Goal: Task Accomplishment & Management: Manage account settings

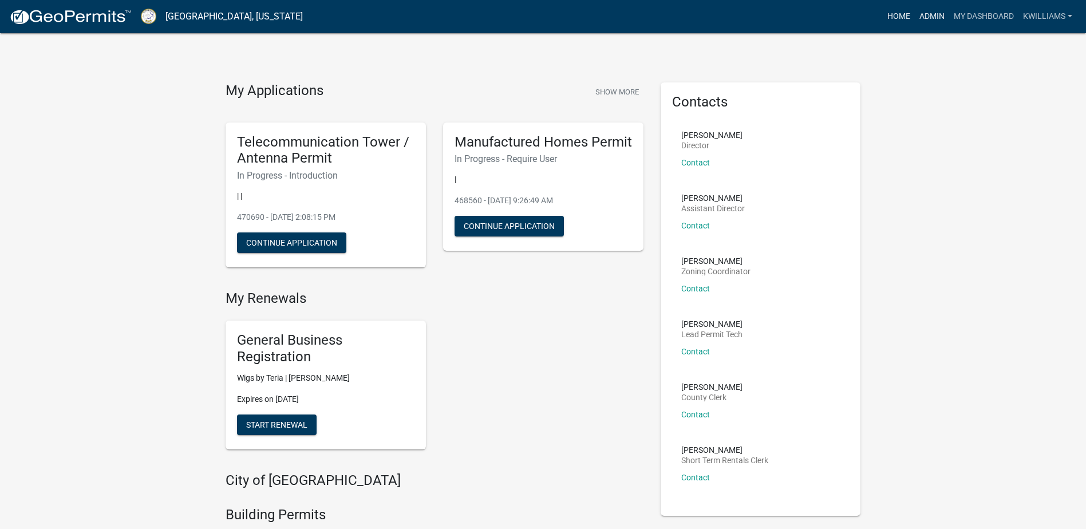
drag, startPoint x: 935, startPoint y: 11, endPoint x: 897, endPoint y: 22, distance: 39.9
click at [934, 11] on link "Admin" at bounding box center [932, 17] width 34 height 22
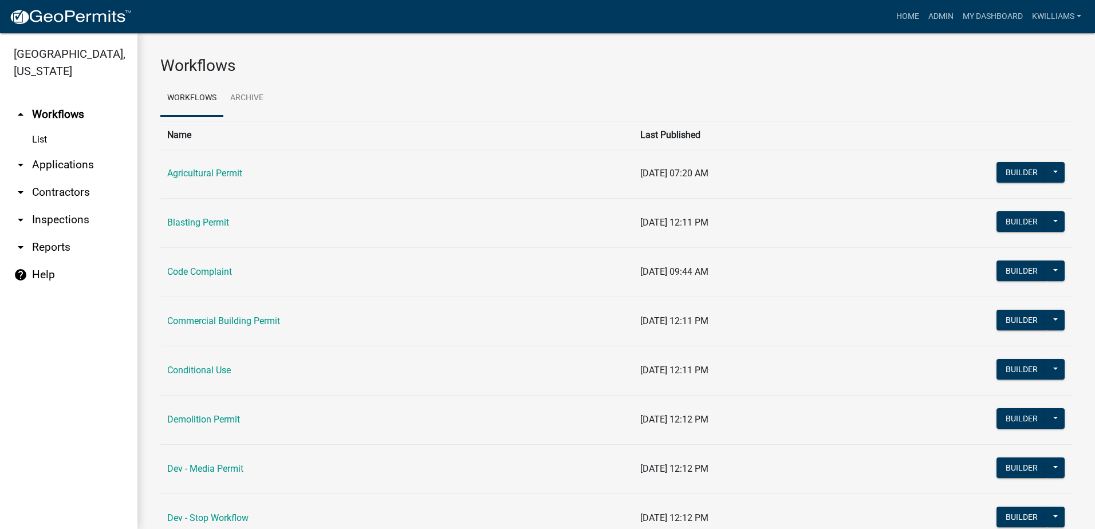
click at [70, 163] on link "arrow_drop_down Applications" at bounding box center [68, 164] width 137 height 27
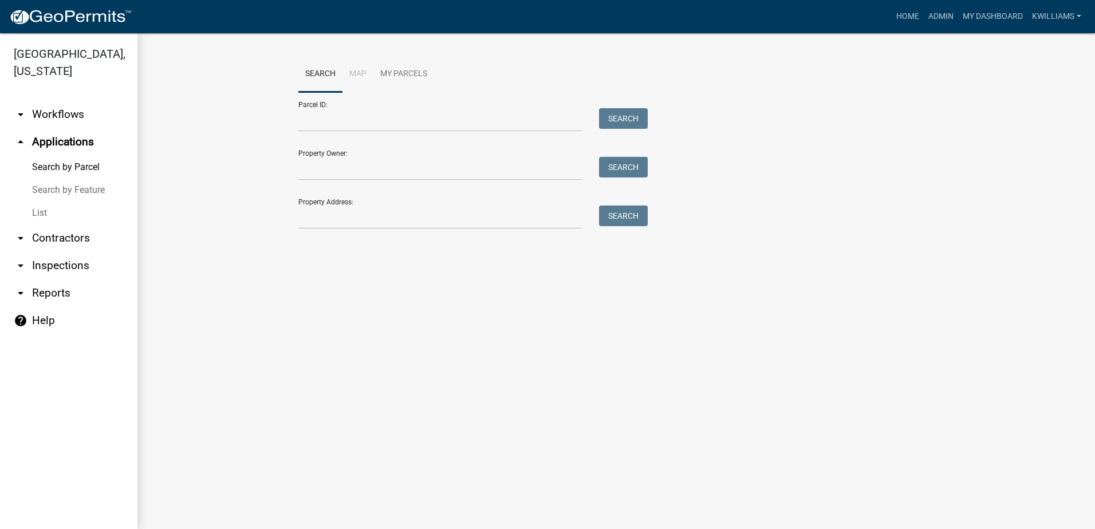
click at [42, 214] on link "List" at bounding box center [68, 213] width 137 height 23
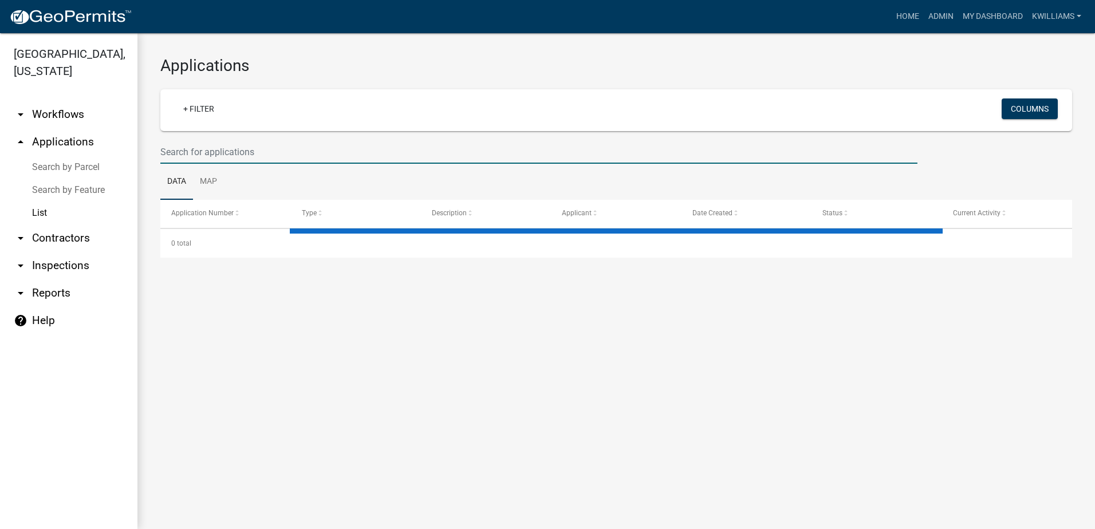
click at [192, 159] on input "text" at bounding box center [538, 151] width 757 height 23
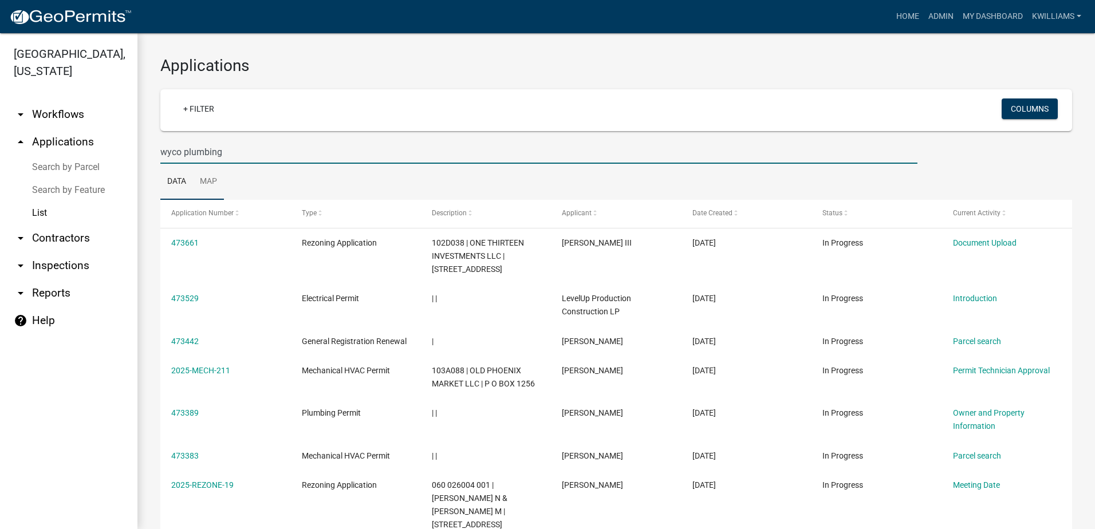
type input "wyco plumbing"
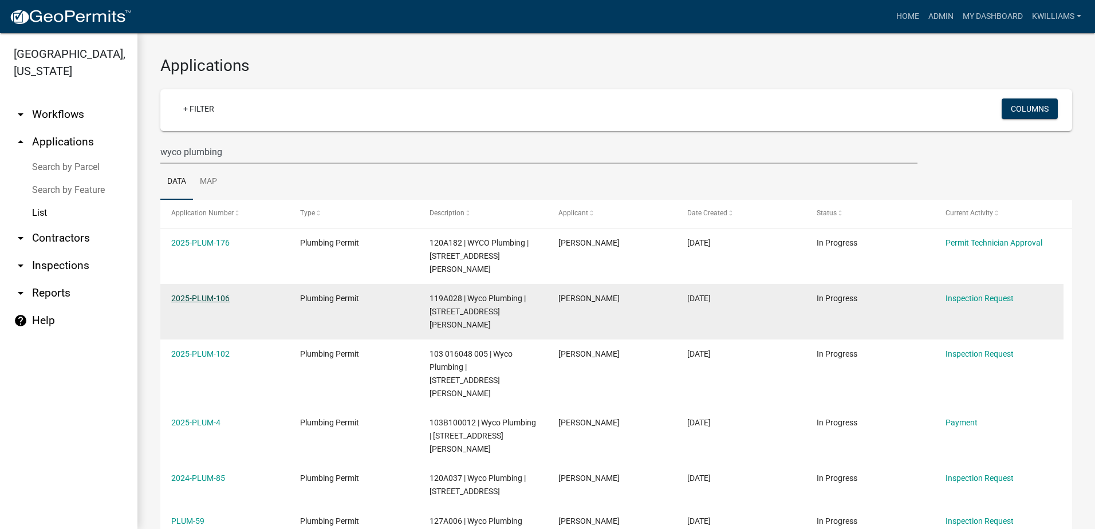
click at [208, 294] on link "2025-PLUM-106" at bounding box center [200, 298] width 58 height 9
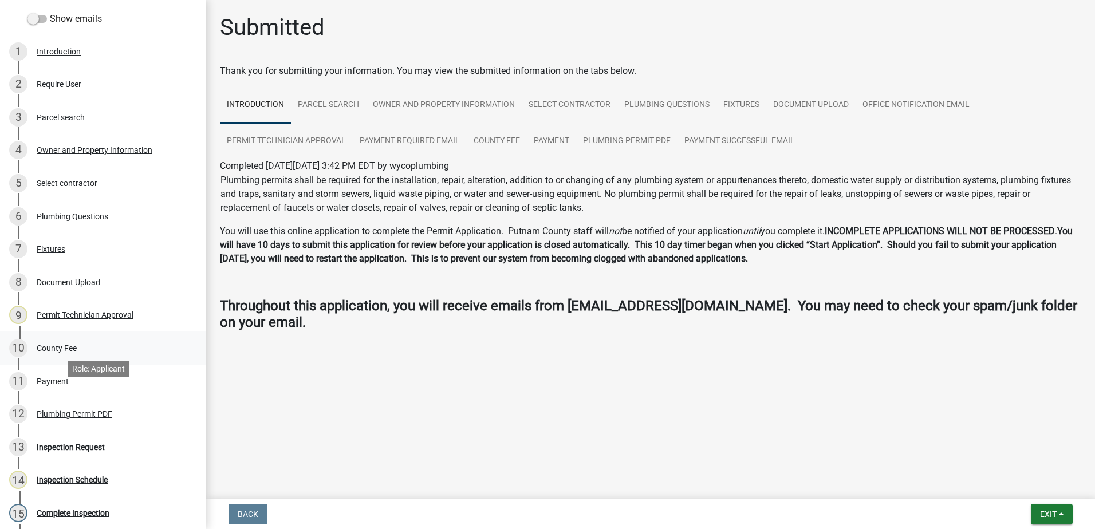
scroll to position [172, 0]
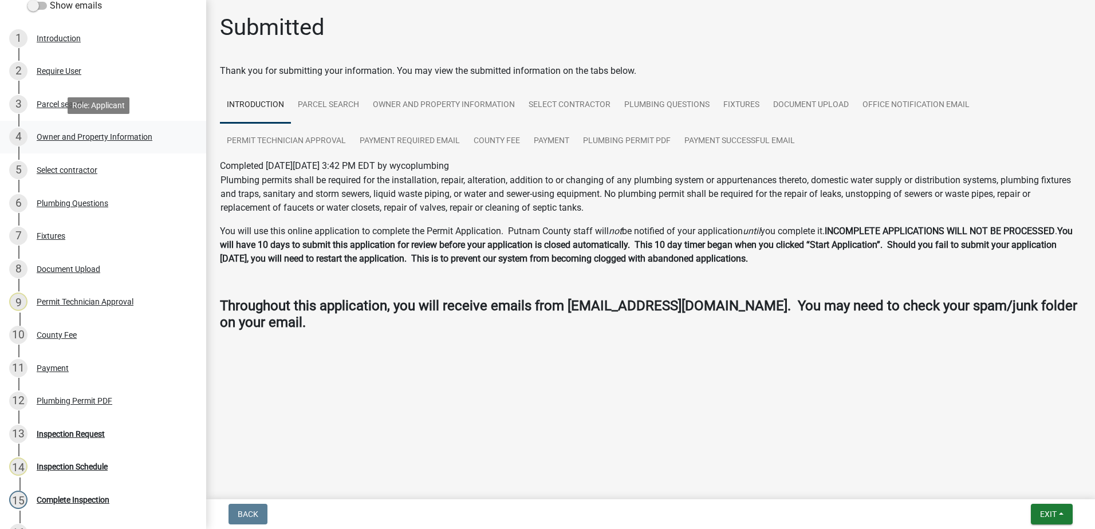
click at [77, 142] on div "4 Owner and Property Information" at bounding box center [98, 137] width 179 height 18
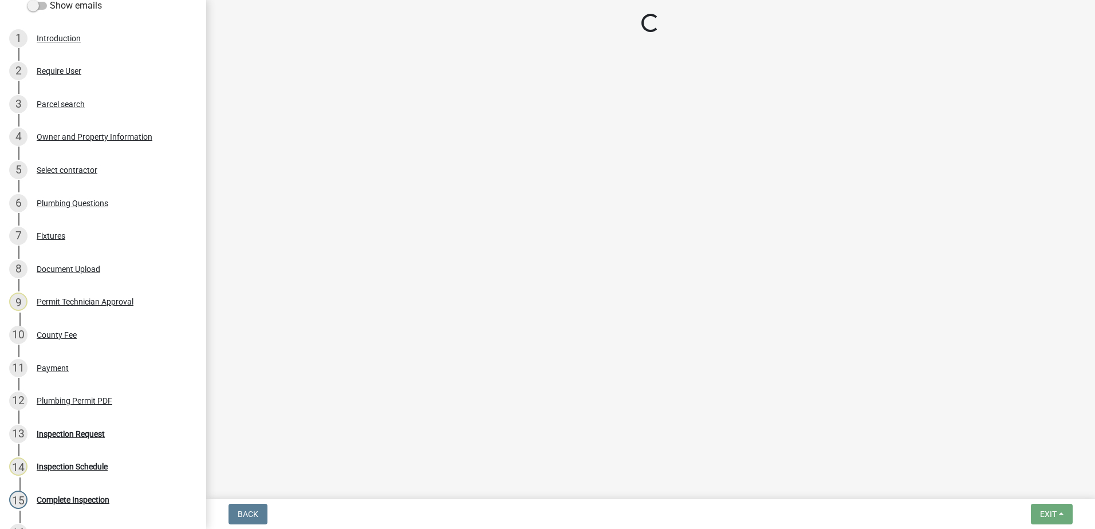
select select "0688c8c3-ca83-4764-a677-531fbc17e6cb"
select select "83394b22-4a11-496c-8e5c-75ade2e72faf"
select select "469c5908-2854-42d5-89ed-bee7fc26529e"
select select "6f1acead-4b1a-4680-ba5d-beeb03d30465"
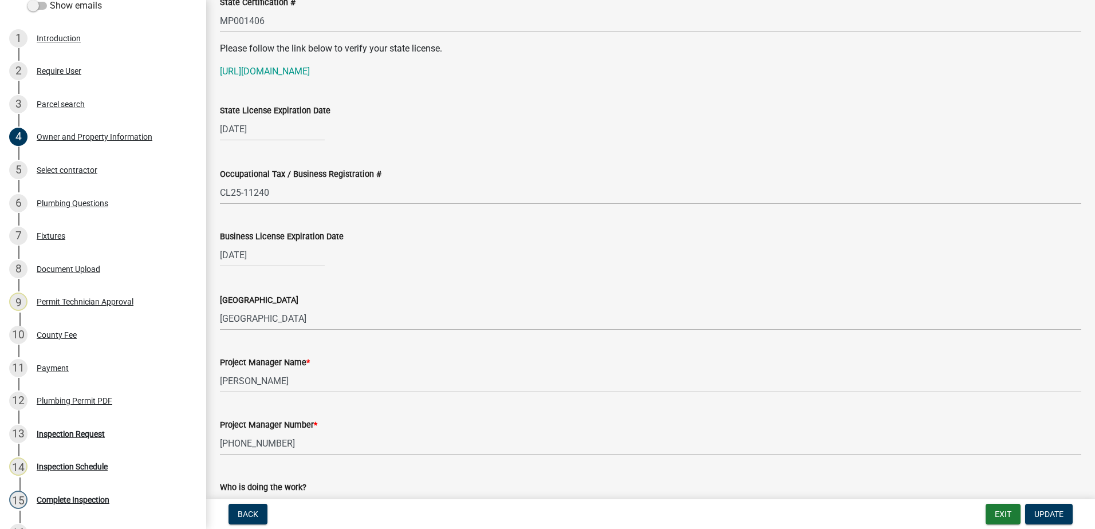
scroll to position [1546, 0]
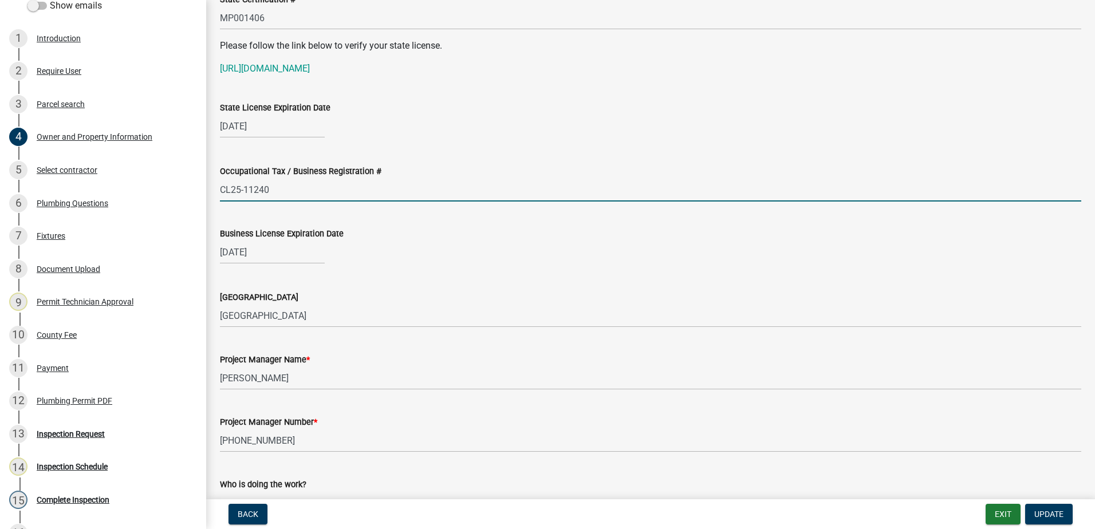
drag, startPoint x: 289, startPoint y: 190, endPoint x: 218, endPoint y: 196, distance: 70.7
click at [218, 196] on div "Occupational Tax / Business Registration # CL25-11240" at bounding box center [650, 174] width 878 height 53
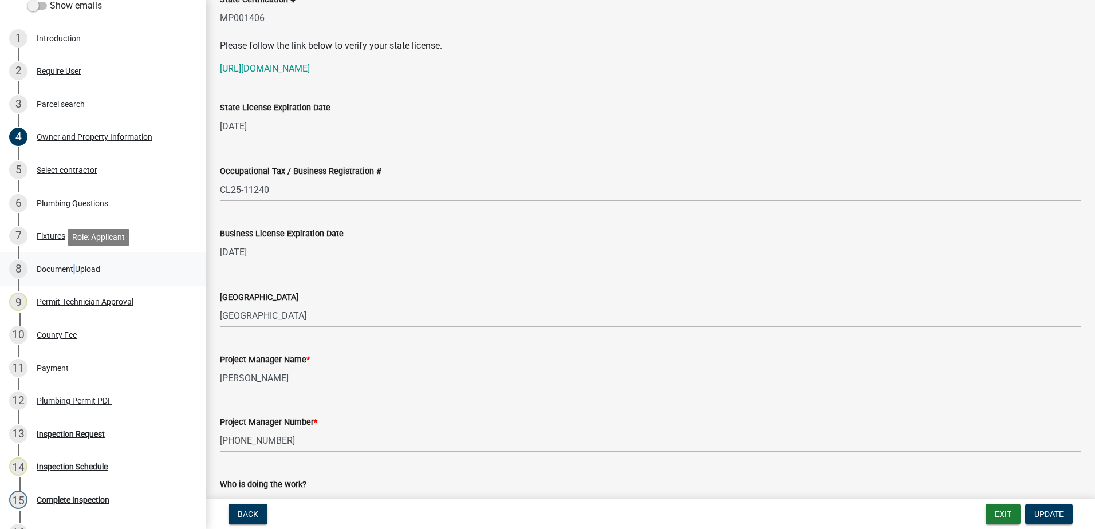
click at [72, 261] on div "8 Document Upload" at bounding box center [98, 269] width 179 height 18
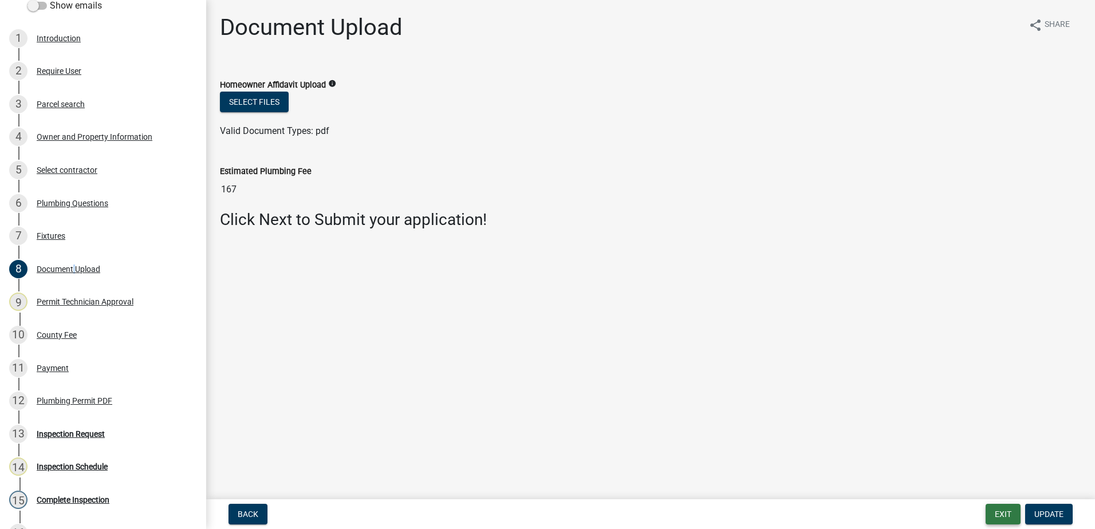
click at [988, 507] on button "Exit" at bounding box center [1002, 514] width 35 height 21
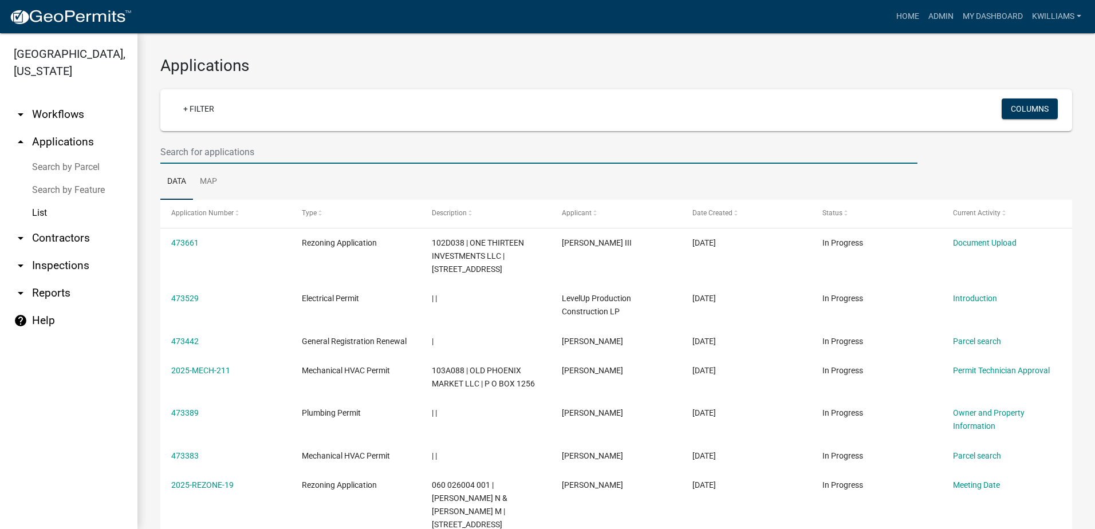
click at [210, 155] on input "text" at bounding box center [538, 151] width 757 height 23
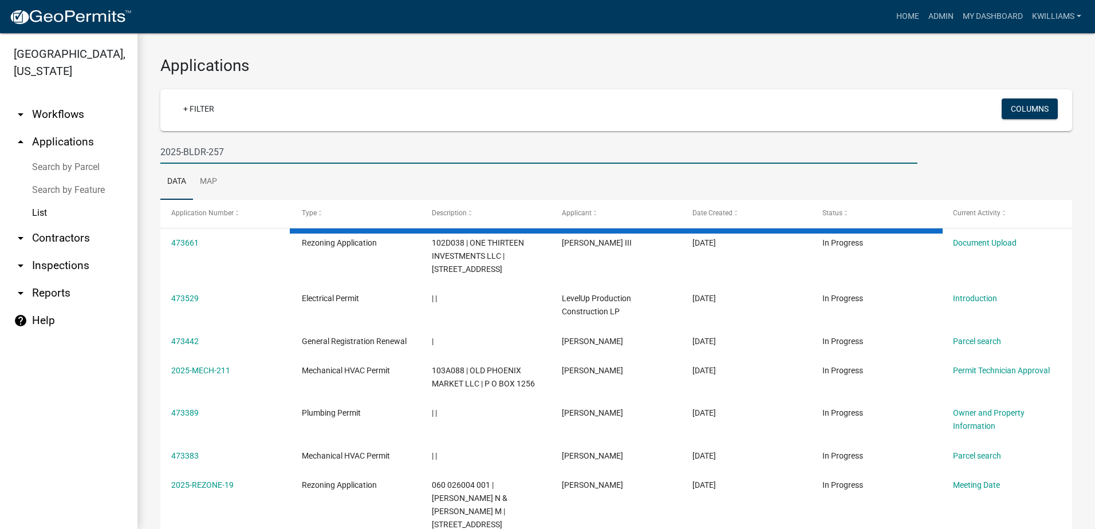
type input "2025-BLDR-257"
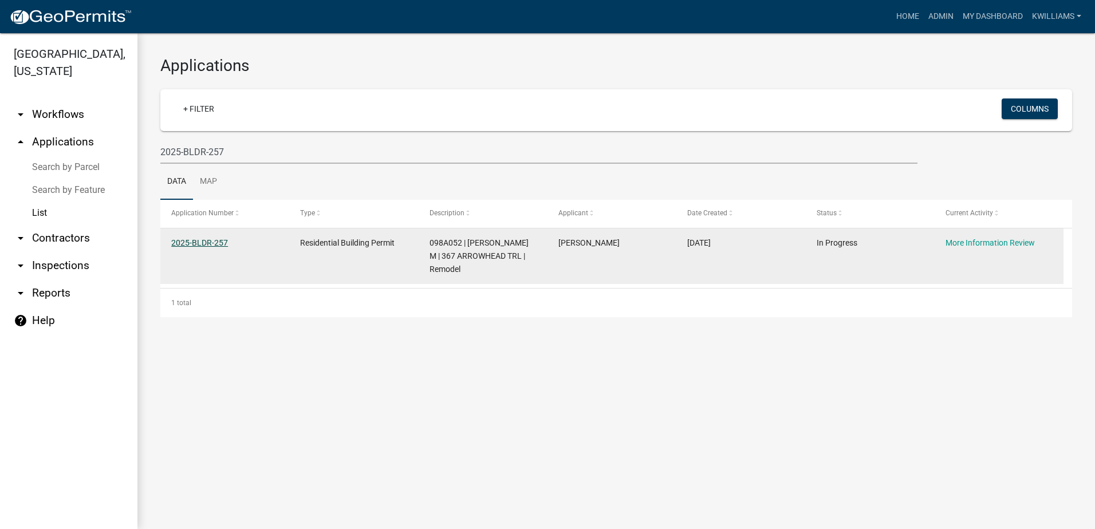
click at [199, 242] on link "2025-BLDR-257" at bounding box center [199, 242] width 57 height 9
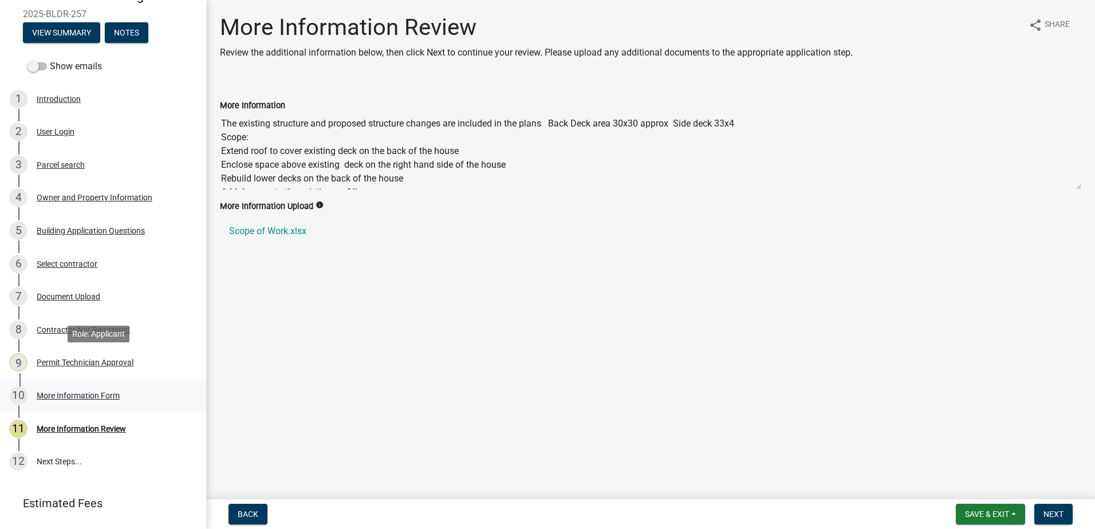
scroll to position [141, 0]
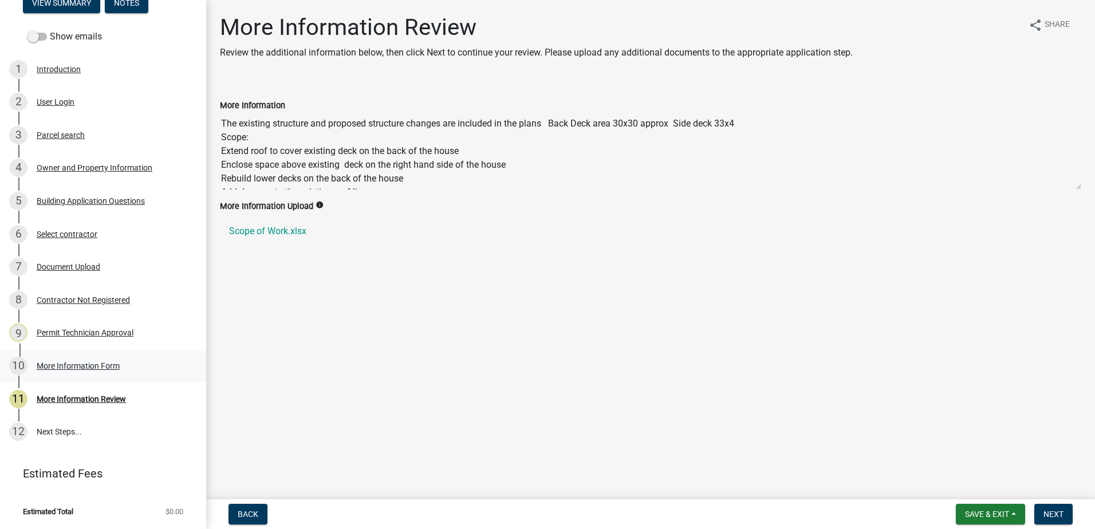
click at [95, 360] on div "10 More Information Form" at bounding box center [98, 366] width 179 height 18
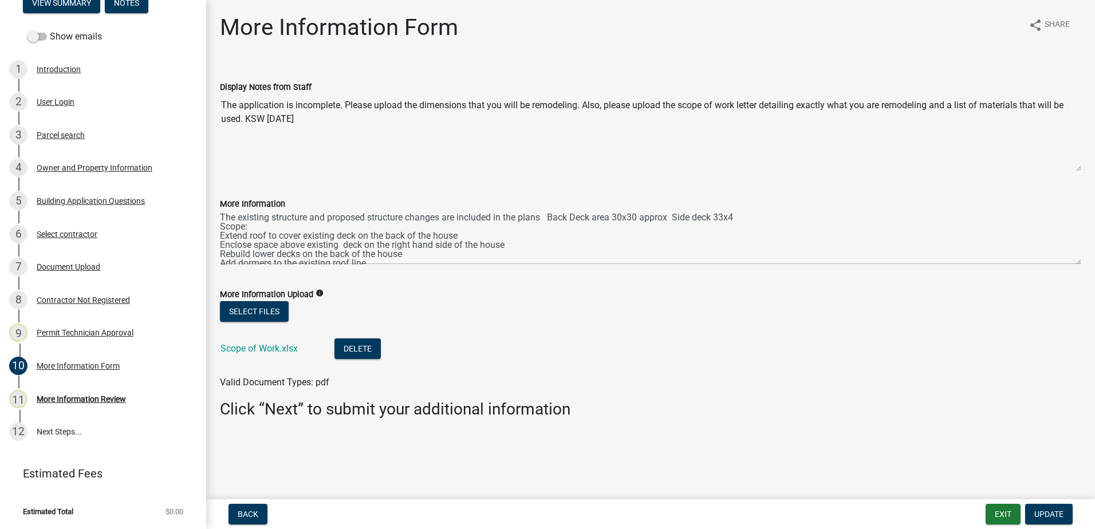
scroll to position [0, 0]
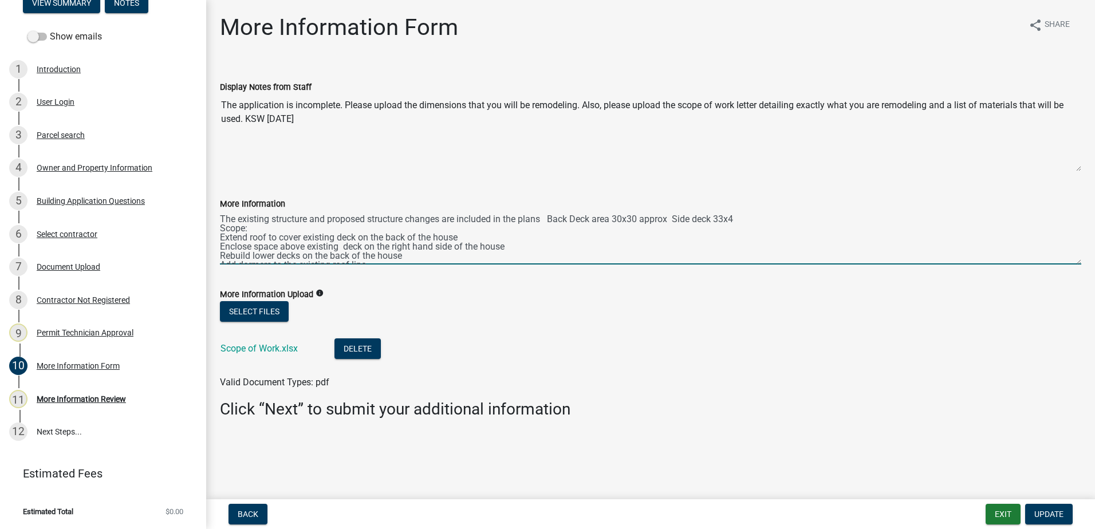
drag, startPoint x: 752, startPoint y: 216, endPoint x: 551, endPoint y: 215, distance: 201.5
click at [551, 215] on textarea "The existing structure and proposed structure changes are included in the plans…" at bounding box center [650, 238] width 861 height 54
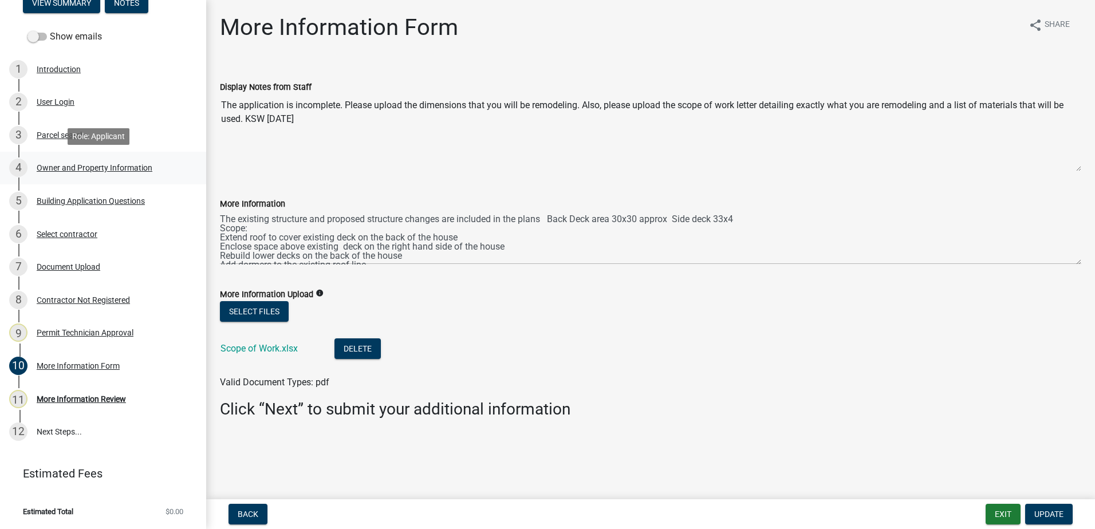
click at [82, 166] on div "Owner and Property Information" at bounding box center [95, 168] width 116 height 8
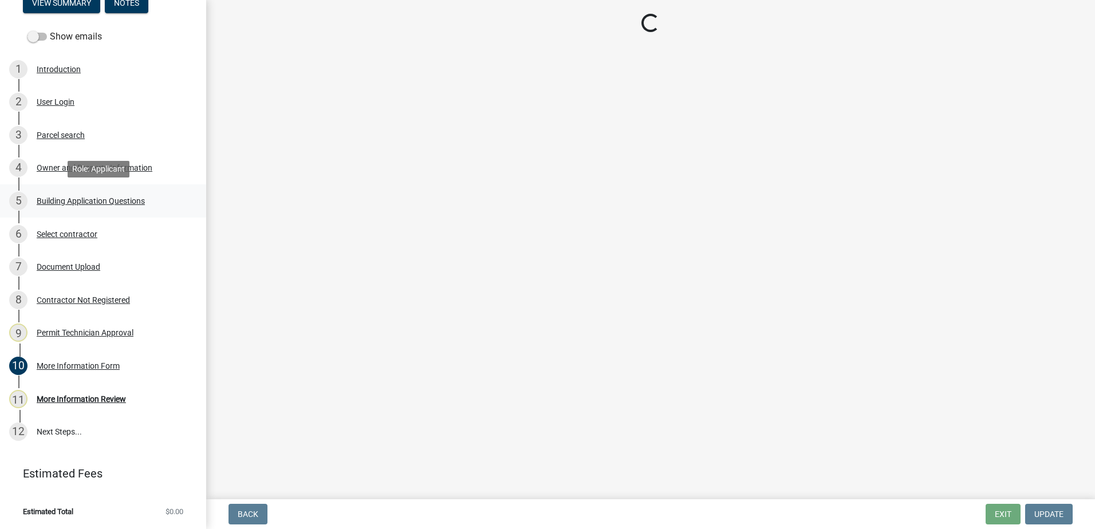
click at [72, 198] on div "Building Application Questions" at bounding box center [91, 201] width 108 height 8
select select "ebf62bd9-0e77-42f1-a2f1-6aca02a789de"
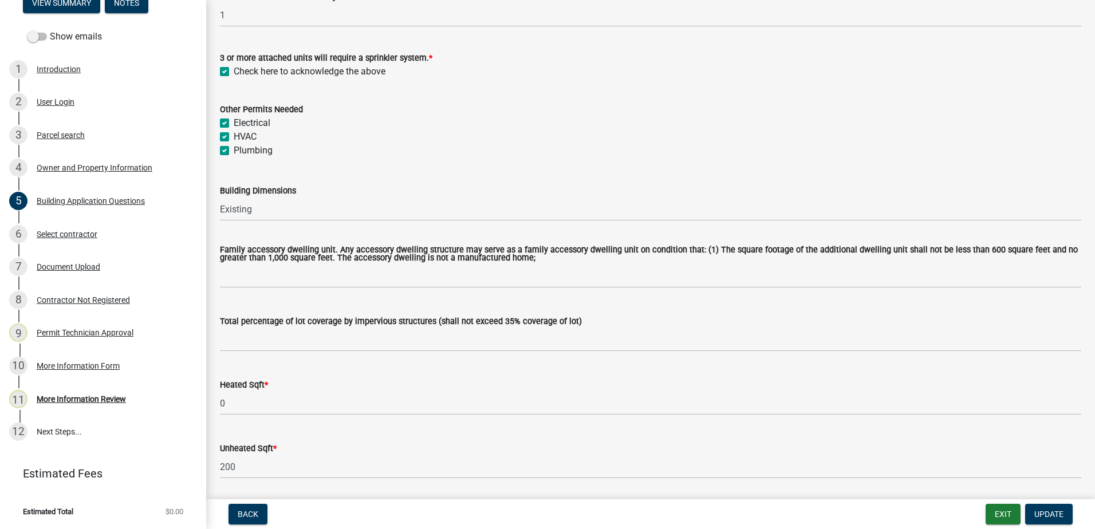
scroll to position [458, 0]
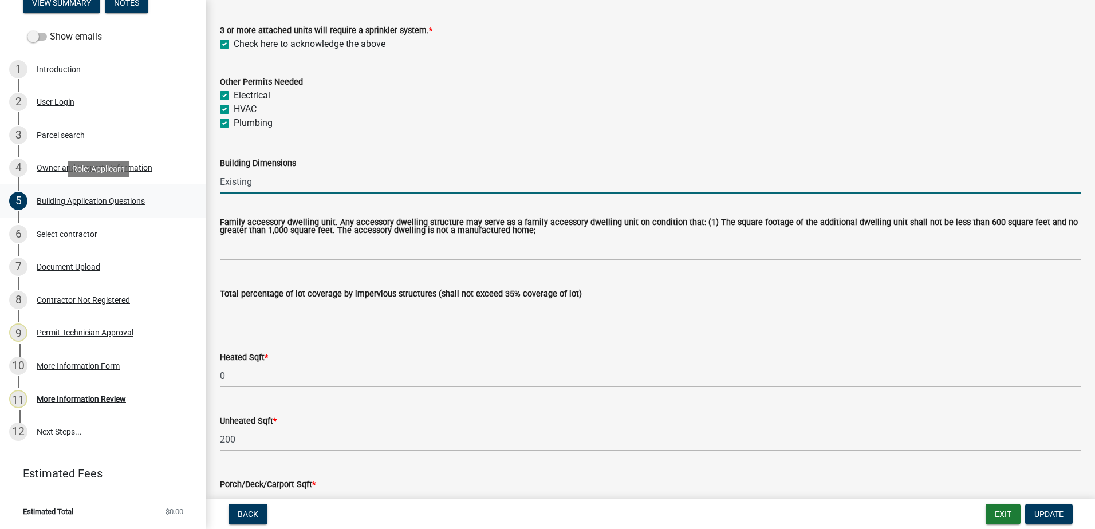
drag, startPoint x: 260, startPoint y: 186, endPoint x: 150, endPoint y: 212, distance: 113.5
click at [149, 212] on div "Residential Building Permit 2025-BLDR-257 View Summary Notes Show emails 1 Intr…" at bounding box center [547, 264] width 1095 height 529
paste input "Back Deck area 30x30 approx Side deck 33x4"
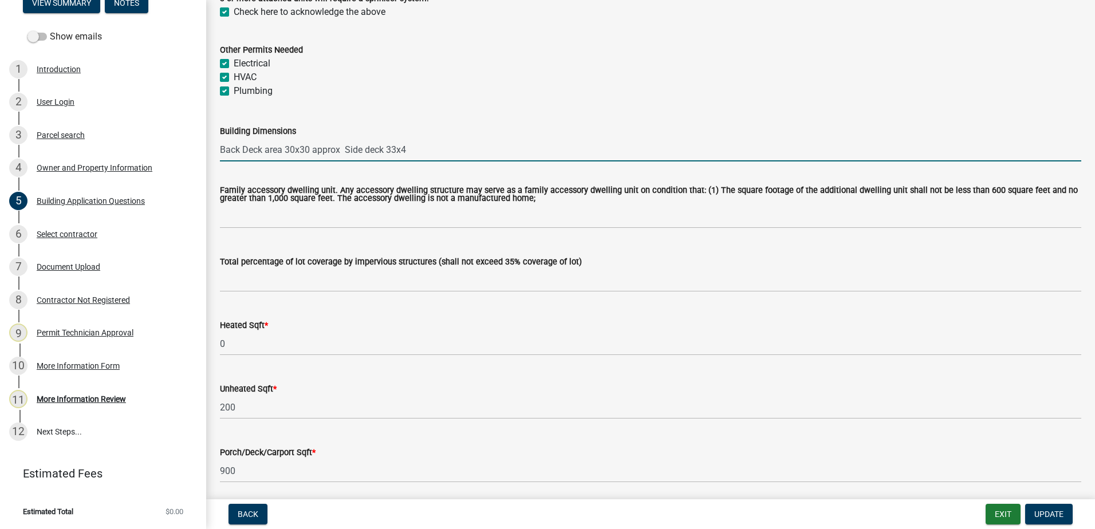
scroll to position [515, 0]
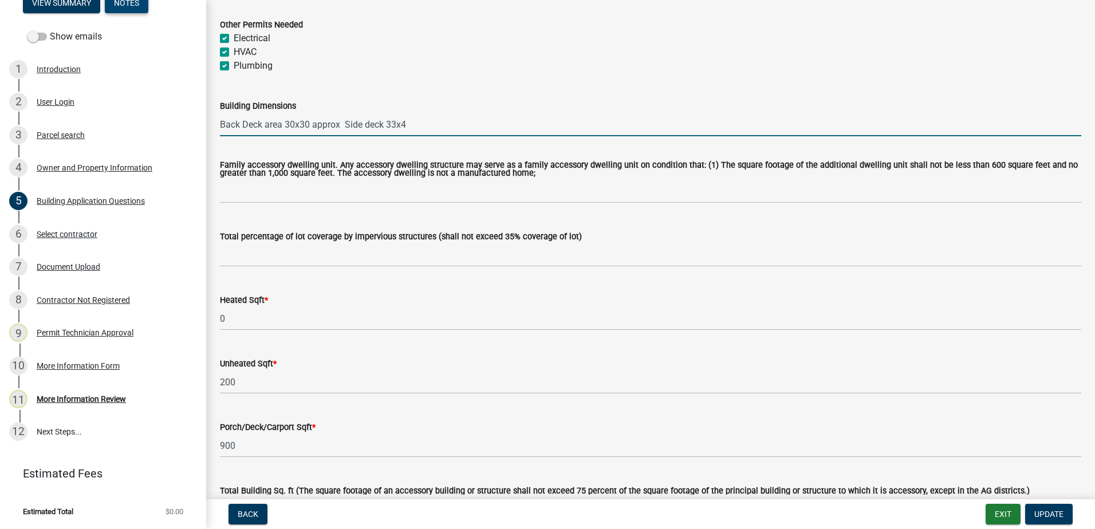
type input "Back Deck area 30x30 approx Side deck 33x4"
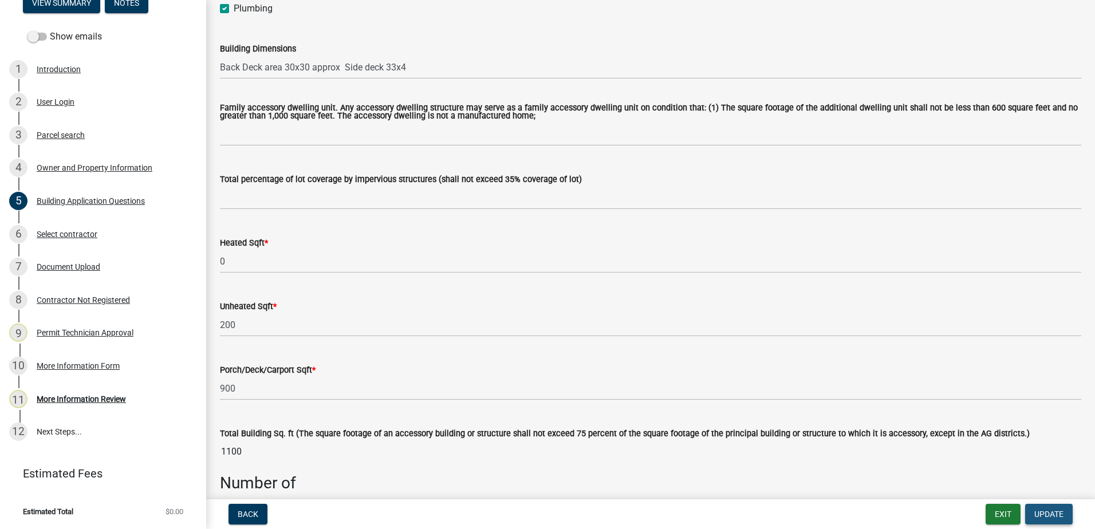
click at [1041, 515] on span "Update" at bounding box center [1048, 514] width 29 height 9
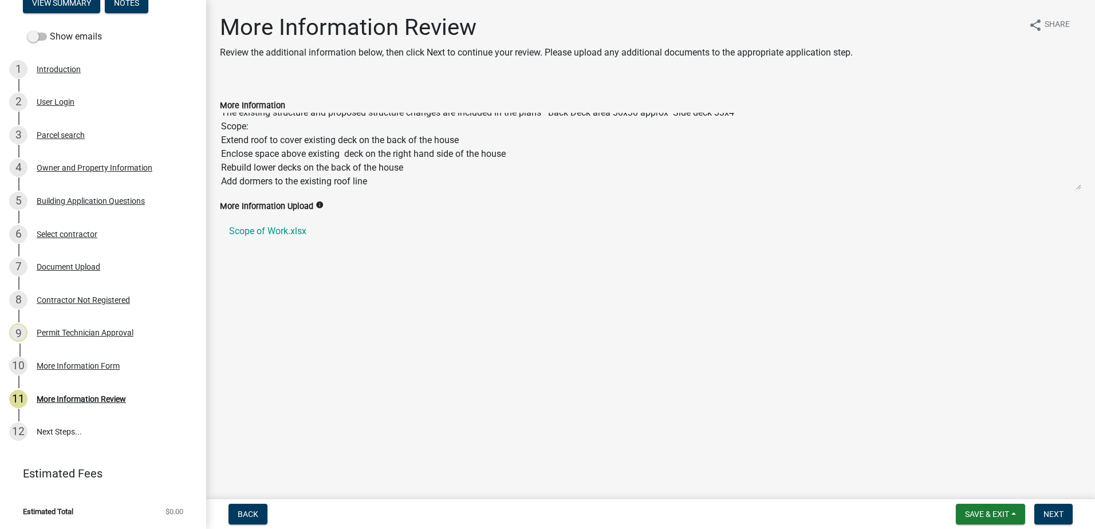
scroll to position [14, 0]
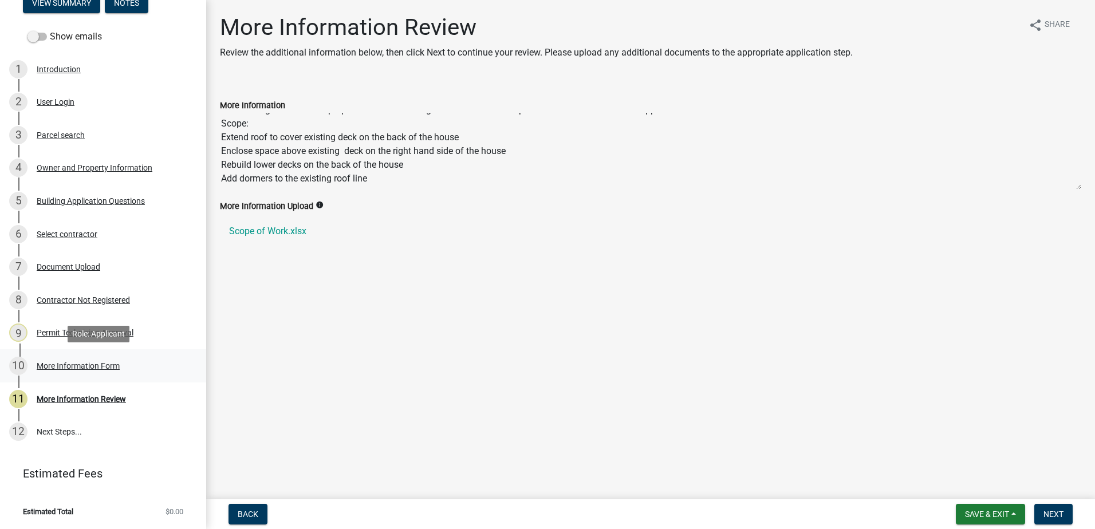
click at [59, 364] on div "More Information Form" at bounding box center [78, 366] width 83 height 8
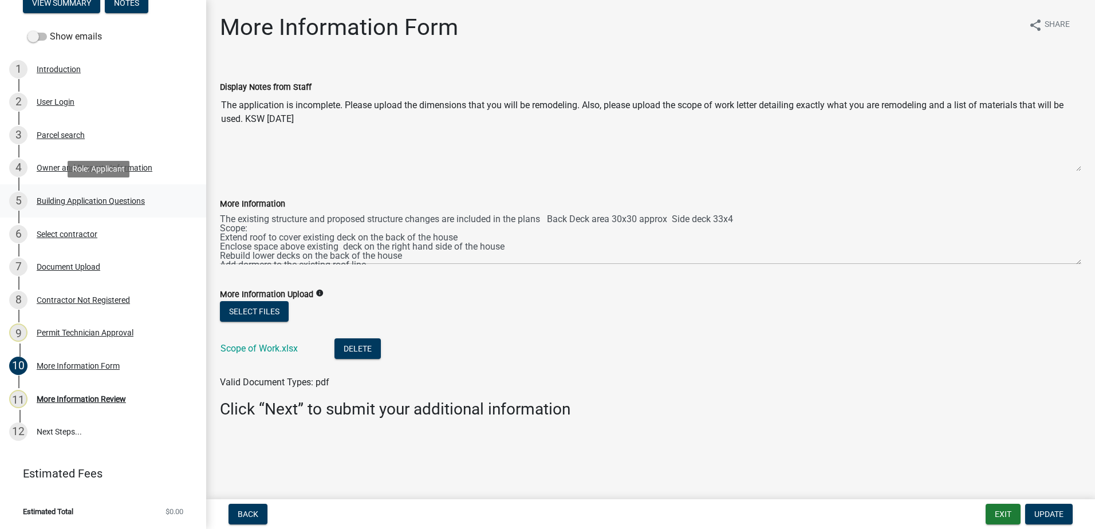
click at [76, 201] on div "Building Application Questions" at bounding box center [91, 201] width 108 height 8
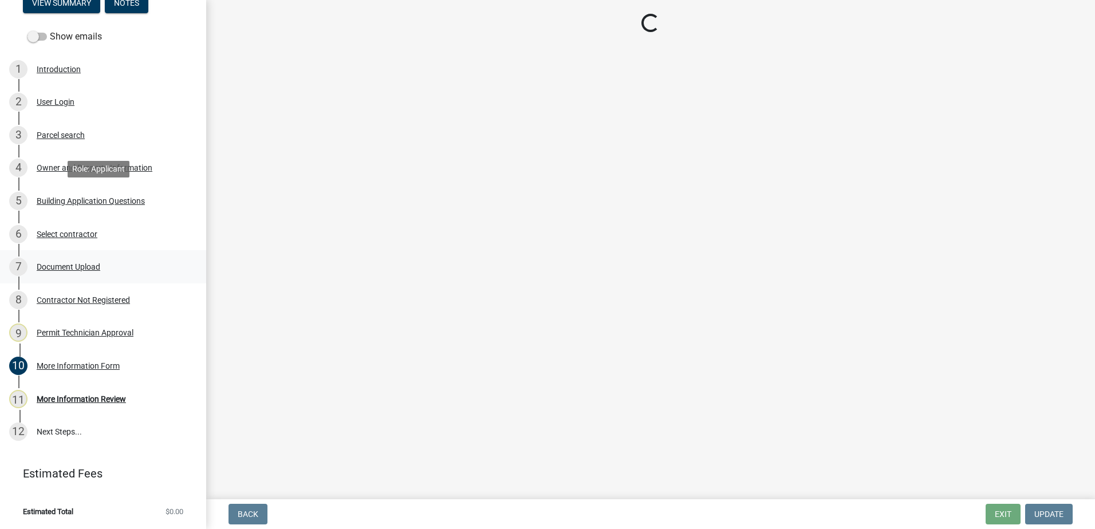
select select "ebf62bd9-0e77-42f1-a2f1-6aca02a789de"
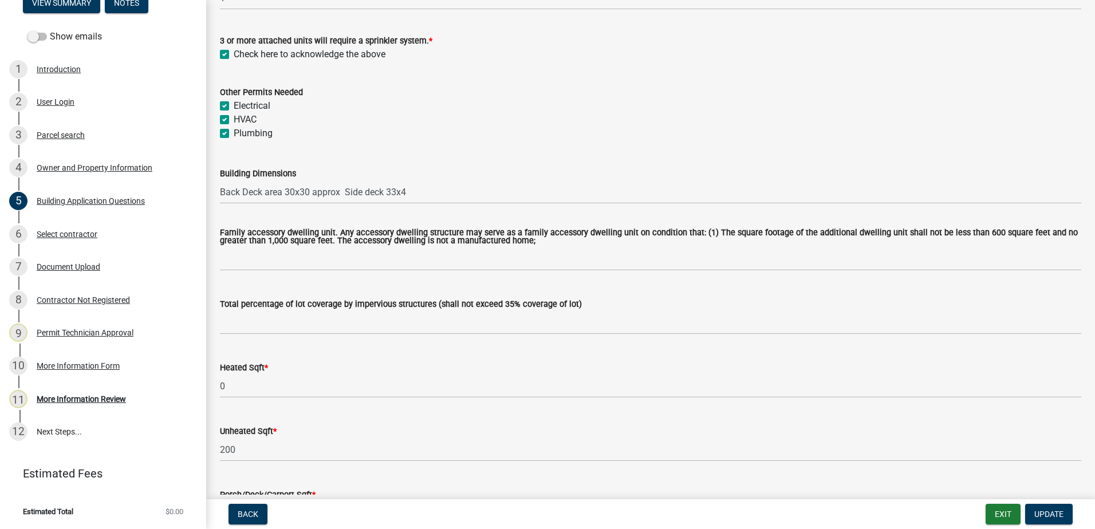
scroll to position [458, 0]
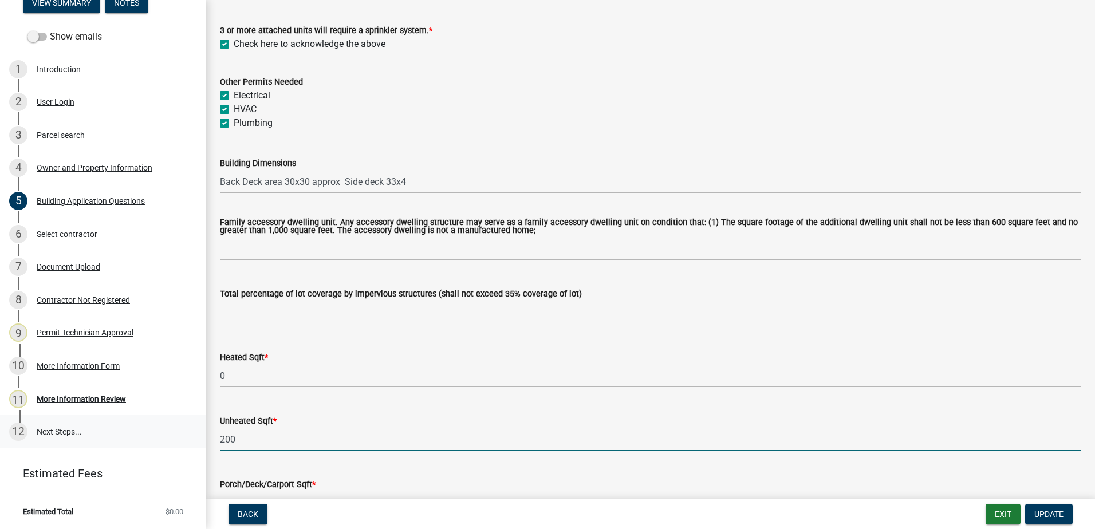
drag, startPoint x: 256, startPoint y: 438, endPoint x: 151, endPoint y: 419, distance: 107.0
click at [151, 419] on div "Residential Building Permit 2025-BLDR-257 View Summary Notes Show emails 1 Intr…" at bounding box center [547, 264] width 1095 height 529
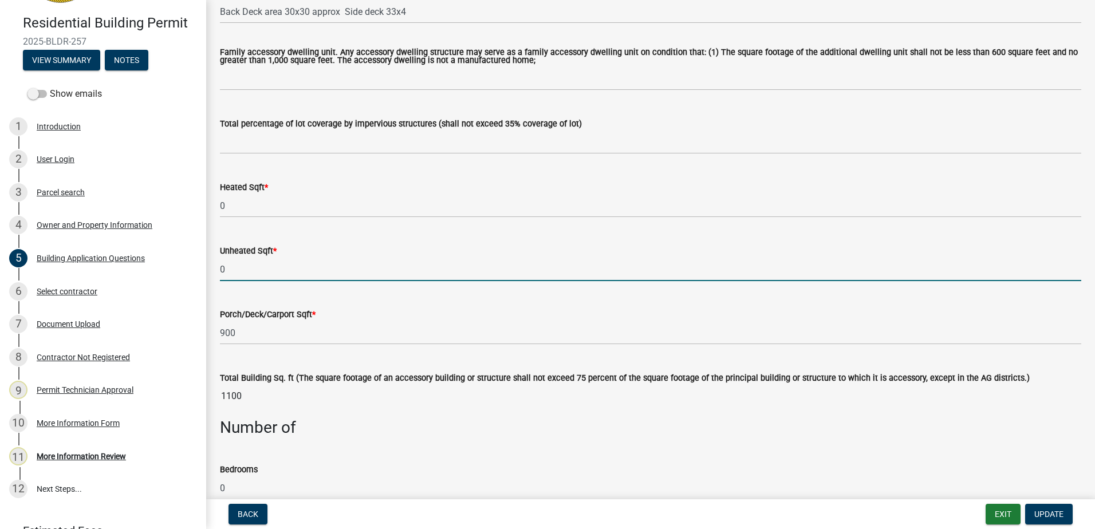
scroll to position [630, 0]
type input "0"
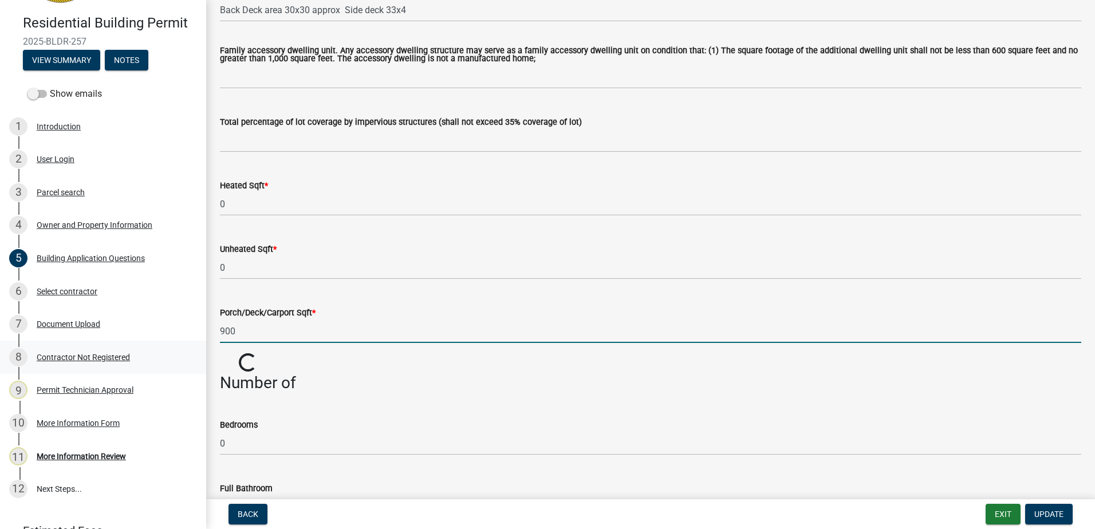
drag, startPoint x: 250, startPoint y: 331, endPoint x: 154, endPoint y: 348, distance: 97.6
click at [155, 348] on div "Residential Building Permit 2025-BLDR-257 View Summary Notes Show emails 1 Intr…" at bounding box center [547, 264] width 1095 height 529
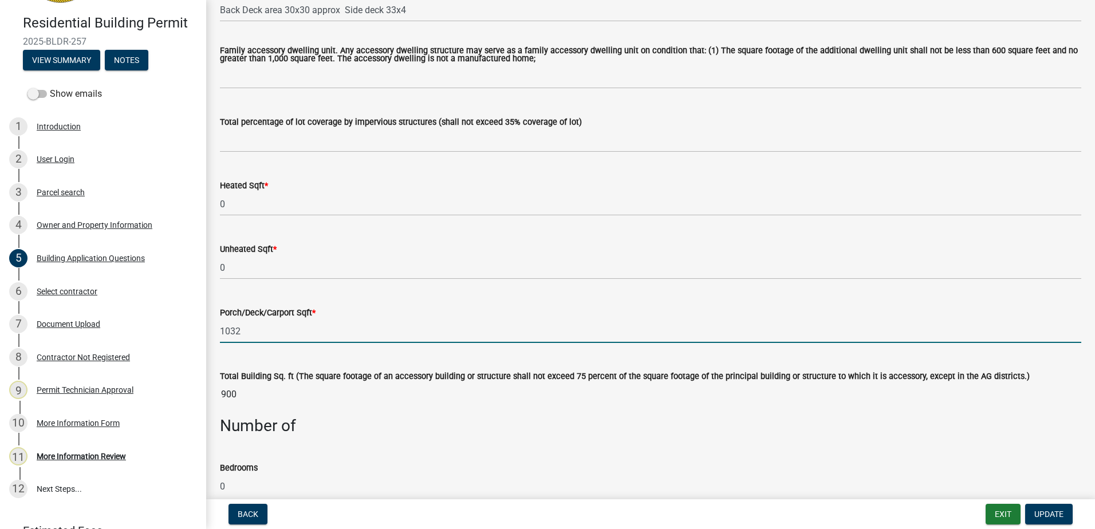
type input "1032"
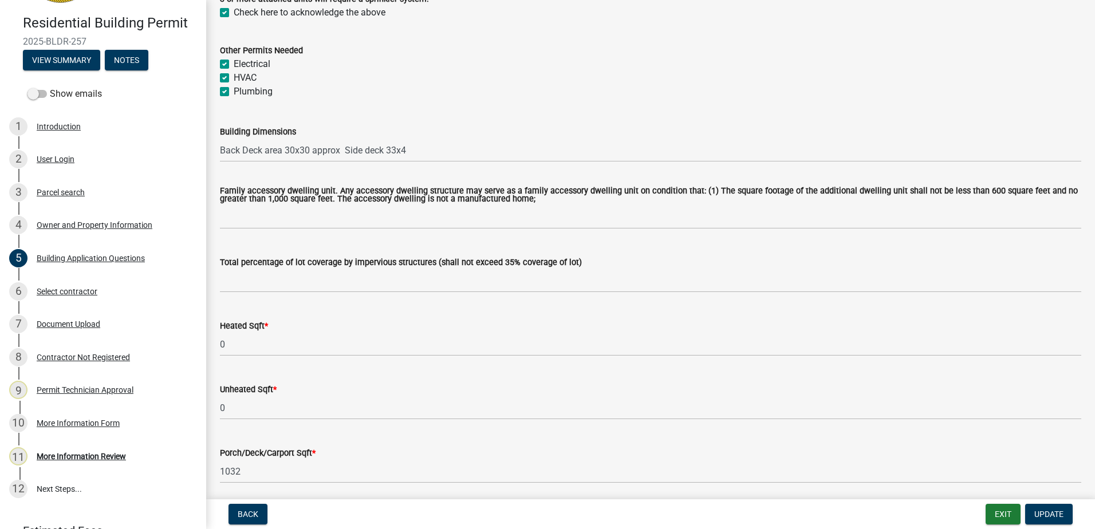
scroll to position [515, 0]
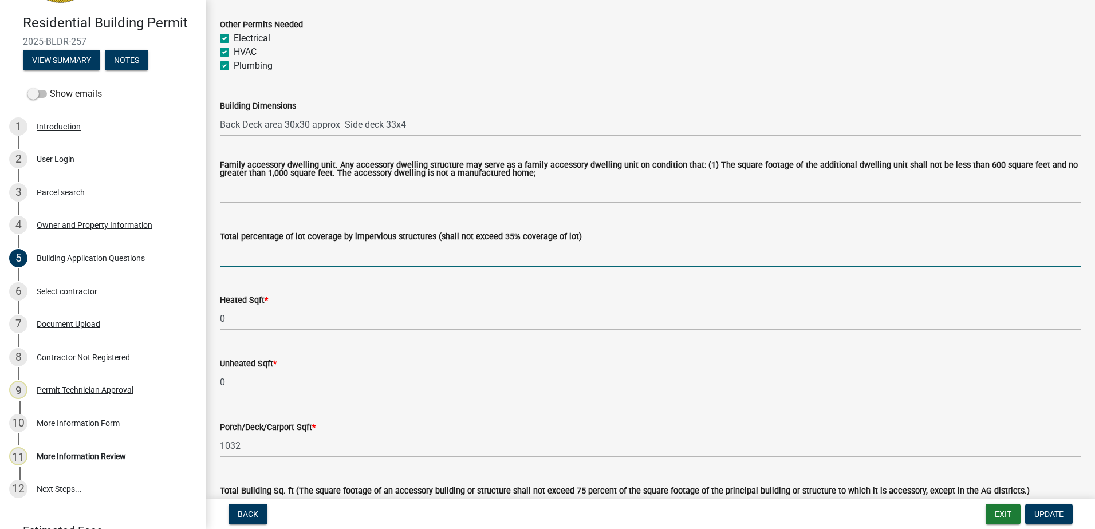
click at [270, 257] on input "text" at bounding box center [650, 254] width 861 height 23
type input "1"
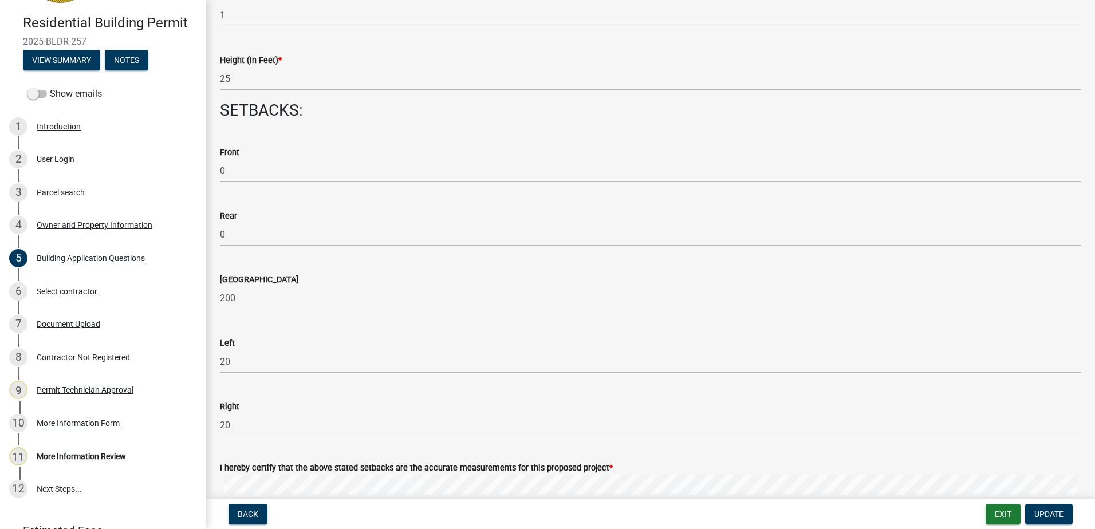
scroll to position [1489, 0]
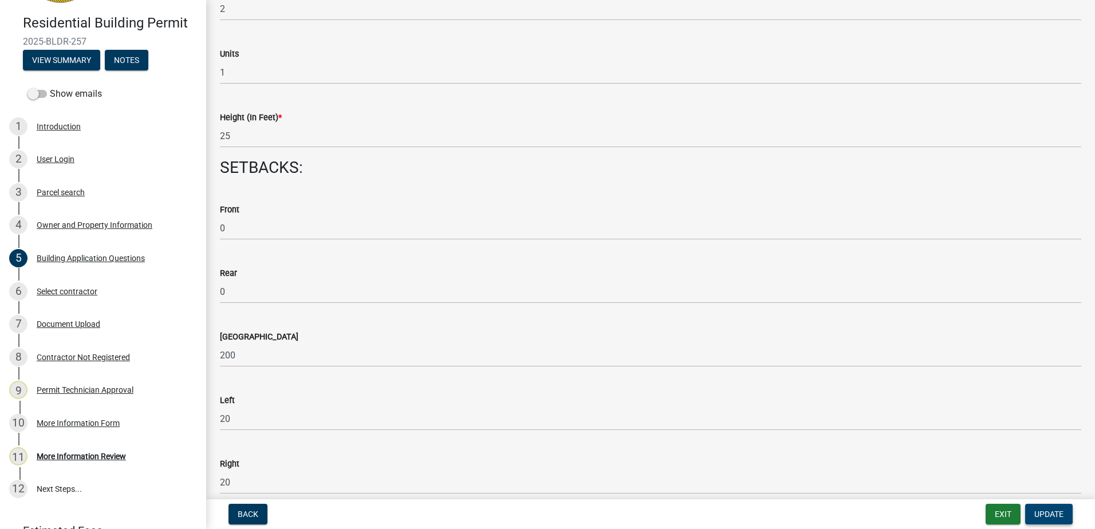
type input "3"
click at [1063, 514] on button "Update" at bounding box center [1049, 514] width 48 height 21
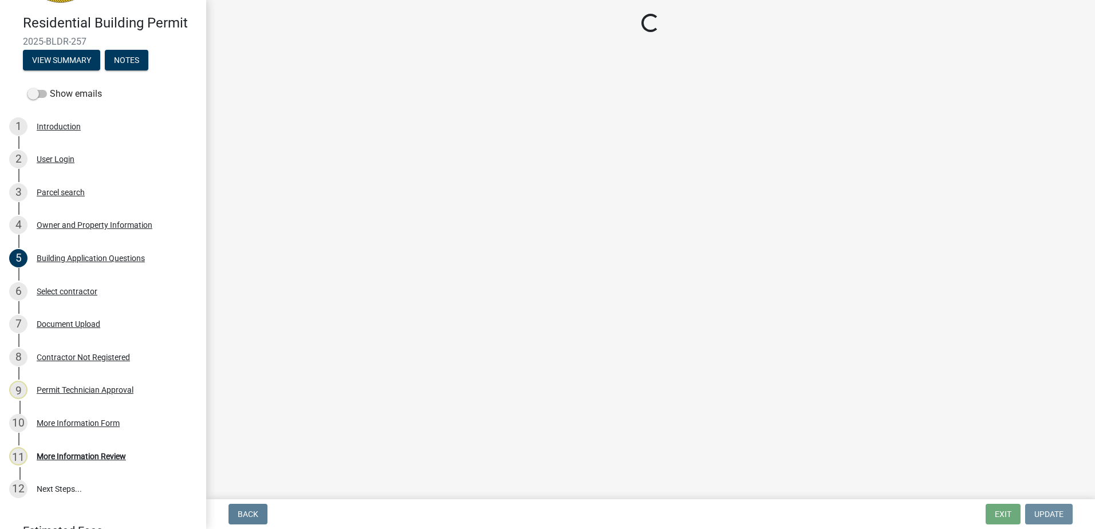
scroll to position [0, 0]
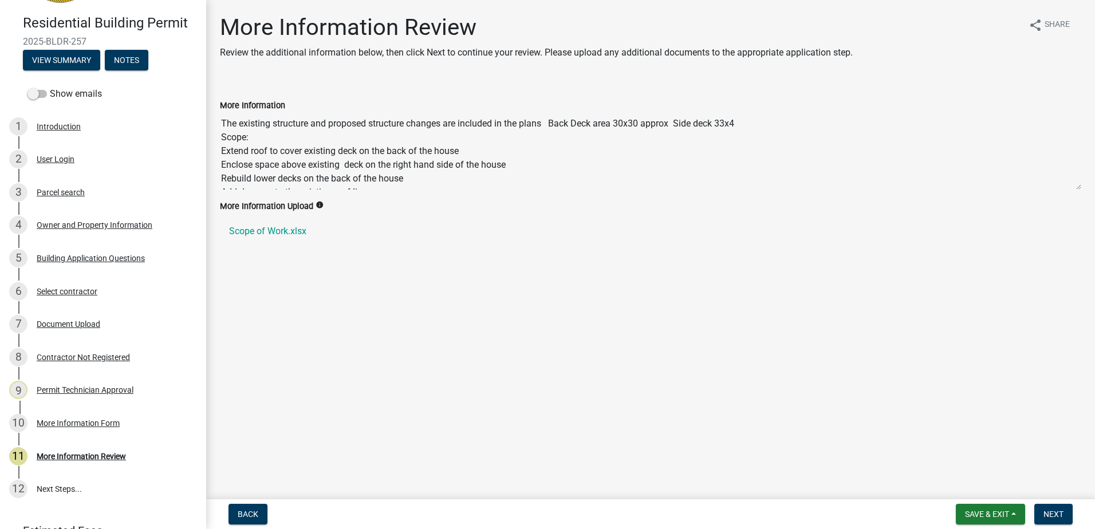
drag, startPoint x: 74, startPoint y: 293, endPoint x: 400, endPoint y: 309, distance: 326.2
click at [400, 309] on div "Residential Building Permit 2025-BLDR-257 View Summary Notes Show emails 1 Intr…" at bounding box center [547, 264] width 1095 height 529
drag, startPoint x: 400, startPoint y: 309, endPoint x: 502, endPoint y: 310, distance: 101.9
click at [502, 310] on main "More Information Review Review the additional information below, then click Nex…" at bounding box center [650, 247] width 889 height 495
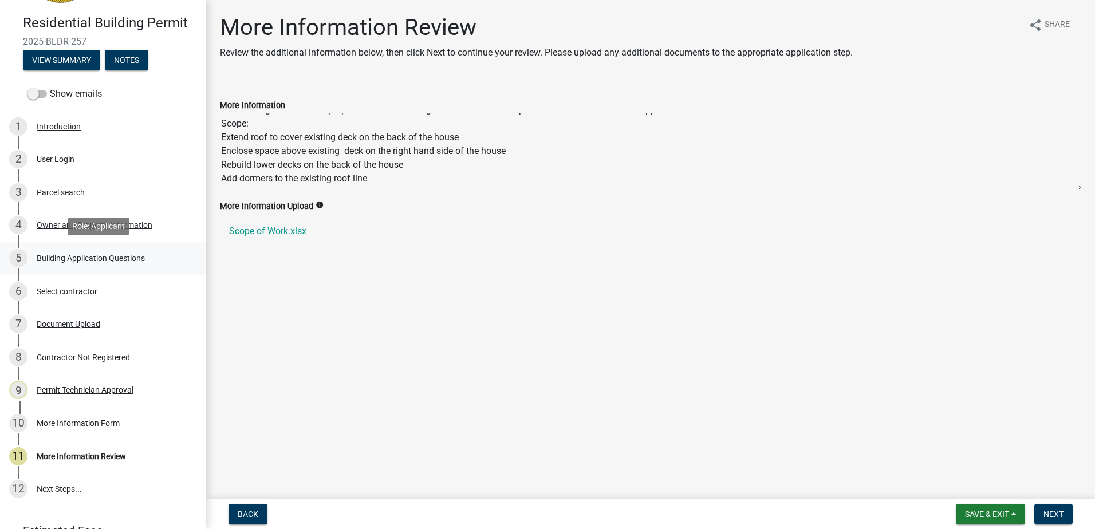
click at [50, 259] on div "Building Application Questions" at bounding box center [91, 258] width 108 height 8
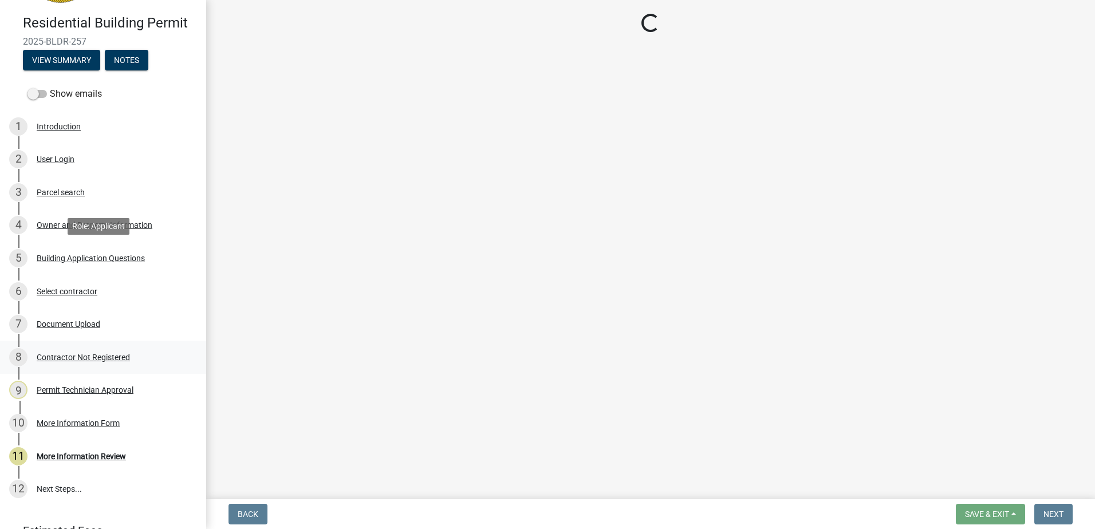
select select "ebf62bd9-0e77-42f1-a2f1-6aca02a789de"
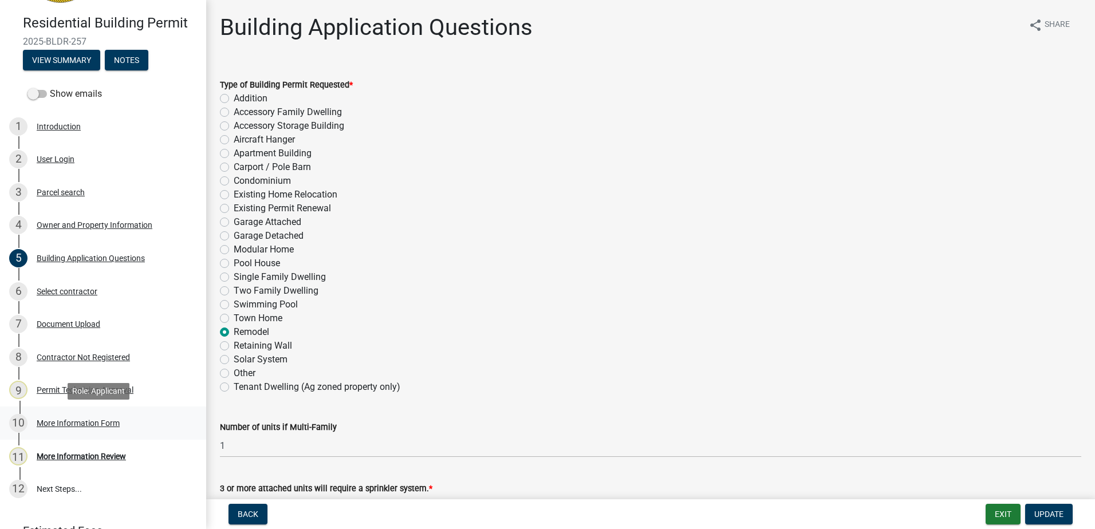
drag, startPoint x: 82, startPoint y: 420, endPoint x: 75, endPoint y: 417, distance: 7.8
click at [75, 417] on div "10 More Information Form" at bounding box center [98, 423] width 179 height 18
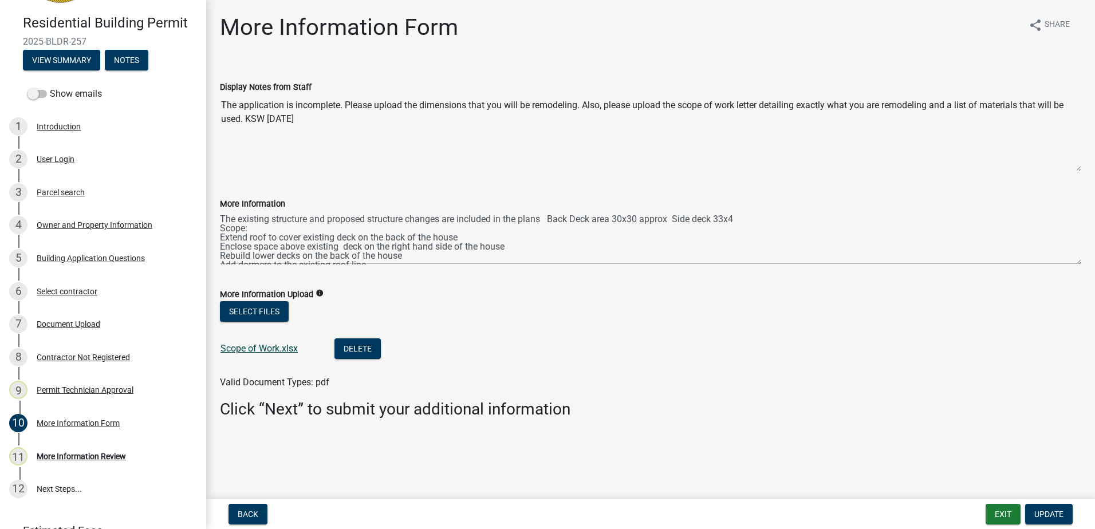
click at [239, 344] on link "Scope of Work.xlsx" at bounding box center [258, 348] width 77 height 11
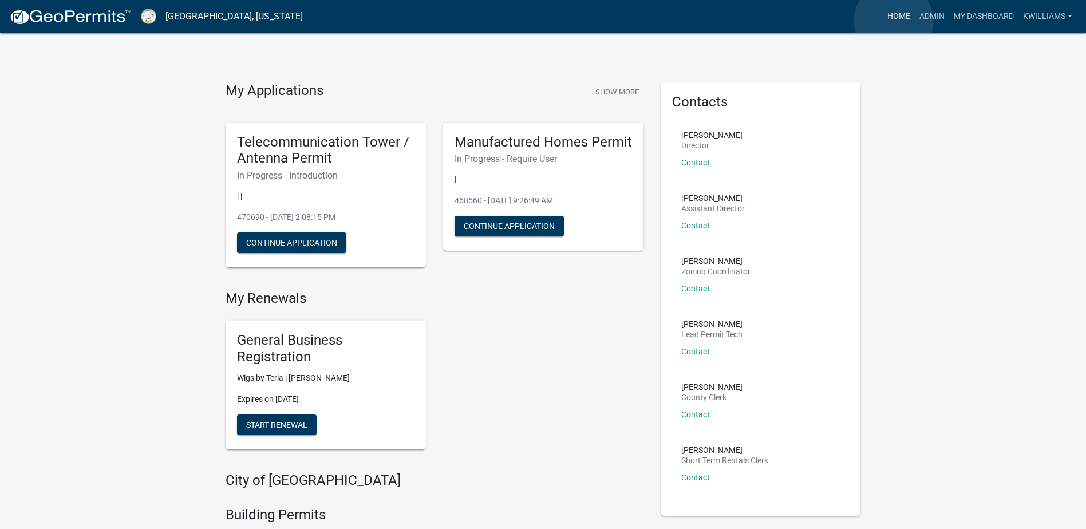
click at [894, 21] on link "Home" at bounding box center [899, 17] width 32 height 22
click at [925, 19] on link "Admin" at bounding box center [932, 17] width 34 height 22
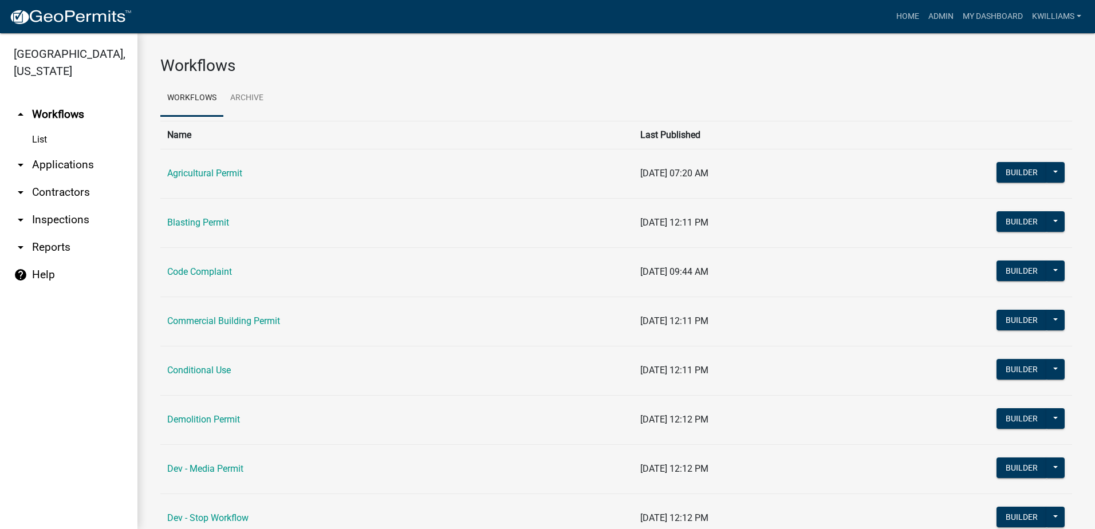
click at [27, 172] on link "arrow_drop_down Applications" at bounding box center [68, 164] width 137 height 27
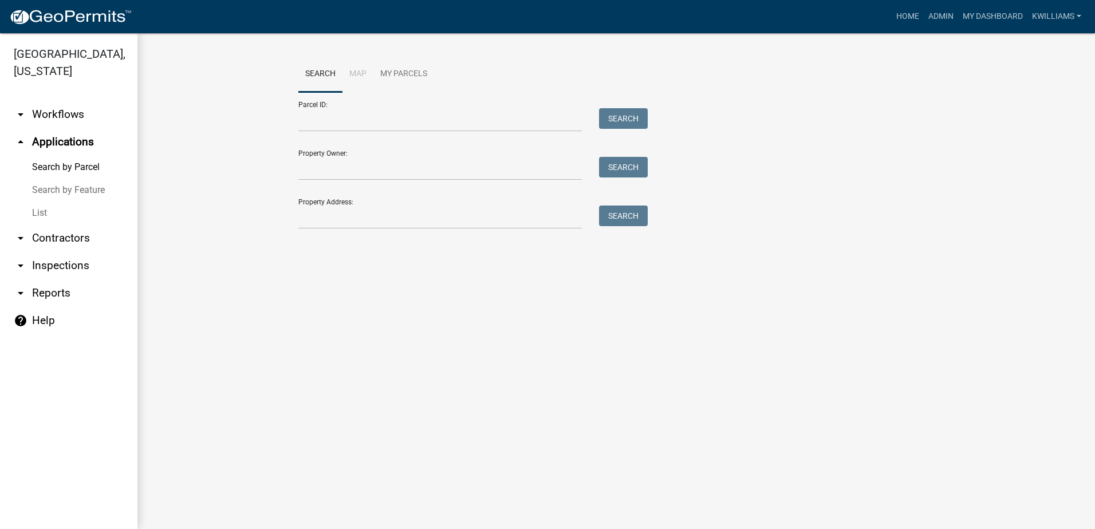
click at [69, 226] on link "arrow_drop_down Contractors" at bounding box center [68, 237] width 137 height 27
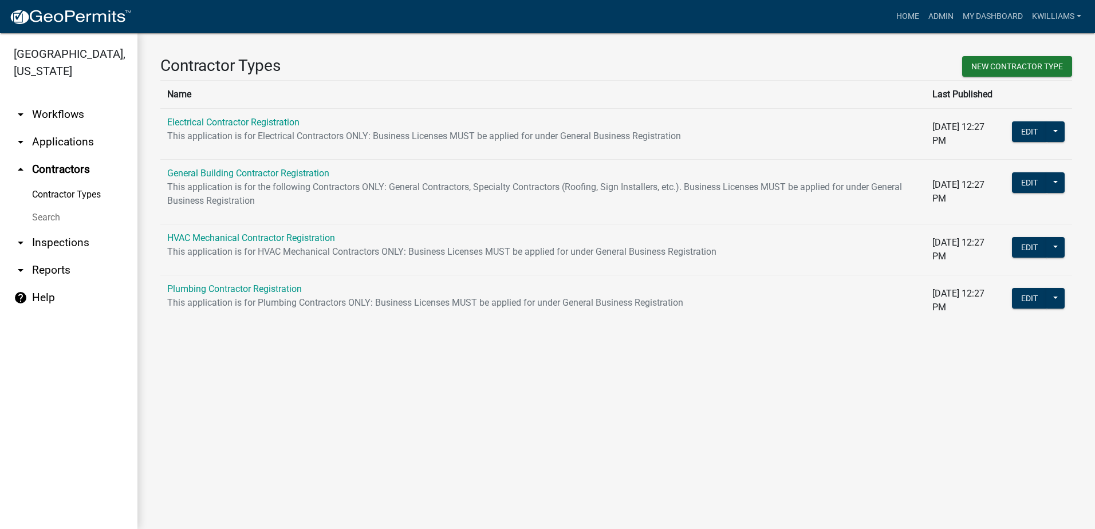
click at [58, 153] on link "arrow_drop_down Applications" at bounding box center [68, 141] width 137 height 27
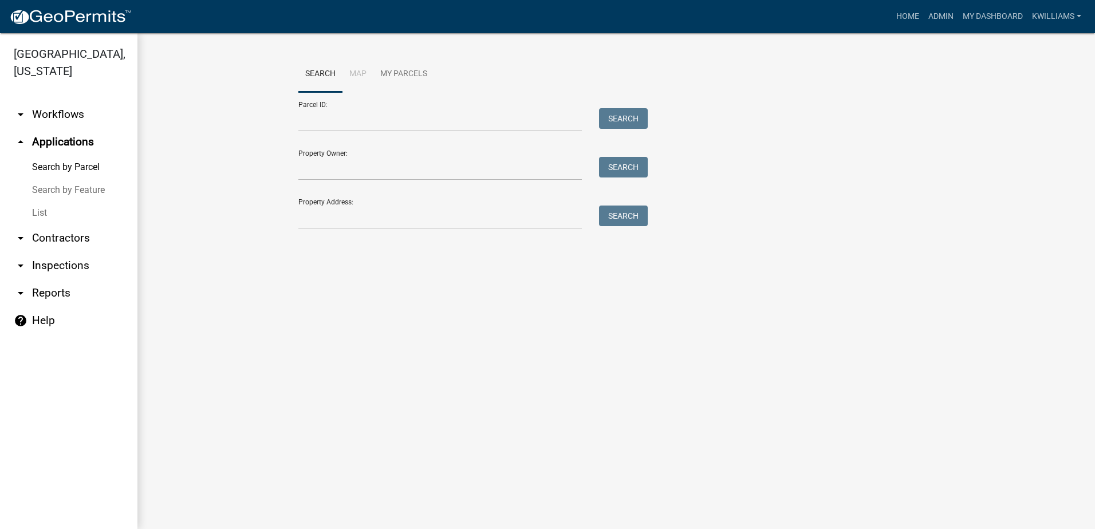
click at [34, 211] on link "List" at bounding box center [68, 213] width 137 height 23
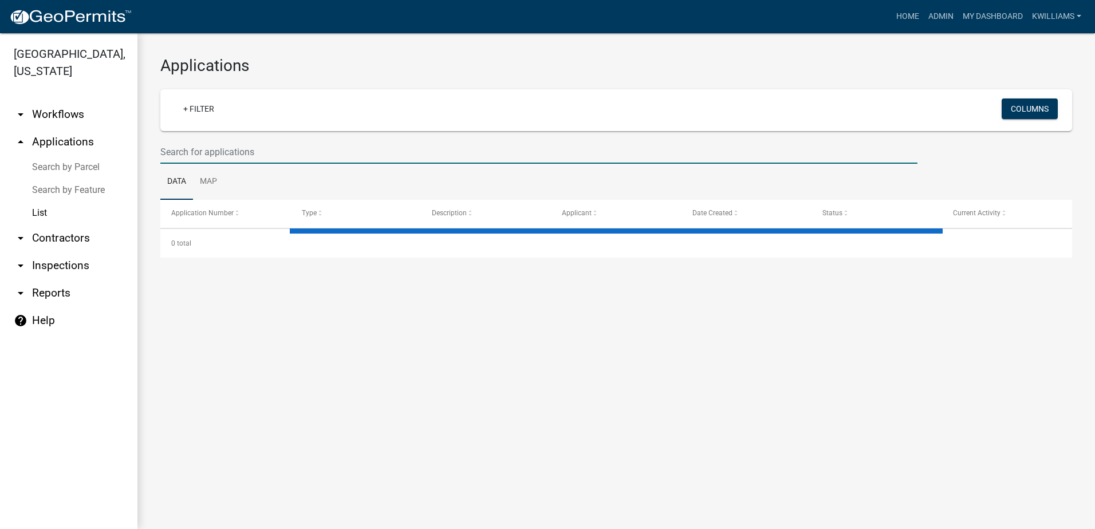
click at [216, 142] on input "text" at bounding box center [538, 151] width 757 height 23
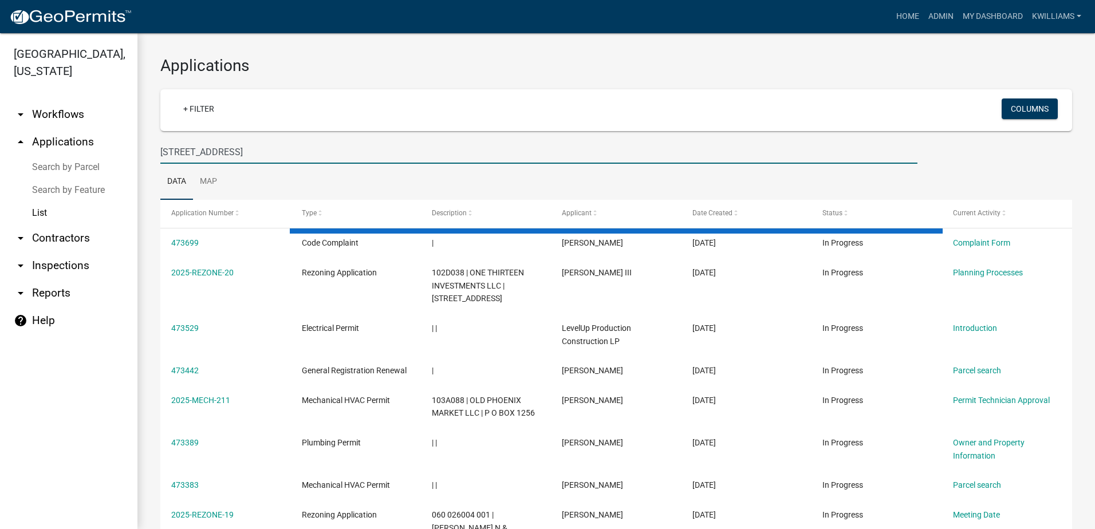
type input "168 hwy 212"
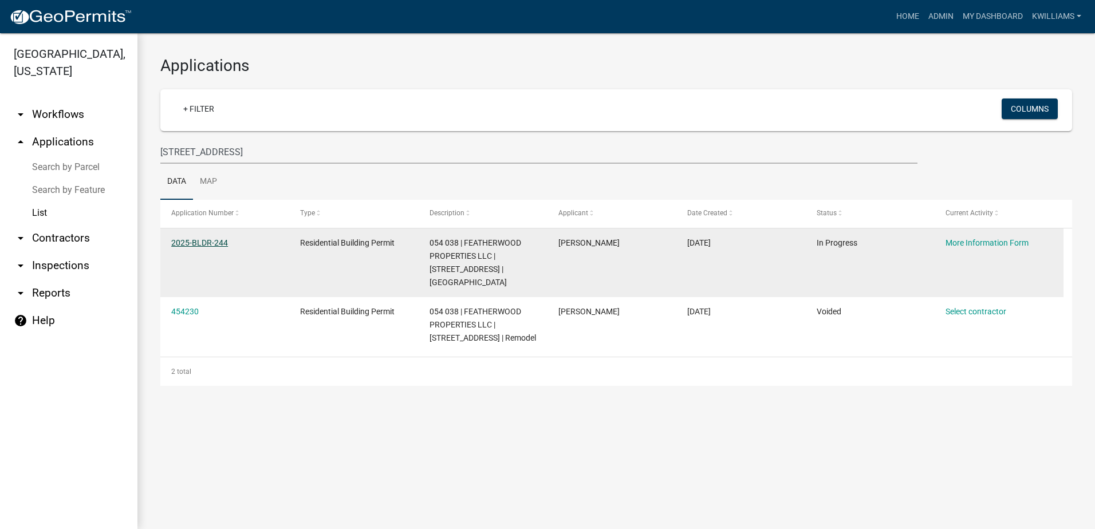
click at [223, 240] on link "2025-BLDR-244" at bounding box center [199, 242] width 57 height 9
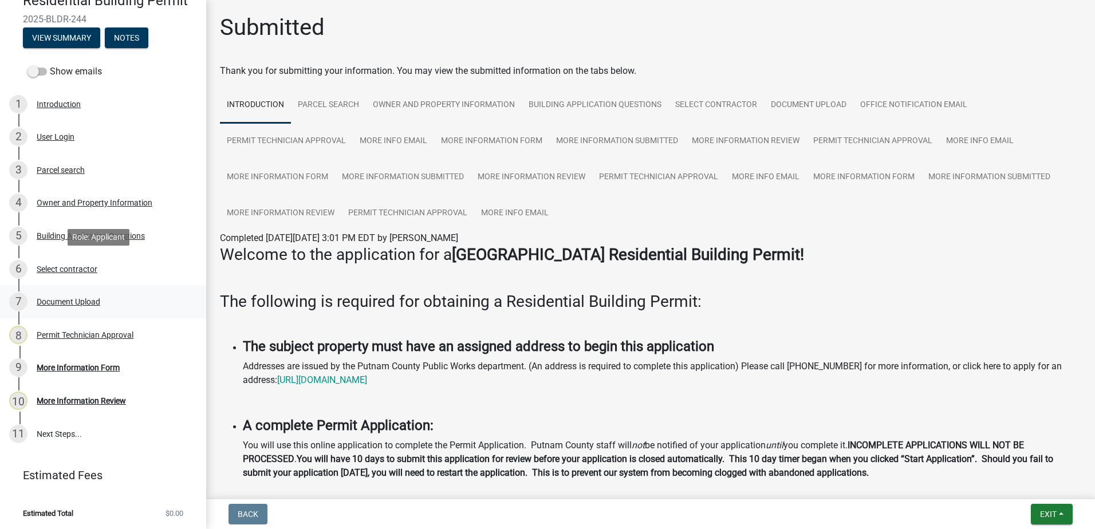
scroll to position [108, 0]
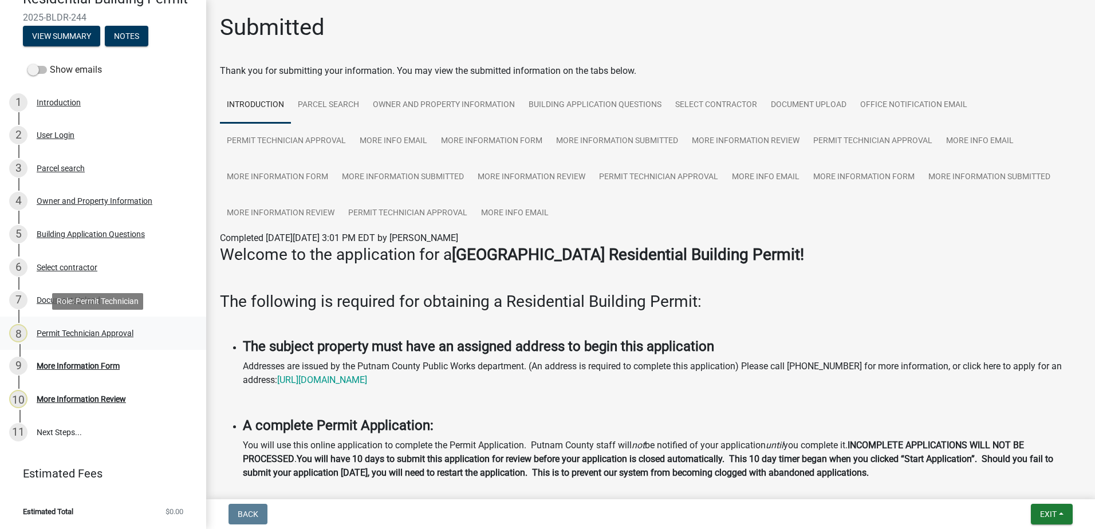
click at [83, 333] on div "Permit Technician Approval" at bounding box center [85, 333] width 97 height 8
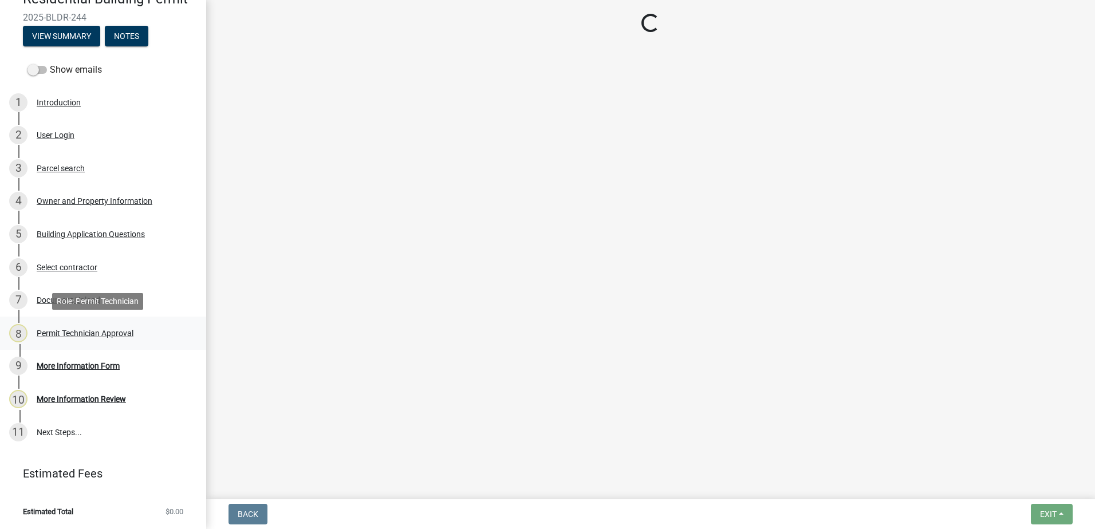
select select "a4366e26-0f82-401b-a682-956e4112ff86"
select select "83394b22-4a11-496c-8e5c-75ade2e72faf"
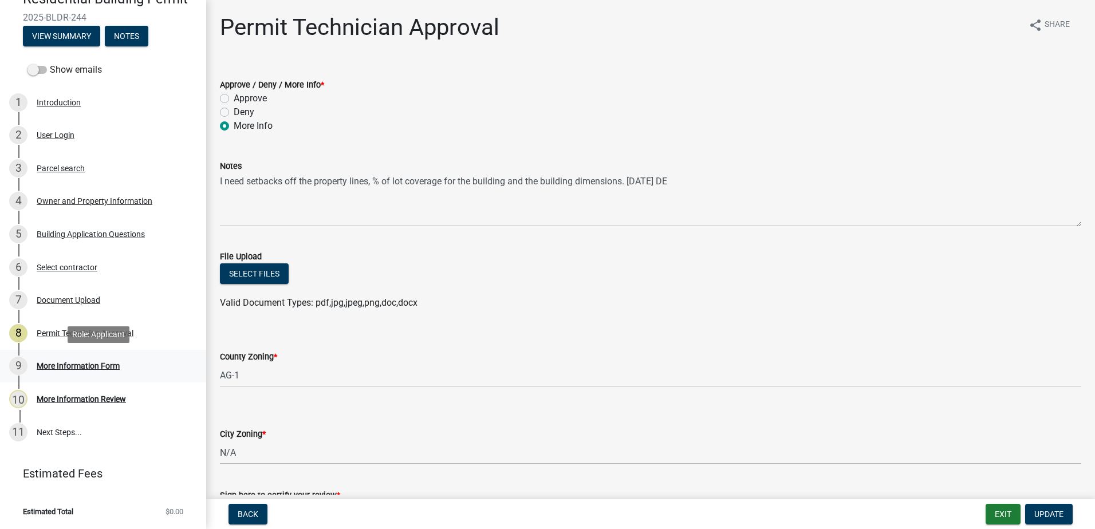
click at [82, 365] on div "More Information Form" at bounding box center [78, 366] width 83 height 8
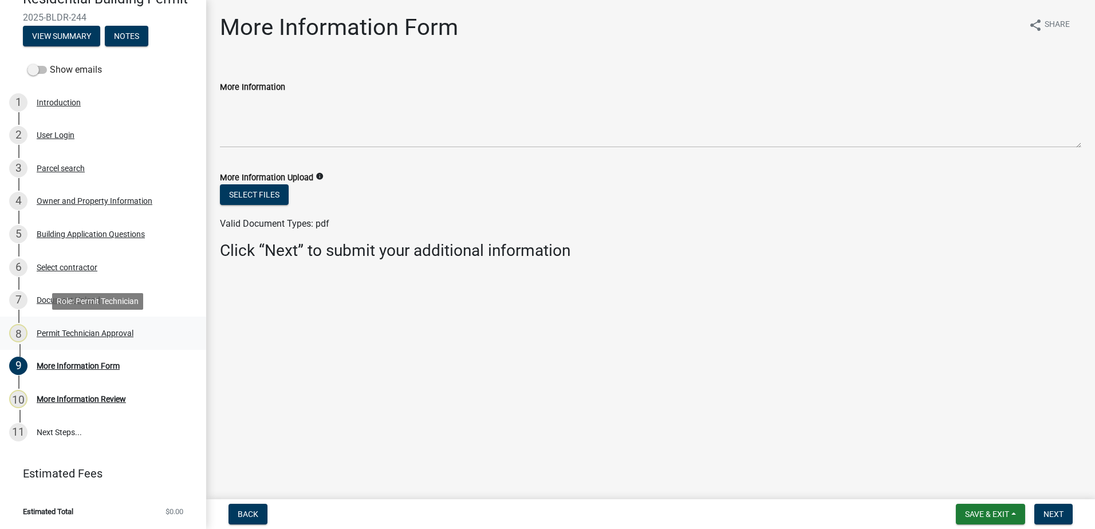
click at [96, 331] on div "Permit Technician Approval" at bounding box center [85, 333] width 97 height 8
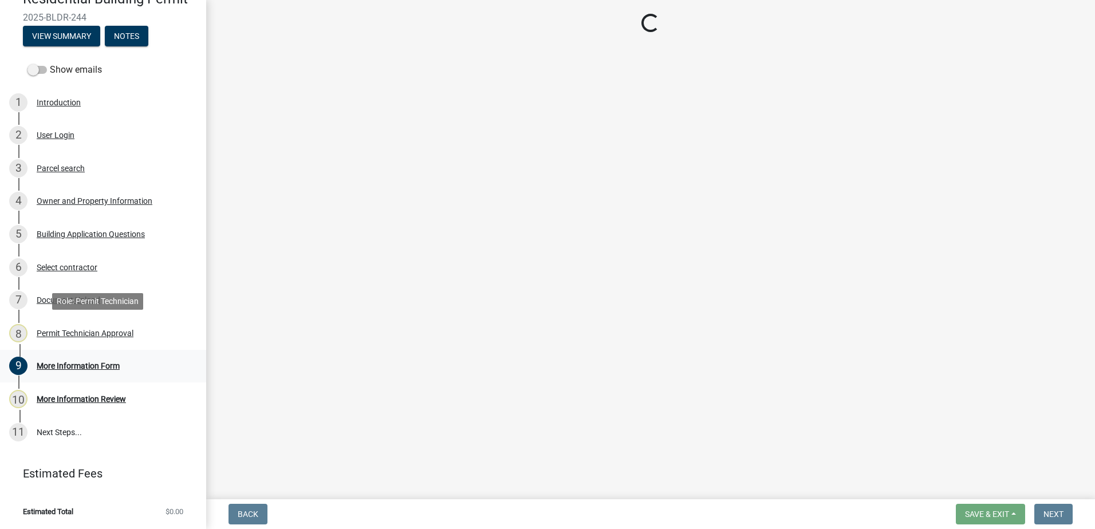
select select "a4366e26-0f82-401b-a682-956e4112ff86"
select select "83394b22-4a11-496c-8e5c-75ade2e72faf"
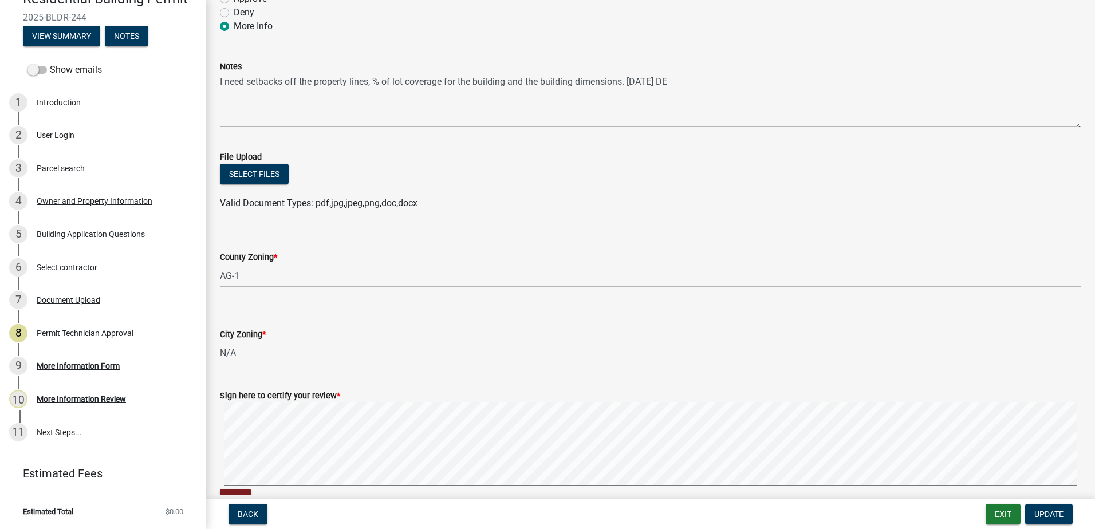
scroll to position [0, 0]
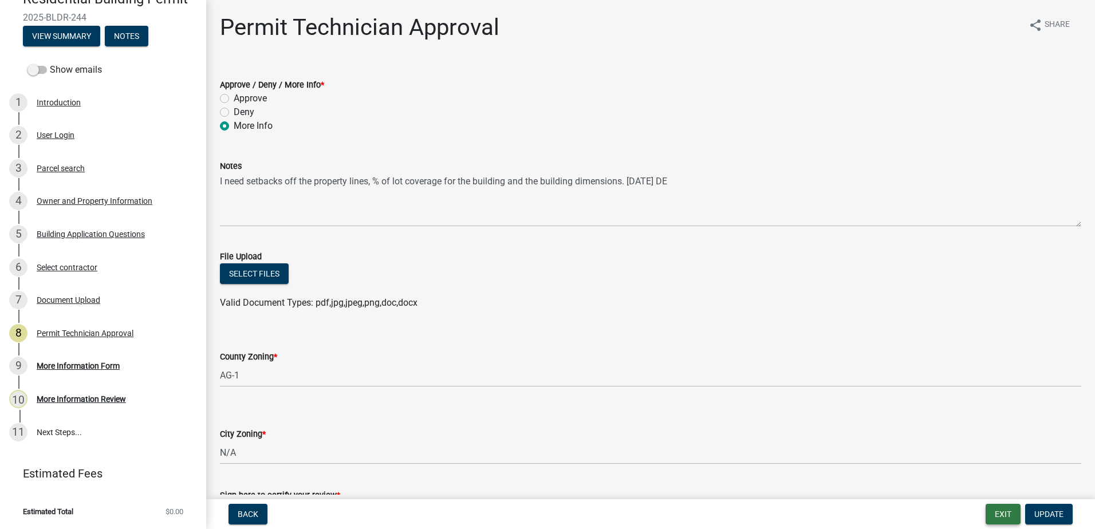
click at [1000, 520] on button "Exit" at bounding box center [1002, 514] width 35 height 21
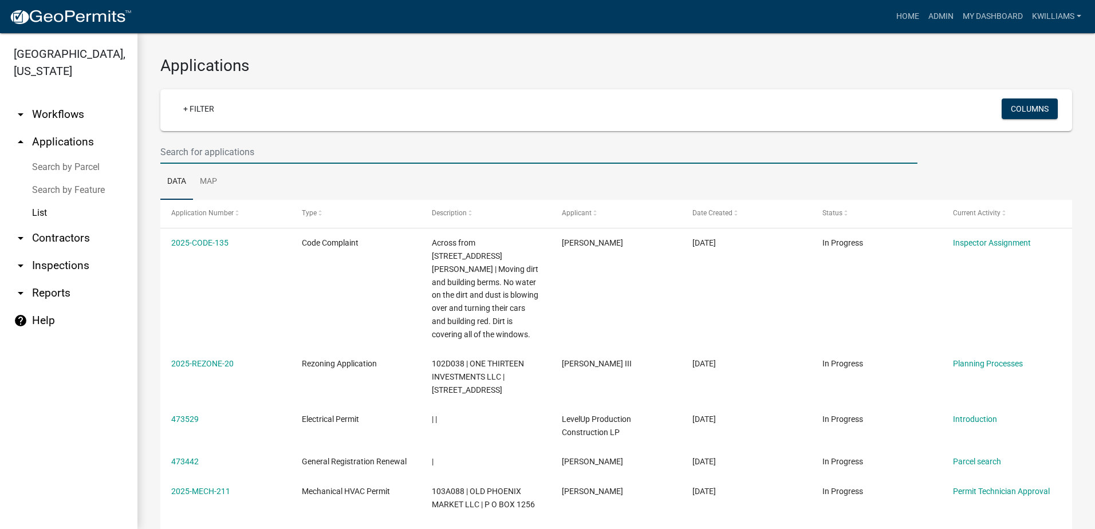
click at [167, 147] on input "text" at bounding box center [538, 151] width 757 height 23
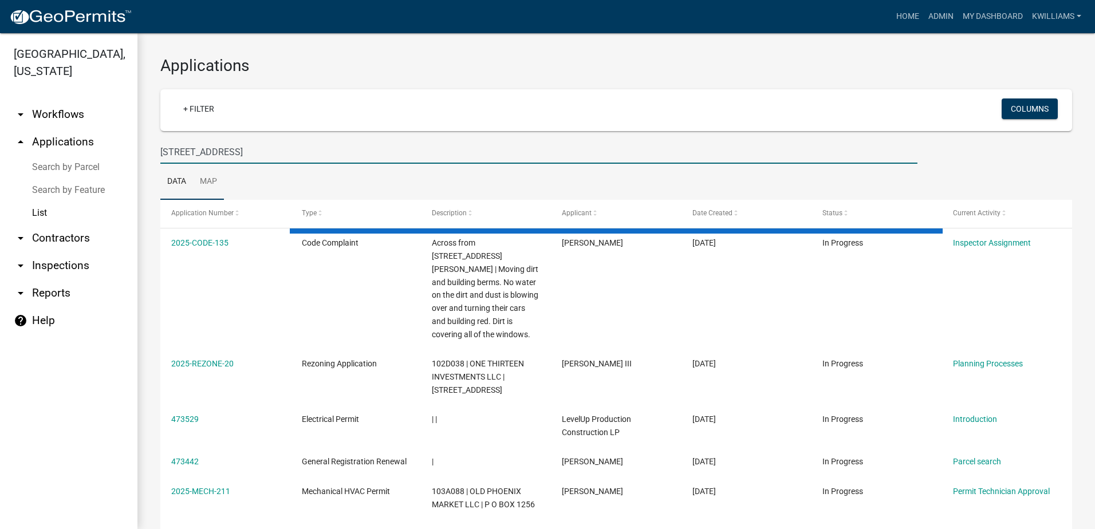
type input "254 loch way"
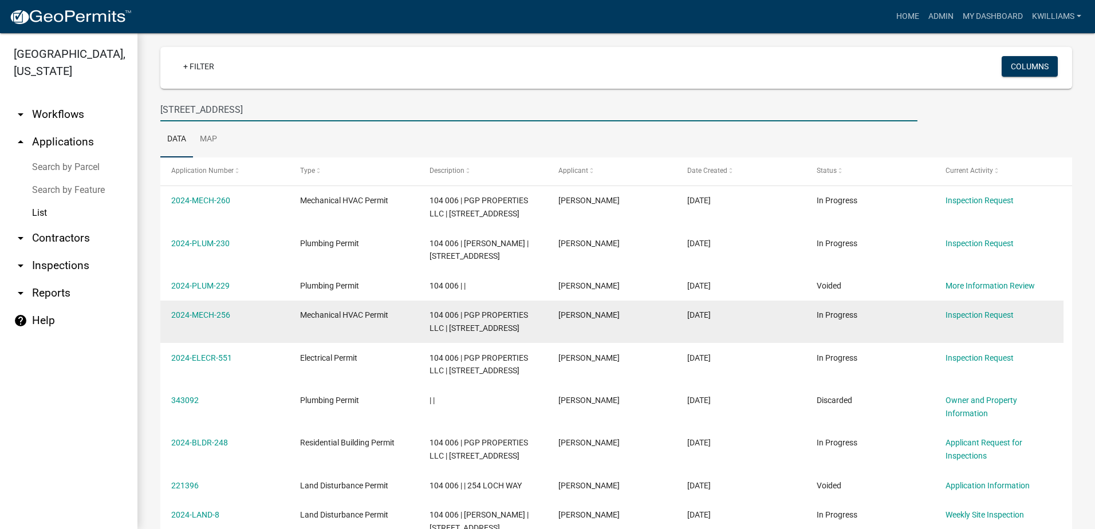
scroll to position [112, 0]
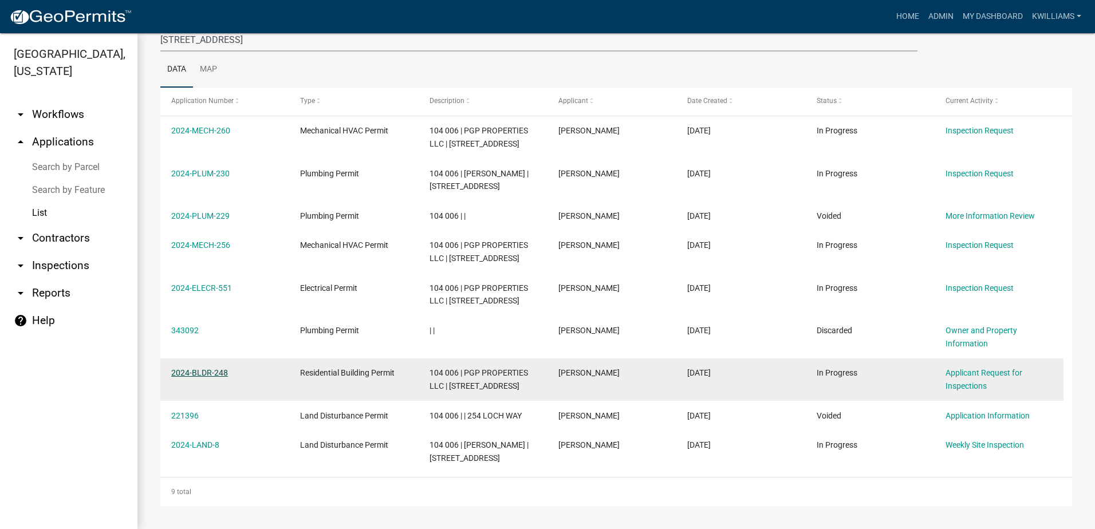
click at [203, 369] on link "2024-BLDR-248" at bounding box center [199, 372] width 57 height 9
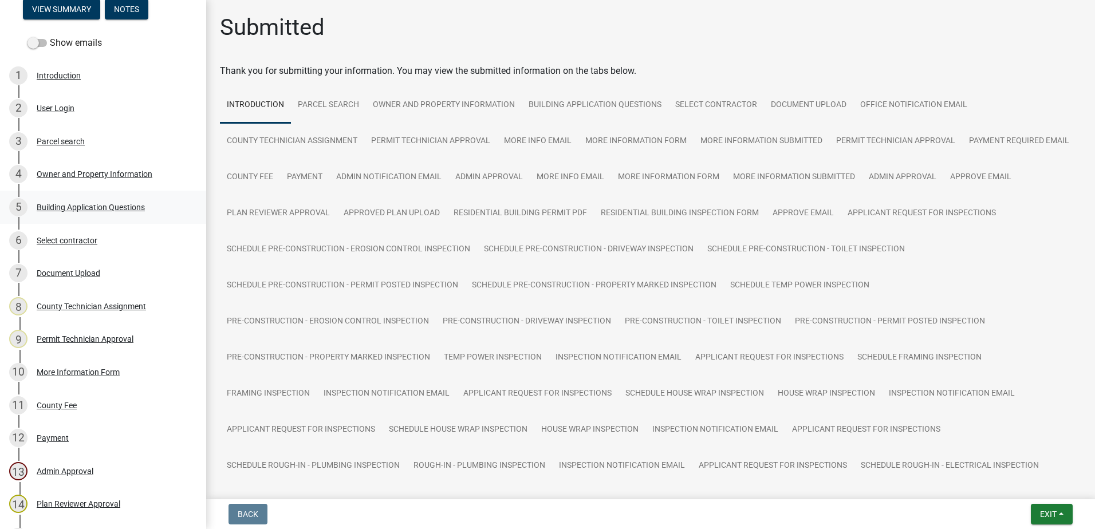
scroll to position [115, 0]
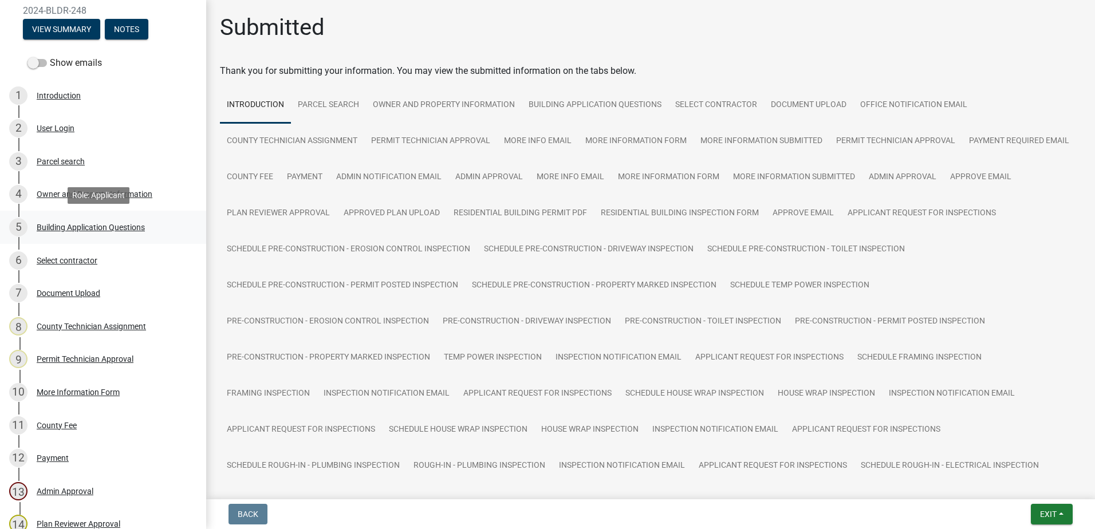
click at [101, 226] on div "Building Application Questions" at bounding box center [91, 227] width 108 height 8
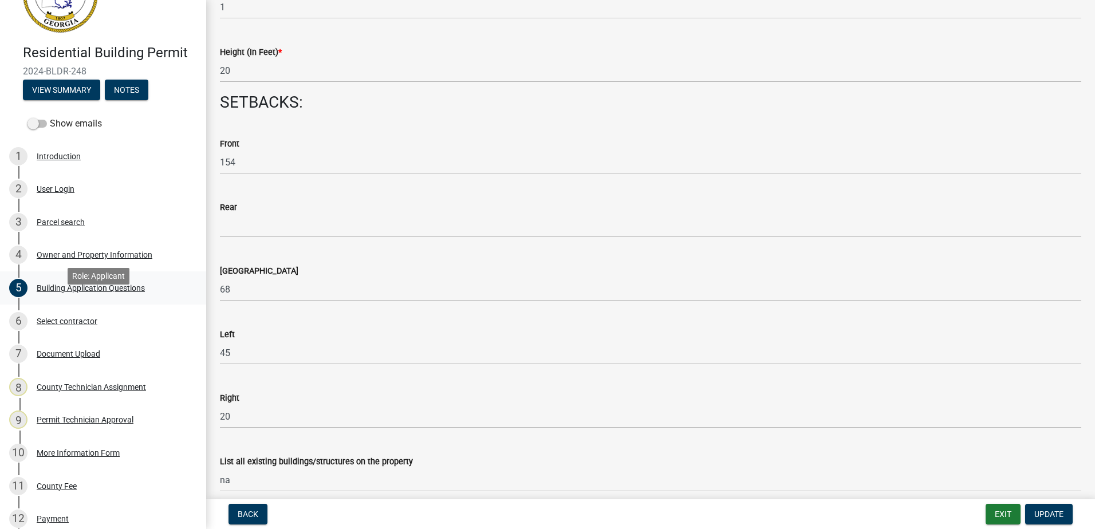
scroll to position [0, 0]
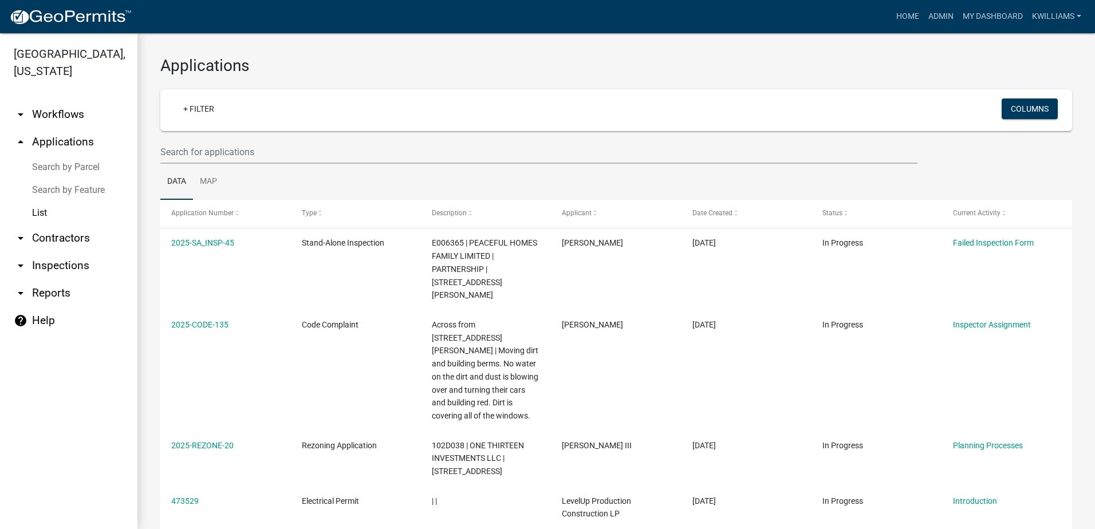
click at [284, 136] on wm-filter-builder "+ Filter Columns" at bounding box center [615, 126] width 911 height 74
click at [201, 156] on input "text" at bounding box center [538, 151] width 757 height 23
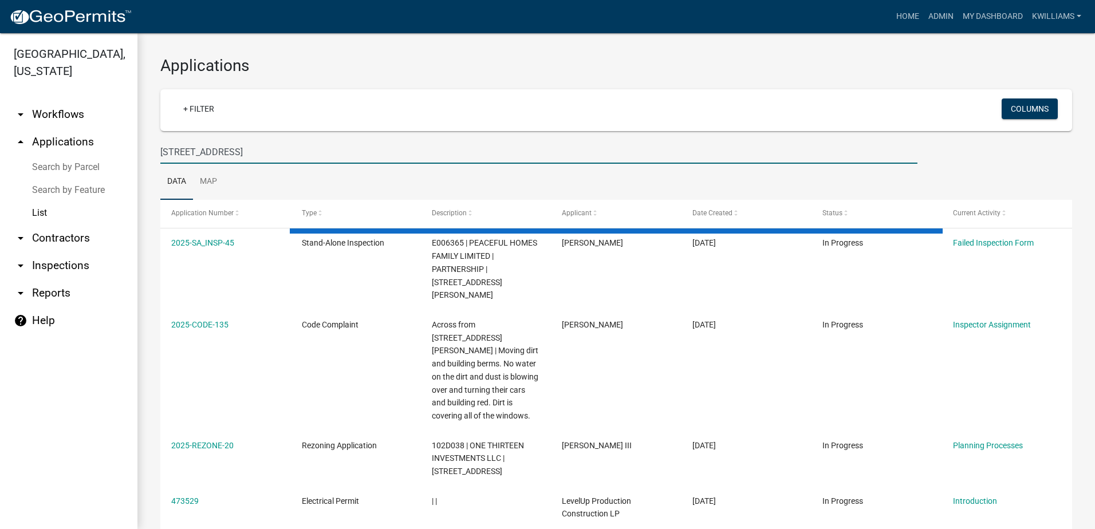
type input "254 loch way"
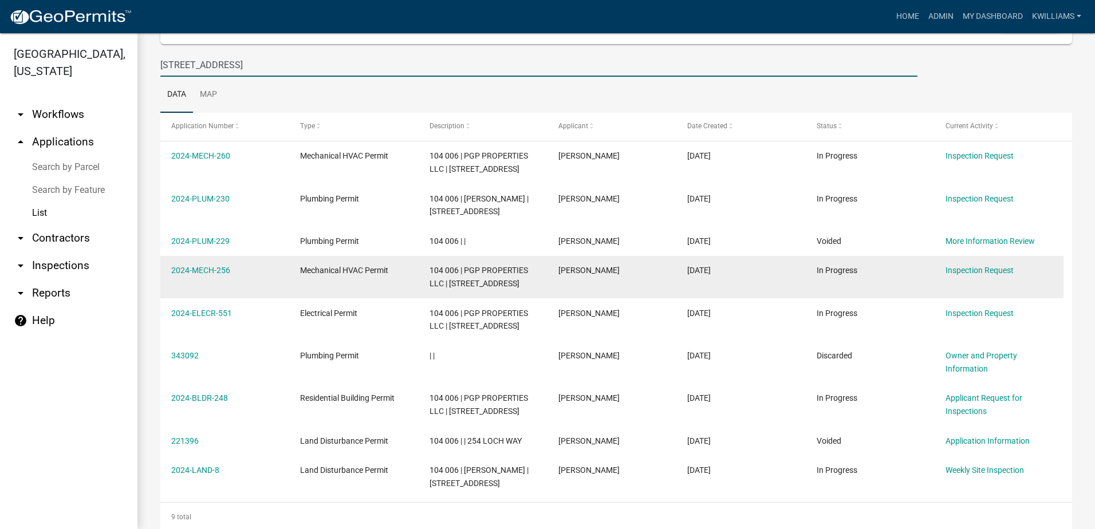
scroll to position [112, 0]
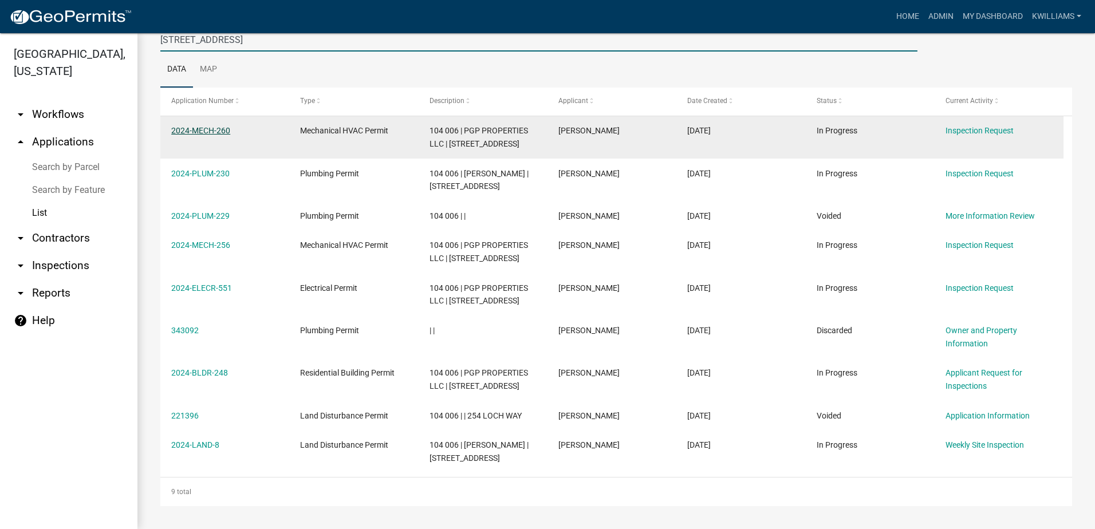
click at [206, 127] on link "2024-MECH-260" at bounding box center [200, 130] width 59 height 9
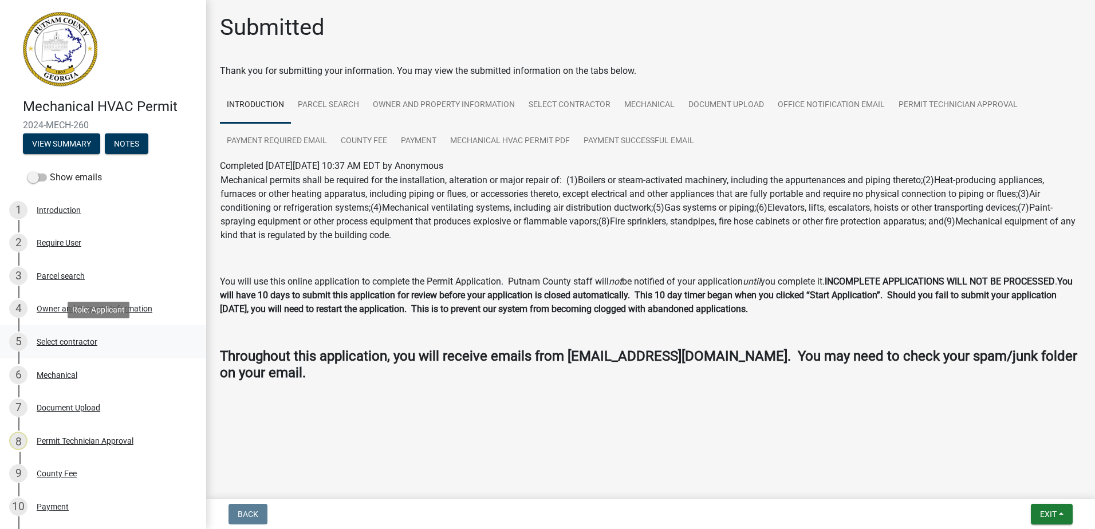
click at [74, 348] on div "5 Select contractor" at bounding box center [98, 342] width 179 height 18
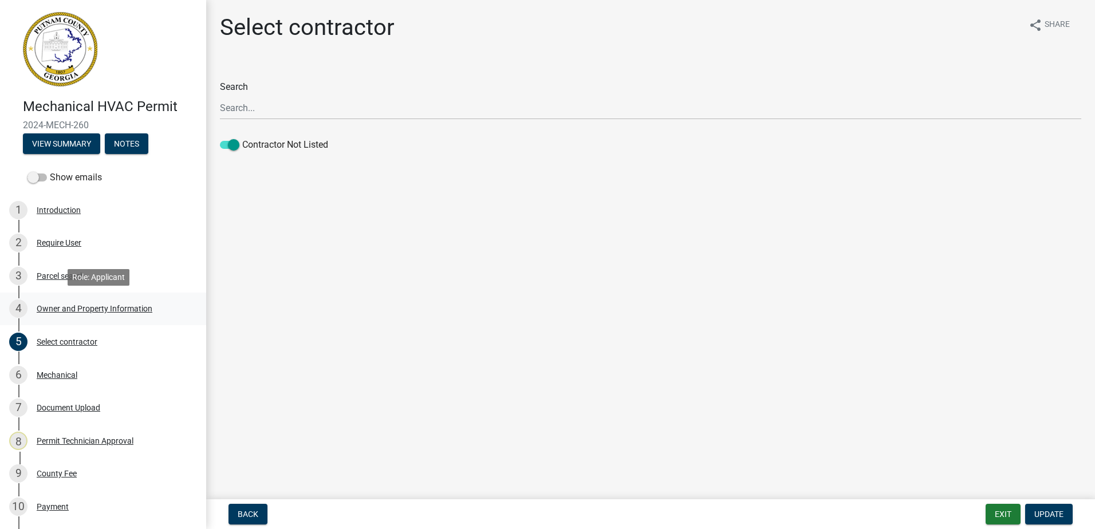
click at [66, 297] on link "4 Owner and Property Information" at bounding box center [103, 309] width 206 height 33
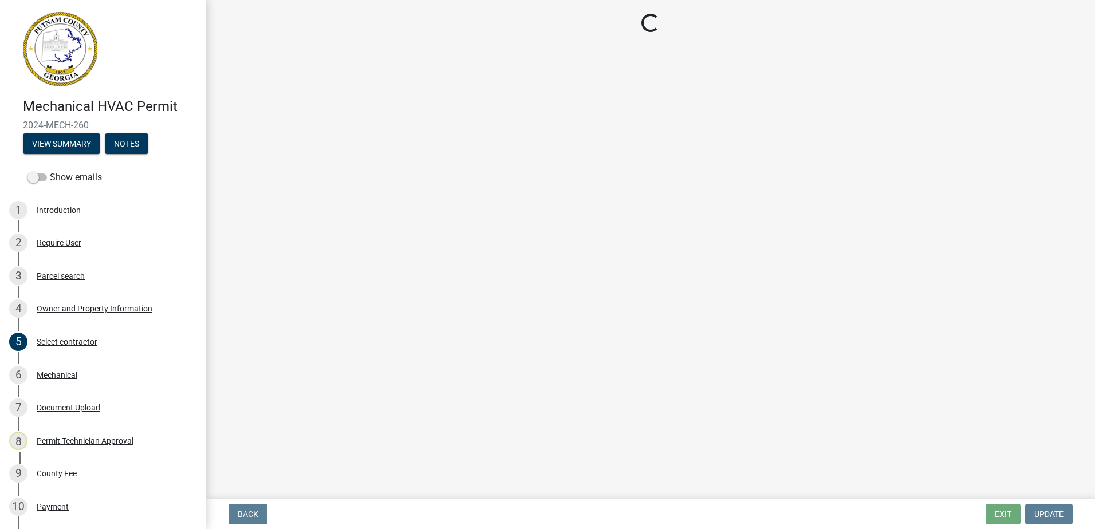
select select "34fe85c2-5f76-4343-b6bb-8ca387e0bed7"
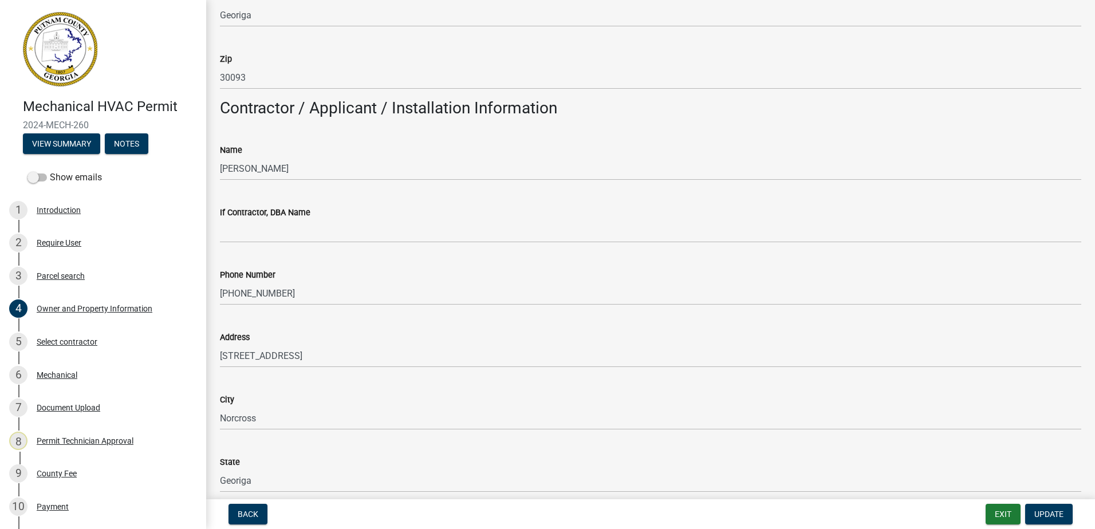
scroll to position [916, 0]
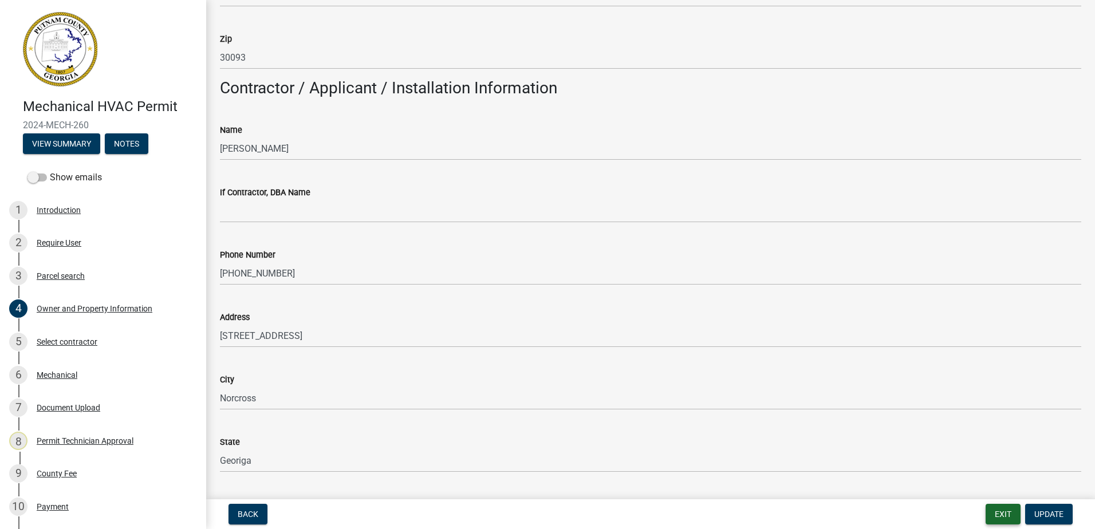
click at [994, 512] on button "Exit" at bounding box center [1002, 514] width 35 height 21
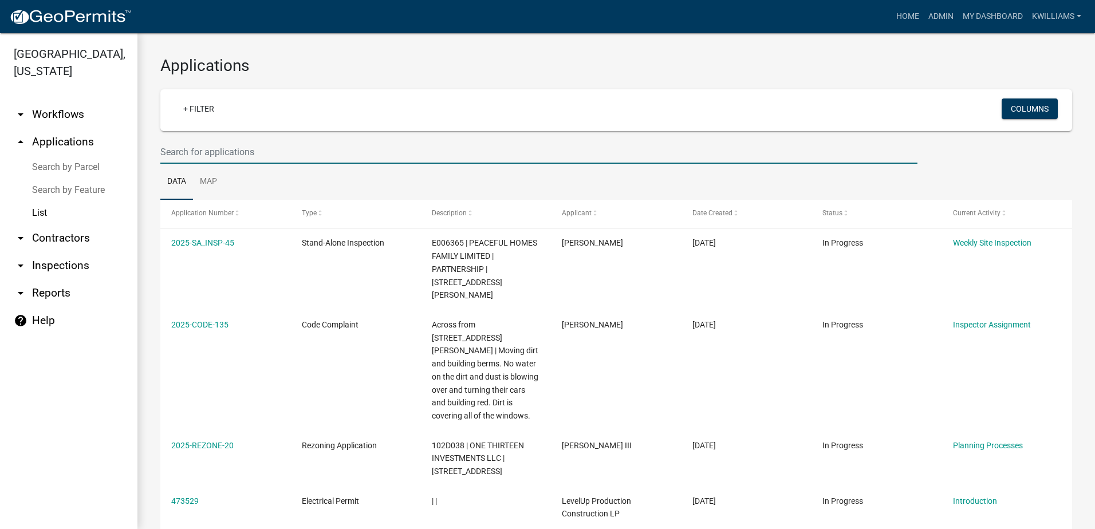
drag, startPoint x: 206, startPoint y: 157, endPoint x: 208, endPoint y: 149, distance: 8.9
click at [207, 151] on input "text" at bounding box center [538, 151] width 757 height 23
type input "254 loch way"
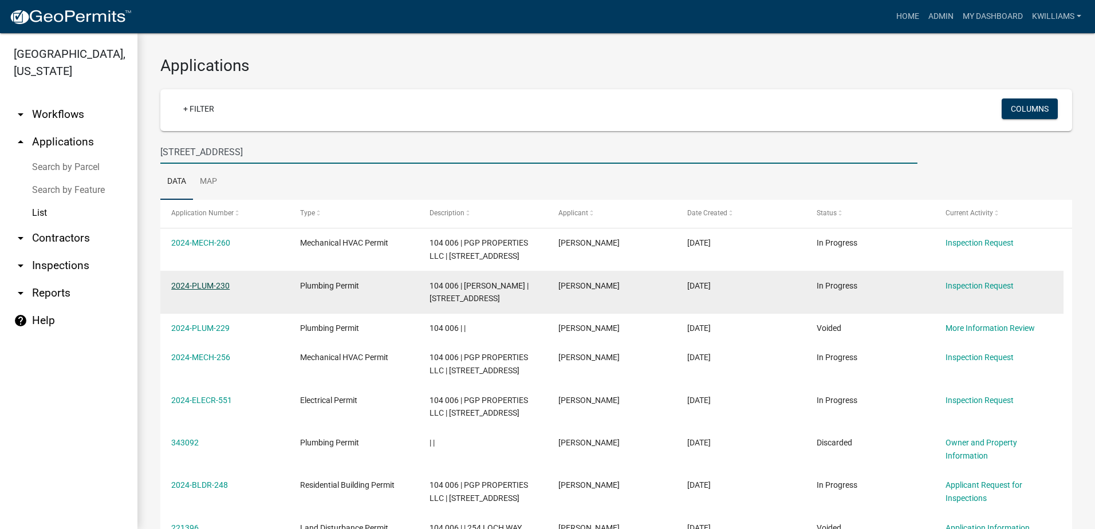
click at [205, 281] on link "2024-PLUM-230" at bounding box center [200, 285] width 58 height 9
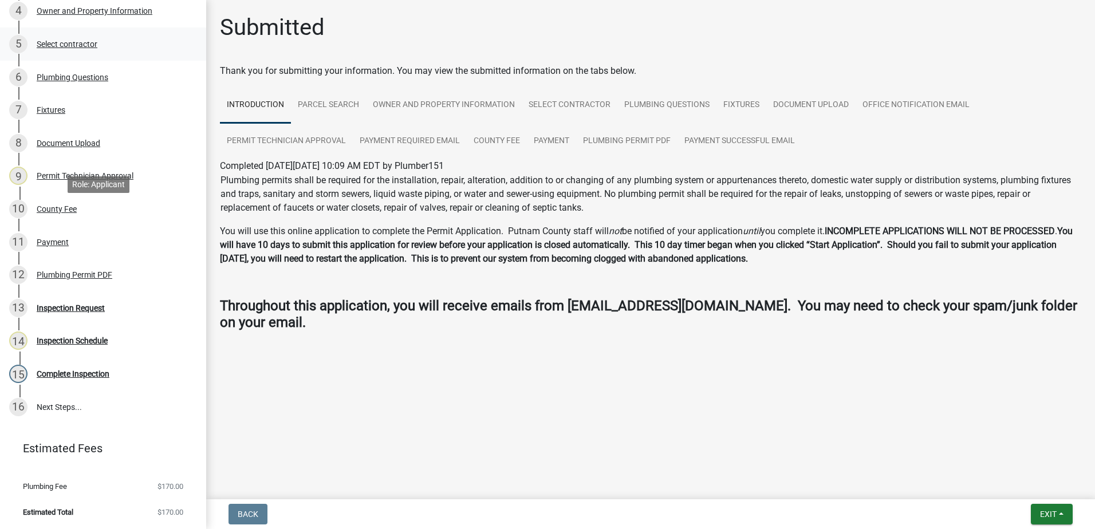
scroll to position [298, 0]
click at [75, 270] on div "Plumbing Permit PDF" at bounding box center [75, 274] width 76 height 8
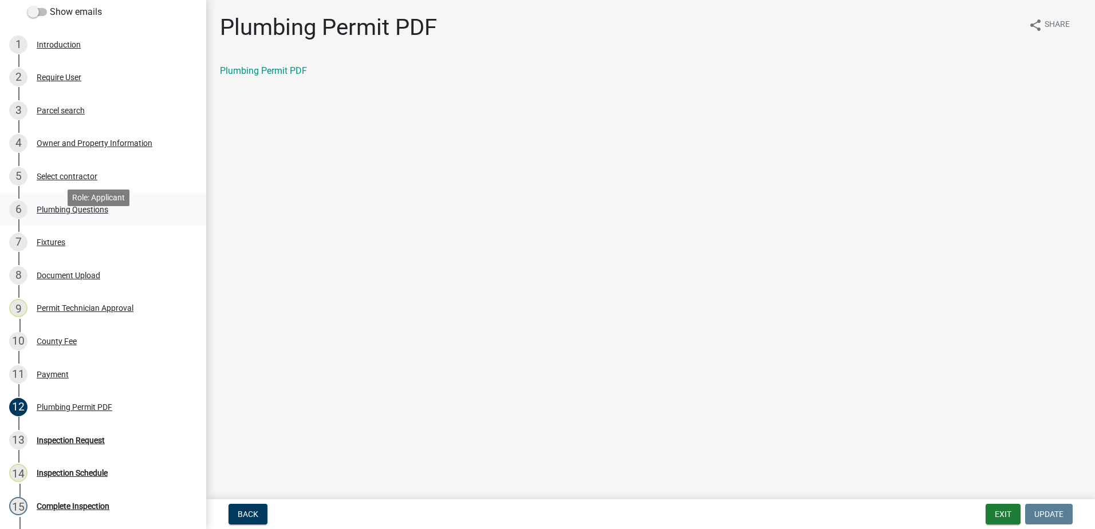
scroll to position [184, 0]
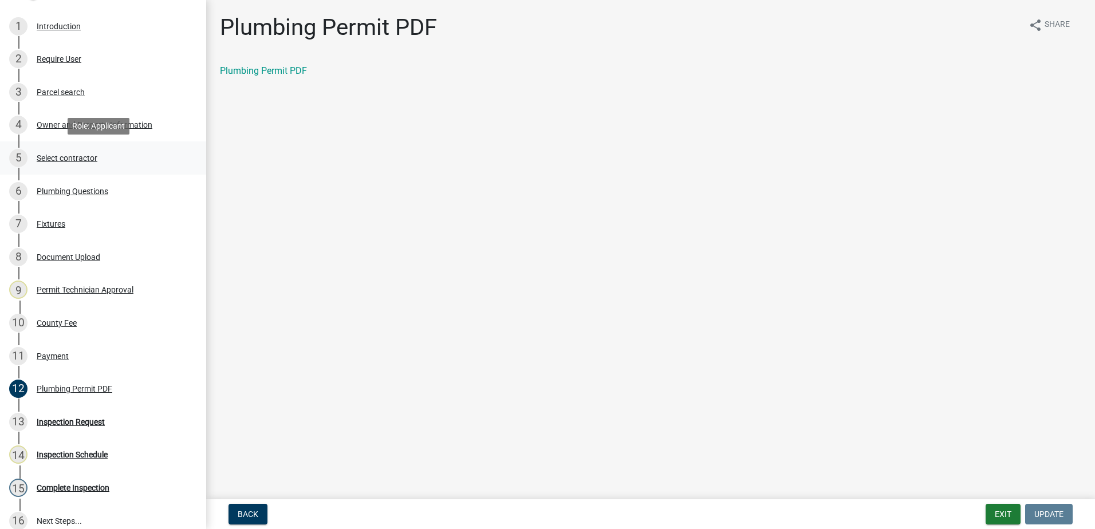
click at [57, 167] on link "5 Select contractor" at bounding box center [103, 157] width 206 height 33
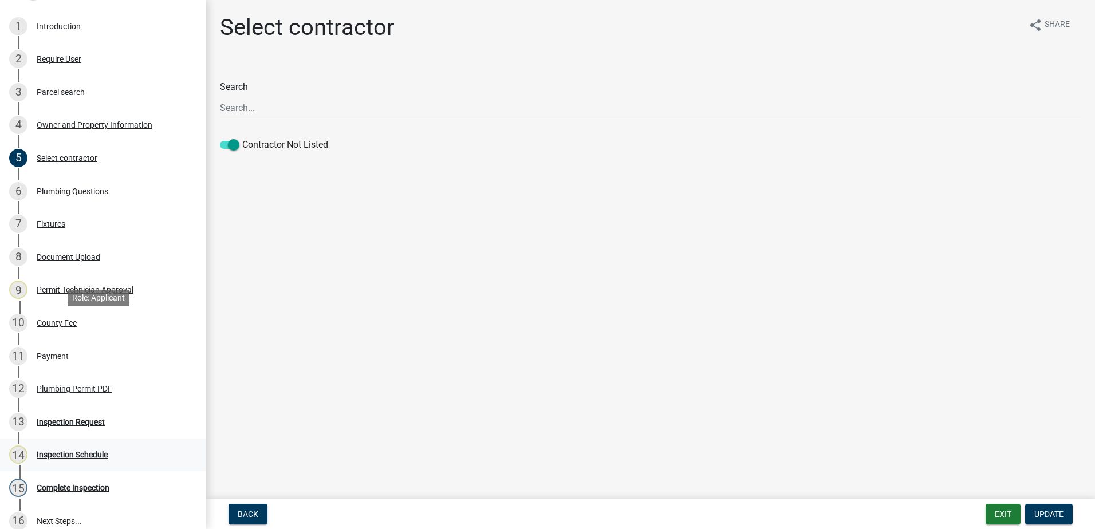
scroll to position [298, 0]
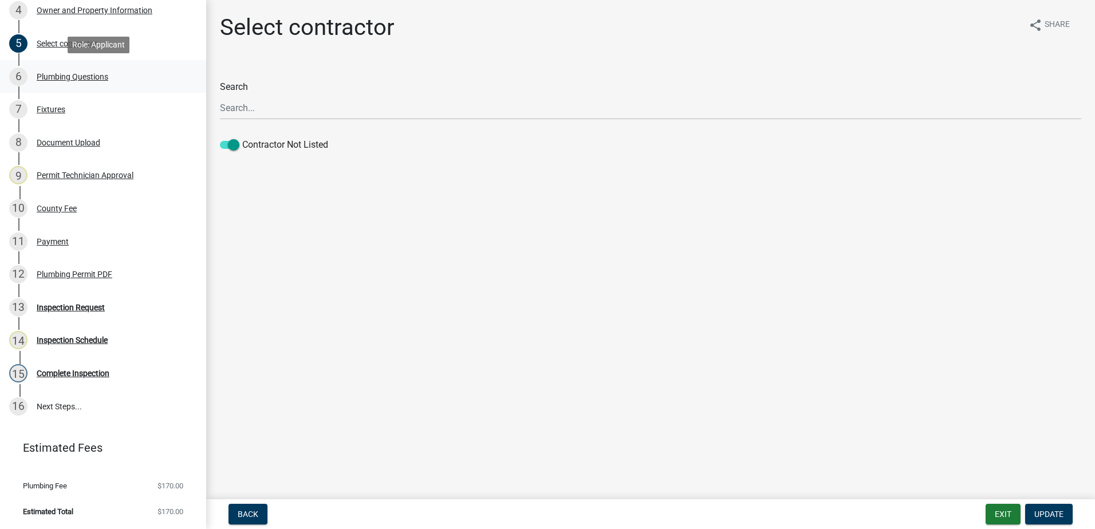
click at [74, 84] on div "6 Plumbing Questions" at bounding box center [98, 77] width 179 height 18
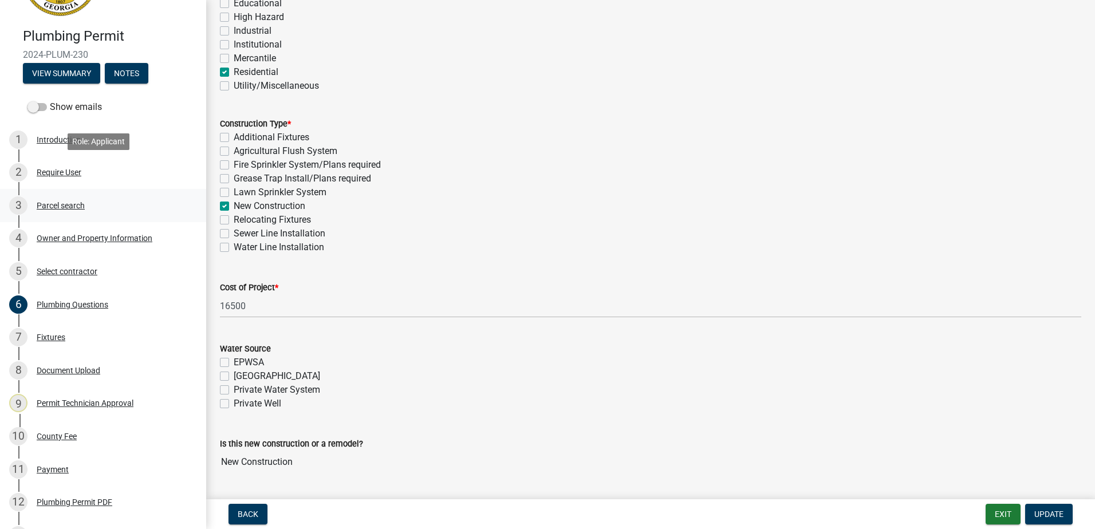
scroll to position [69, 0]
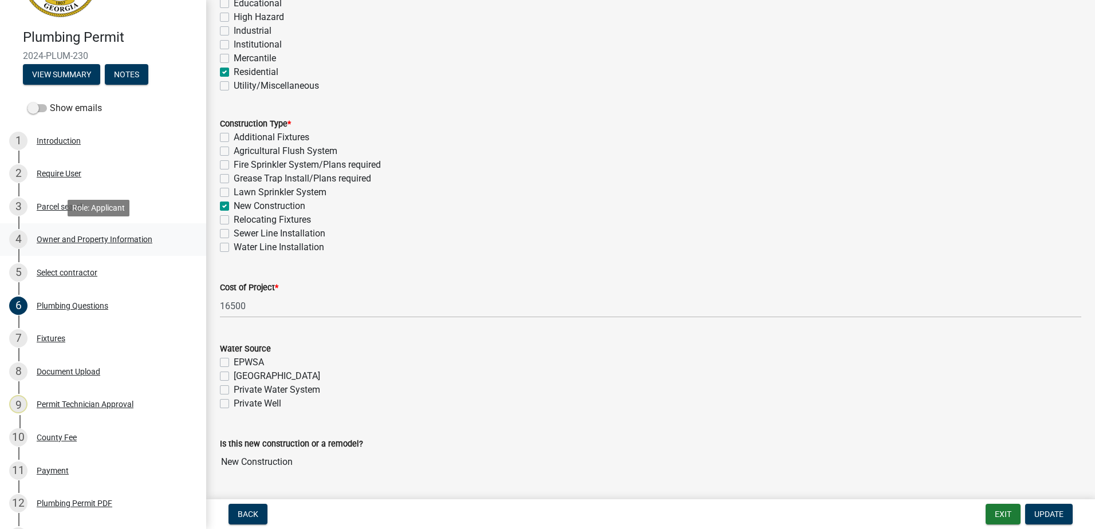
click at [97, 243] on div "Owner and Property Information" at bounding box center [95, 239] width 116 height 8
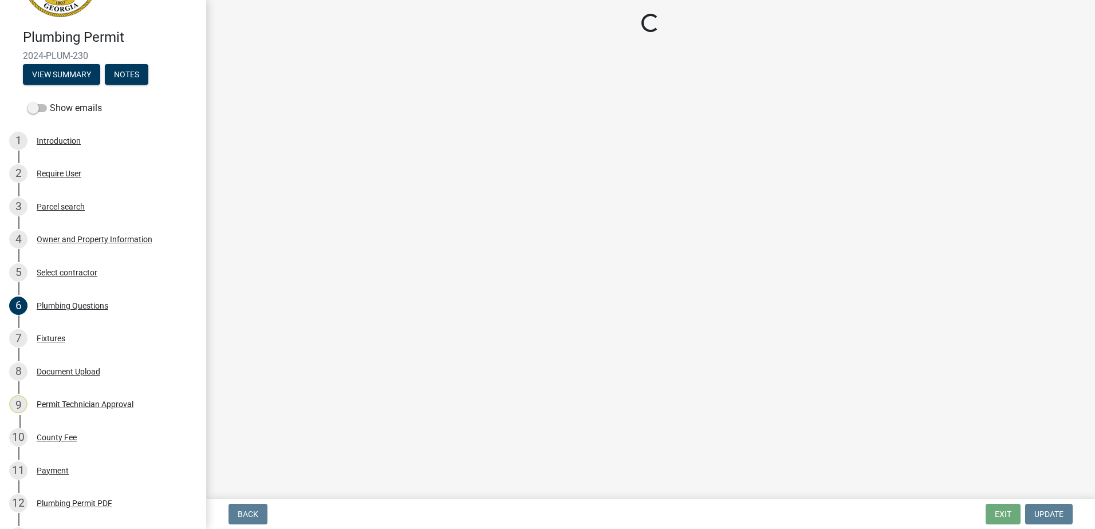
select select "34fe85c2-5f76-4343-b6bb-8ca387e0bed7"
select select "83394b22-4a11-496c-8e5c-75ade2e72faf"
select select "ece5c1a9-df30-4702-9587-5deee23533b7"
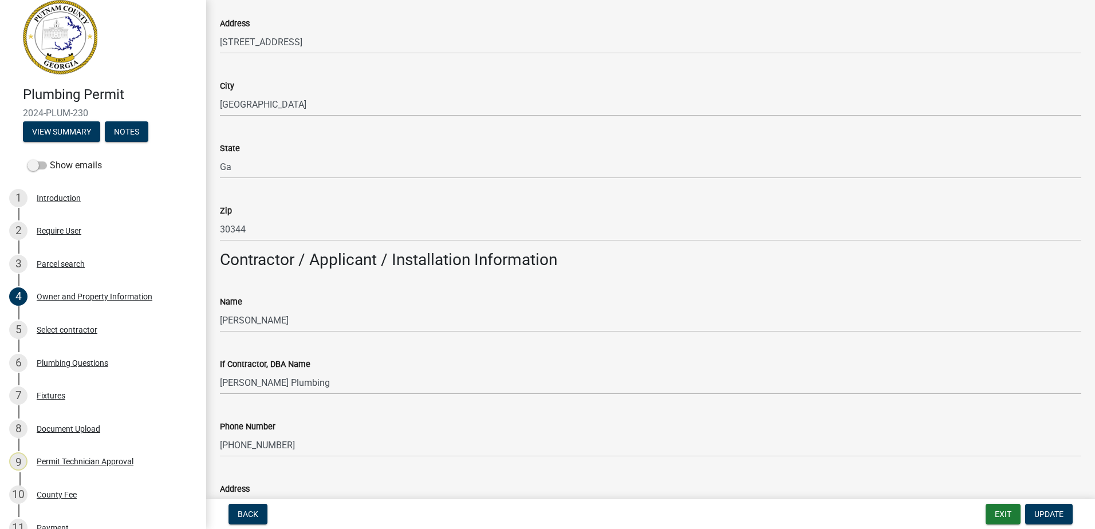
scroll to position [802, 0]
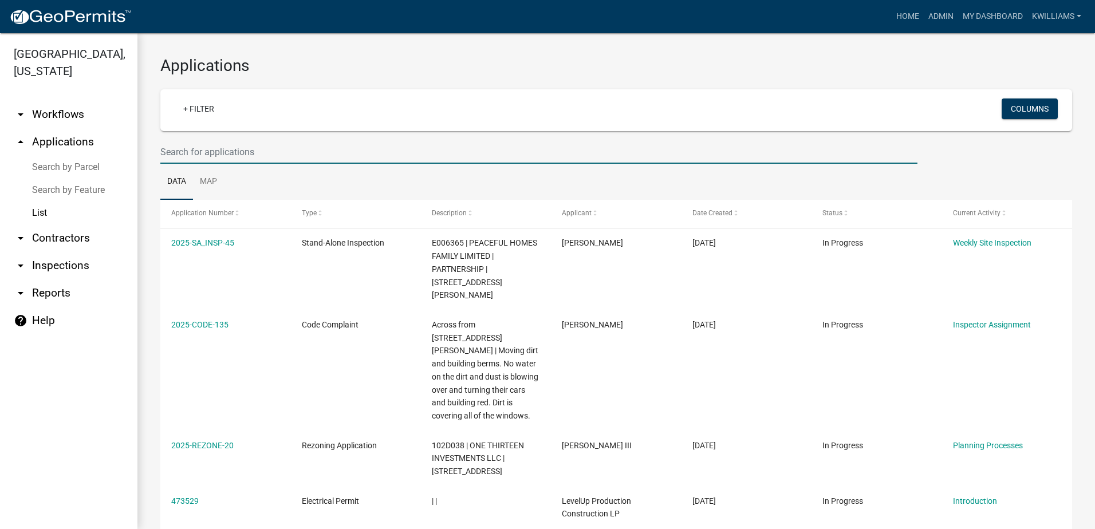
click at [240, 149] on input "text" at bounding box center [538, 151] width 757 height 23
type input "s"
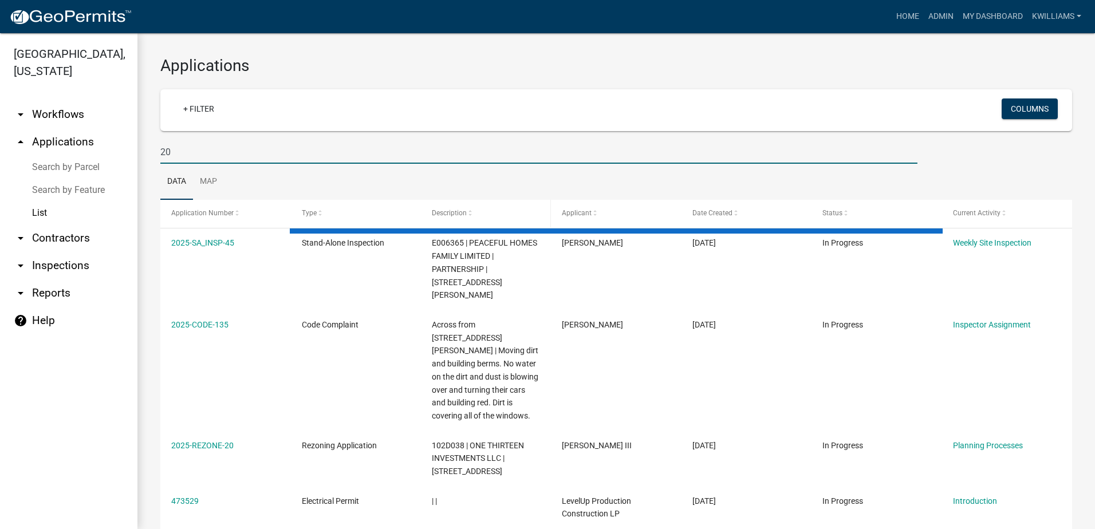
type input "2"
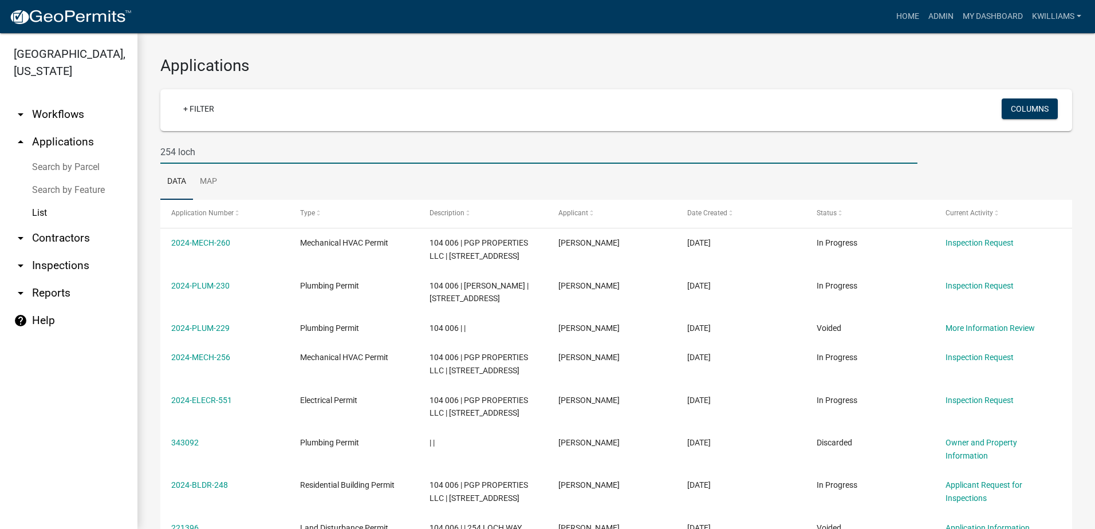
click at [223, 145] on input "254 loch" at bounding box center [538, 151] width 757 height 23
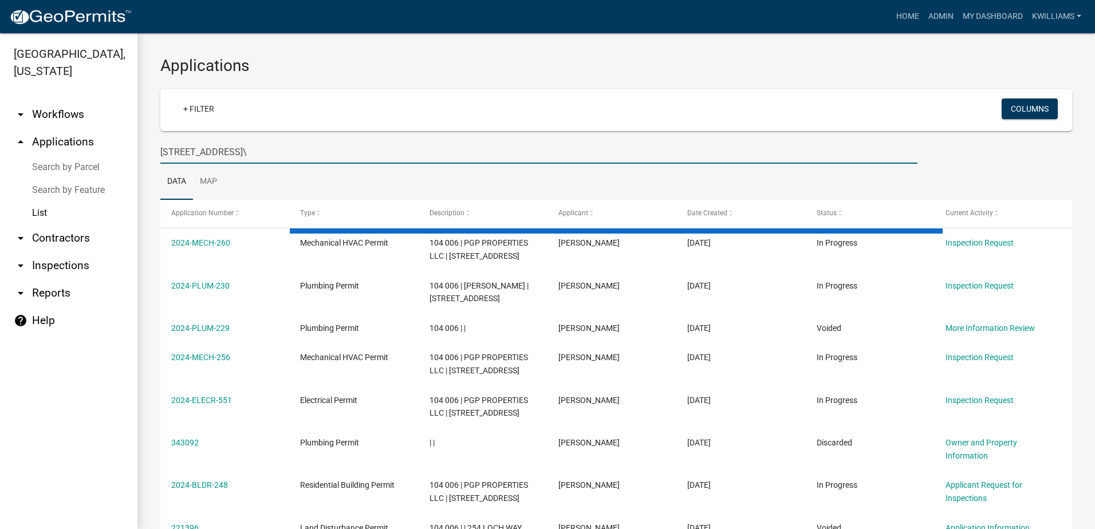
type input "254 loch way"
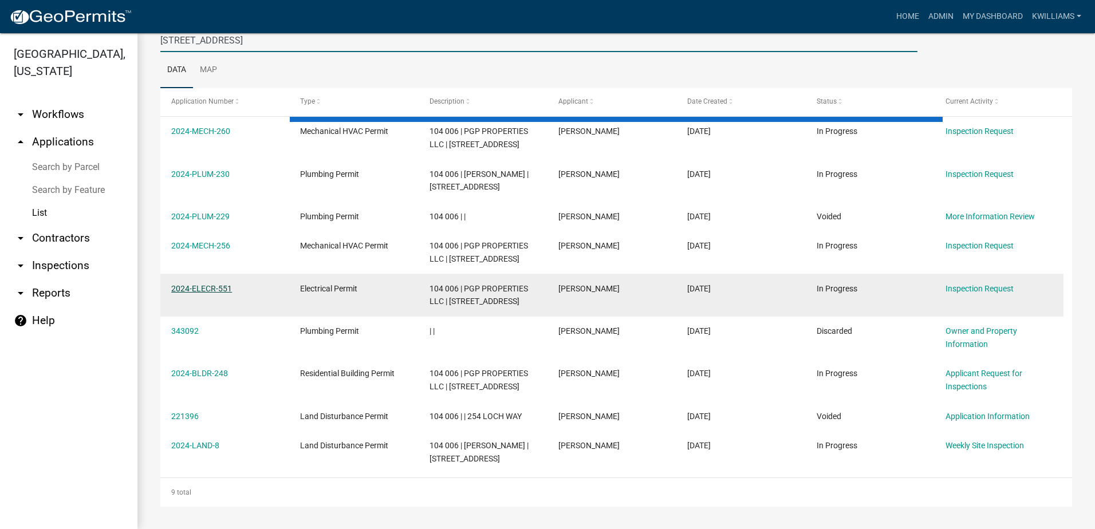
scroll to position [112, 0]
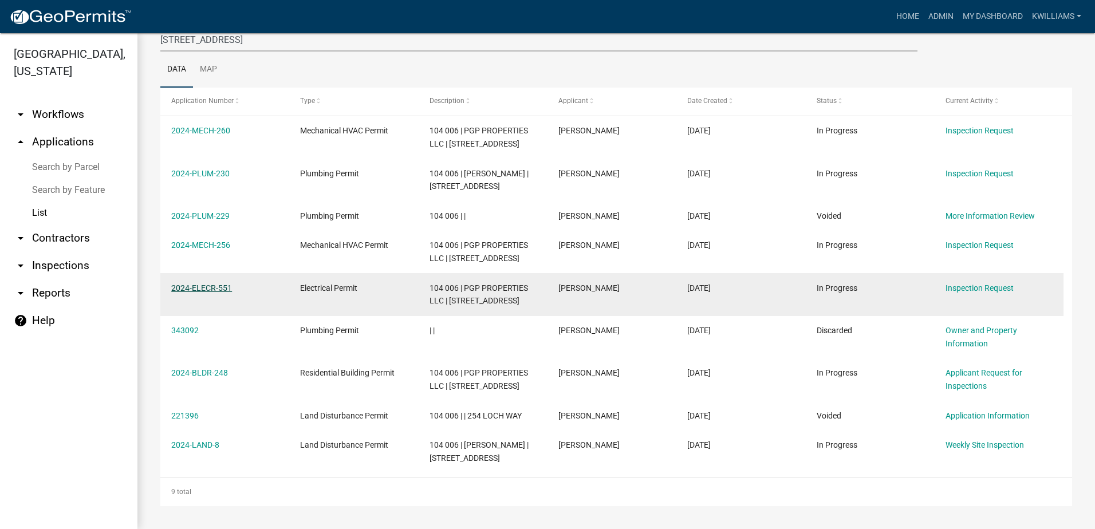
click at [202, 288] on link "2024-ELECR-551" at bounding box center [201, 287] width 61 height 9
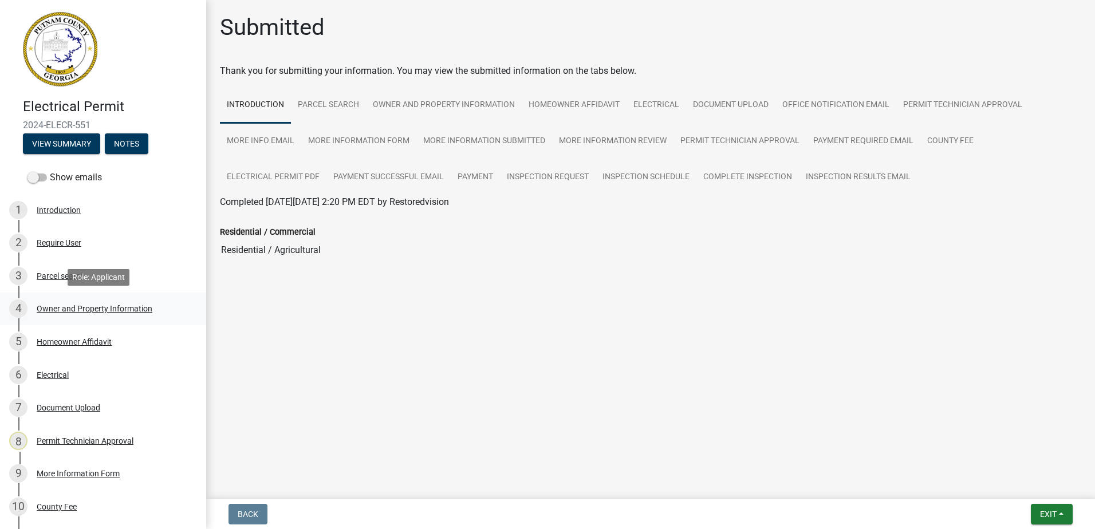
click at [137, 313] on div "Owner and Property Information" at bounding box center [95, 309] width 116 height 8
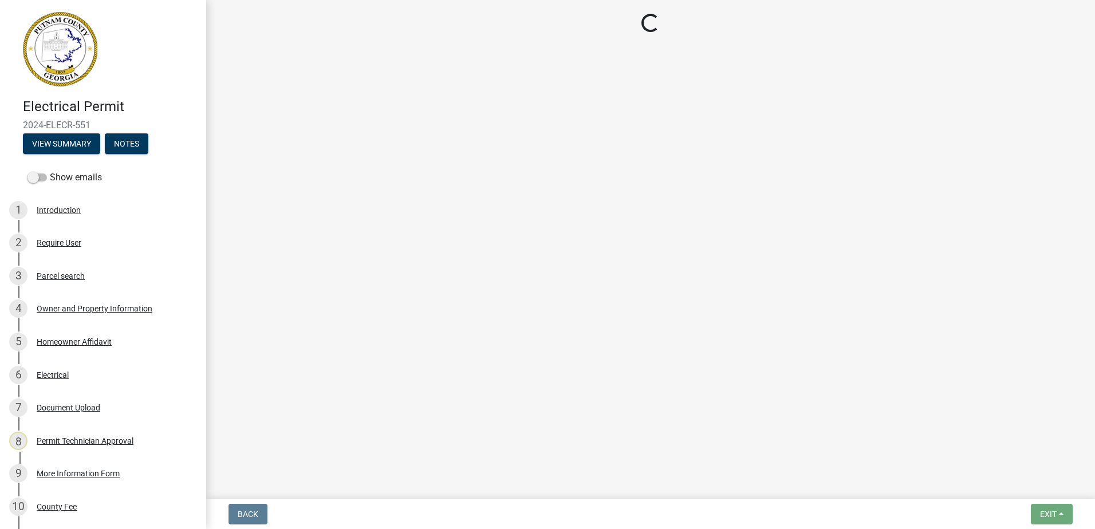
select select "34fe85c2-5f76-4343-b6bb-8ca387e0bed7"
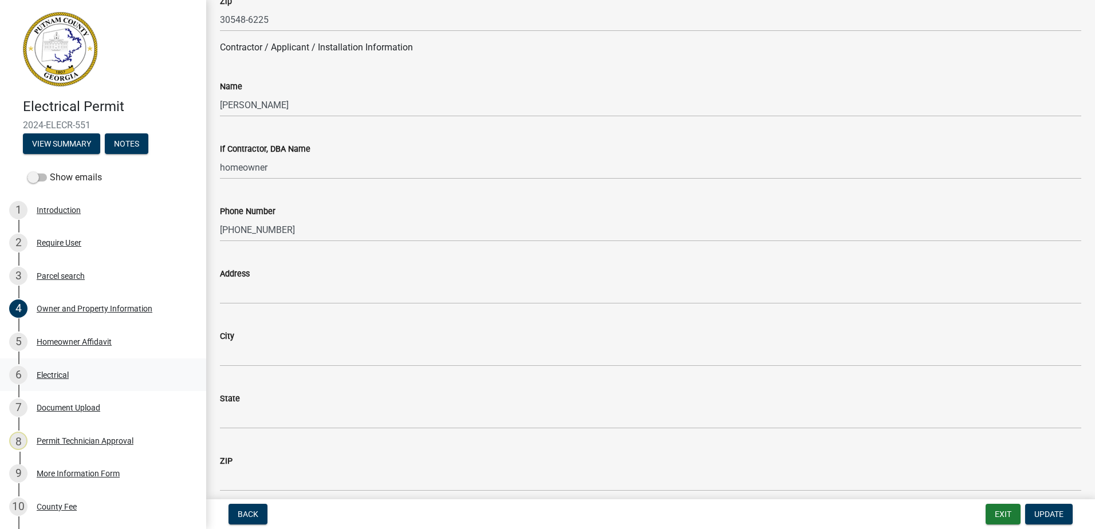
scroll to position [973, 0]
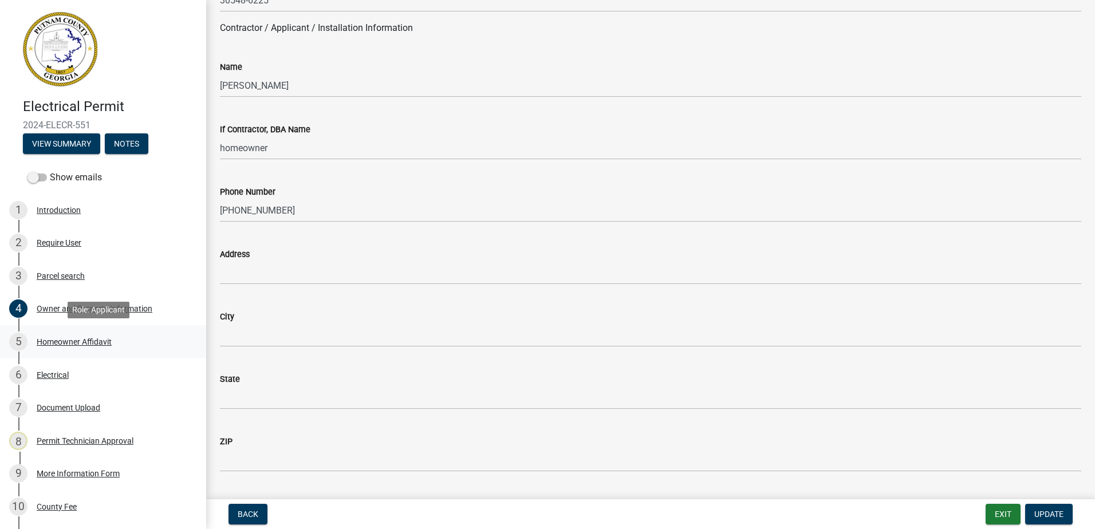
click at [82, 338] on div "Homeowner Affidavit" at bounding box center [74, 342] width 75 height 8
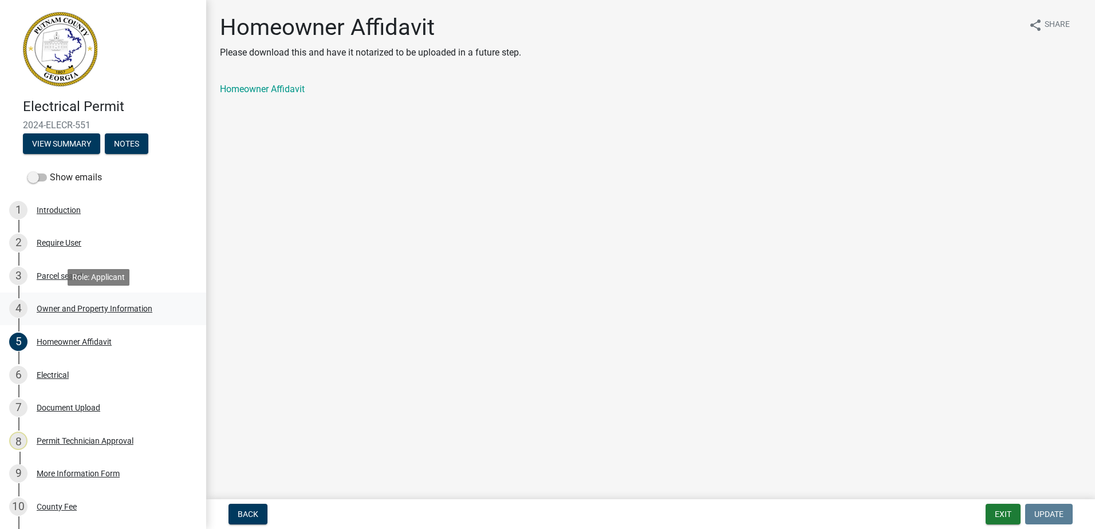
click at [96, 310] on div "Owner and Property Information" at bounding box center [95, 309] width 116 height 8
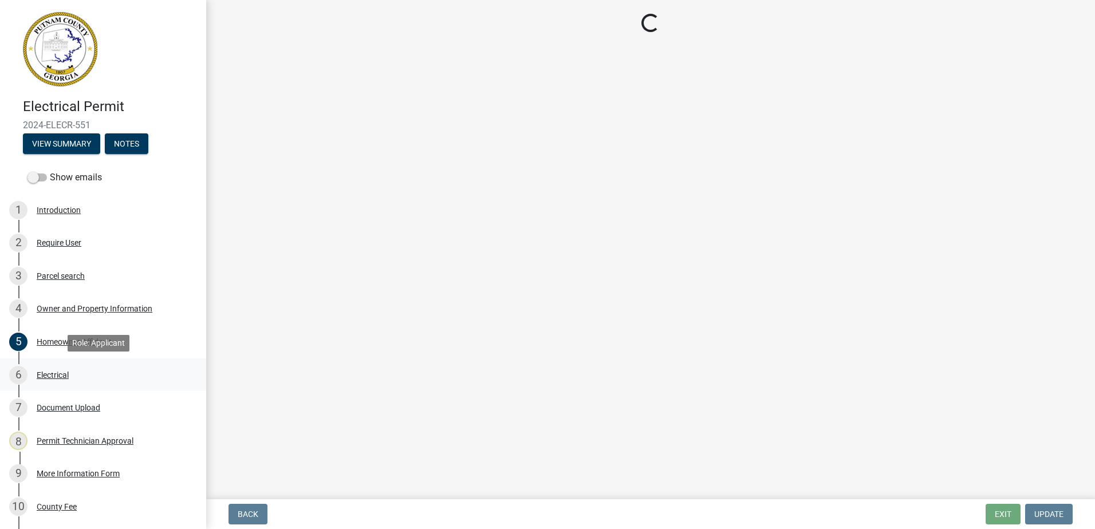
select select "34fe85c2-5f76-4343-b6bb-8ca387e0bed7"
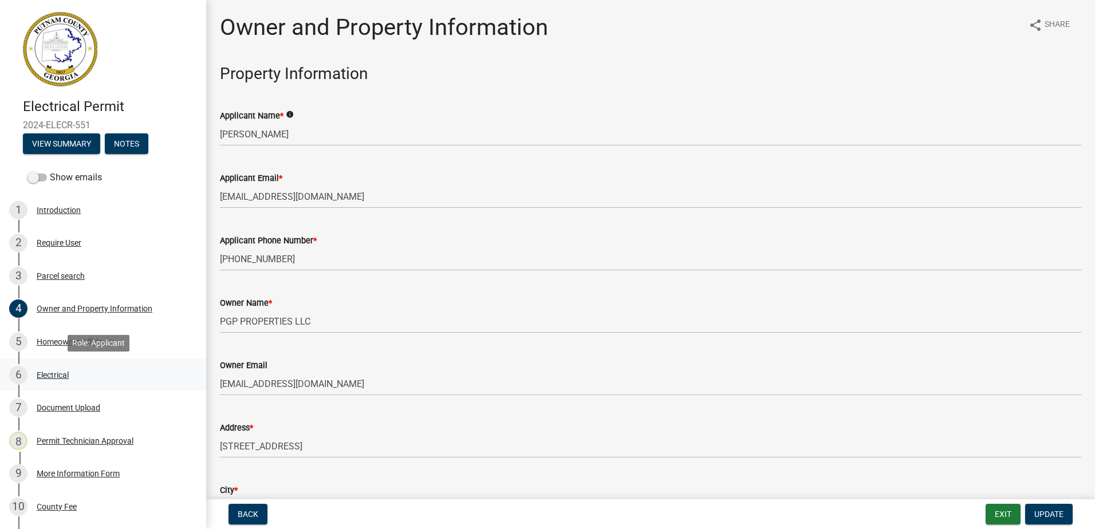
click at [57, 373] on div "Electrical" at bounding box center [53, 375] width 32 height 8
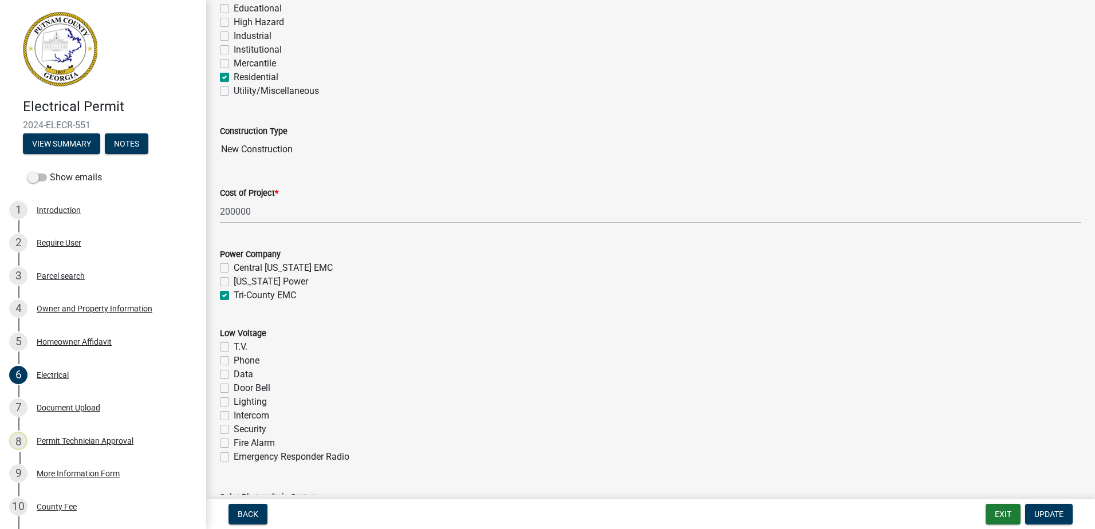
scroll to position [229, 0]
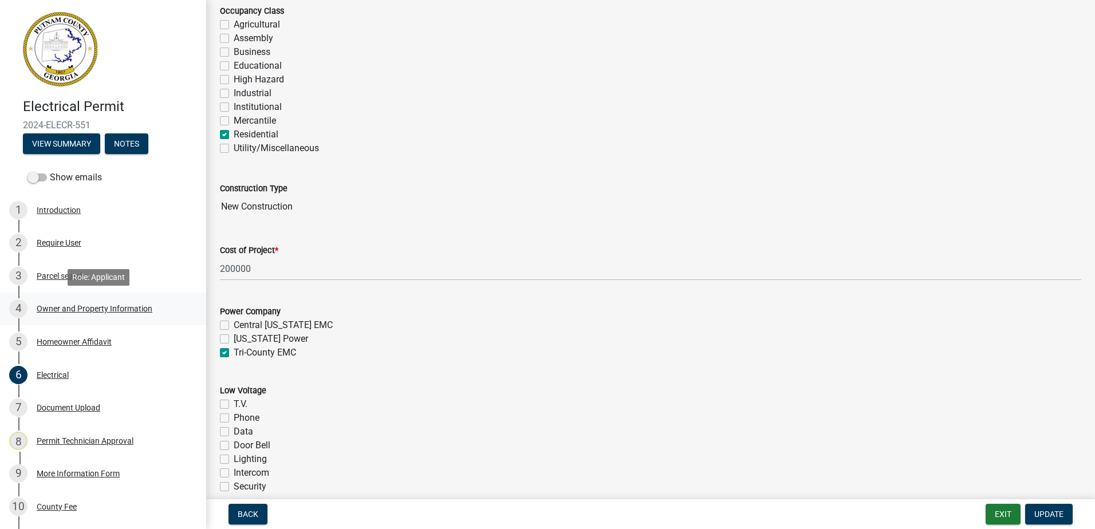
click at [72, 297] on link "4 Owner and Property Information" at bounding box center [103, 309] width 206 height 33
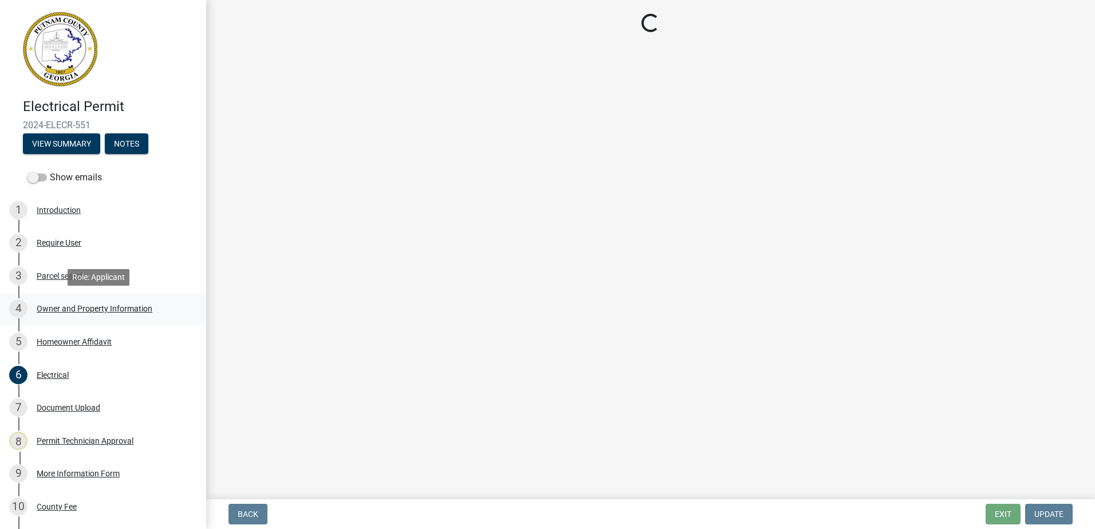
select select "34fe85c2-5f76-4343-b6bb-8ca387e0bed7"
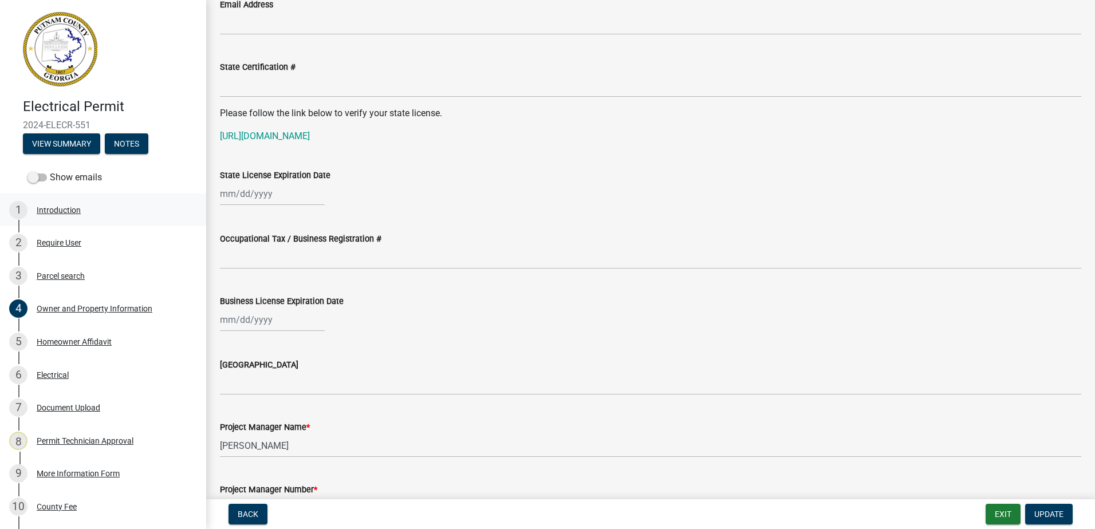
scroll to position [1358, 0]
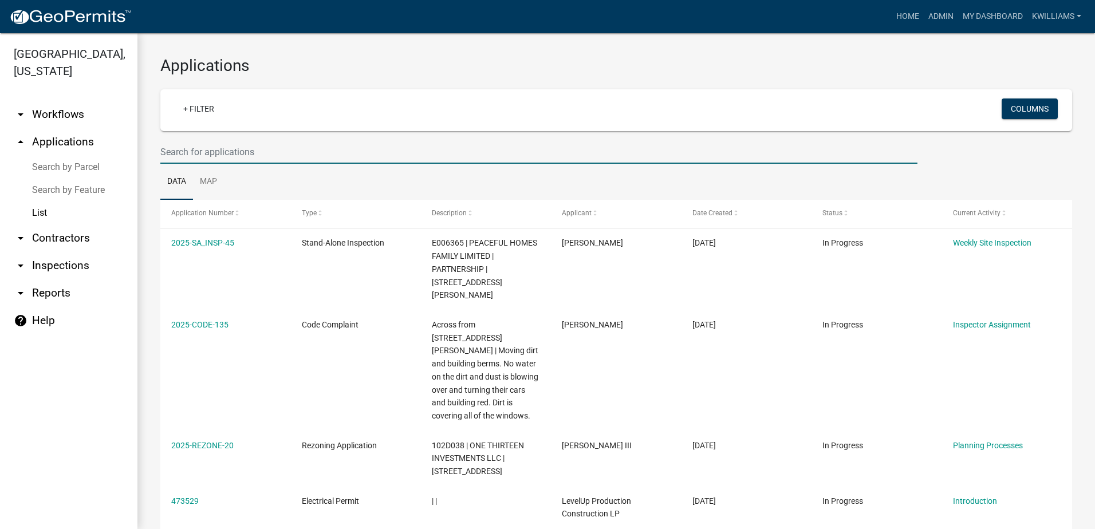
drag, startPoint x: 203, startPoint y: 151, endPoint x: 209, endPoint y: 148, distance: 6.4
click at [207, 148] on input "text" at bounding box center [538, 151] width 757 height 23
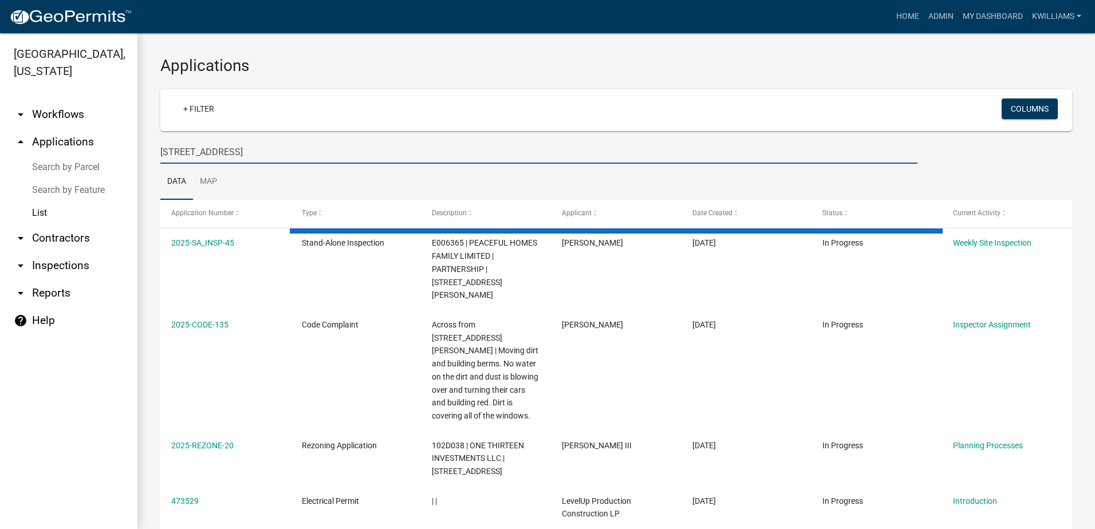
type input "254 loch way"
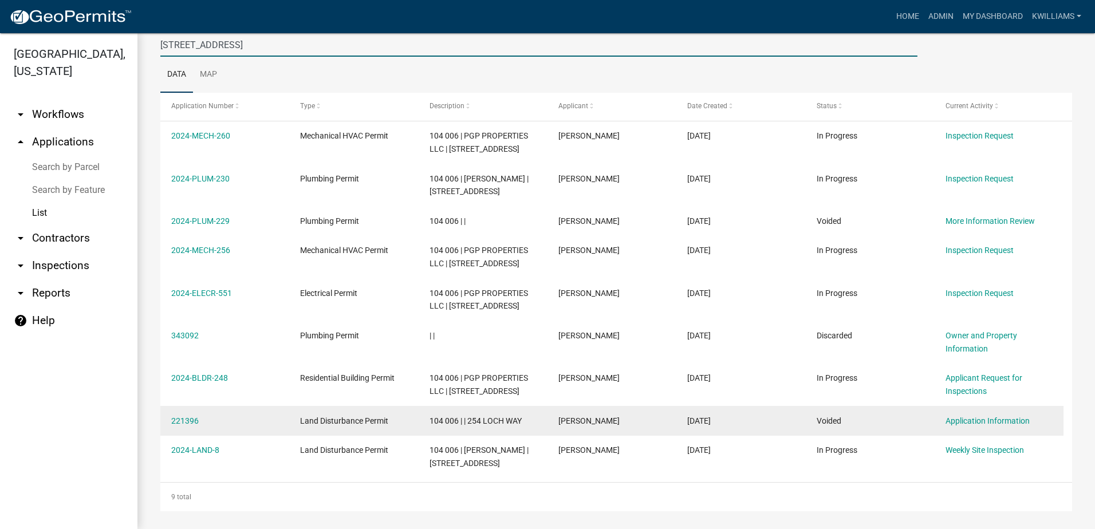
scroll to position [112, 0]
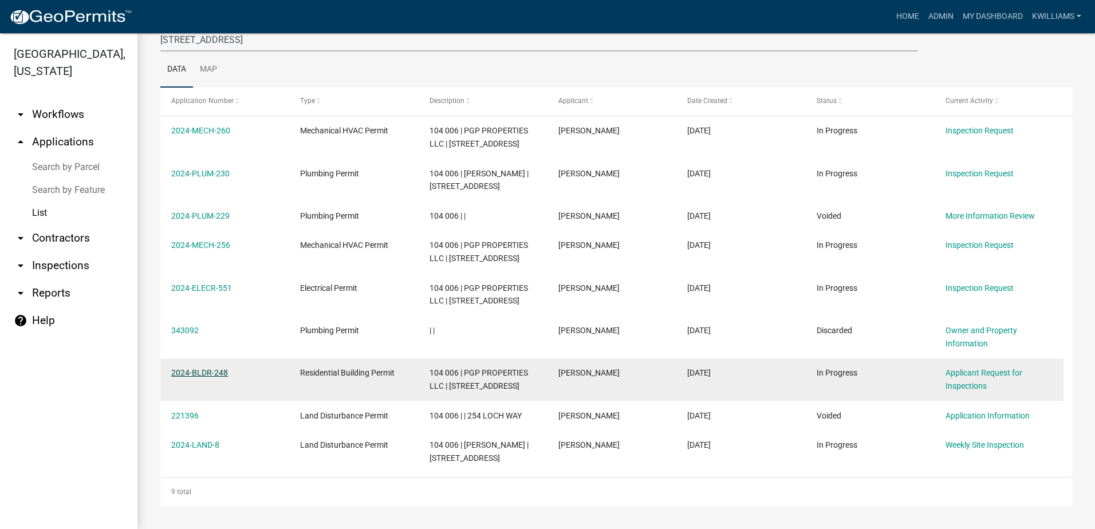
click at [203, 375] on link "2024-BLDR-248" at bounding box center [199, 372] width 57 height 9
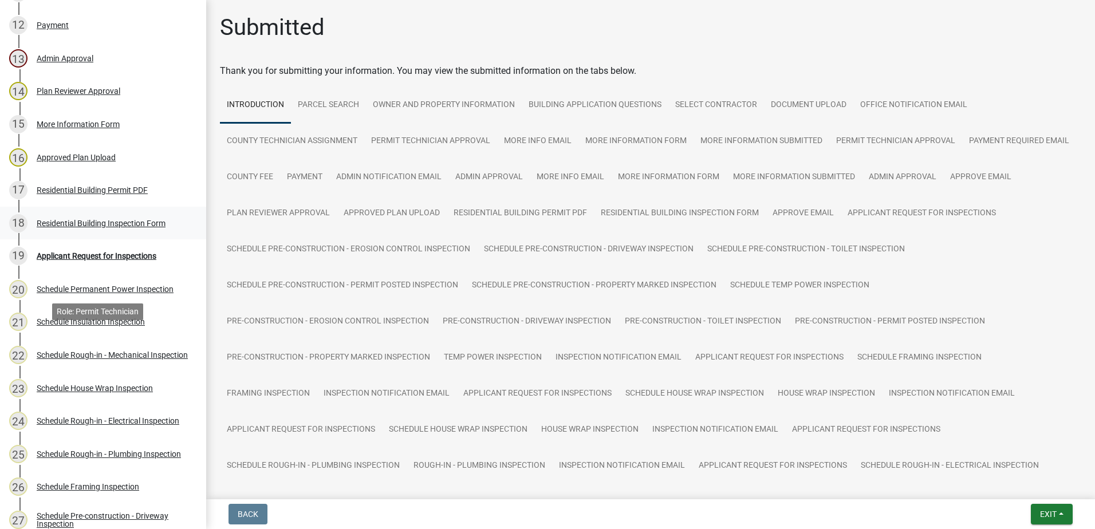
scroll to position [630, 0]
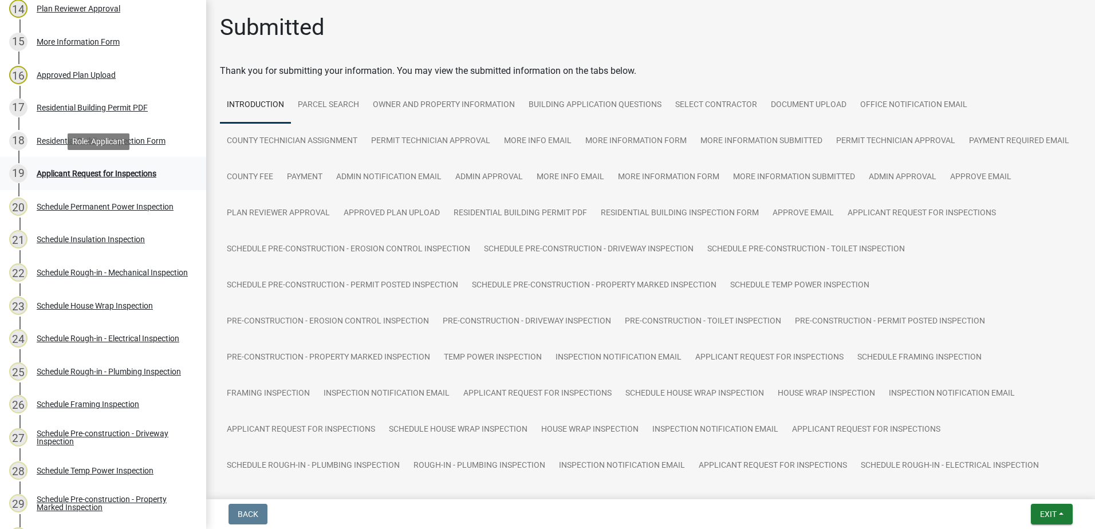
click at [83, 173] on div "Applicant Request for Inspections" at bounding box center [97, 173] width 120 height 8
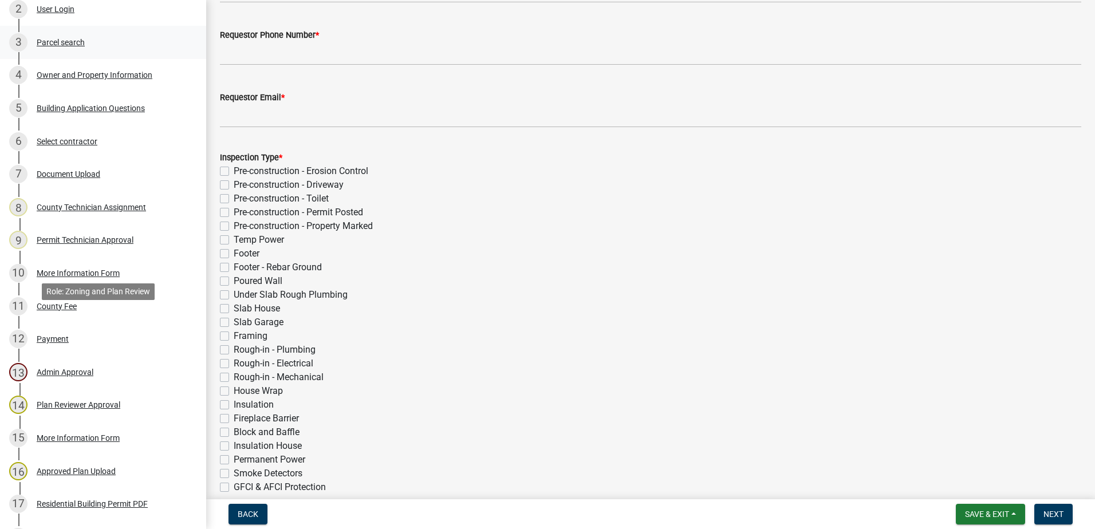
scroll to position [0, 0]
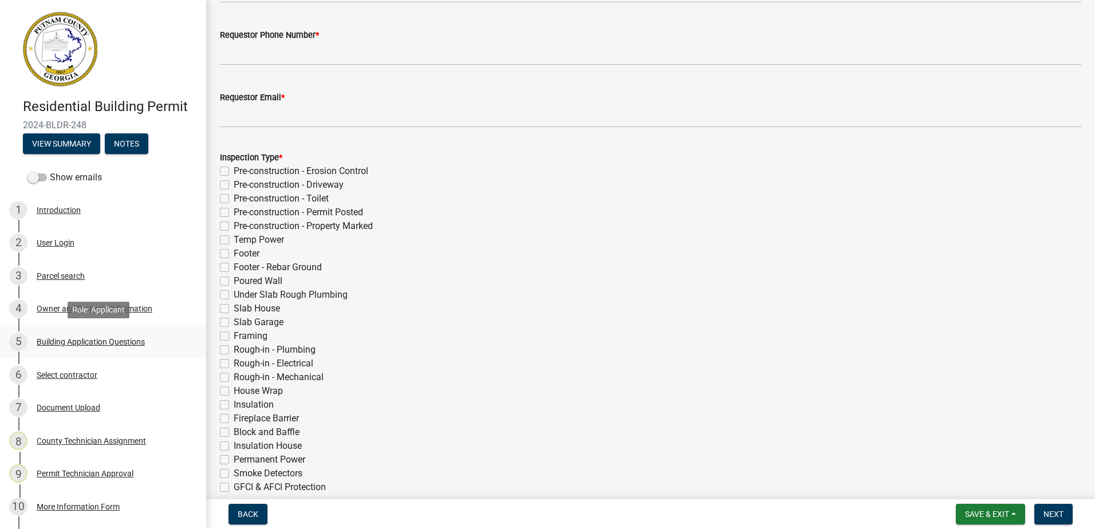
click at [97, 336] on div "5 Building Application Questions" at bounding box center [98, 342] width 179 height 18
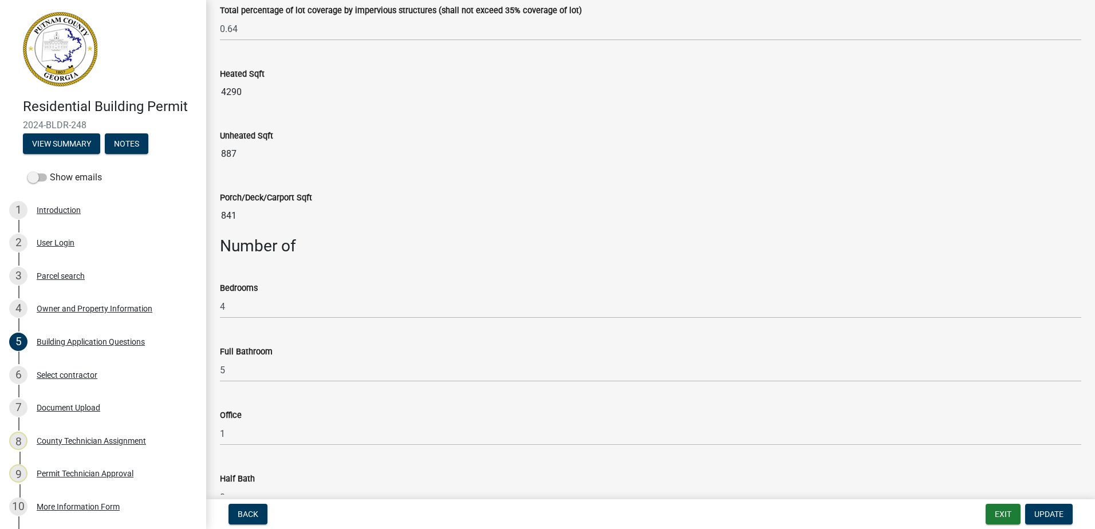
scroll to position [630, 0]
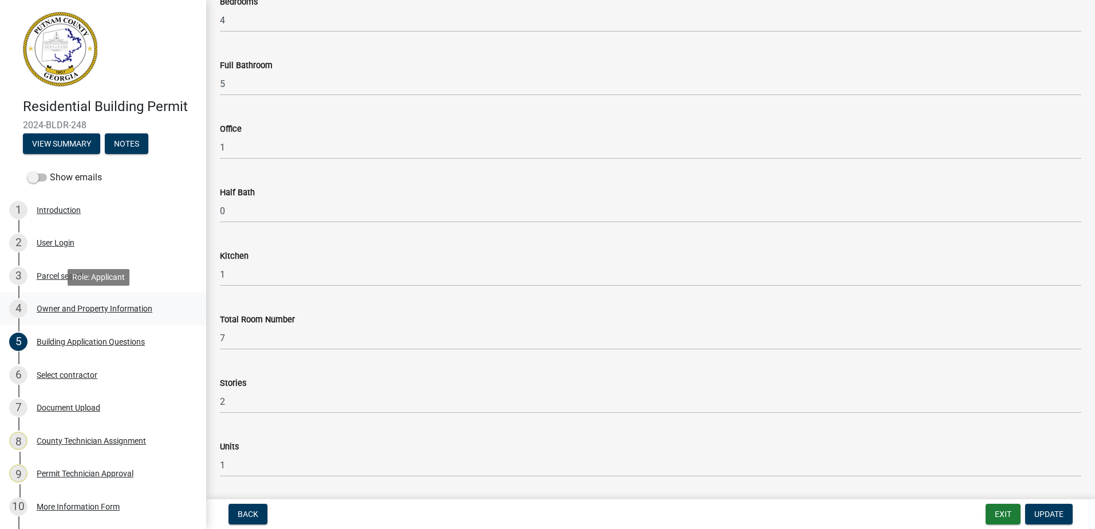
click at [65, 317] on div "4 Owner and Property Information" at bounding box center [98, 308] width 179 height 18
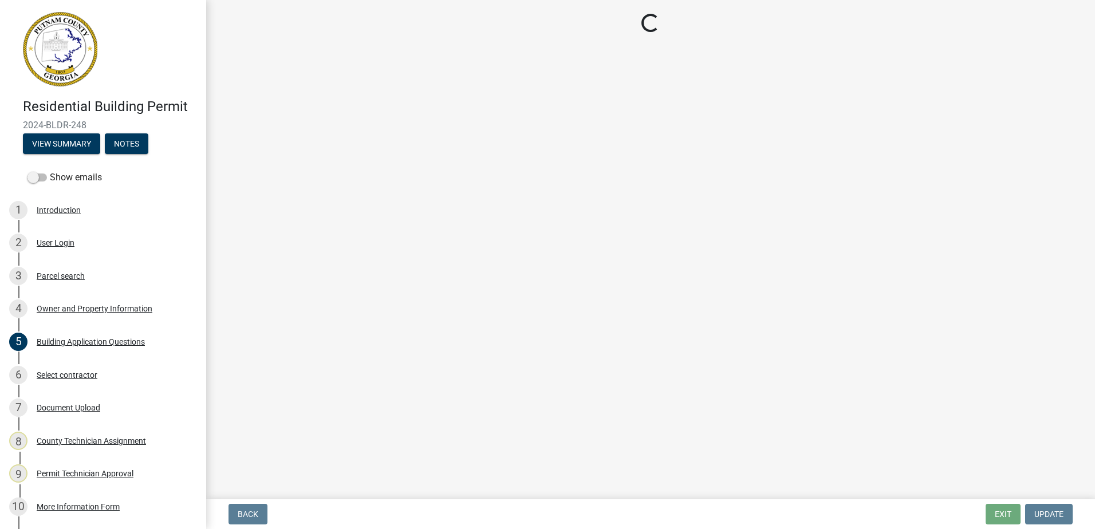
select select "34fe85c2-5f76-4343-b6bb-8ca387e0bed7"
select select "ece5c1a9-df30-4702-9587-5deee23533b7"
select select "6f1acead-4b1a-4680-ba5d-beeb03d30465"
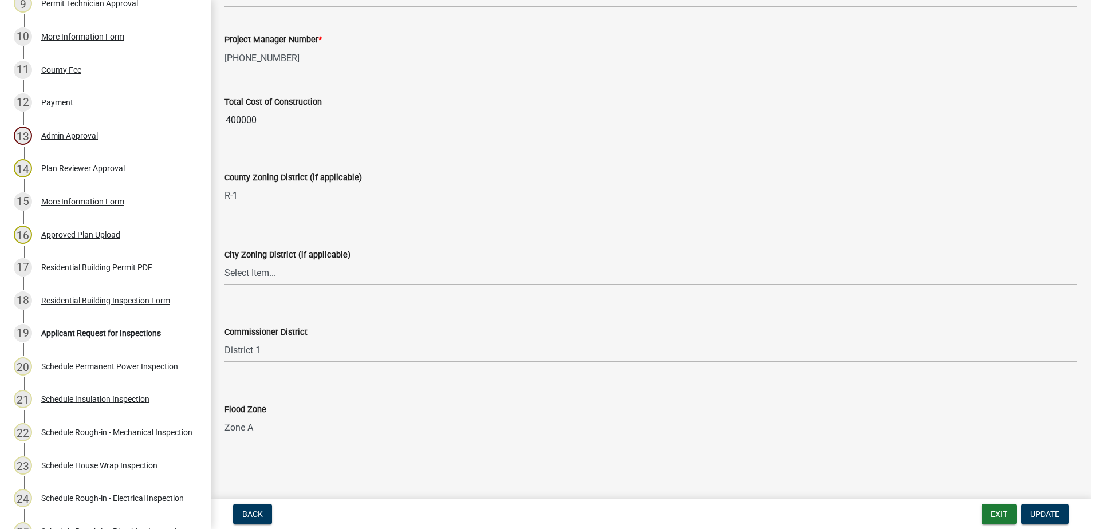
scroll to position [344, 0]
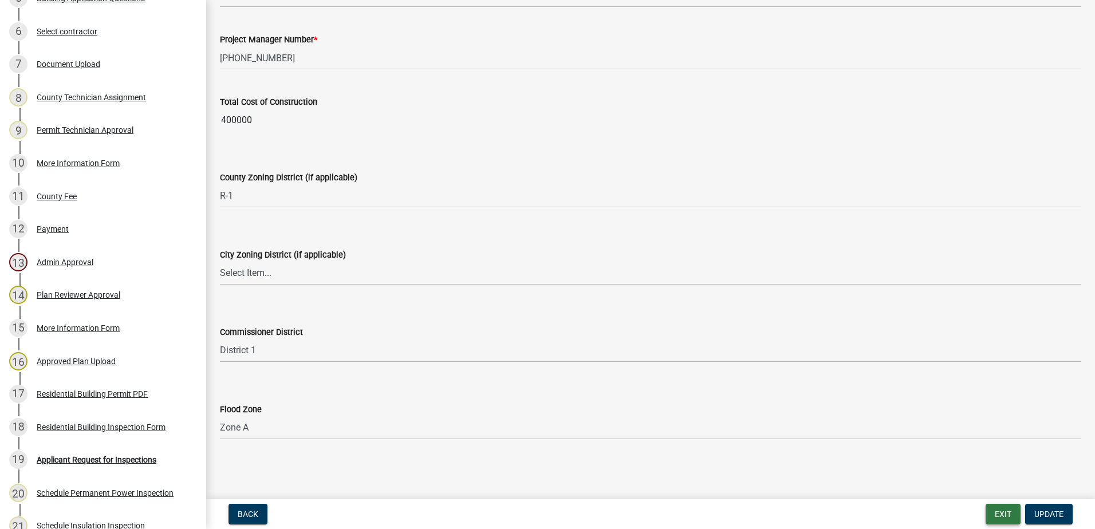
click at [1004, 508] on button "Exit" at bounding box center [1002, 514] width 35 height 21
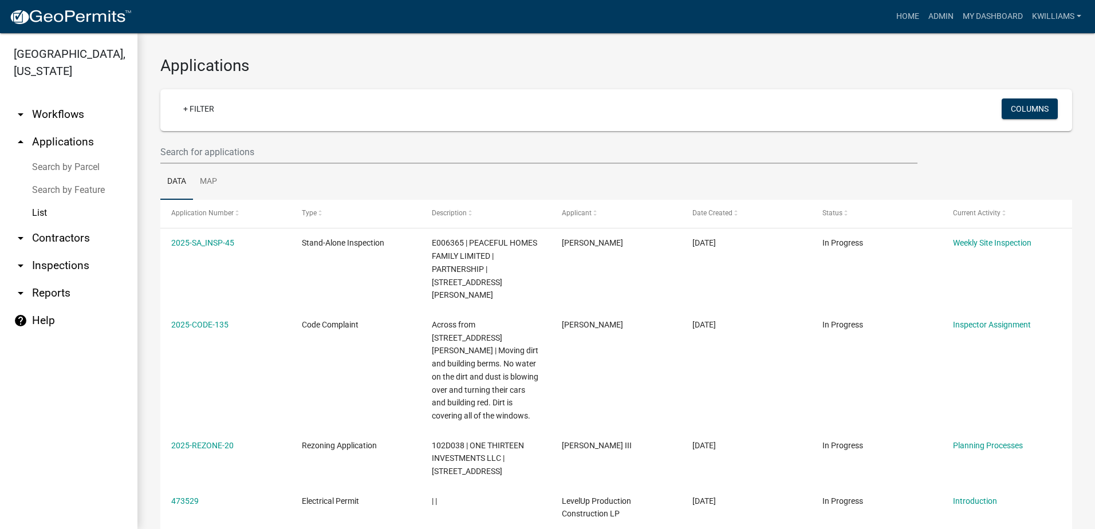
click at [41, 266] on link "arrow_drop_down Inspections" at bounding box center [68, 265] width 137 height 27
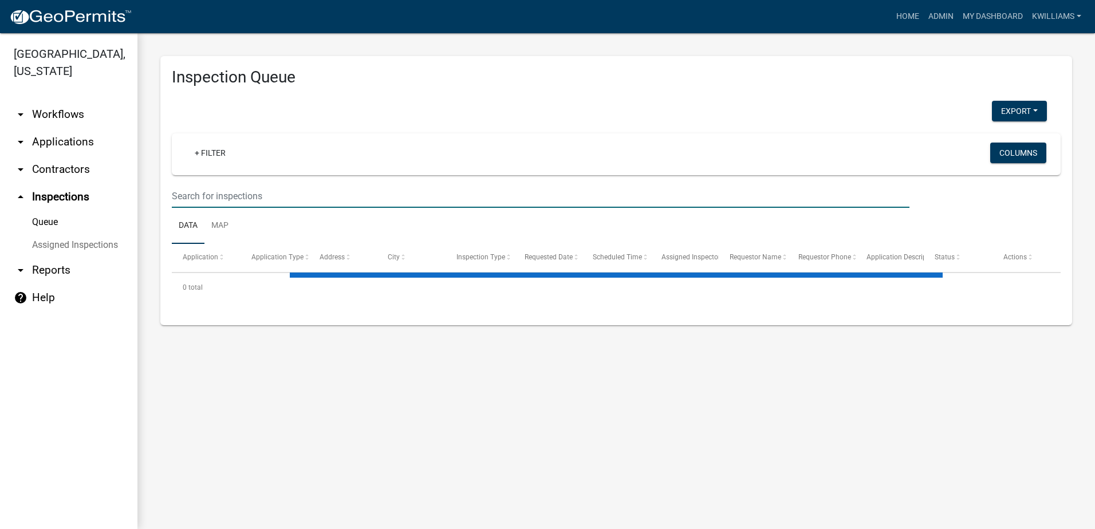
click at [196, 191] on input "text" at bounding box center [540, 195] width 737 height 23
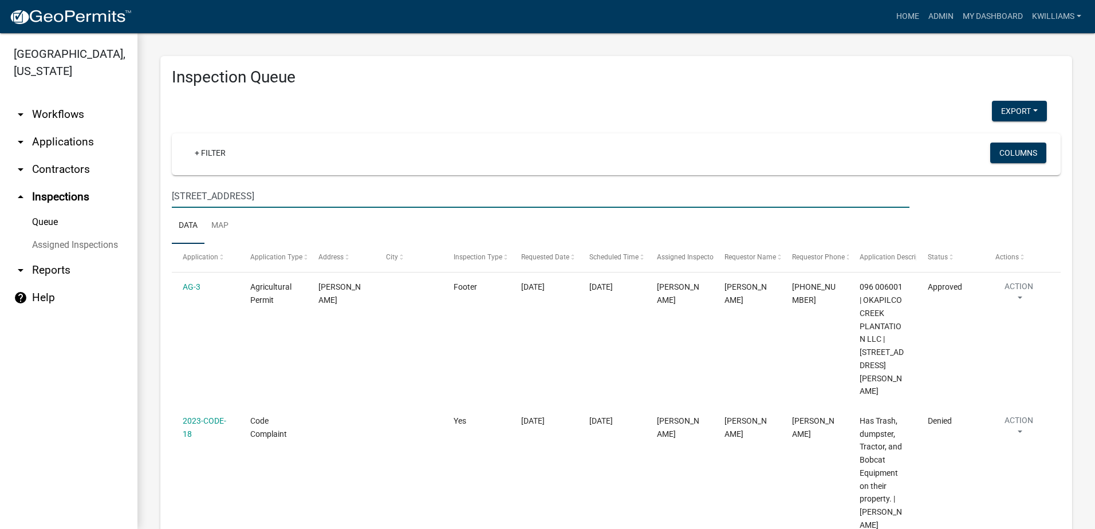
type input "254 loch way"
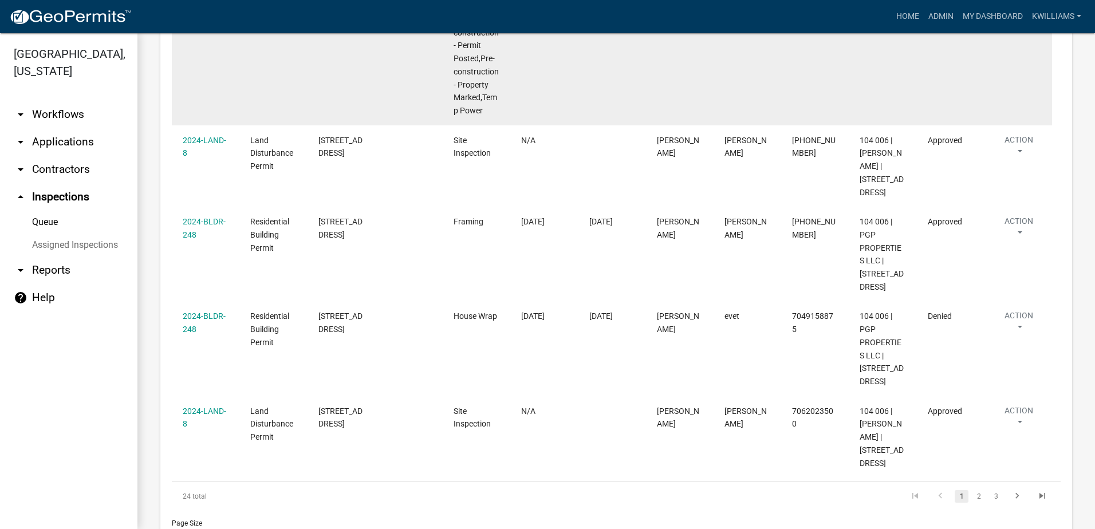
scroll to position [794, 0]
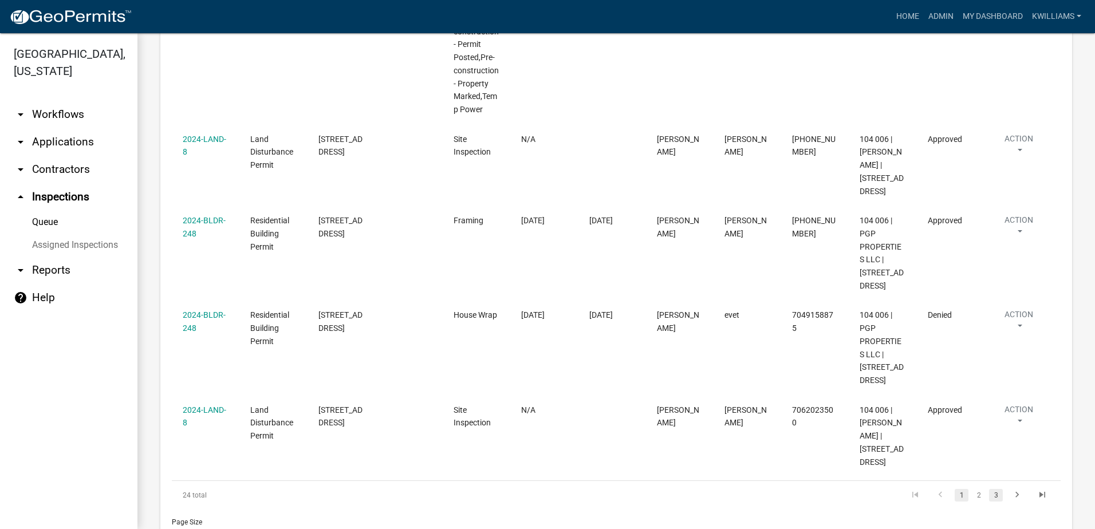
click at [989, 489] on link "3" at bounding box center [996, 495] width 14 height 13
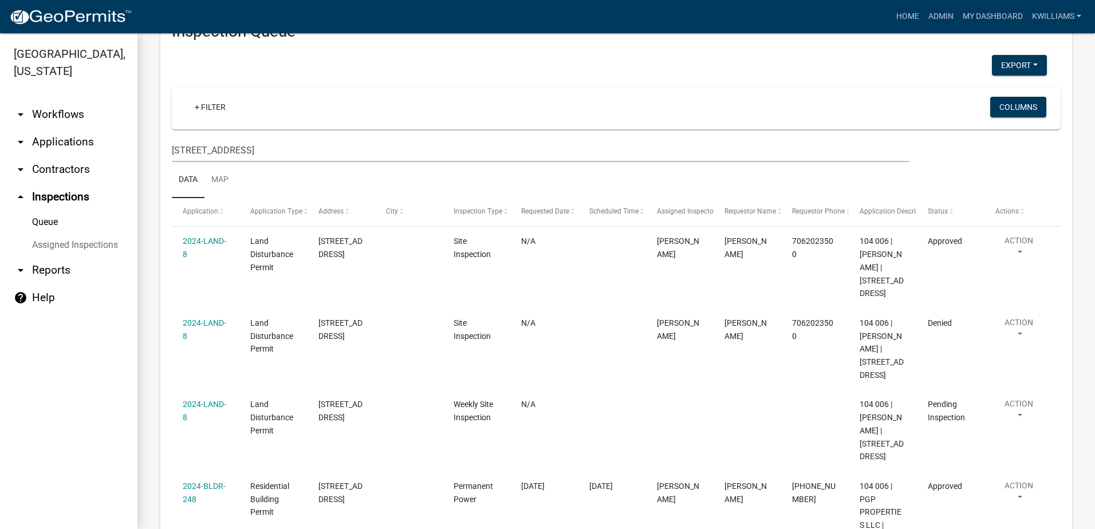
scroll to position [26, 0]
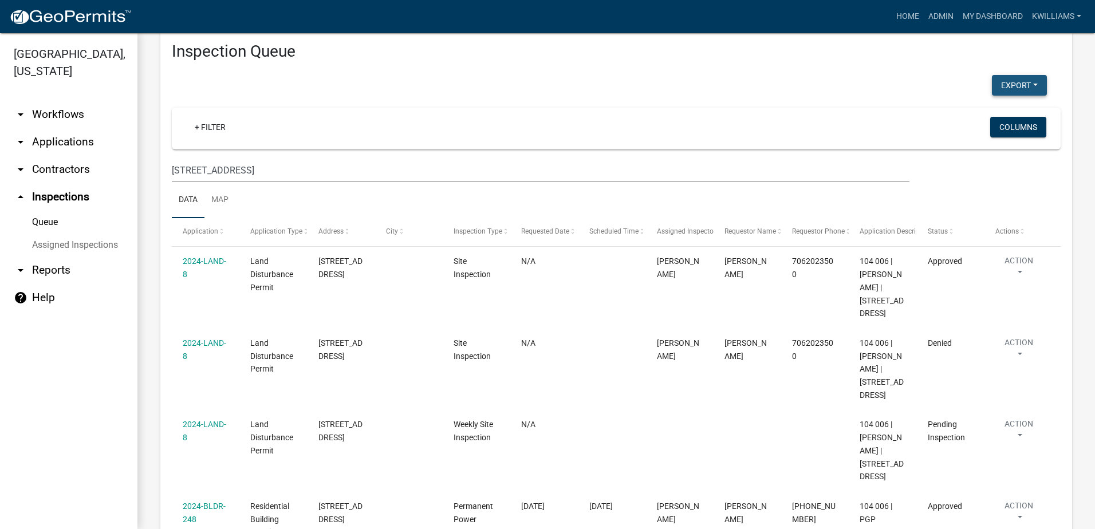
click at [1006, 82] on button "Export" at bounding box center [1019, 85] width 55 height 21
click at [997, 108] on button "Excel Format (.xlsx)" at bounding box center [992, 114] width 107 height 27
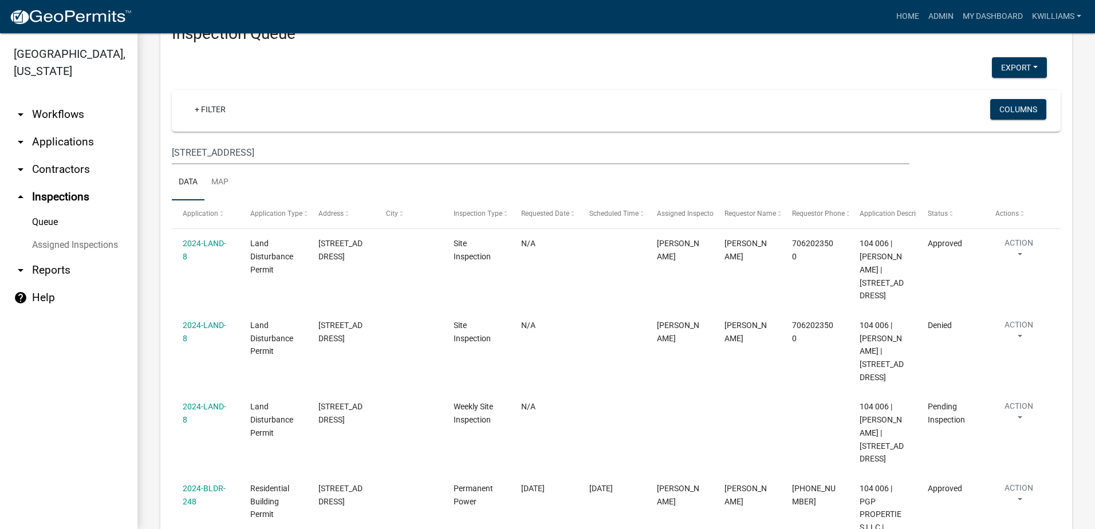
scroll to position [0, 0]
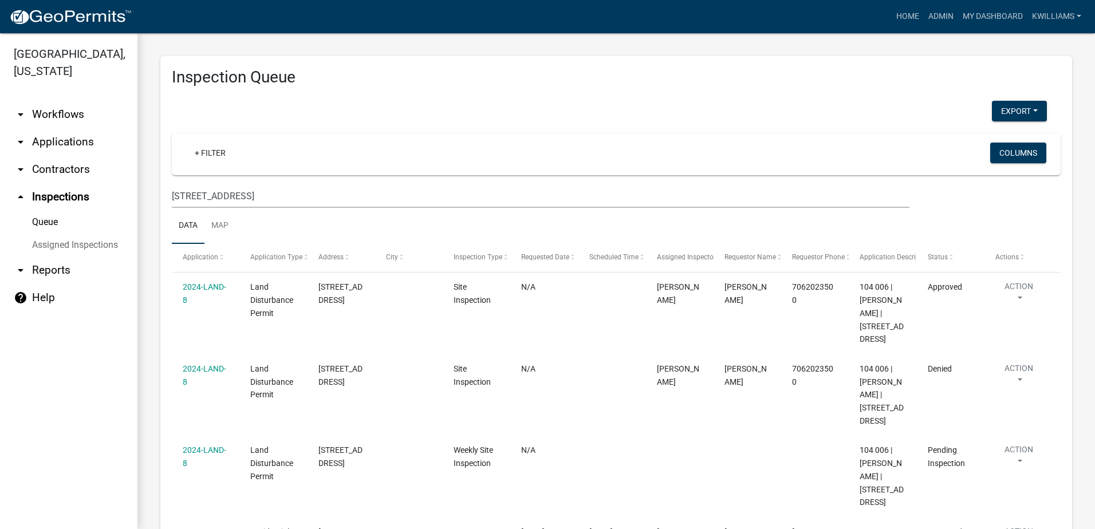
click at [58, 144] on link "arrow_drop_down Applications" at bounding box center [68, 141] width 137 height 27
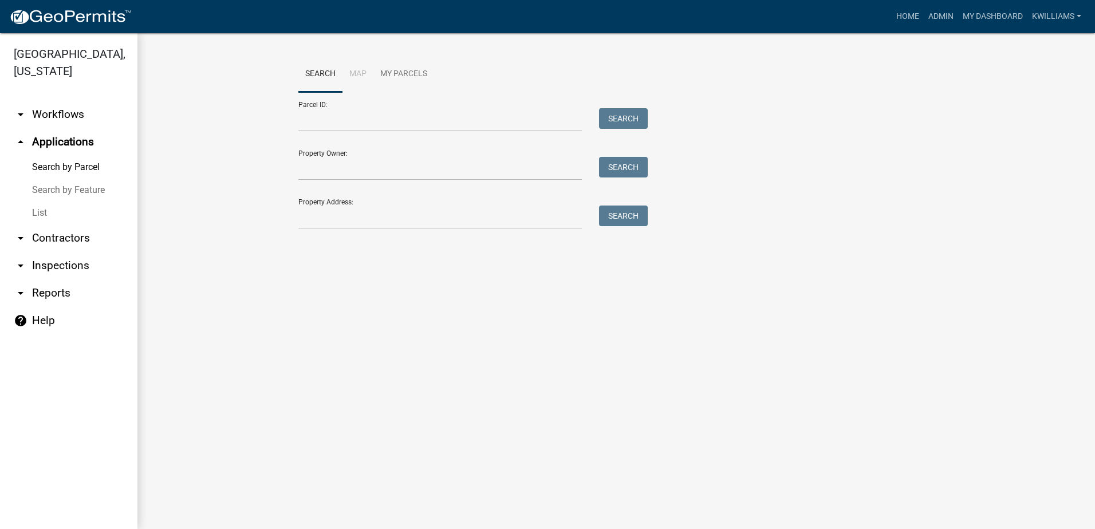
click at [56, 215] on link "List" at bounding box center [68, 213] width 137 height 23
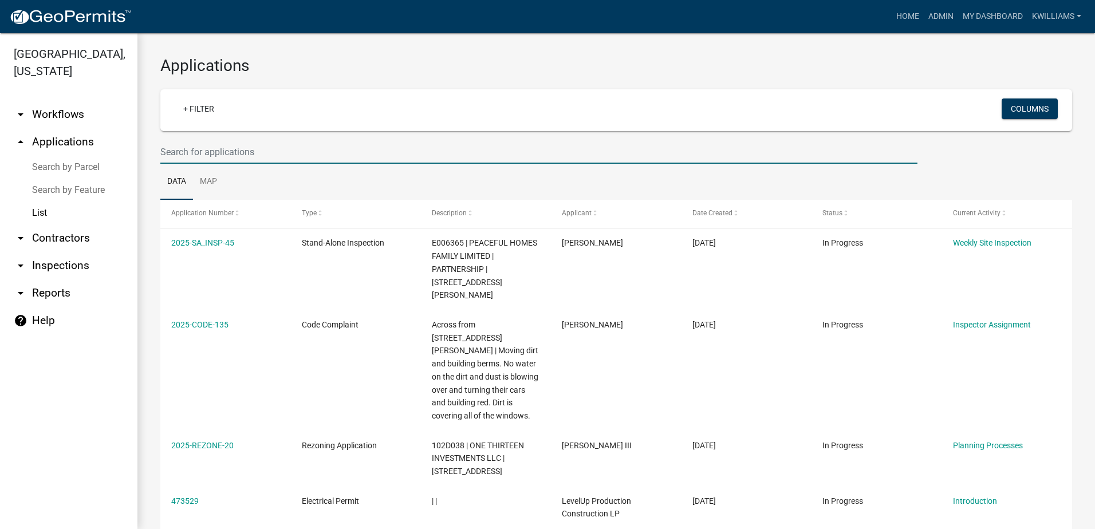
click at [244, 150] on input "text" at bounding box center [538, 151] width 757 height 23
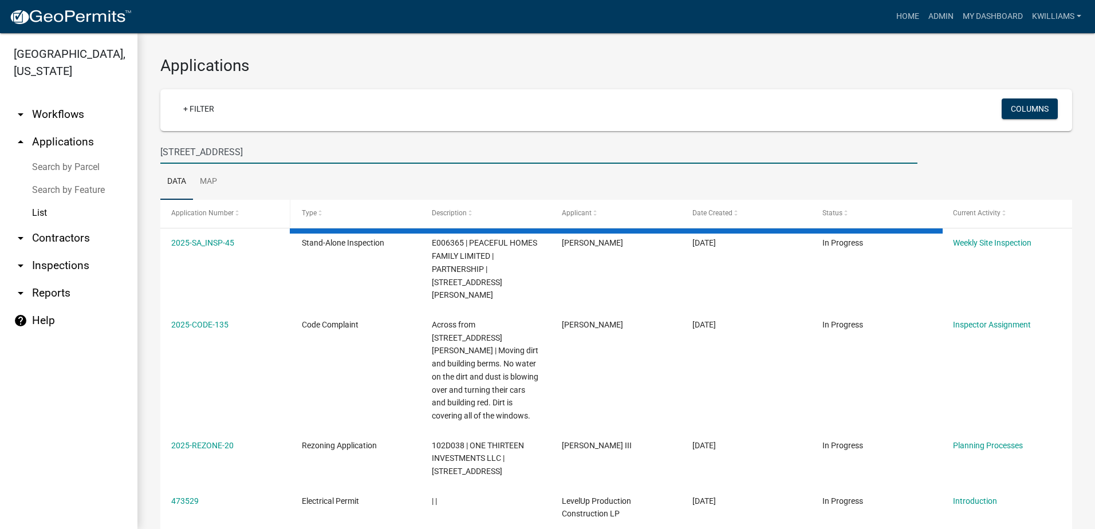
type input "254 loch way"
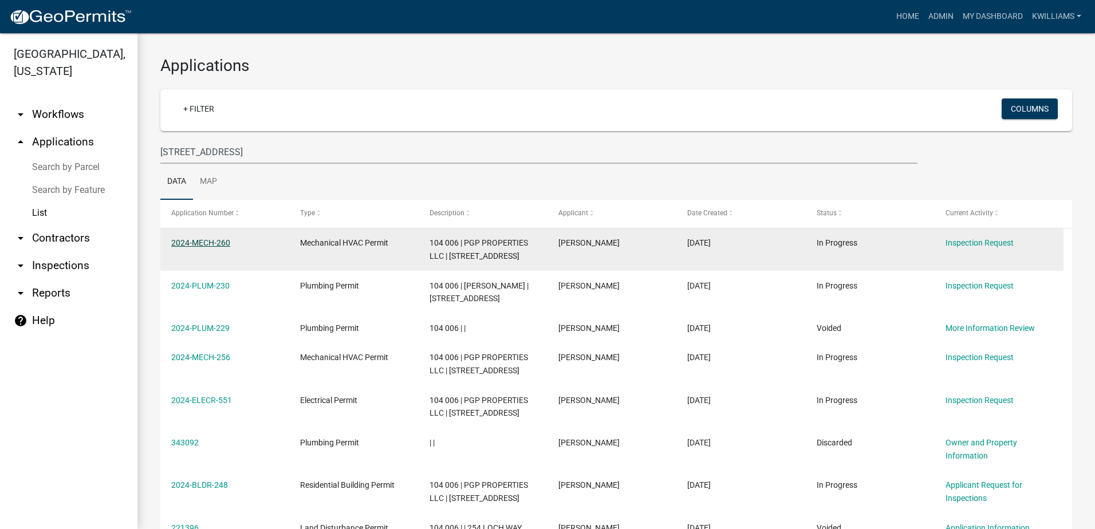
click at [222, 244] on link "2024-MECH-260" at bounding box center [200, 242] width 59 height 9
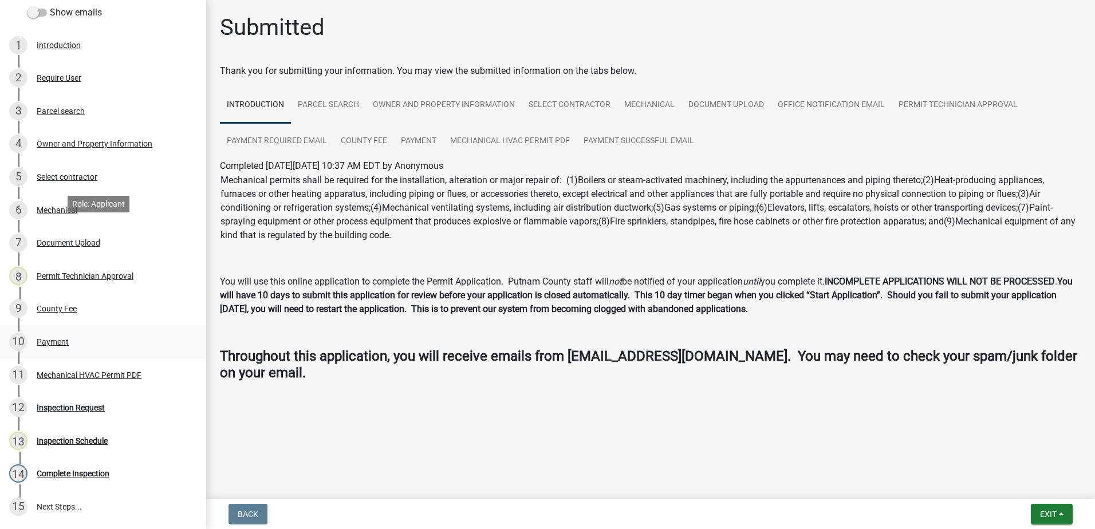
scroll to position [172, 0]
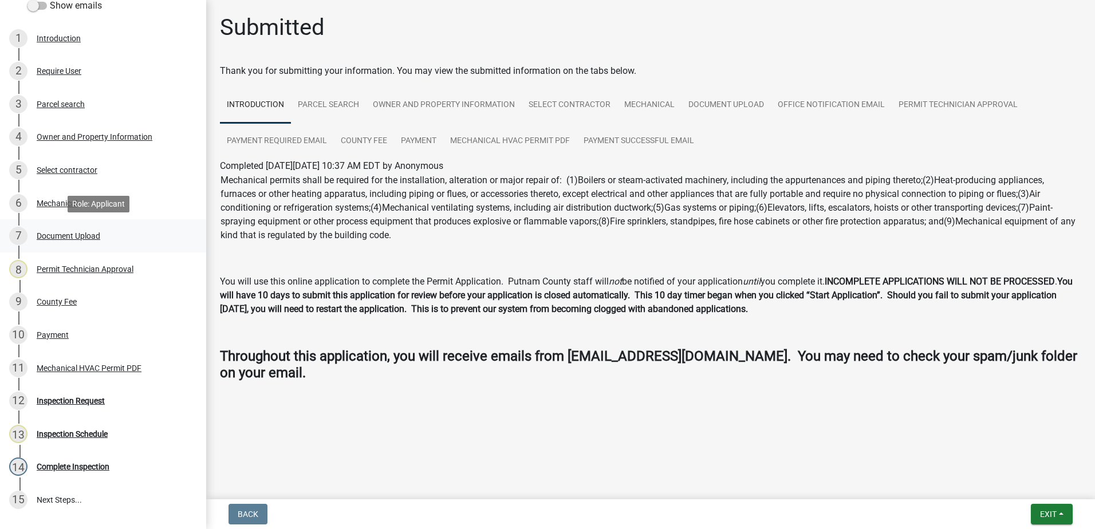
click at [73, 240] on div "7 Document Upload" at bounding box center [98, 236] width 179 height 18
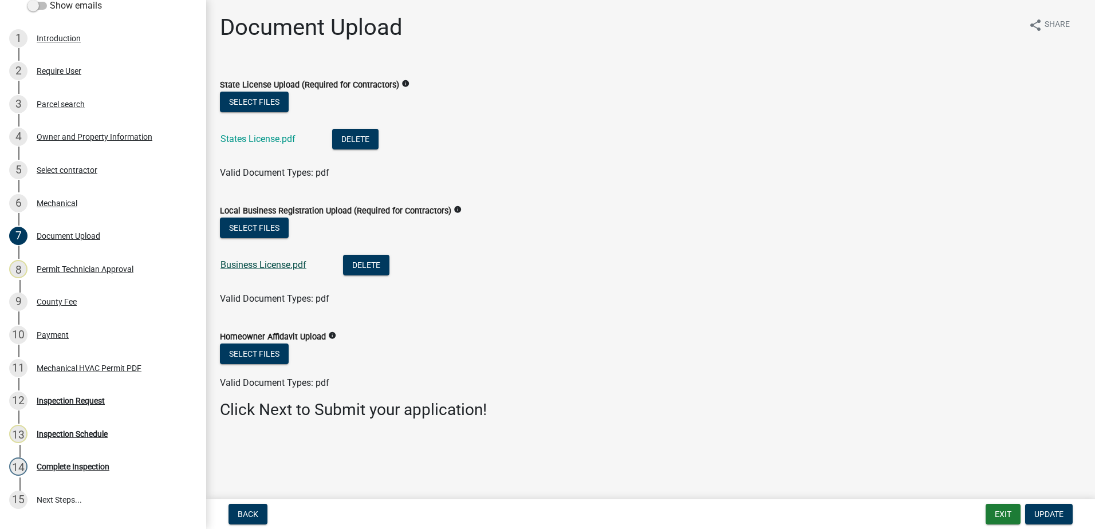
click at [282, 267] on link "Business License.pdf" at bounding box center [263, 264] width 86 height 11
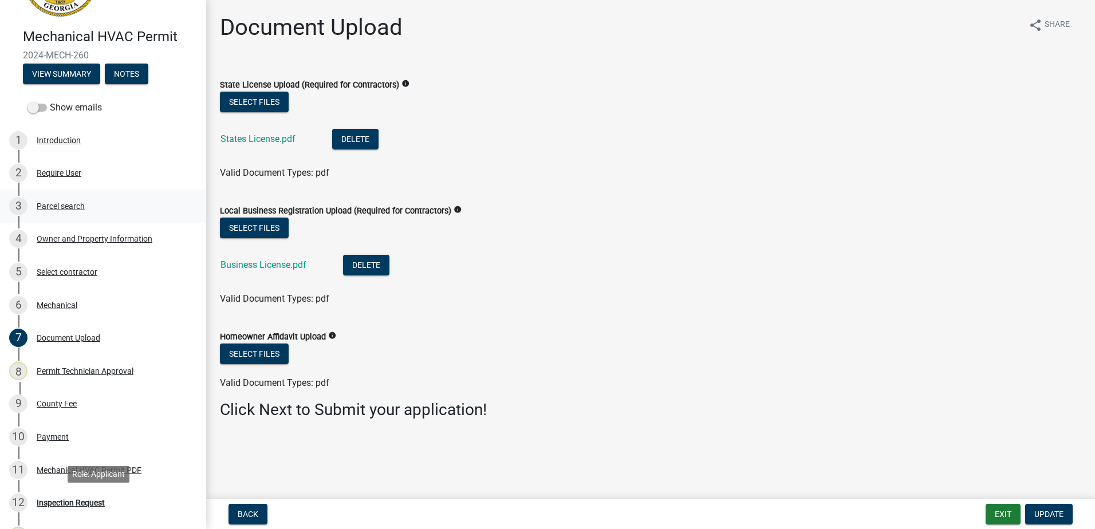
scroll to position [0, 0]
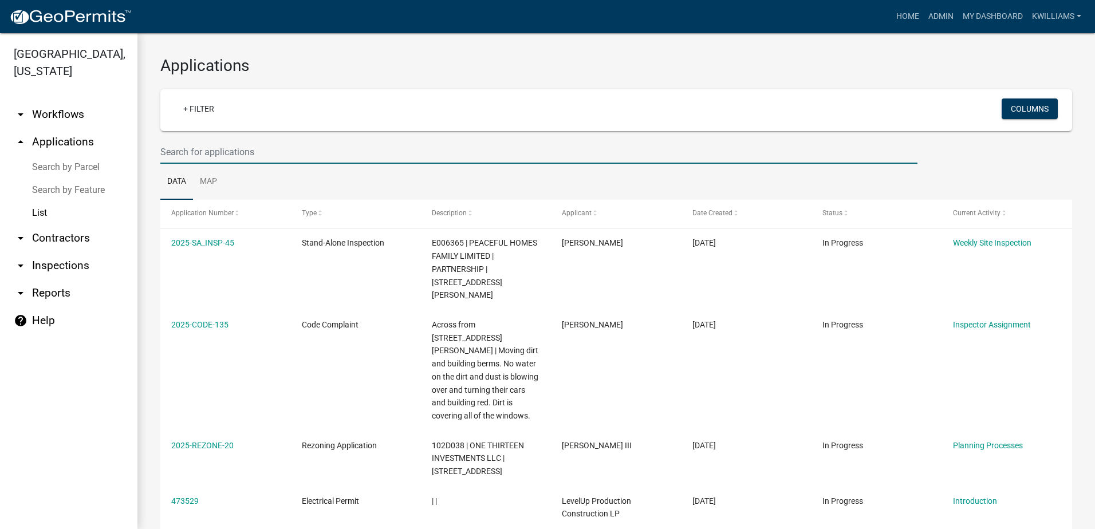
click at [232, 156] on input "text" at bounding box center [538, 151] width 757 height 23
type input "w"
type input "e"
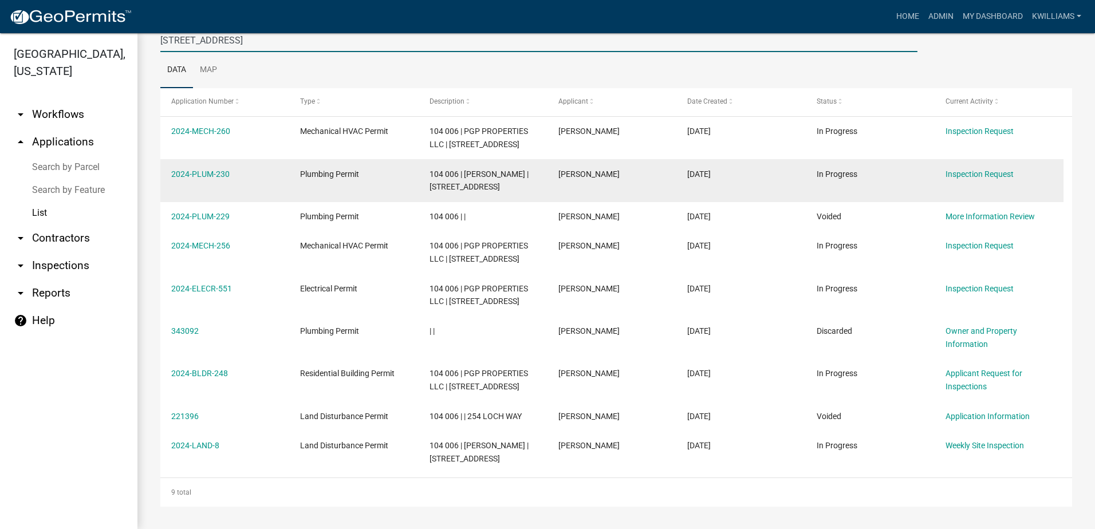
scroll to position [112, 0]
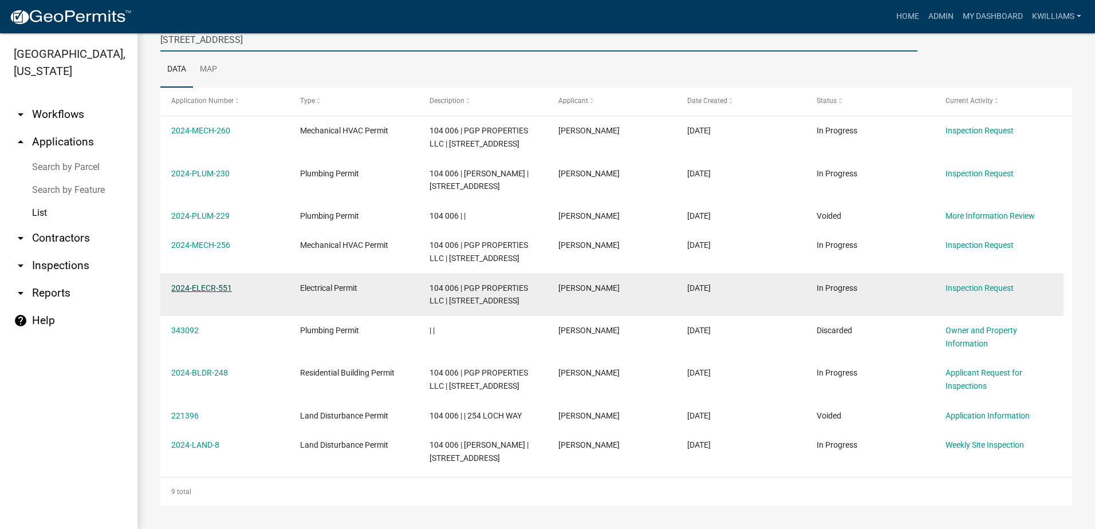
type input "254 loch way"
click at [192, 288] on link "2024-ELECR-551" at bounding box center [201, 287] width 61 height 9
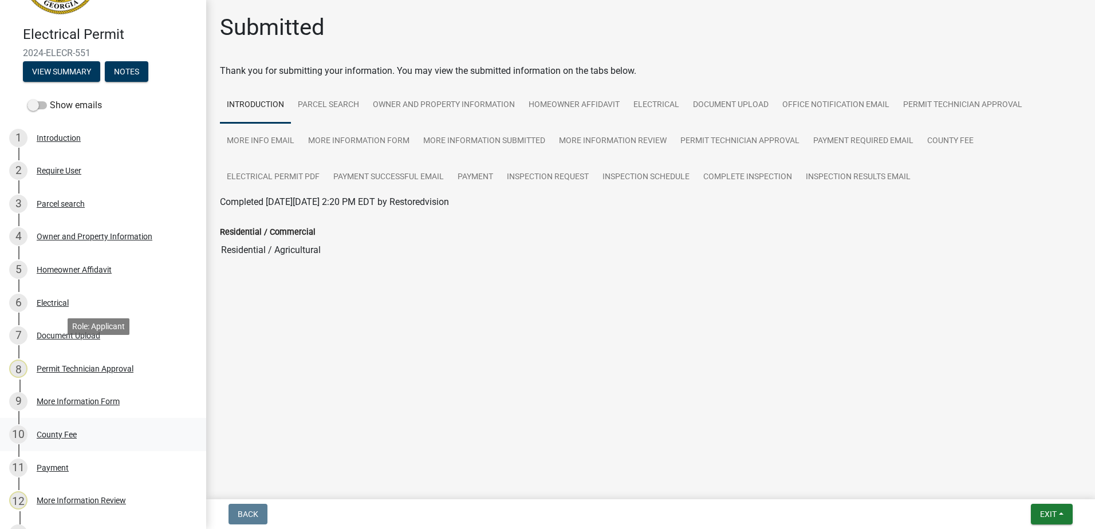
scroll to position [172, 0]
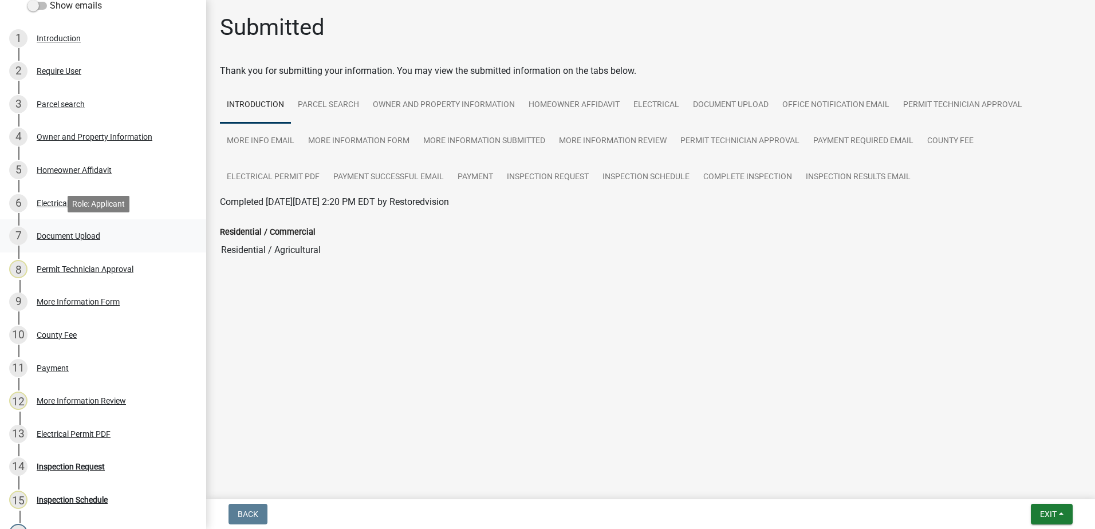
click at [65, 238] on div "Document Upload" at bounding box center [69, 236] width 64 height 8
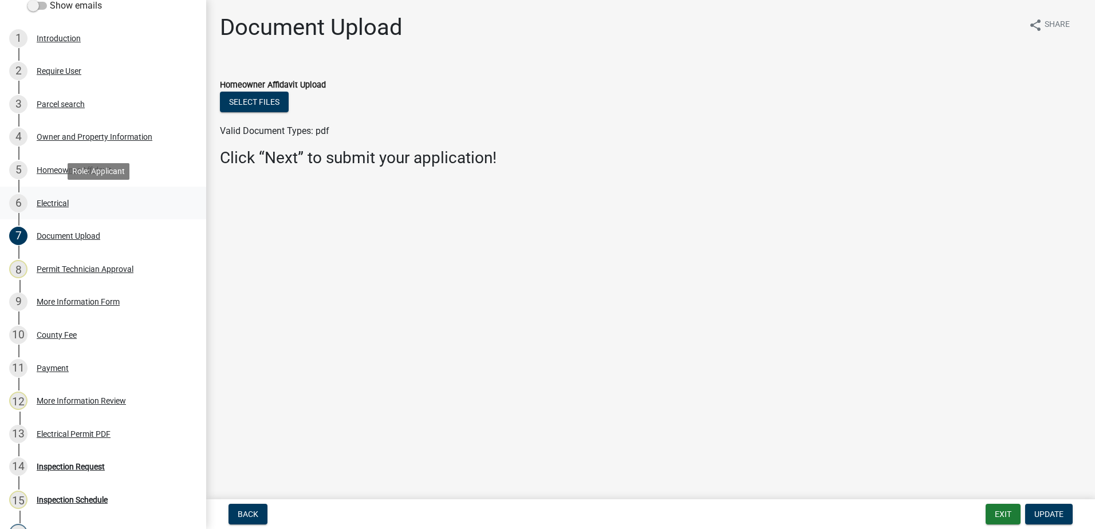
click at [64, 199] on div "Electrical" at bounding box center [53, 203] width 32 height 8
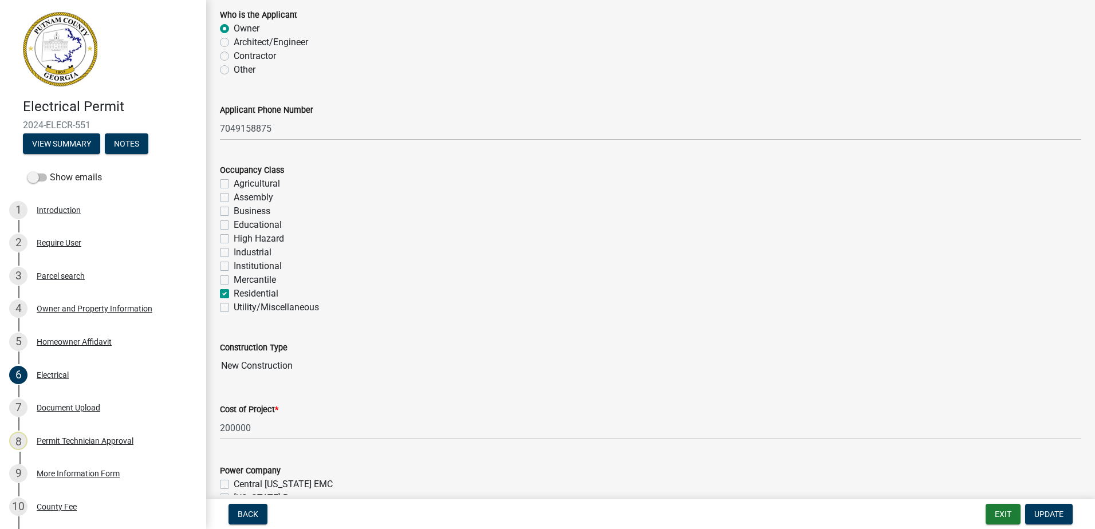
scroll to position [13, 0]
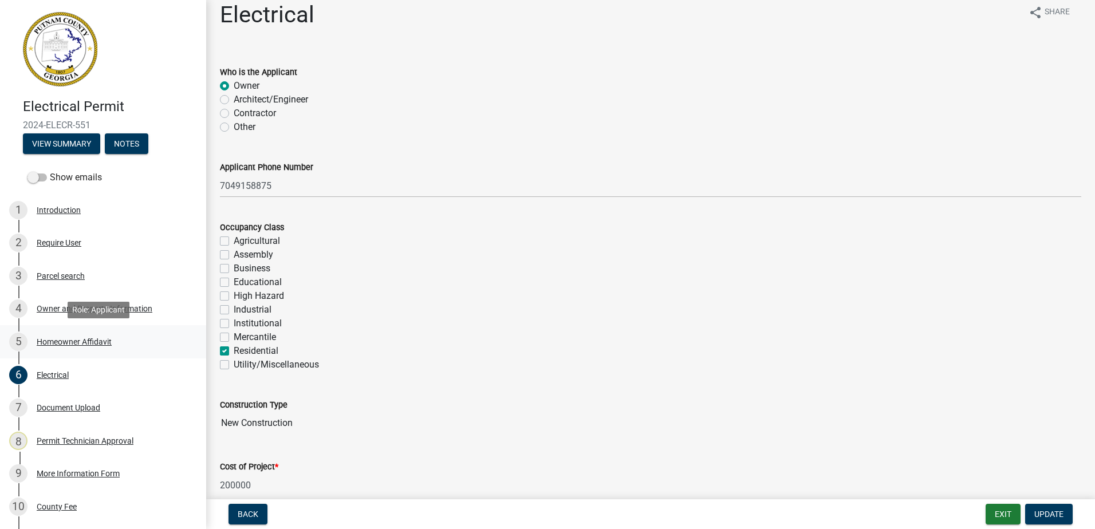
click at [68, 335] on div "5 Homeowner Affidavit" at bounding box center [98, 342] width 179 height 18
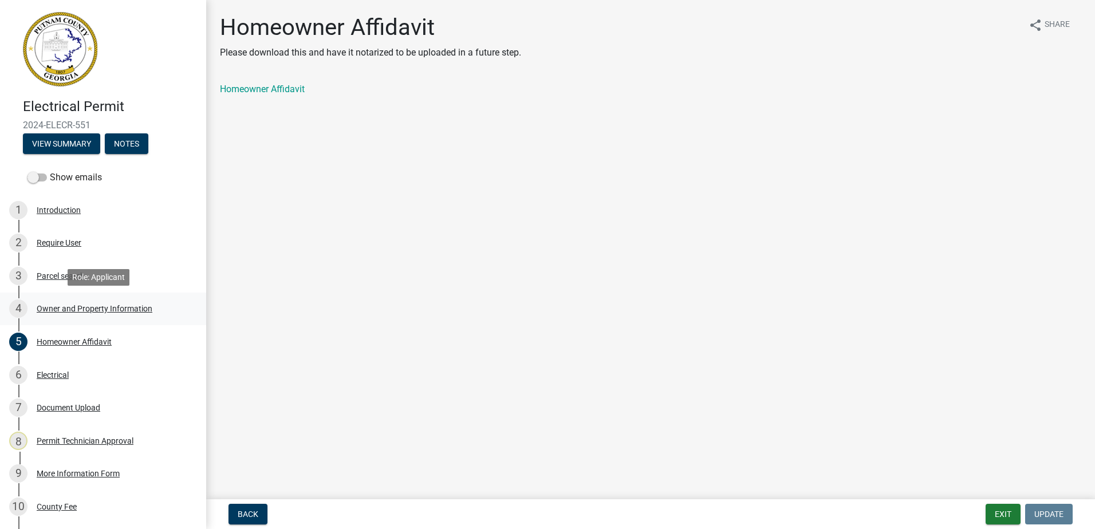
click at [100, 319] on link "4 Owner and Property Information" at bounding box center [103, 309] width 206 height 33
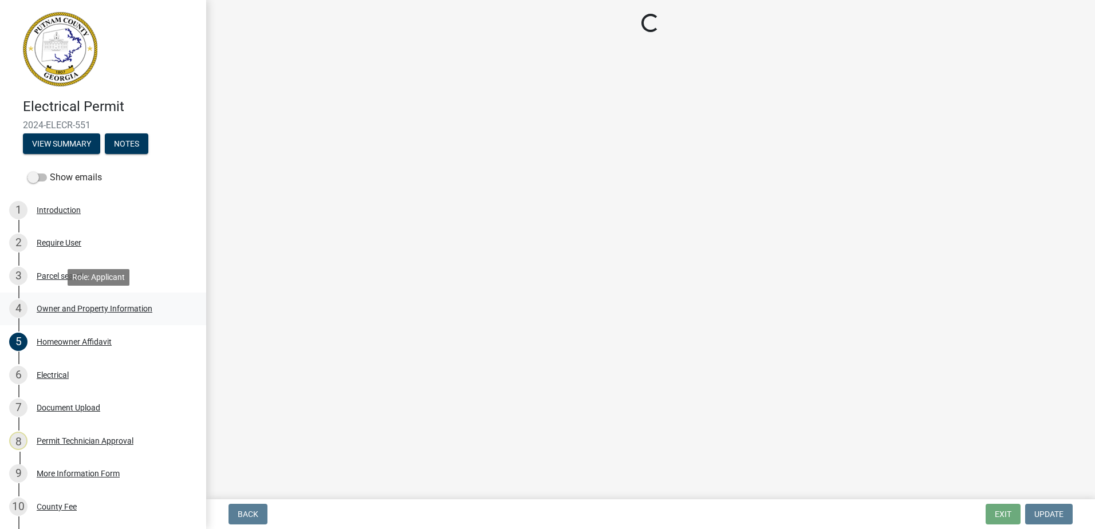
select select "34fe85c2-5f76-4343-b6bb-8ca387e0bed7"
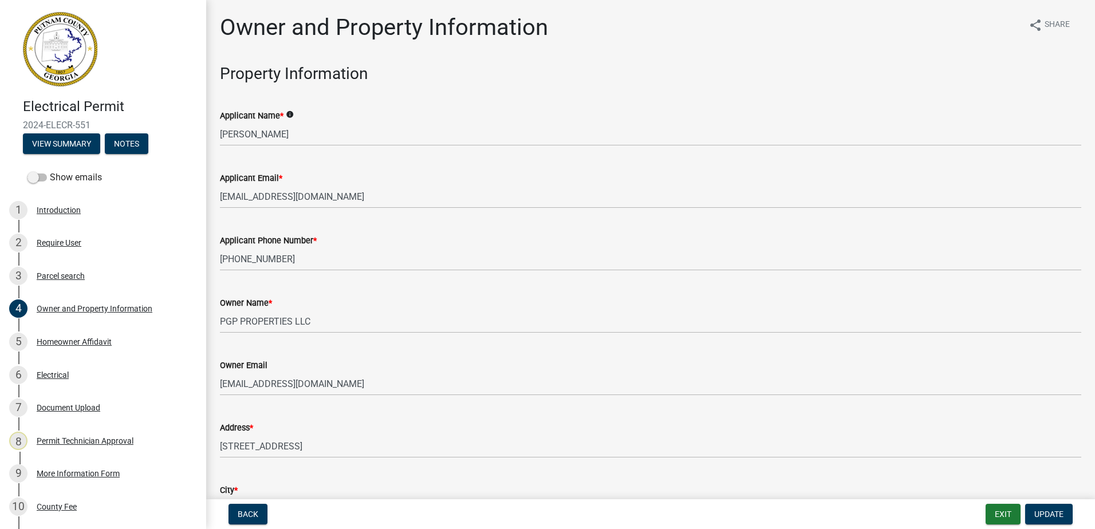
scroll to position [57, 0]
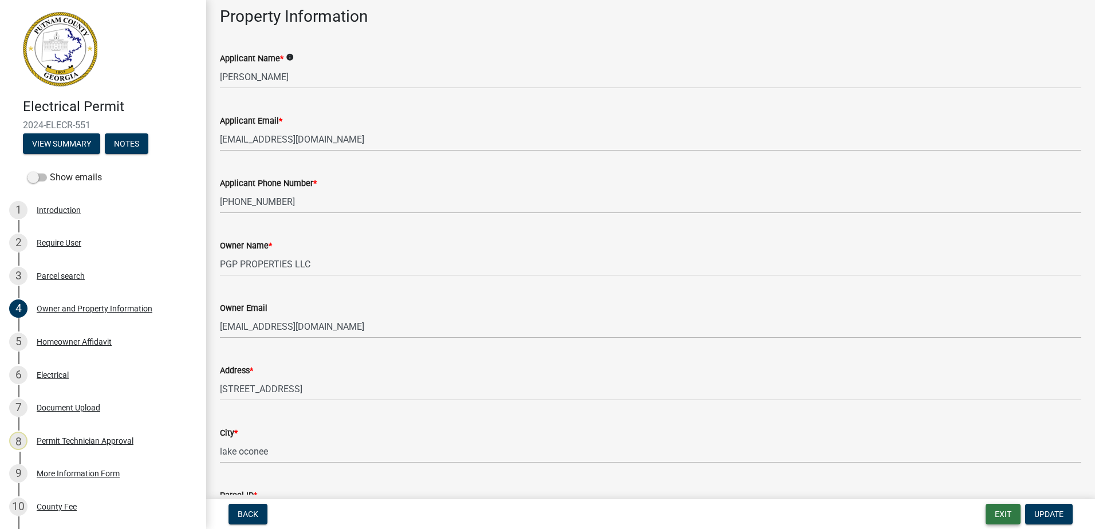
click at [991, 523] on button "Exit" at bounding box center [1002, 514] width 35 height 21
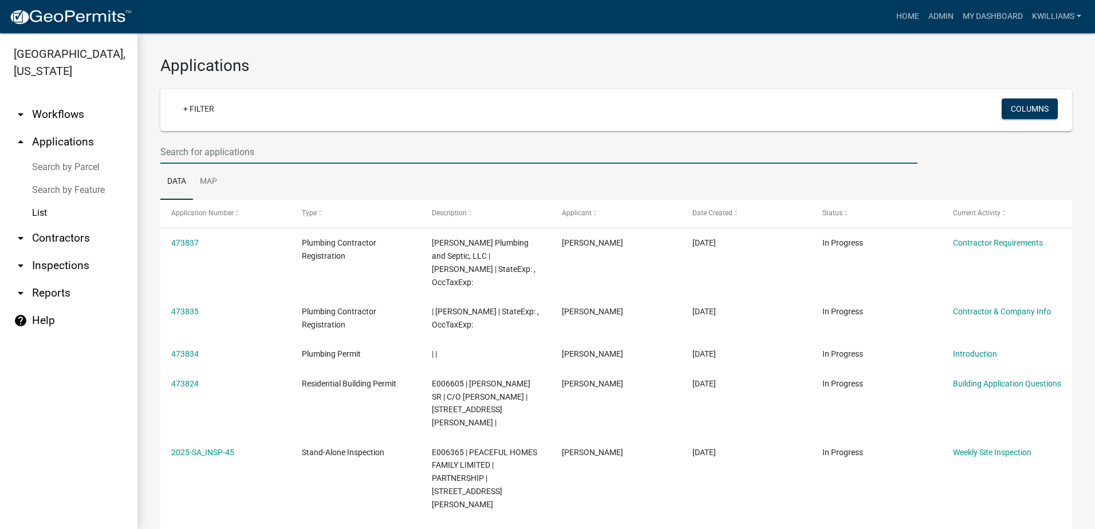
drag, startPoint x: 269, startPoint y: 152, endPoint x: 265, endPoint y: 160, distance: 8.2
click at [265, 160] on input "text" at bounding box center [538, 151] width 757 height 23
click at [52, 298] on link "arrow_drop_down Reports" at bounding box center [68, 292] width 137 height 27
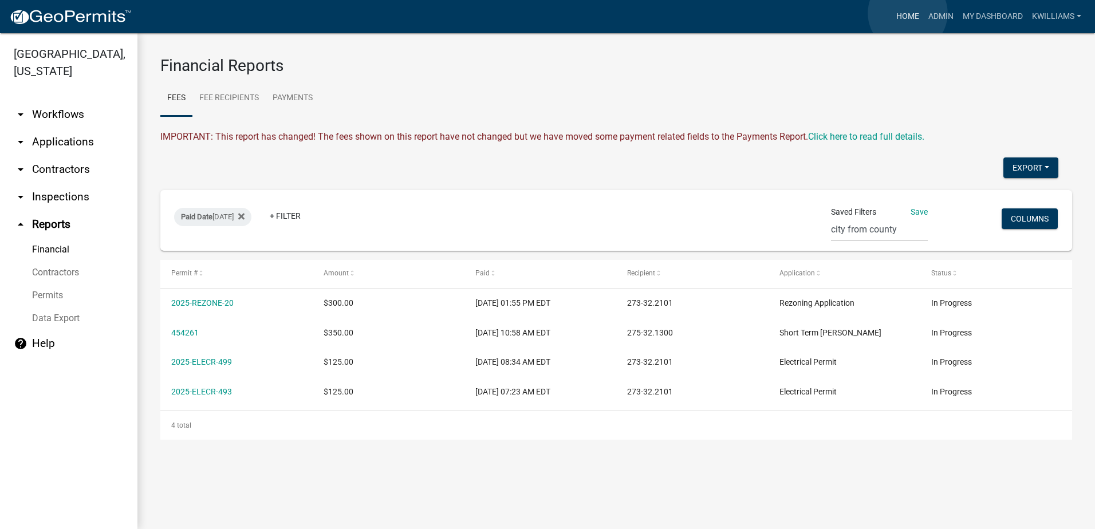
click at [907, 13] on link "Home" at bounding box center [907, 17] width 32 height 22
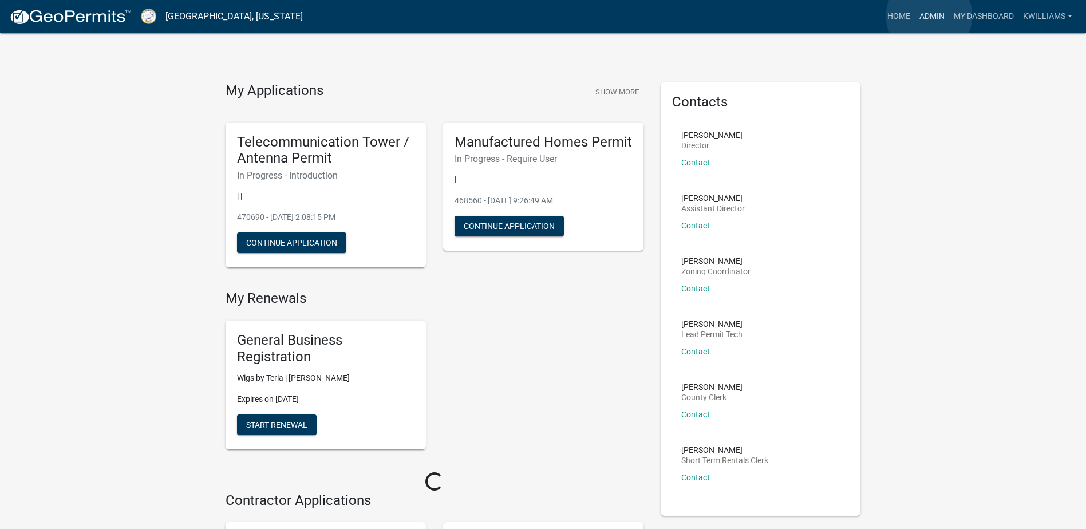
click at [929, 16] on link "Admin" at bounding box center [932, 17] width 34 height 22
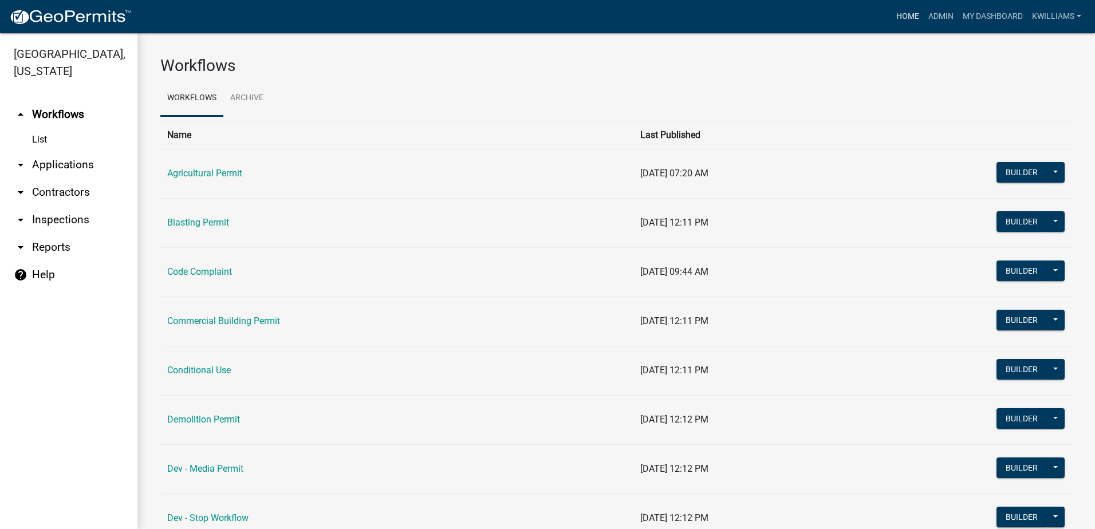
click at [898, 15] on link "Home" at bounding box center [907, 17] width 32 height 22
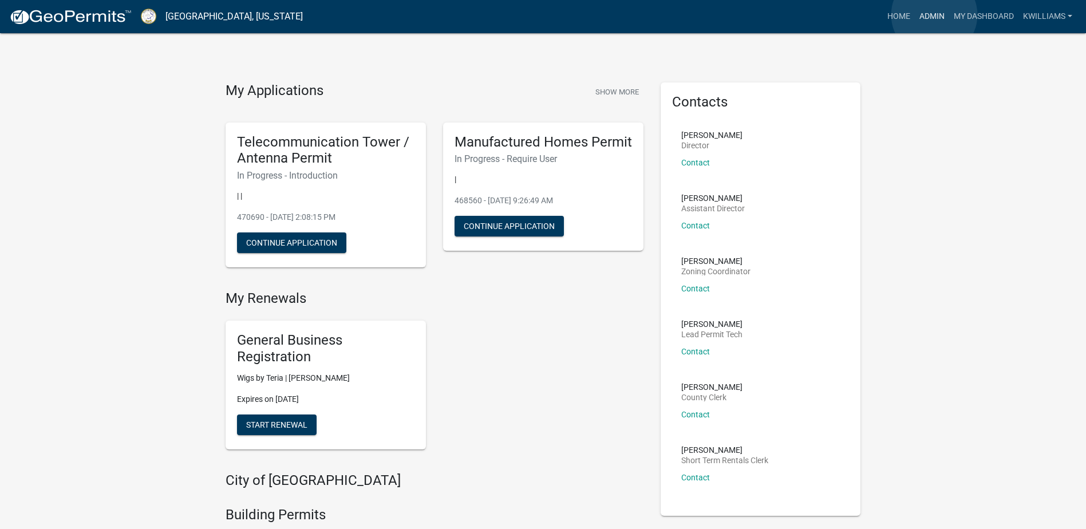
click at [934, 15] on link "Admin" at bounding box center [932, 17] width 34 height 22
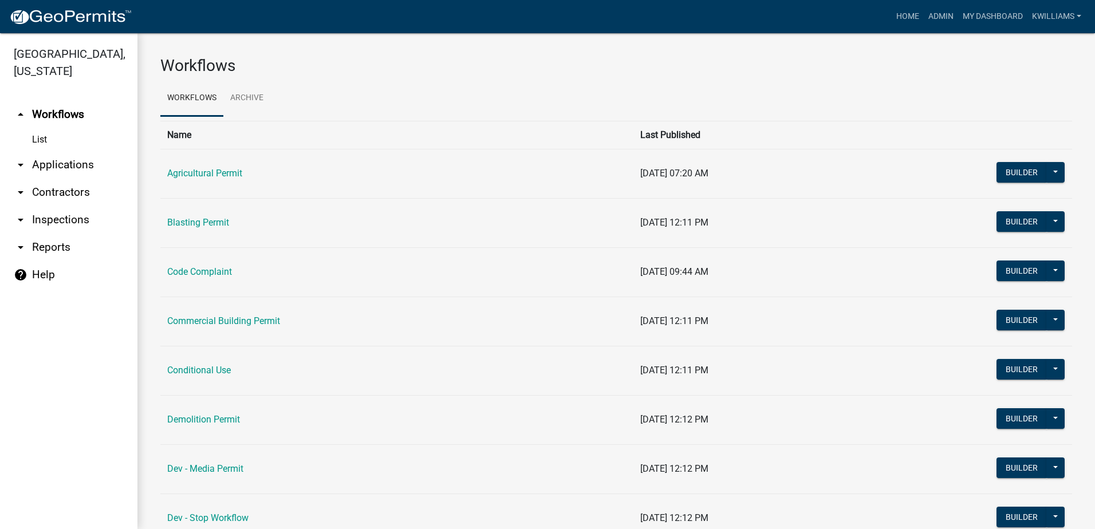
click at [73, 158] on link "arrow_drop_down Applications" at bounding box center [68, 164] width 137 height 27
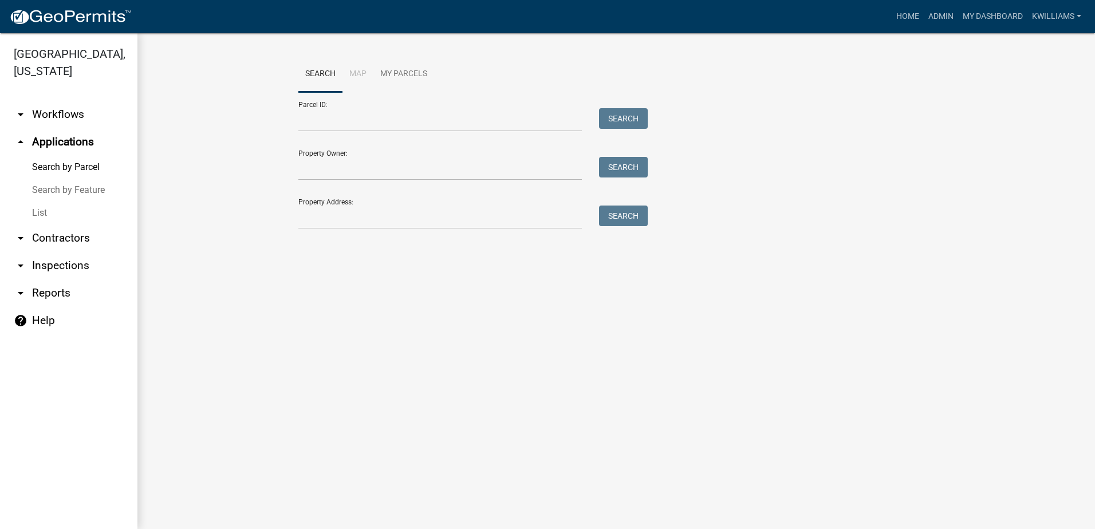
click at [44, 213] on link "List" at bounding box center [68, 213] width 137 height 23
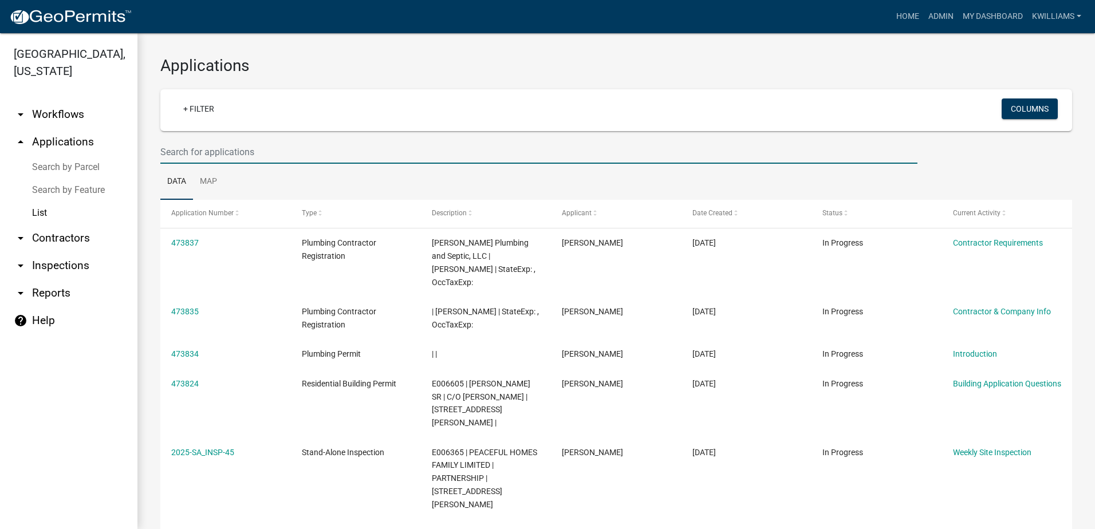
click at [339, 156] on input "text" at bounding box center [538, 151] width 757 height 23
click at [899, 16] on div "Home Admin My Dashboard kwilliams Admin Account Contractor Profile Logout" at bounding box center [613, 17] width 945 height 22
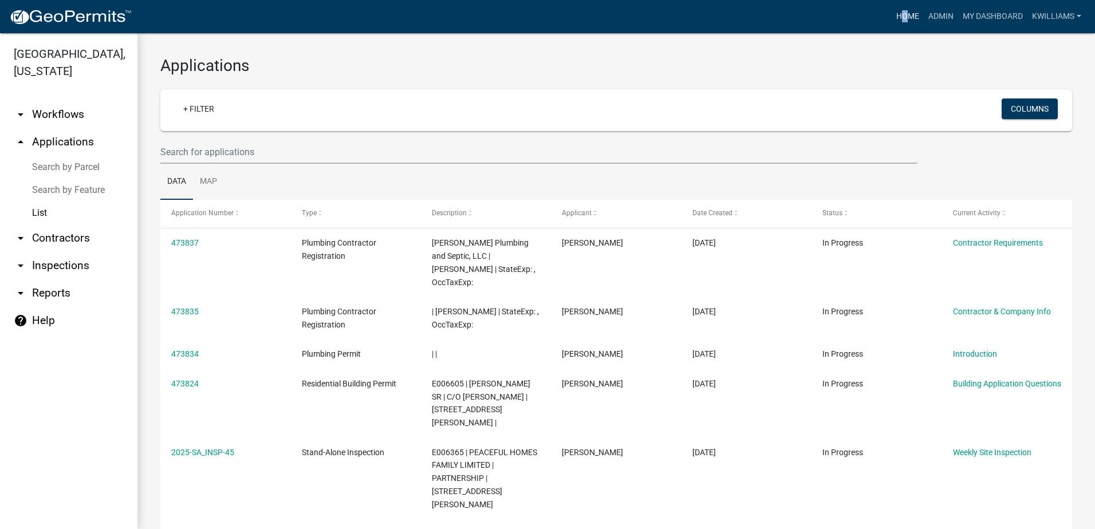
click at [899, 16] on link "Home" at bounding box center [907, 17] width 32 height 22
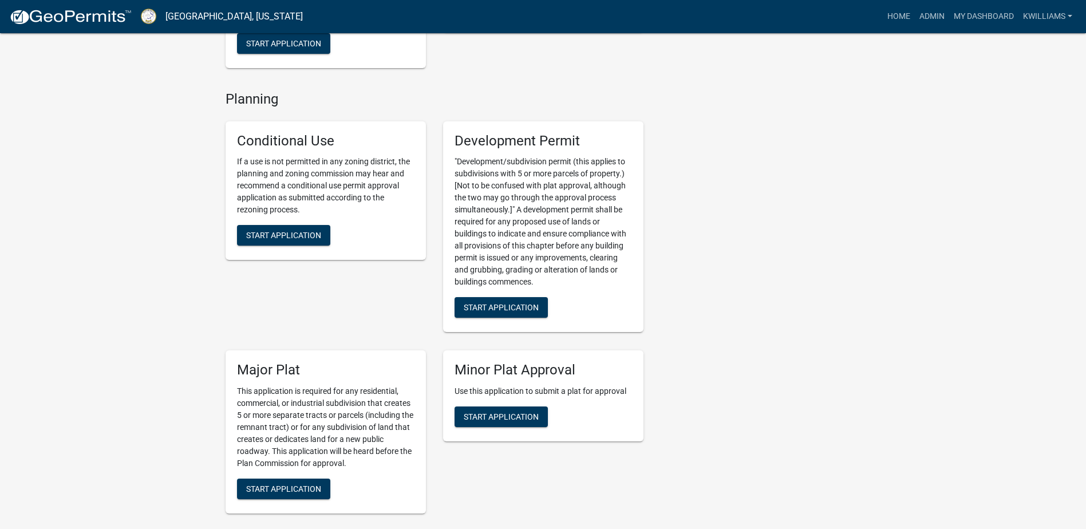
scroll to position [2290, 0]
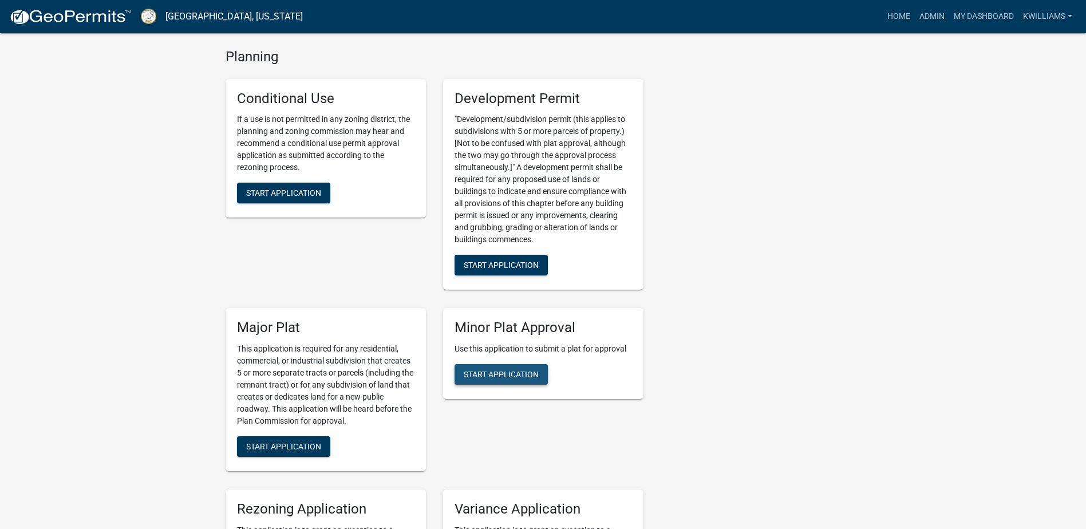
click at [492, 373] on span "Start Application" at bounding box center [501, 374] width 75 height 9
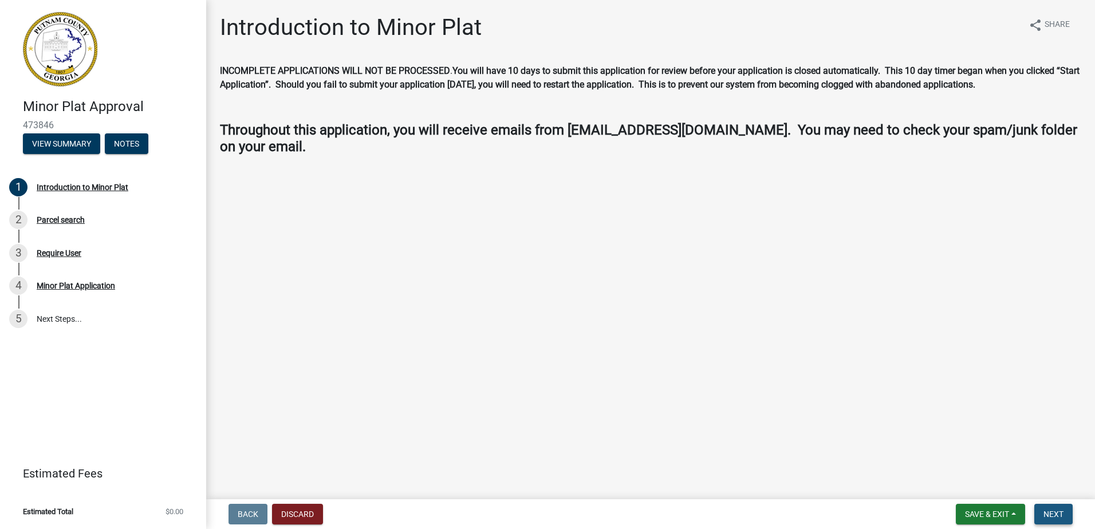
click at [1059, 514] on span "Next" at bounding box center [1053, 514] width 20 height 9
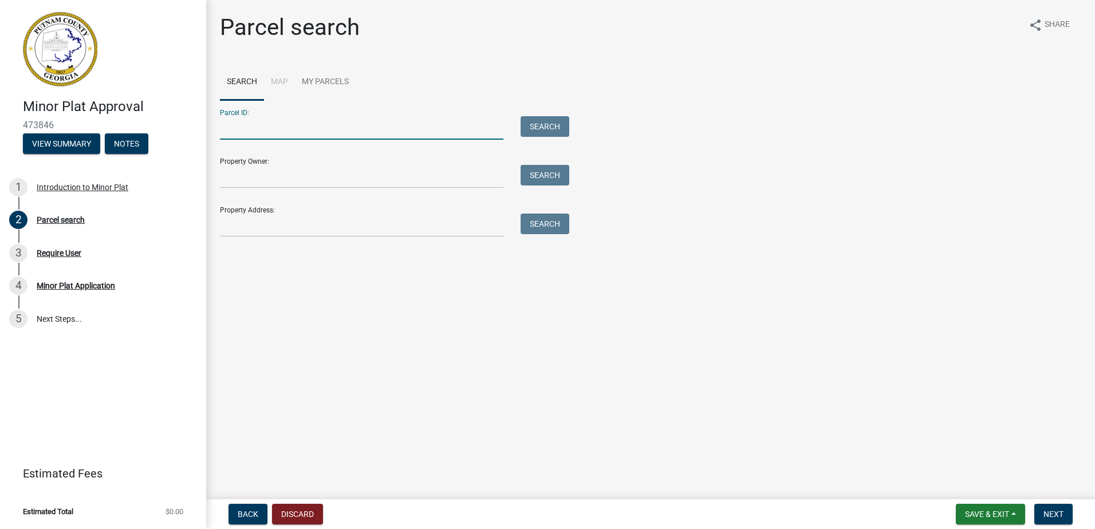
click at [282, 120] on input "Parcel ID:" at bounding box center [361, 127] width 283 height 23
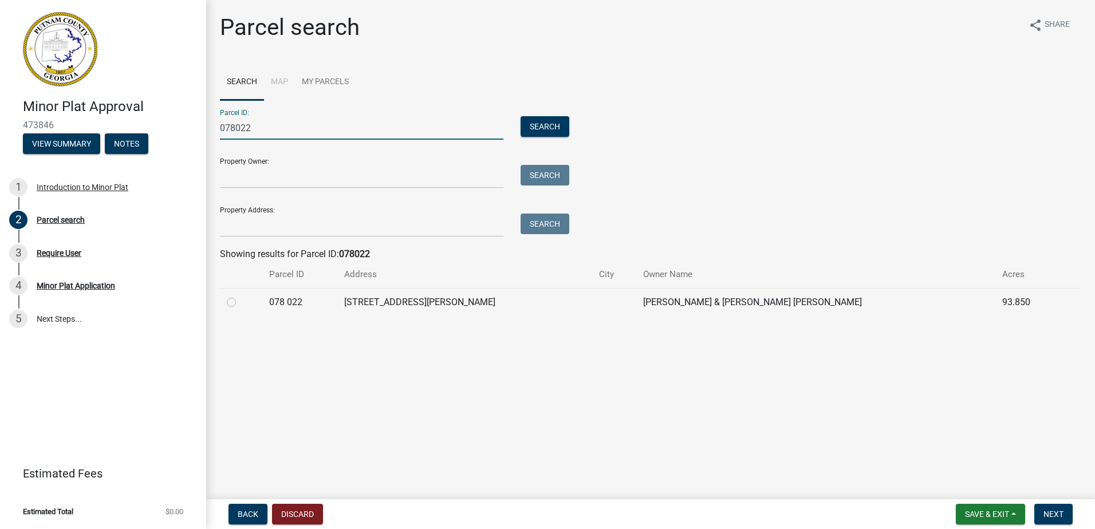
type input "078022"
click at [240, 295] on label at bounding box center [240, 295] width 0 height 0
click at [240, 300] on 022 "radio" at bounding box center [243, 298] width 7 height 7
radio 022 "true"
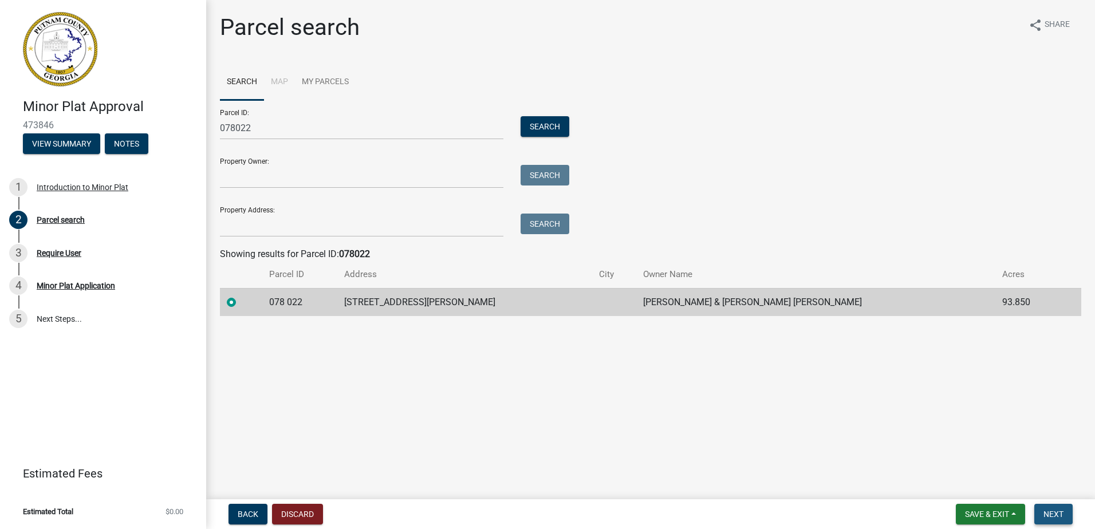
click at [1051, 514] on span "Next" at bounding box center [1053, 514] width 20 height 9
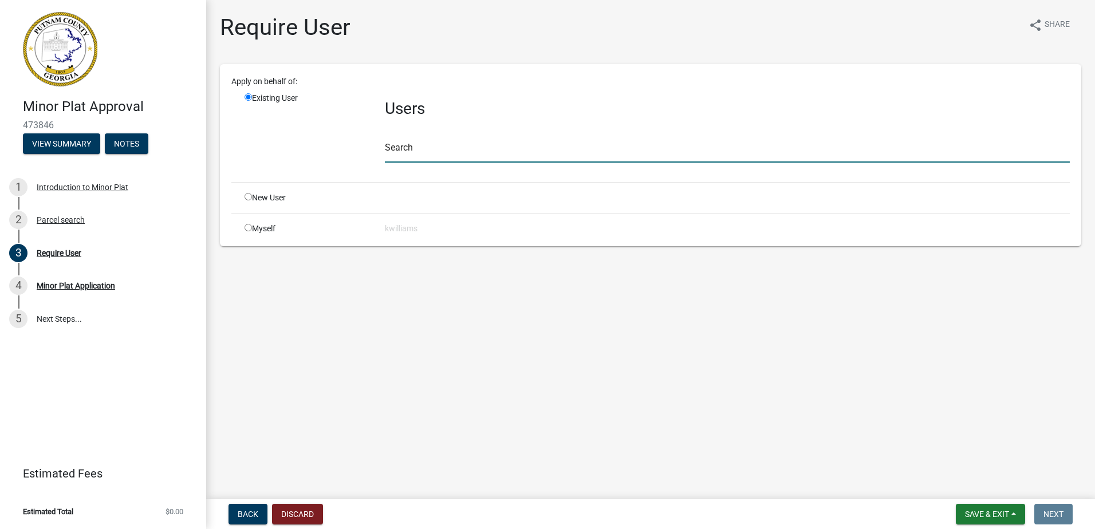
click at [405, 152] on input "text" at bounding box center [727, 150] width 685 height 23
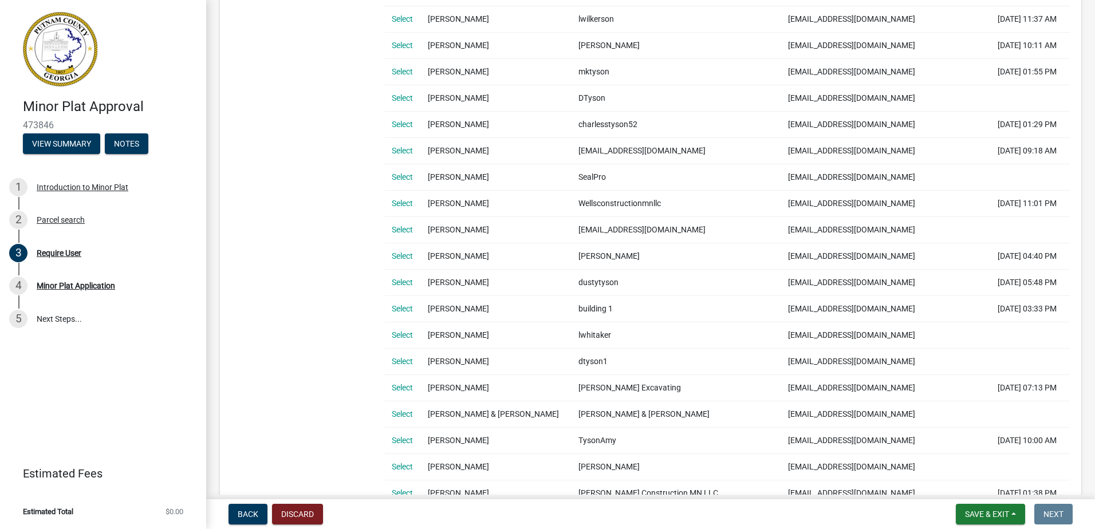
scroll to position [286, 0]
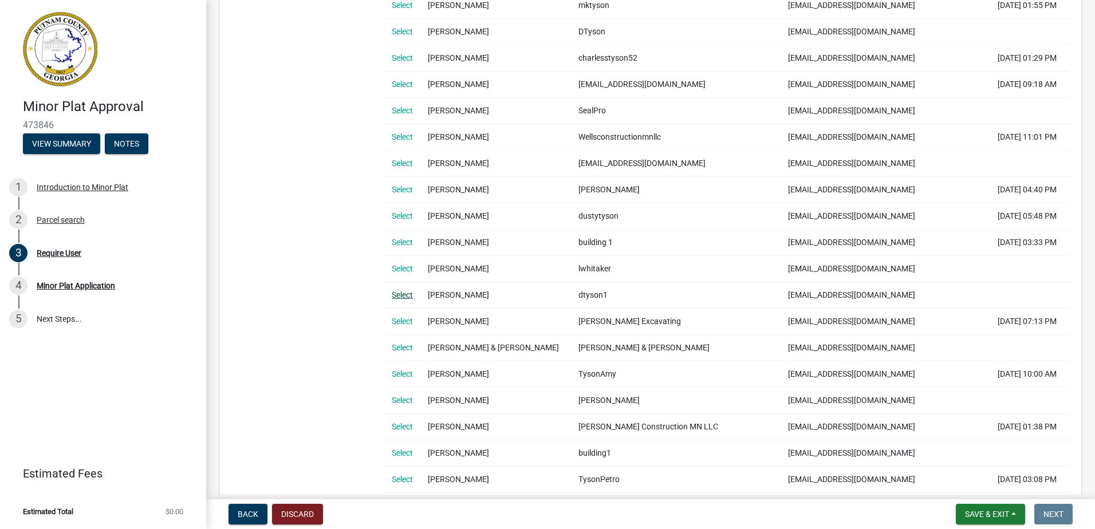
type input "tyson"
click at [401, 295] on link "Select" at bounding box center [402, 294] width 21 height 9
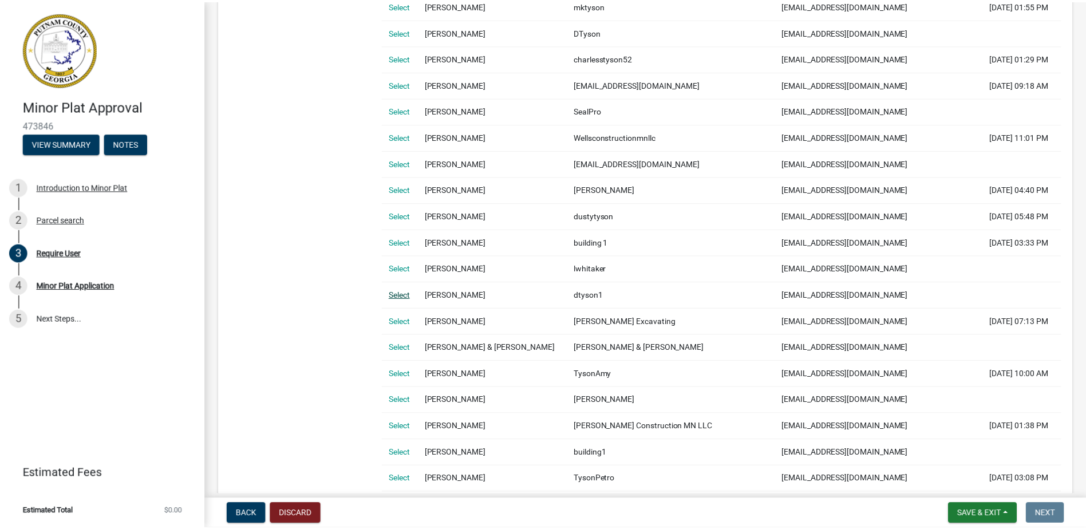
scroll to position [0, 0]
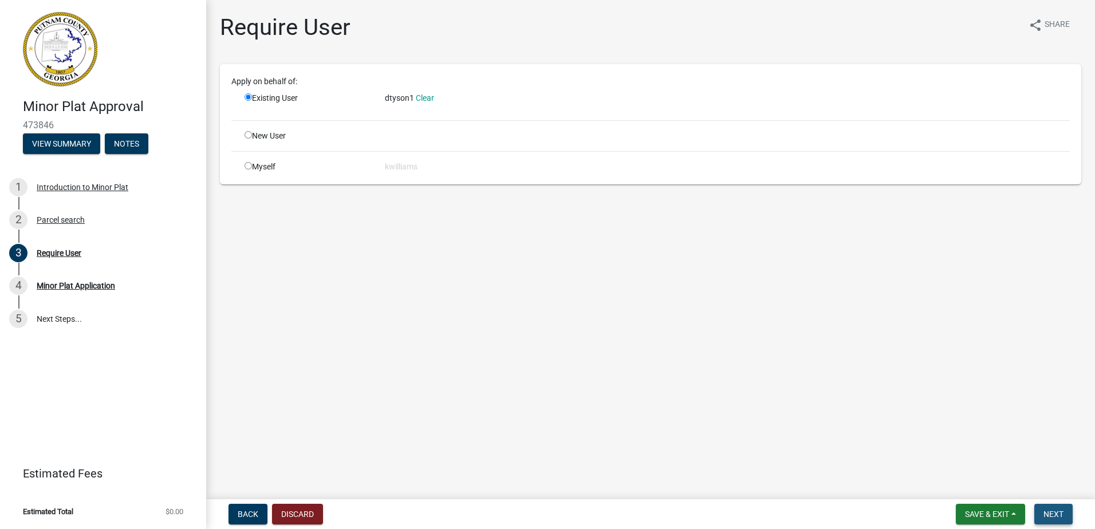
click at [1043, 510] on button "Next" at bounding box center [1053, 514] width 38 height 21
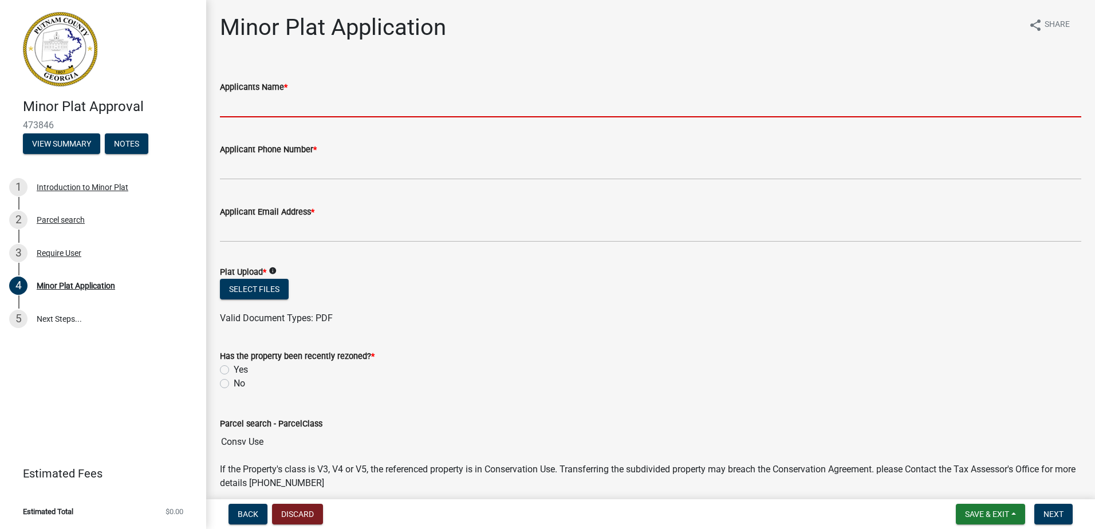
click at [278, 98] on input "Applicants Name *" at bounding box center [650, 105] width 861 height 23
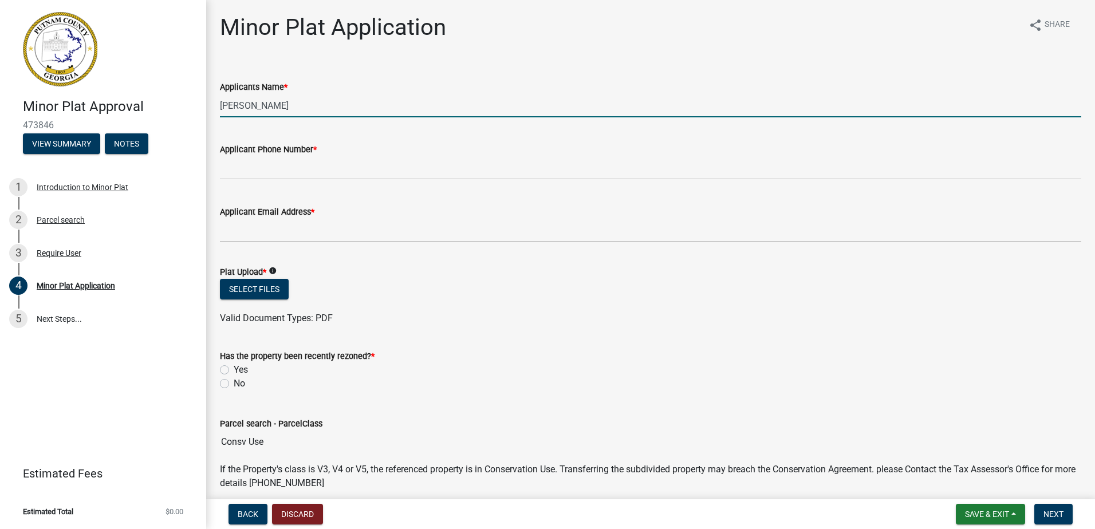
type input "Keizy Garcia"
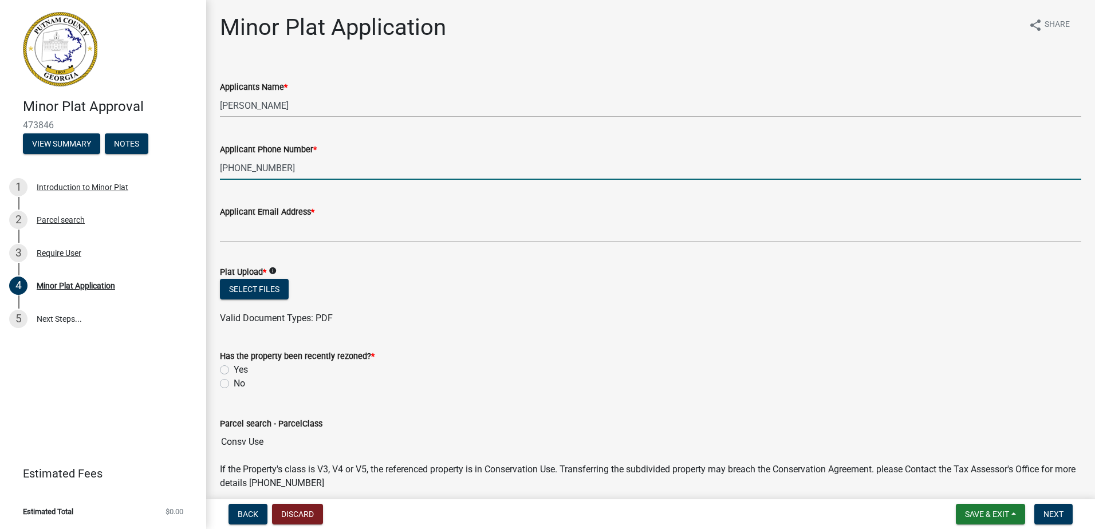
type input "404-782-0580"
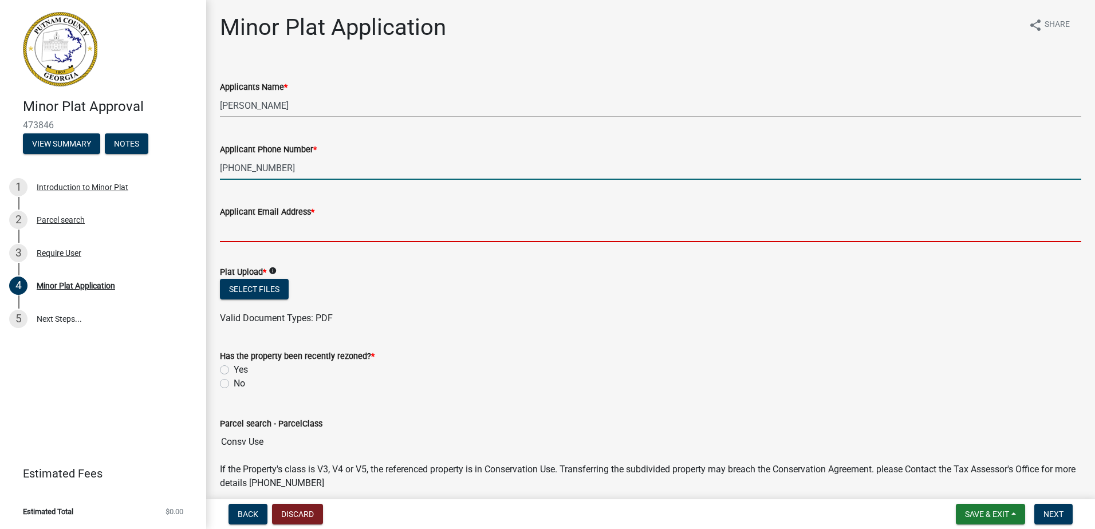
click at [240, 239] on input "Applicant Email Address *" at bounding box center [650, 230] width 861 height 23
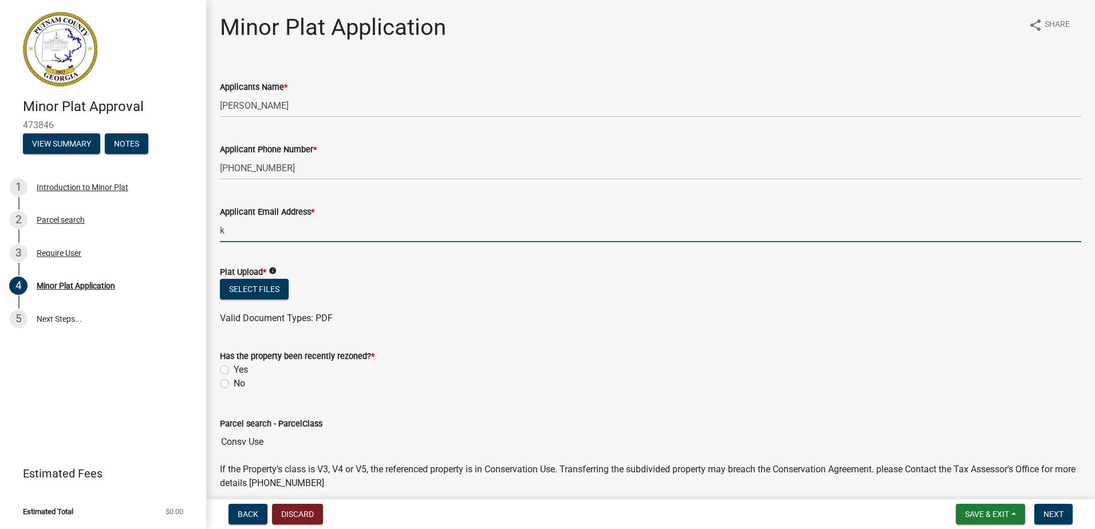
type input "k"
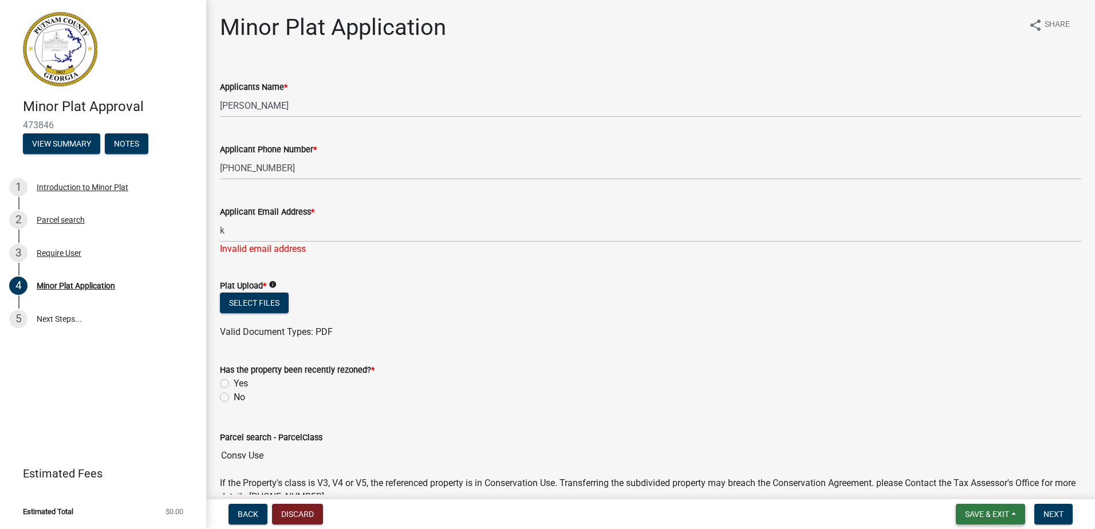
click at [981, 511] on span "Save & Exit" at bounding box center [987, 514] width 44 height 9
click at [968, 489] on button "Save & Exit" at bounding box center [979, 484] width 92 height 27
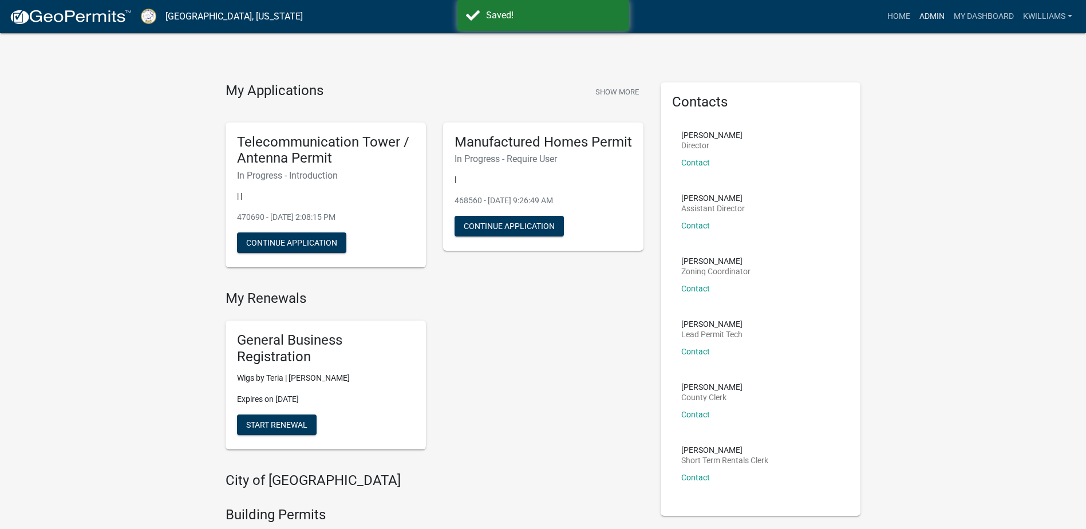
click at [934, 14] on link "Admin" at bounding box center [932, 17] width 34 height 22
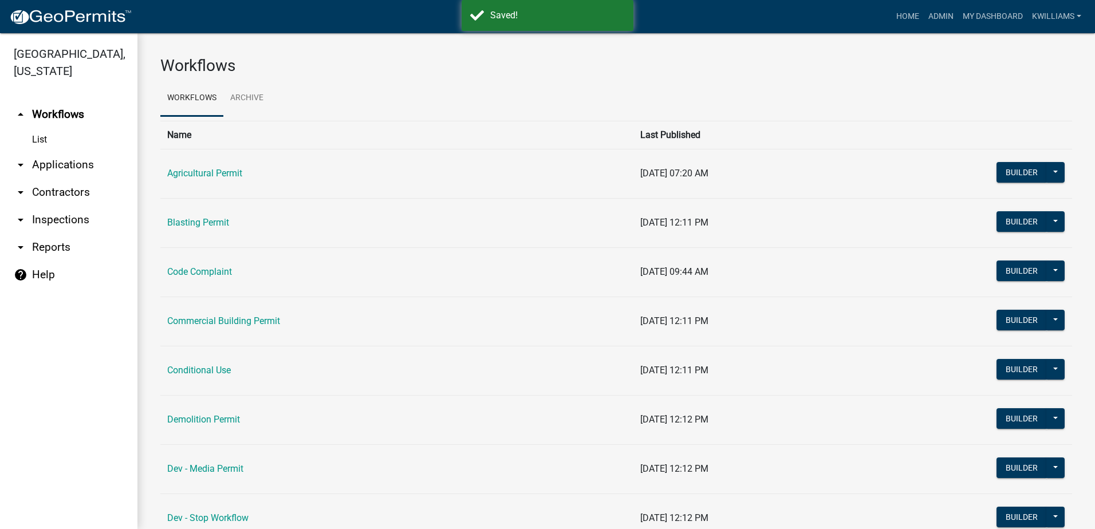
click at [58, 160] on link "arrow_drop_down Applications" at bounding box center [68, 164] width 137 height 27
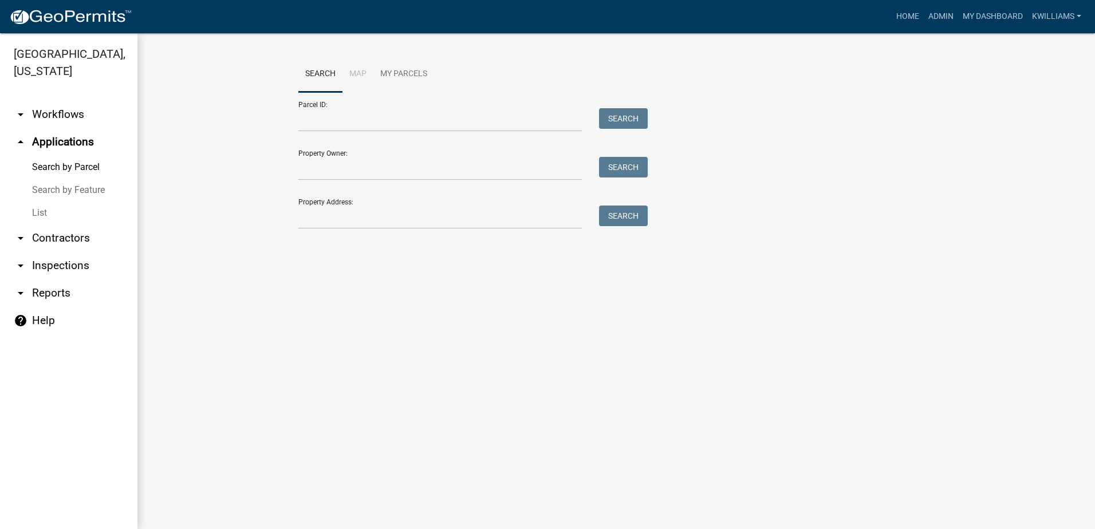
click at [44, 206] on link "List" at bounding box center [68, 213] width 137 height 23
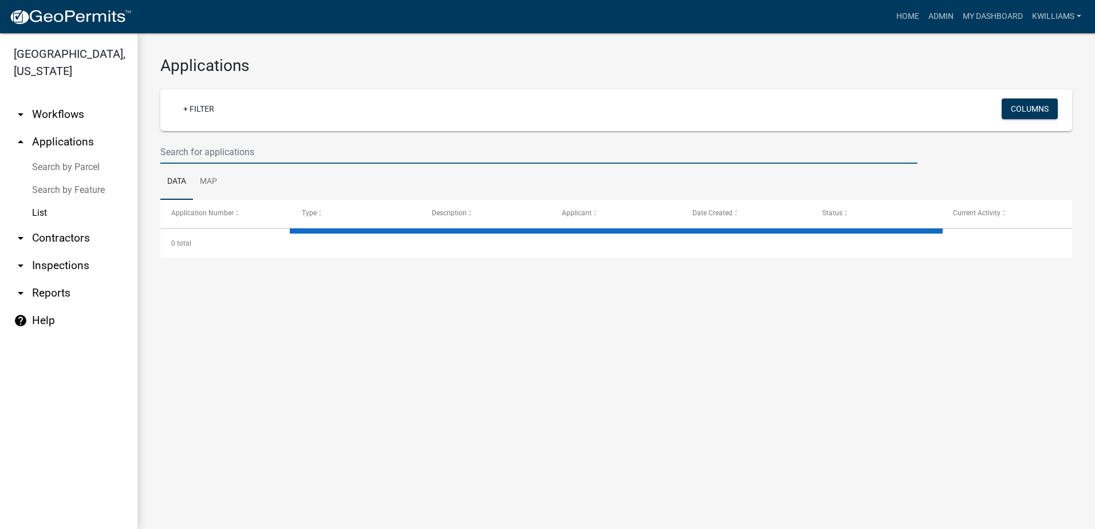
click at [315, 141] on input "text" at bounding box center [538, 151] width 757 height 23
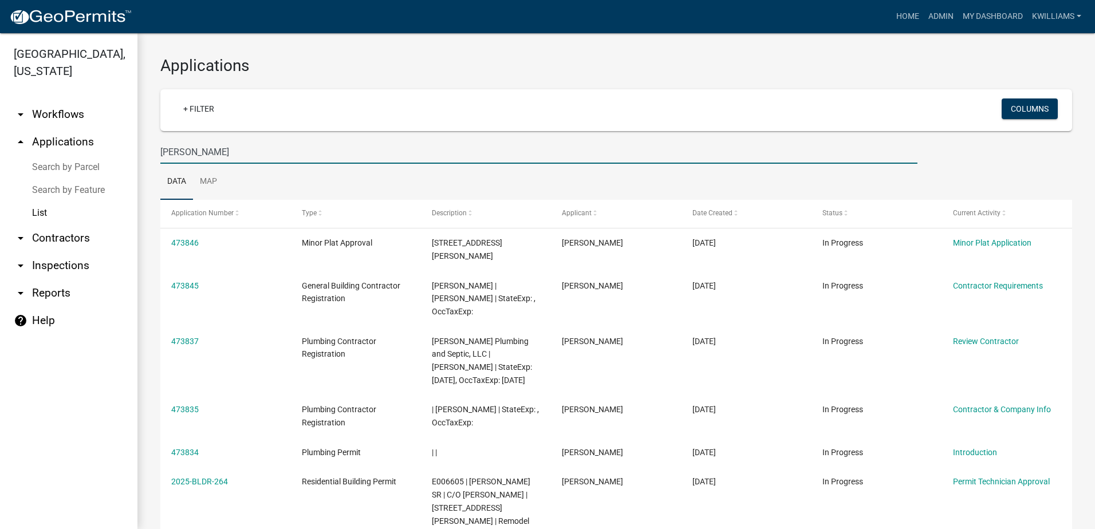
type input "hadden coleman"
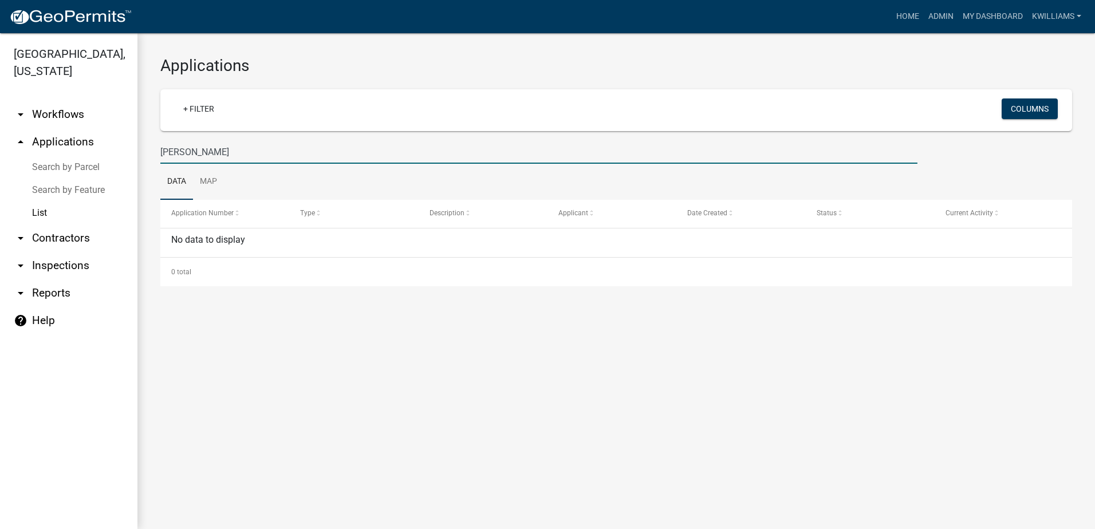
drag, startPoint x: 237, startPoint y: 147, endPoint x: 117, endPoint y: 147, distance: 119.7
click at [118, 148] on div "Putnam County, Georgia arrow_drop_down Workflows List arrow_drop_up Application…" at bounding box center [547, 281] width 1095 height 496
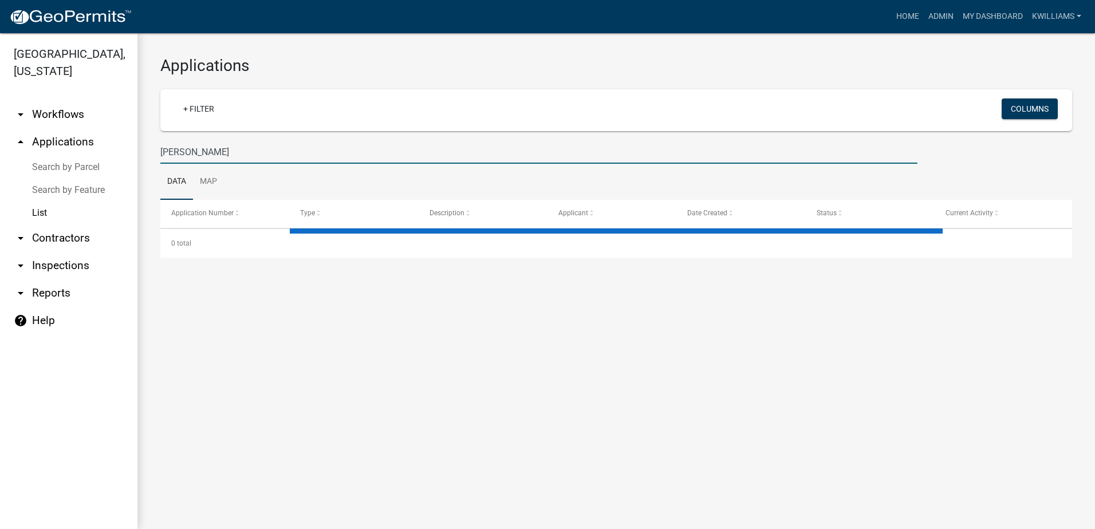
type input "coleman hadden"
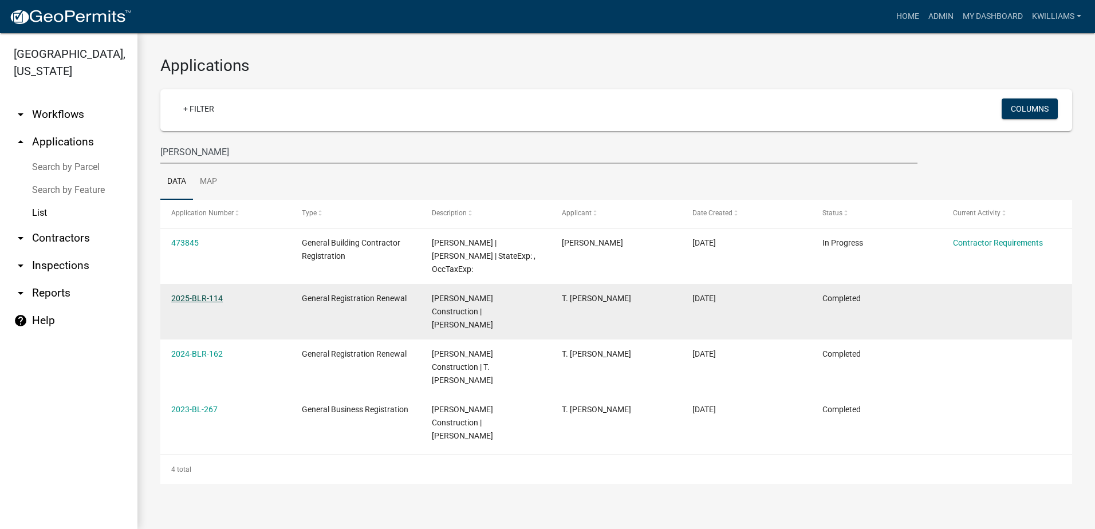
click at [209, 302] on link "2025-BLR-114" at bounding box center [197, 298] width 52 height 9
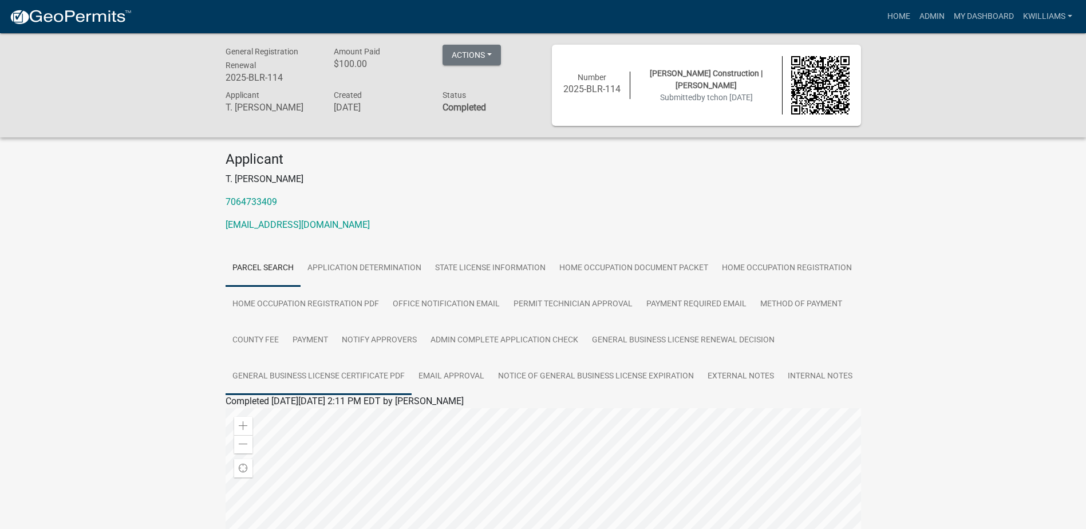
click at [356, 366] on link "General Business License Certificate PDF" at bounding box center [319, 376] width 186 height 37
click at [333, 418] on link "General Business License Certificate PDF" at bounding box center [308, 414] width 165 height 11
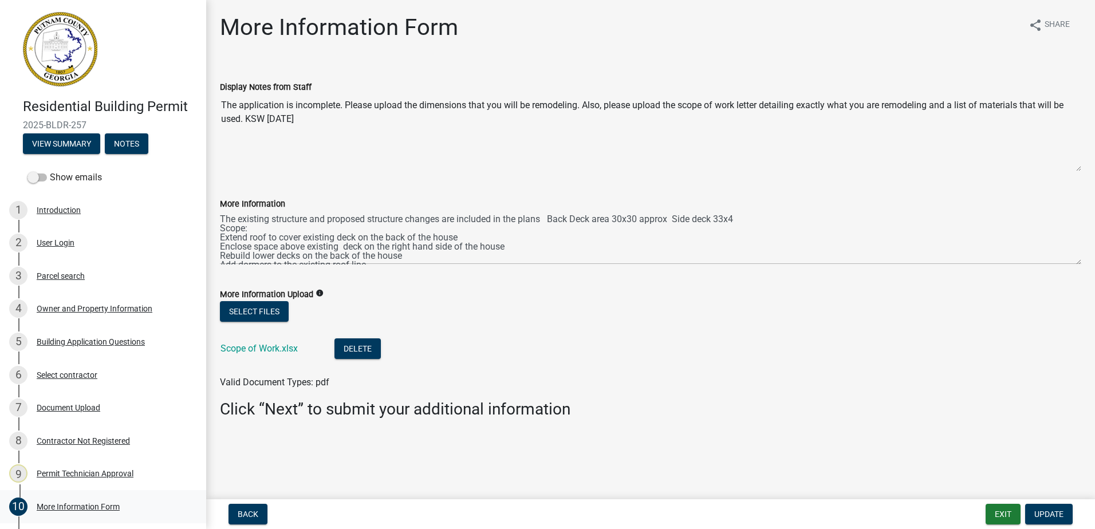
scroll to position [84, 0]
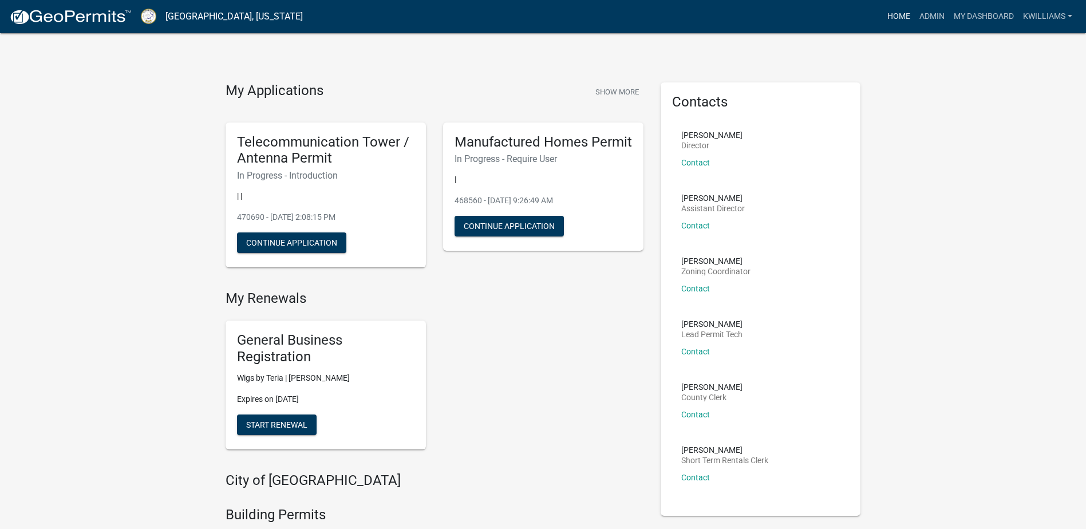
click at [895, 18] on link "Home" at bounding box center [899, 17] width 32 height 22
click at [930, 18] on link "Admin" at bounding box center [932, 17] width 34 height 22
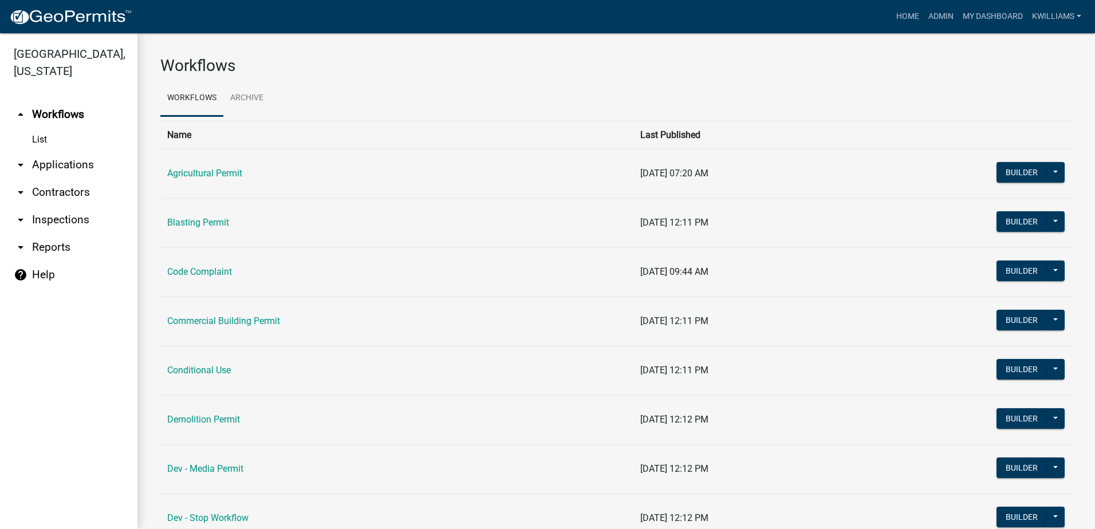
click at [69, 167] on link "arrow_drop_down Applications" at bounding box center [68, 164] width 137 height 27
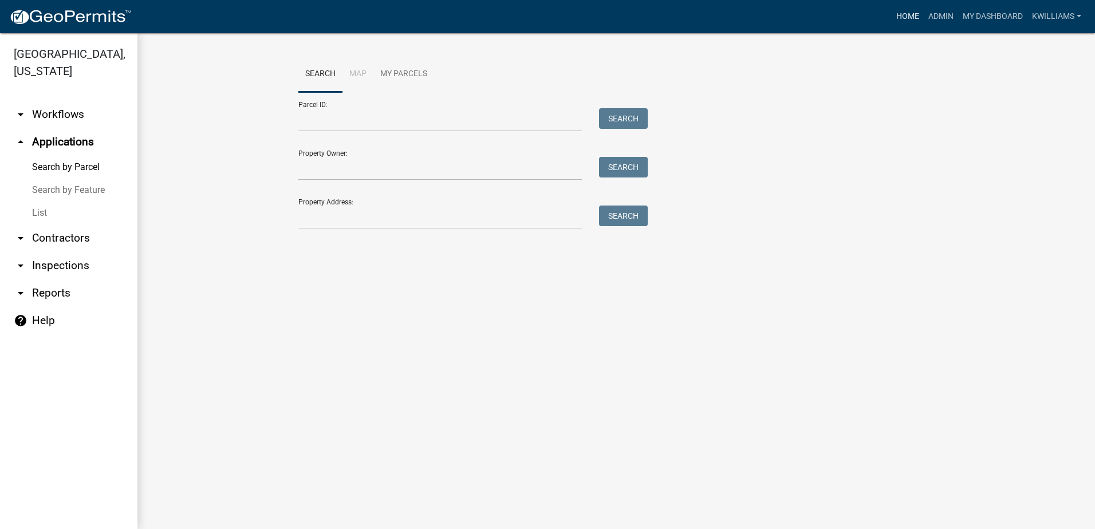
click at [905, 11] on link "Home" at bounding box center [907, 17] width 32 height 22
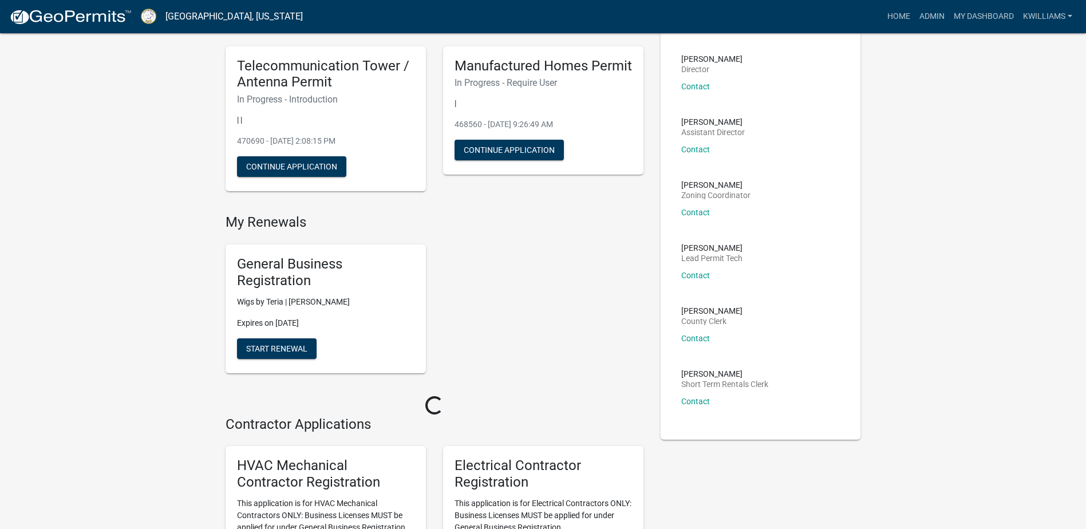
scroll to position [229, 0]
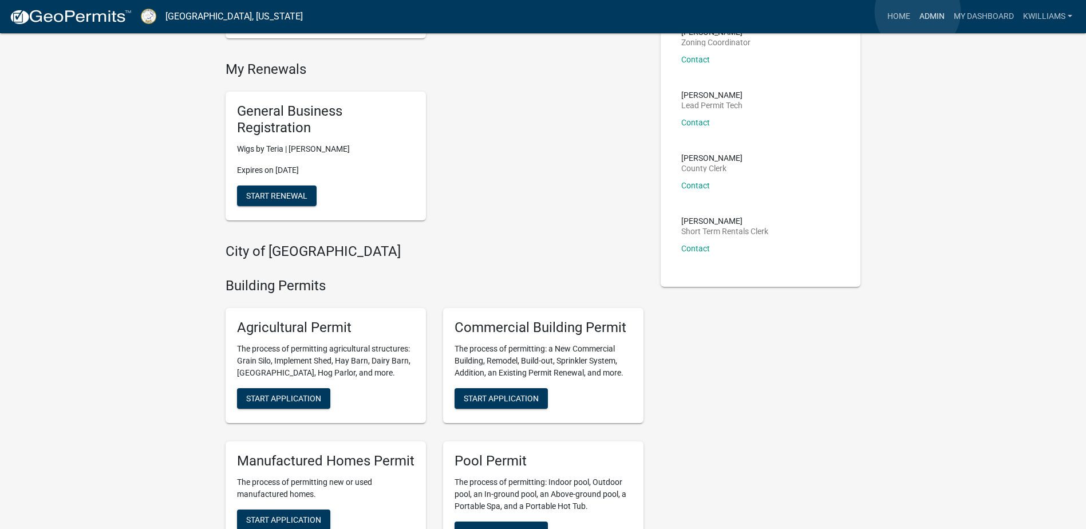
click at [918, 13] on link "Admin" at bounding box center [932, 17] width 34 height 22
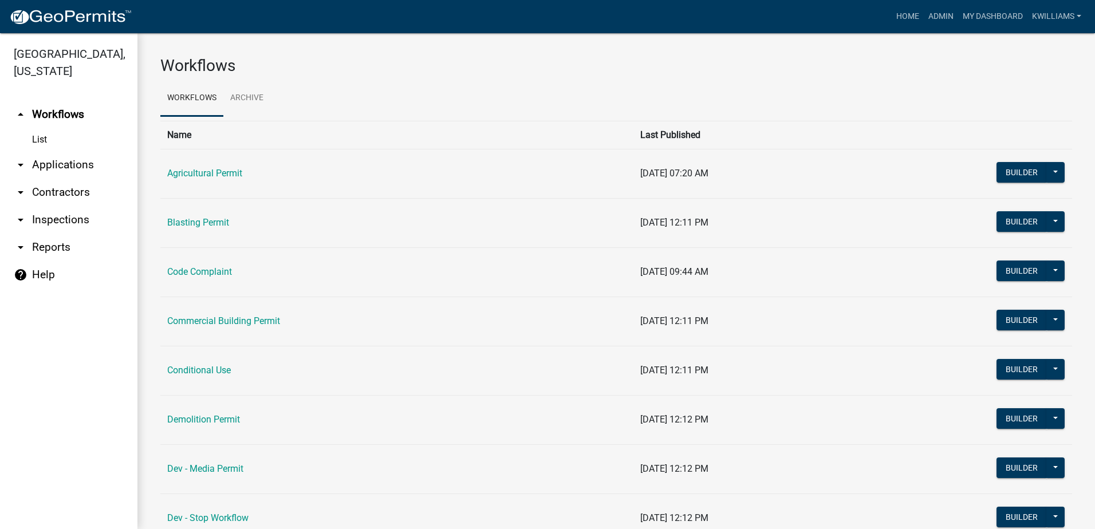
click at [47, 135] on link "List" at bounding box center [68, 139] width 137 height 23
click at [72, 163] on link "arrow_drop_down Applications" at bounding box center [68, 164] width 137 height 27
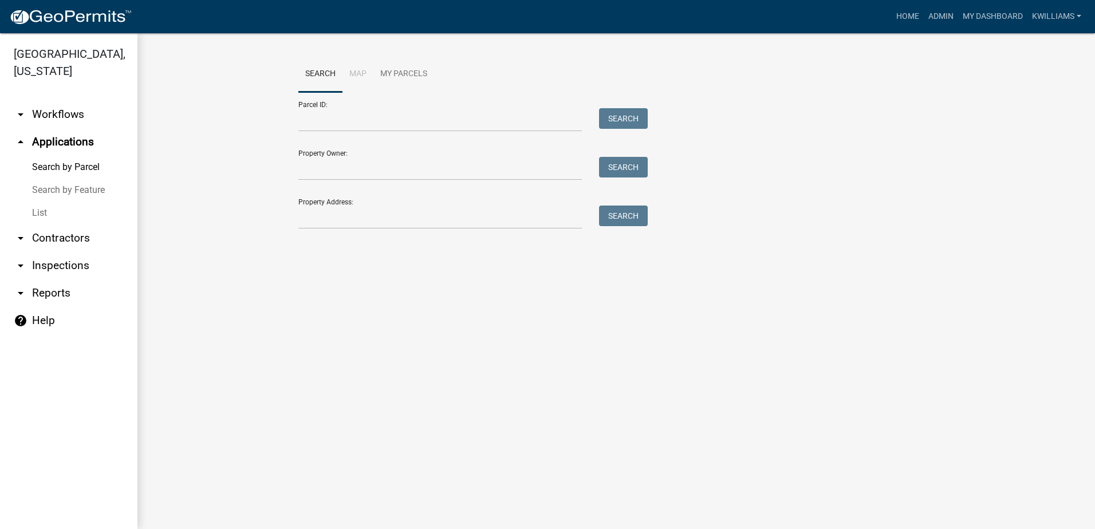
click at [45, 216] on link "List" at bounding box center [68, 213] width 137 height 23
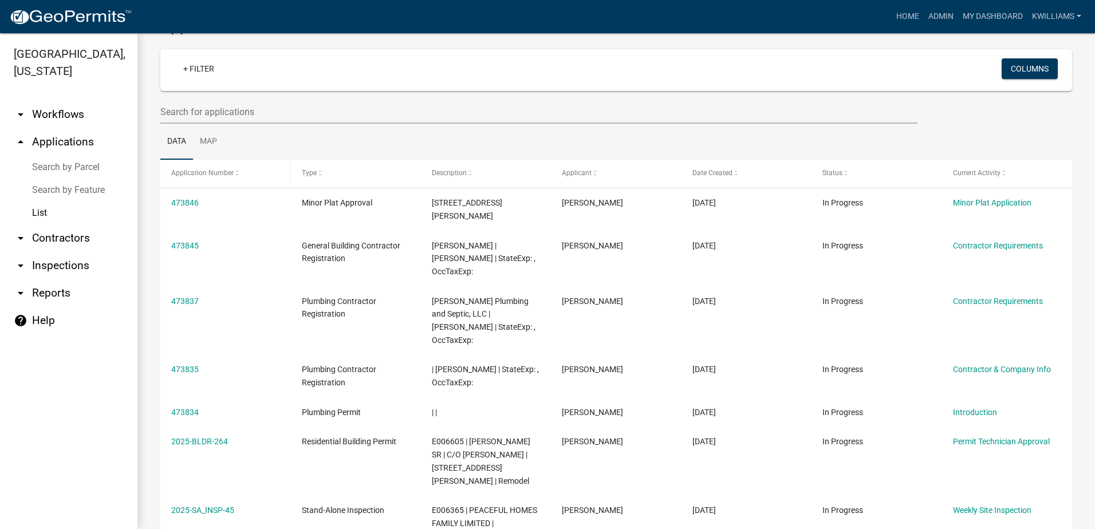
scroll to position [57, 0]
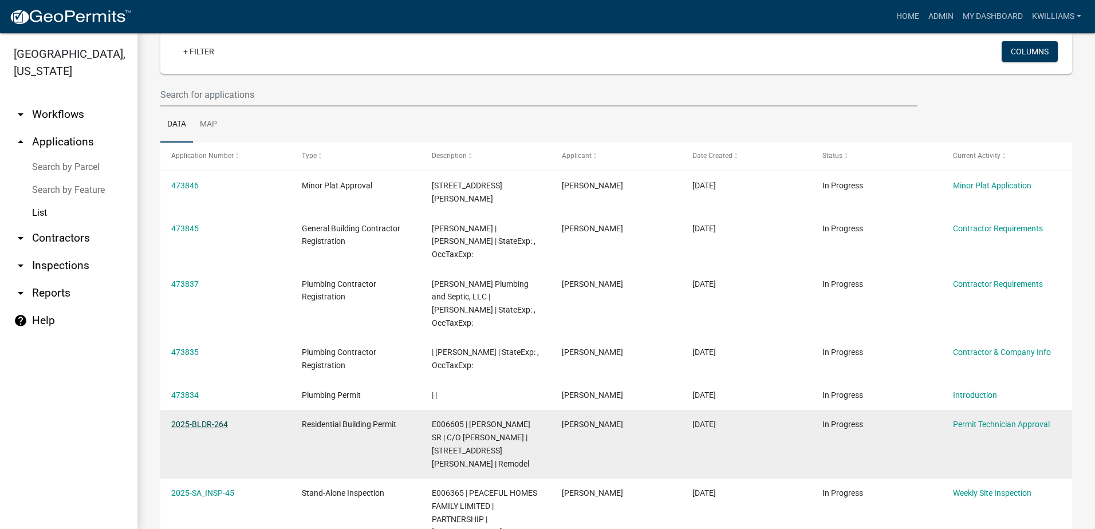
click at [199, 420] on link "2025-BLDR-264" at bounding box center [199, 424] width 57 height 9
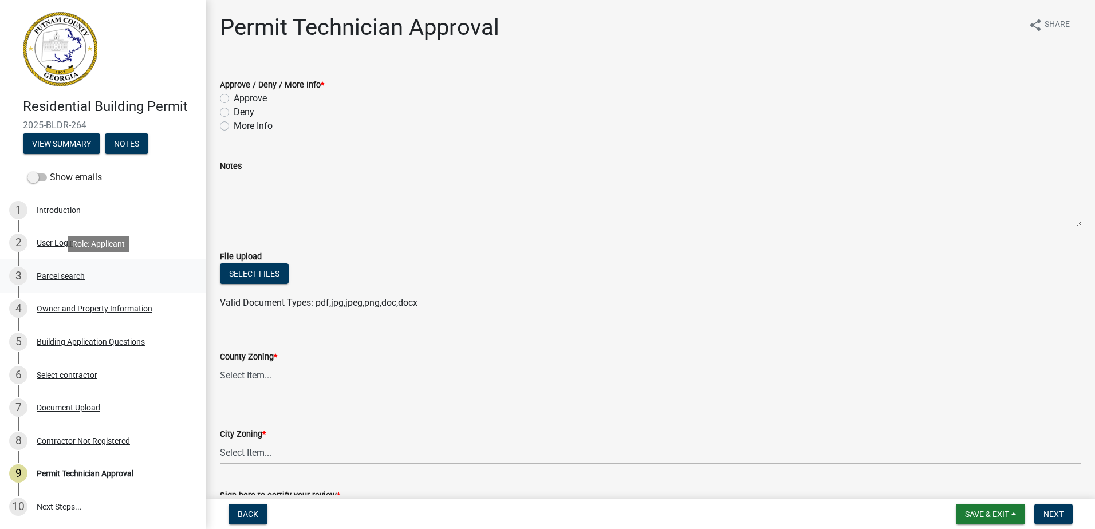
click at [60, 273] on div "Parcel search" at bounding box center [61, 276] width 48 height 8
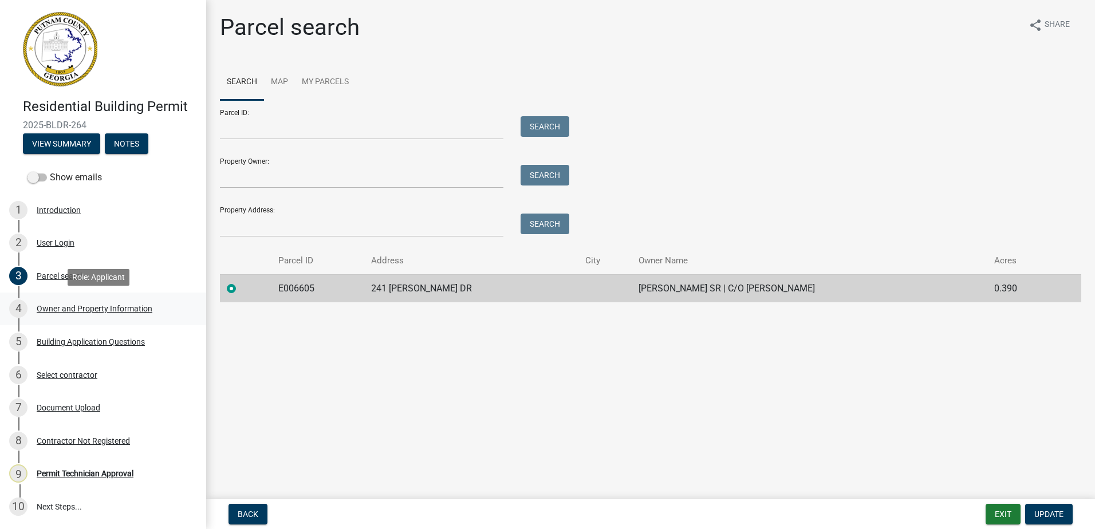
click at [70, 310] on div "Owner and Property Information" at bounding box center [95, 309] width 116 height 8
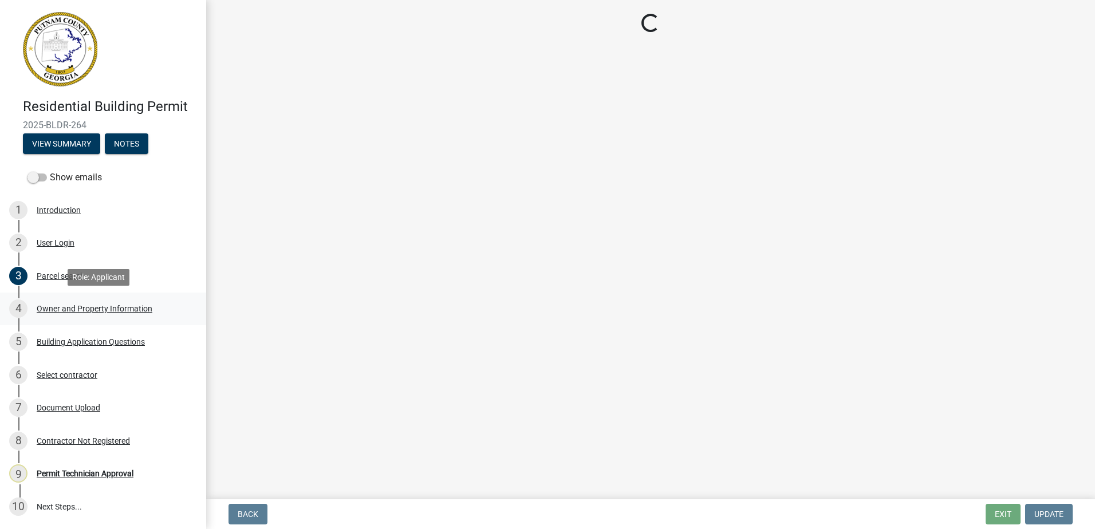
select select "ef7a1fc2-7a7a-426d-b1f0-c9b9b6ca7ff4"
select select "7eb8553c-806a-4bdf-b4b6-2711153129c5"
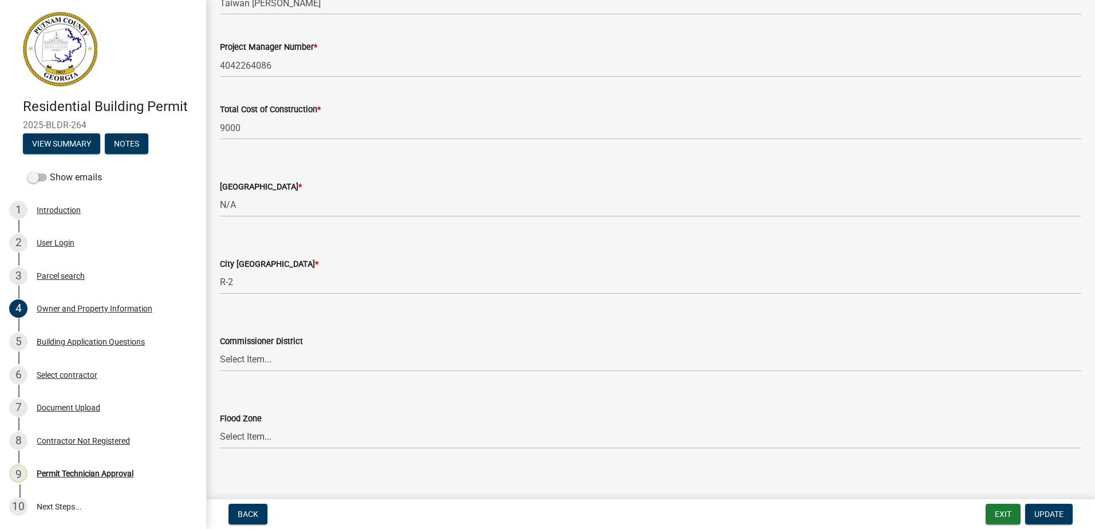
scroll to position [1868, 0]
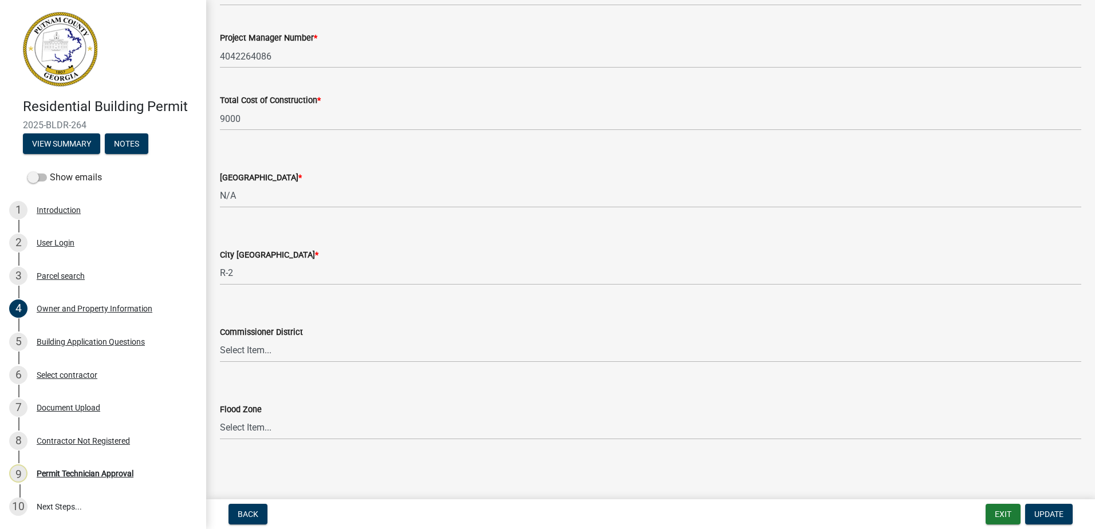
click at [255, 363] on wm-data-entity-input "Commissioner District Select Item... District 1 District 2 District 3 District 4" at bounding box center [650, 333] width 861 height 77
click at [259, 353] on select "Select Item... District 1 District 2 District 3 District 4" at bounding box center [650, 350] width 861 height 23
click at [220, 339] on select "Select Item... District 1 District 2 District 3 District 4" at bounding box center [650, 350] width 861 height 23
select select "95c2f08d-bd21-40ac-acc0-bf0ad2ba7c20"
click at [1048, 514] on span "Update" at bounding box center [1048, 514] width 29 height 9
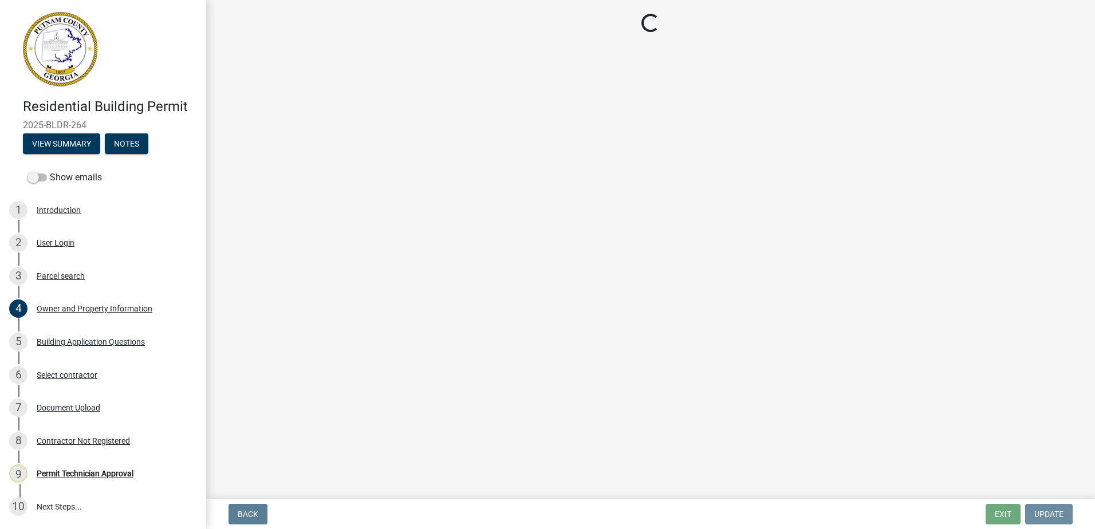
scroll to position [0, 0]
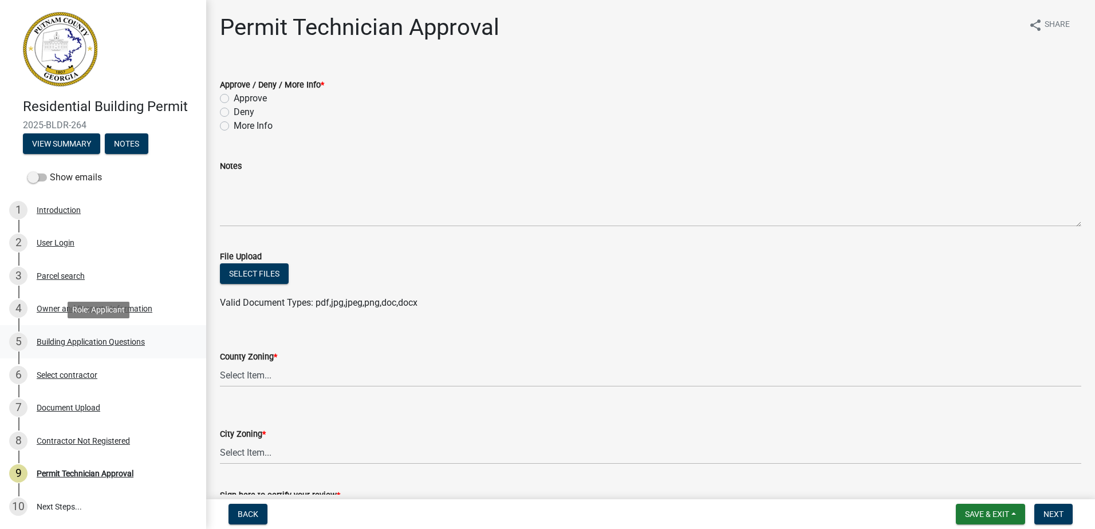
click at [96, 342] on div "Building Application Questions" at bounding box center [91, 342] width 108 height 8
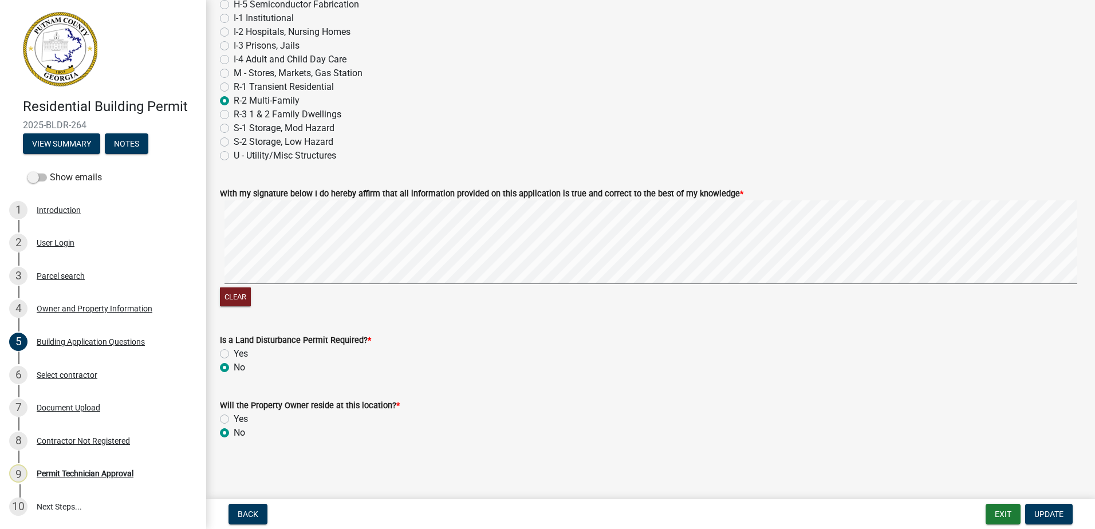
scroll to position [4813, 0]
drag, startPoint x: 1061, startPoint y: 518, endPoint x: 1061, endPoint y: 507, distance: 10.9
click at [1060, 504] on button "Update" at bounding box center [1049, 514] width 48 height 21
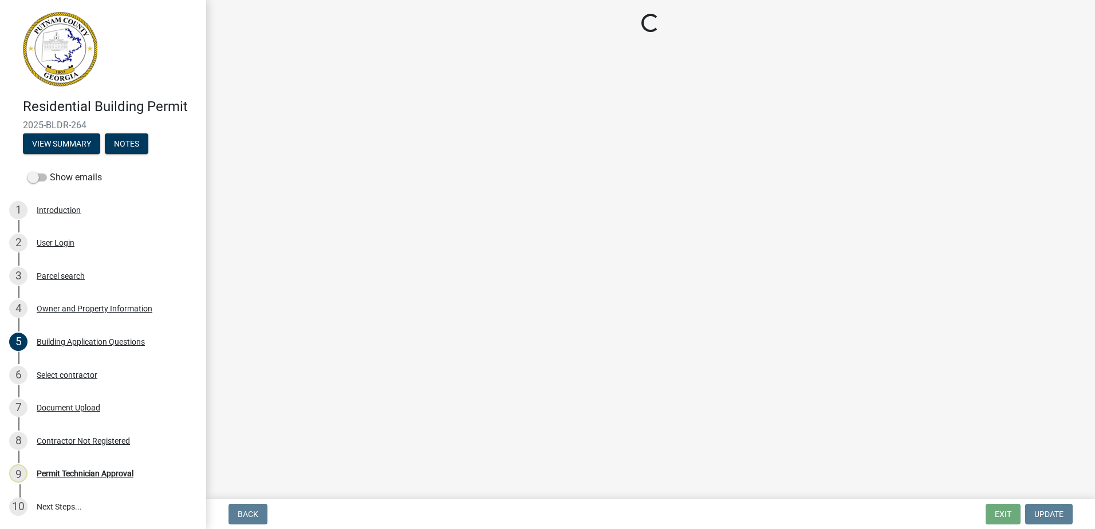
scroll to position [0, 0]
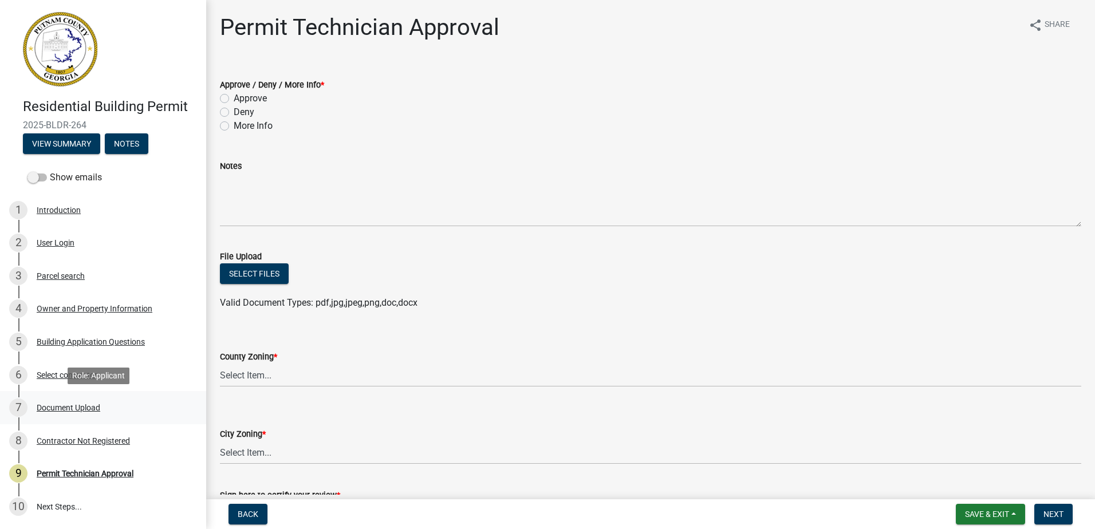
click at [57, 410] on div "Document Upload" at bounding box center [69, 408] width 64 height 8
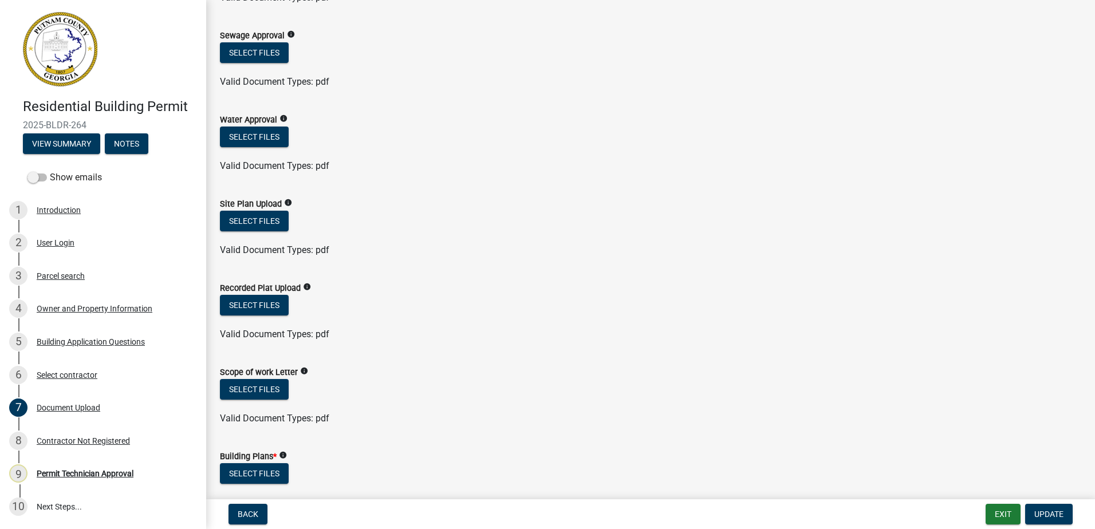
scroll to position [131, 0]
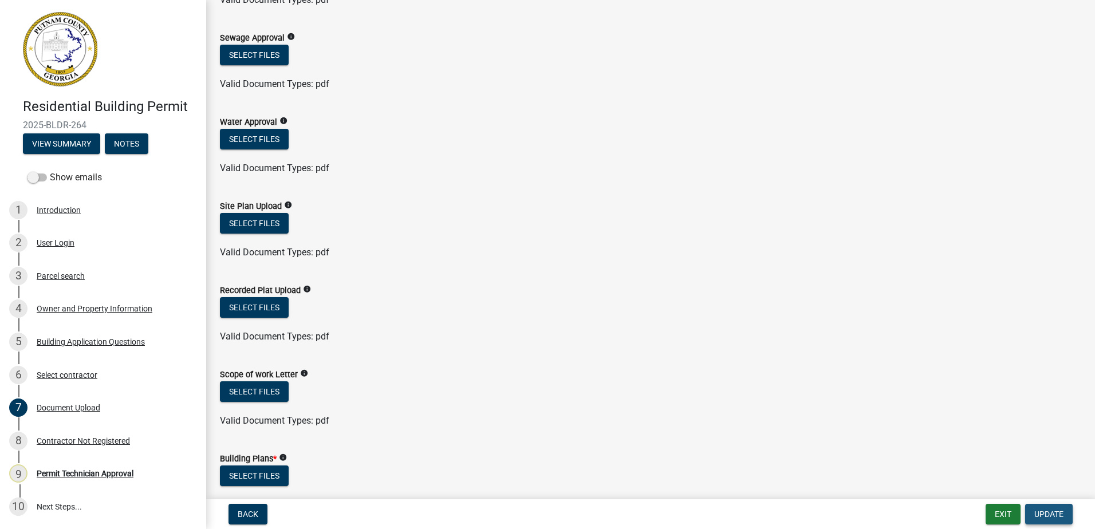
click at [1053, 518] on span "Update" at bounding box center [1048, 514] width 29 height 9
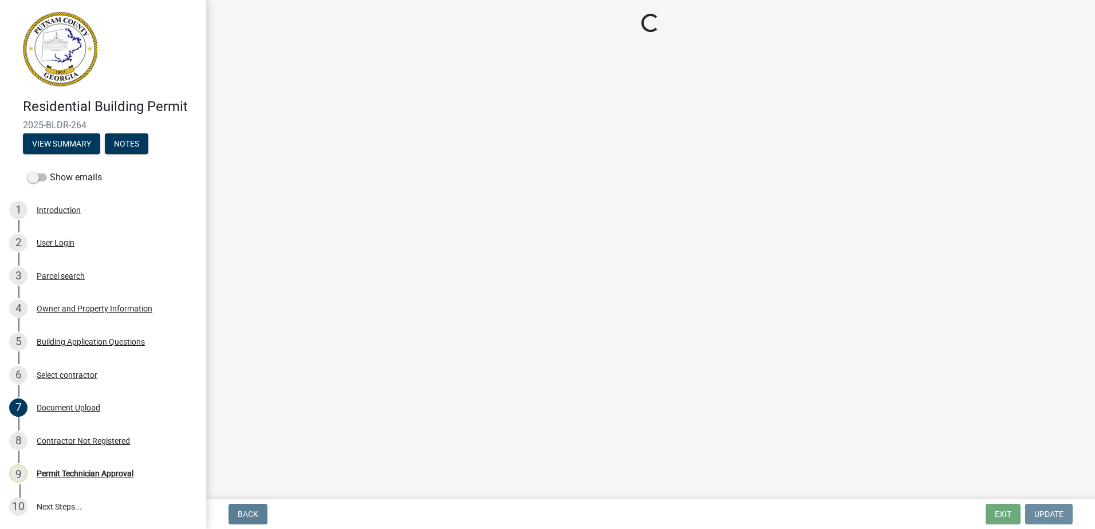
scroll to position [0, 0]
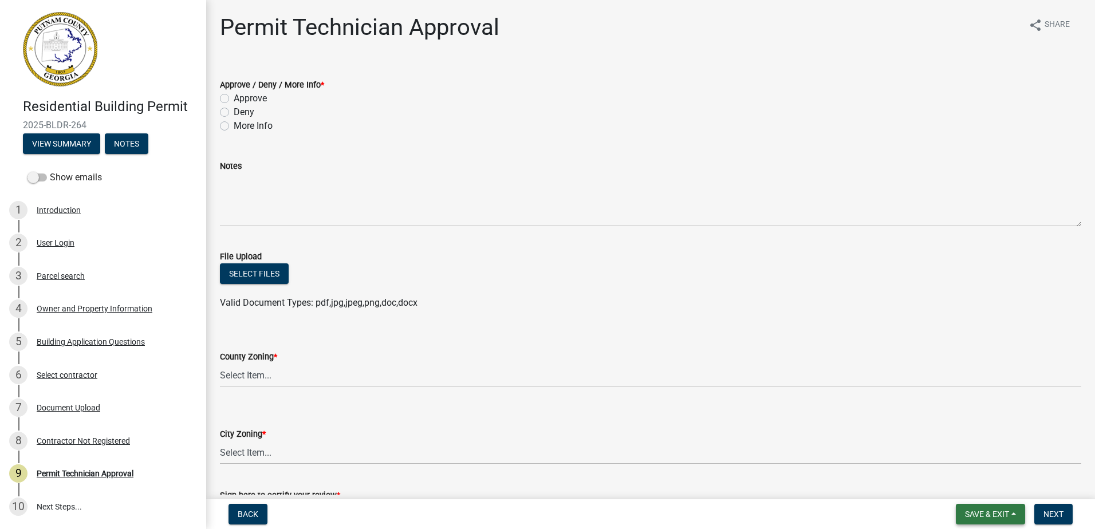
click at [974, 515] on span "Save & Exit" at bounding box center [987, 514] width 44 height 9
click at [975, 485] on button "Save & Exit" at bounding box center [979, 484] width 92 height 27
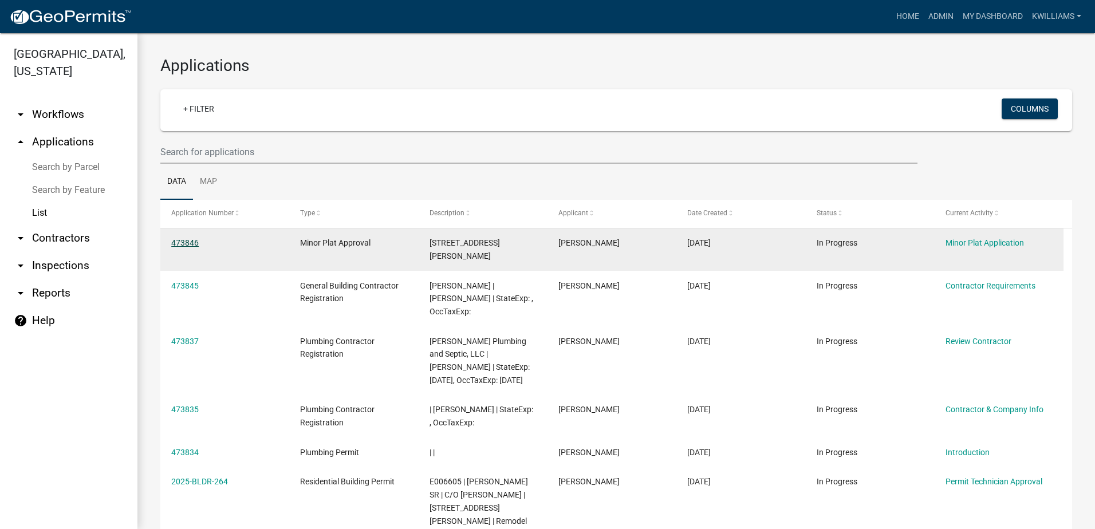
click at [194, 247] on link "473846" at bounding box center [184, 242] width 27 height 9
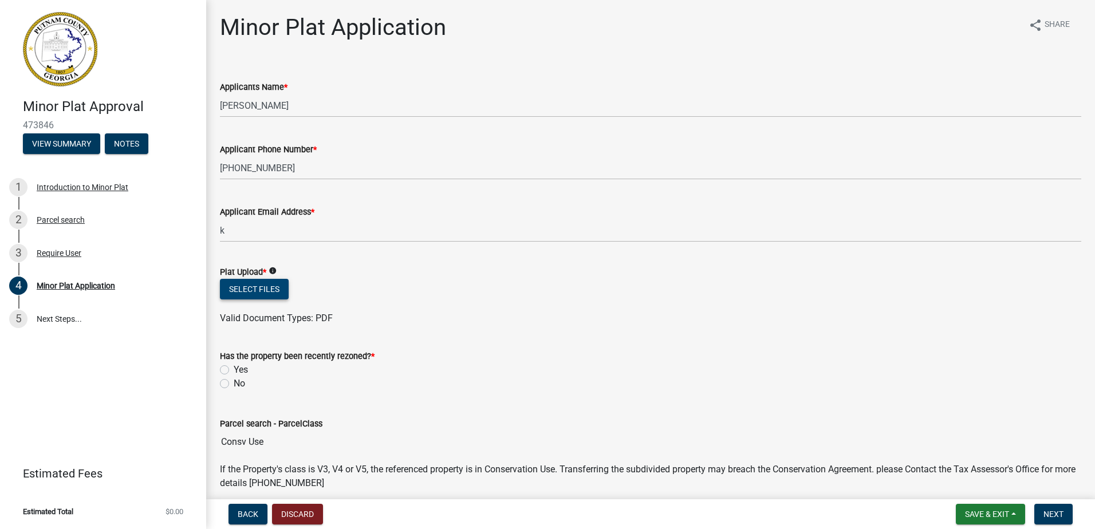
click at [242, 293] on button "Select files" at bounding box center [254, 289] width 69 height 21
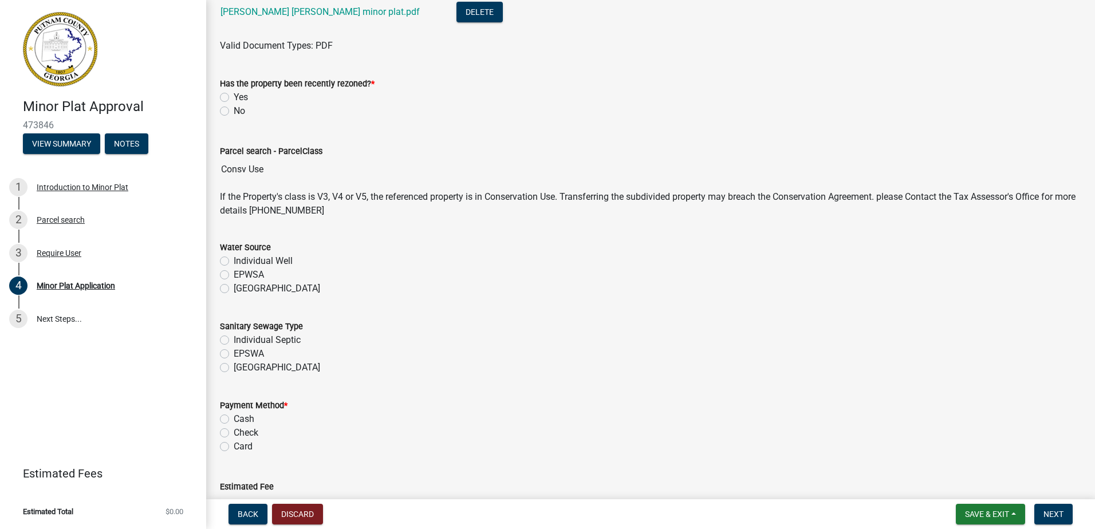
scroll to position [286, 0]
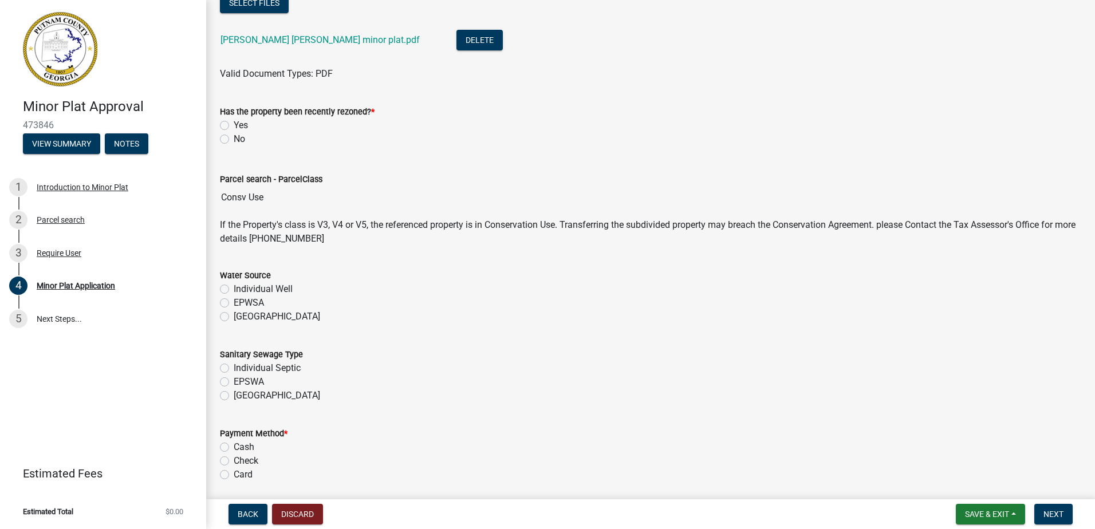
click at [234, 137] on label "No" at bounding box center [239, 139] width 11 height 14
click at [234, 137] on input "No" at bounding box center [237, 135] width 7 height 7
radio input "true"
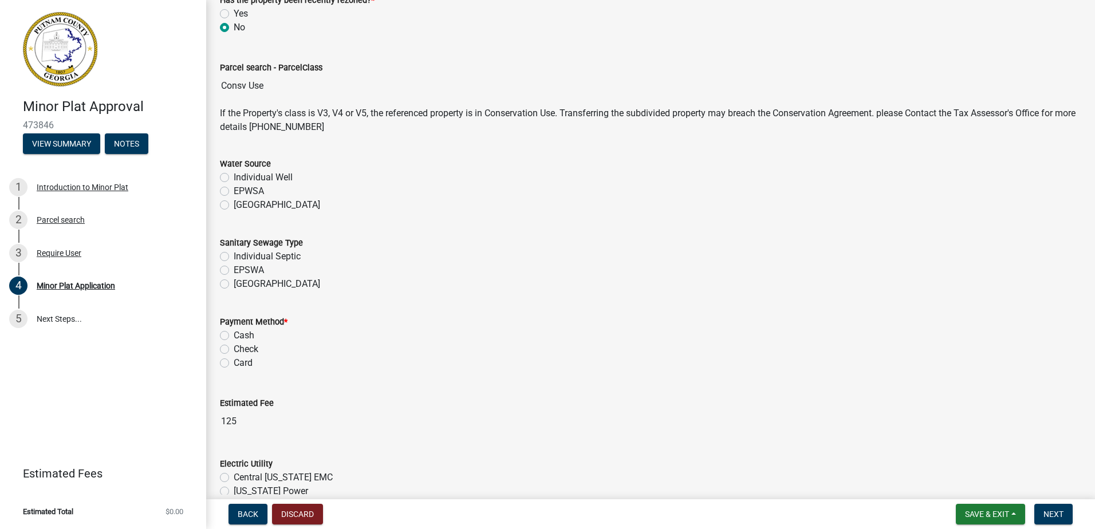
scroll to position [401, 0]
click at [234, 255] on label "Individual Septic" at bounding box center [267, 254] width 67 height 14
click at [234, 254] on input "Individual Septic" at bounding box center [237, 250] width 7 height 7
radio input "true"
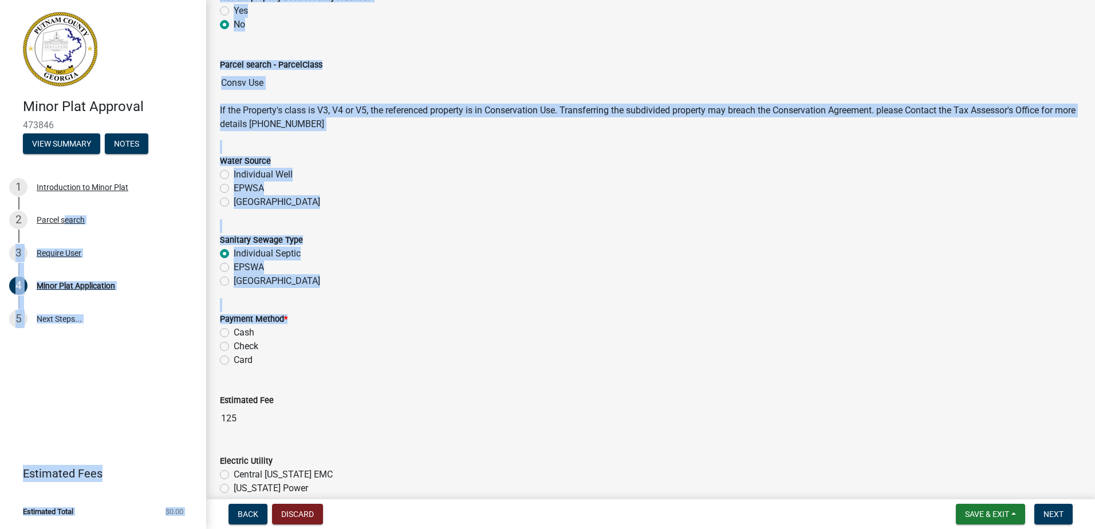
drag, startPoint x: 61, startPoint y: 219, endPoint x: 879, endPoint y: 314, distance: 823.6
click at [879, 314] on div "Minor Plat Approval 473846 View Summary Notes 1 Introduction to Minor Plat 2 Pa…" at bounding box center [547, 264] width 1095 height 529
click at [576, 290] on wm-data-entity-input "Sanitary Sewage Type Individual Septic EPSWA Piedmont" at bounding box center [650, 258] width 861 height 79
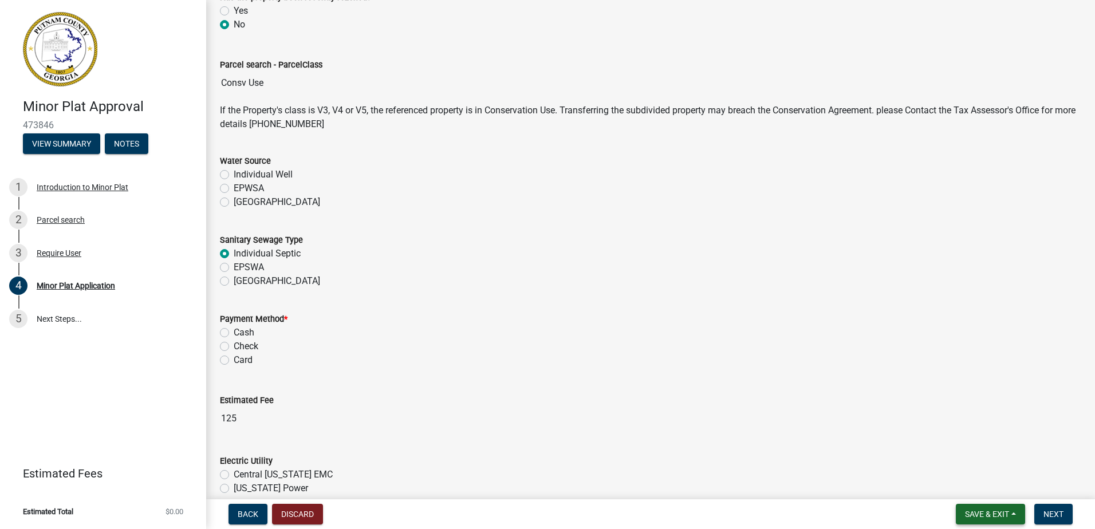
click at [996, 512] on span "Save & Exit" at bounding box center [987, 514] width 44 height 9
click at [969, 451] on button "Save" at bounding box center [979, 456] width 92 height 27
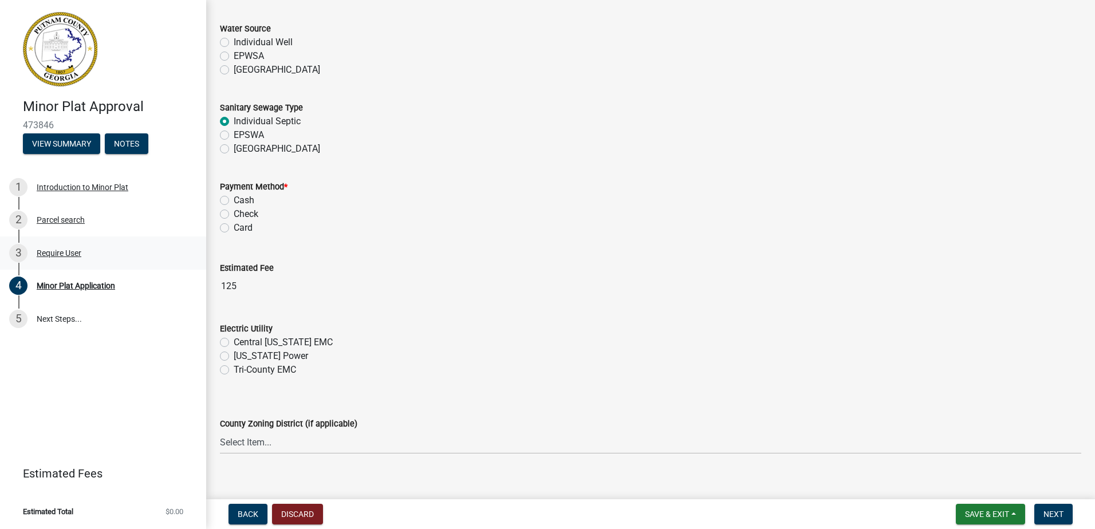
scroll to position [515, 0]
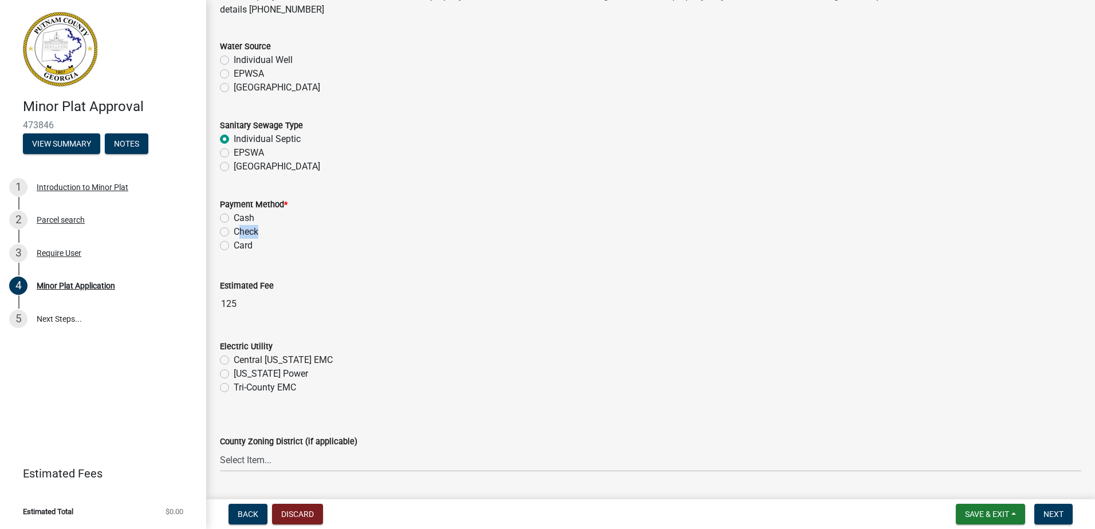
click at [218, 239] on div "Payment Method * Cash Check Card" at bounding box center [650, 218] width 878 height 69
drag, startPoint x: 218, startPoint y: 239, endPoint x: 226, endPoint y: 248, distance: 12.6
click at [234, 248] on label "Card" at bounding box center [243, 246] width 19 height 14
click at [234, 246] on input "Card" at bounding box center [237, 242] width 7 height 7
radio input "true"
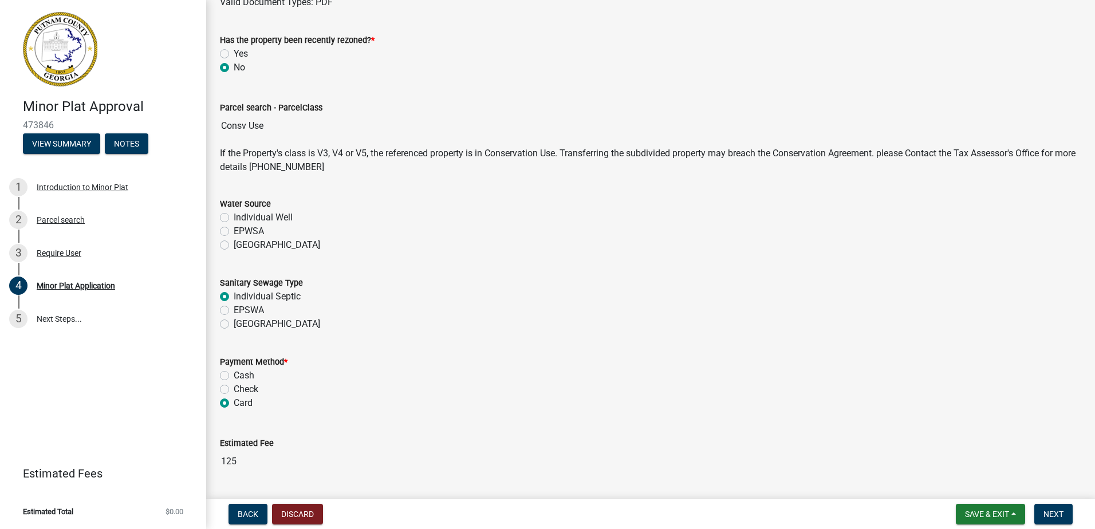
scroll to position [344, 0]
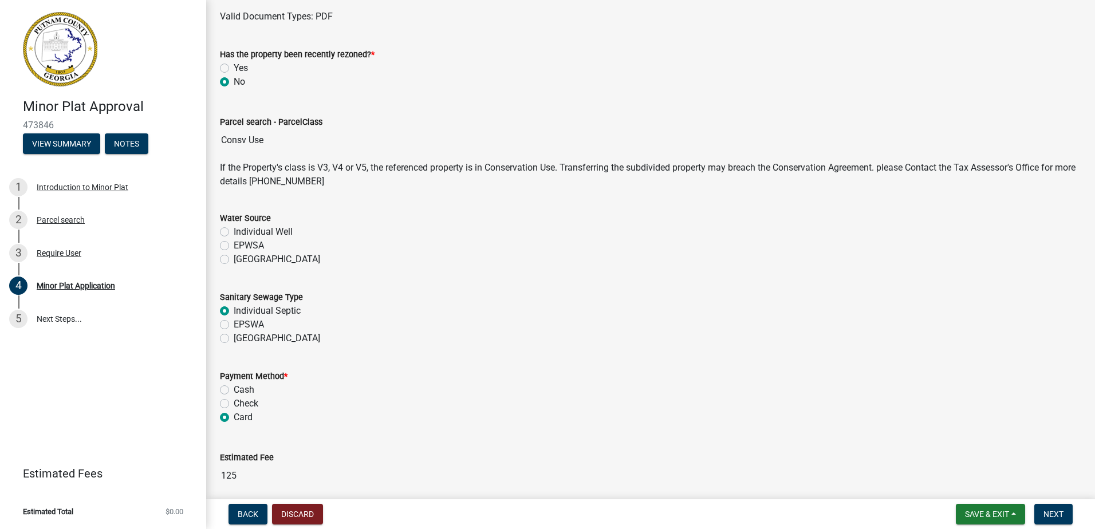
drag, startPoint x: 220, startPoint y: 232, endPoint x: 271, endPoint y: 238, distance: 51.3
click at [234, 232] on label "Individual Well" at bounding box center [263, 232] width 59 height 14
click at [234, 232] on input "Individual Well" at bounding box center [237, 228] width 7 height 7
radio input "true"
click at [222, 252] on div "EPWSA" at bounding box center [650, 246] width 861 height 14
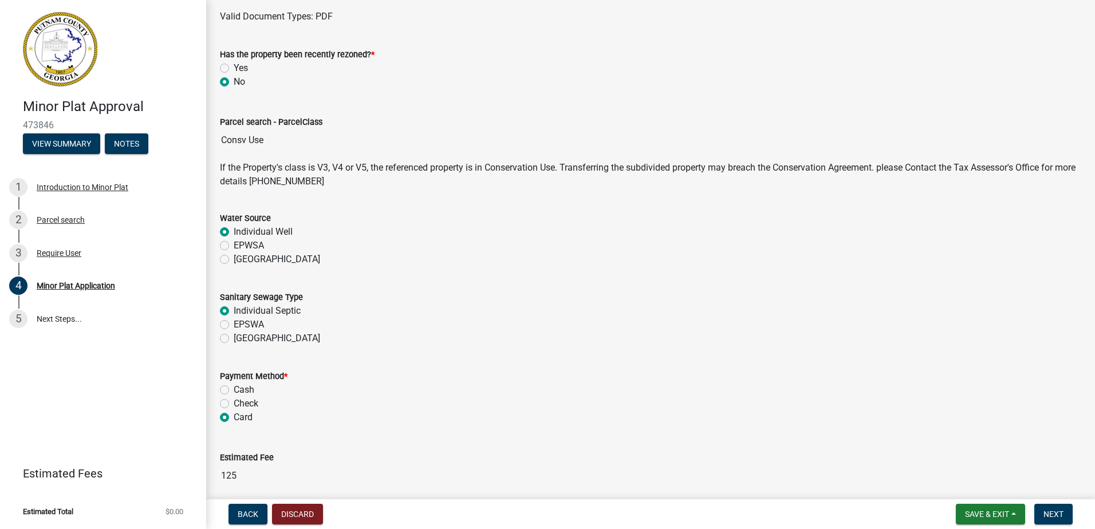
click at [234, 244] on label "EPWSA" at bounding box center [249, 246] width 30 height 14
click at [234, 244] on input "EPWSA" at bounding box center [237, 242] width 7 height 7
radio input "true"
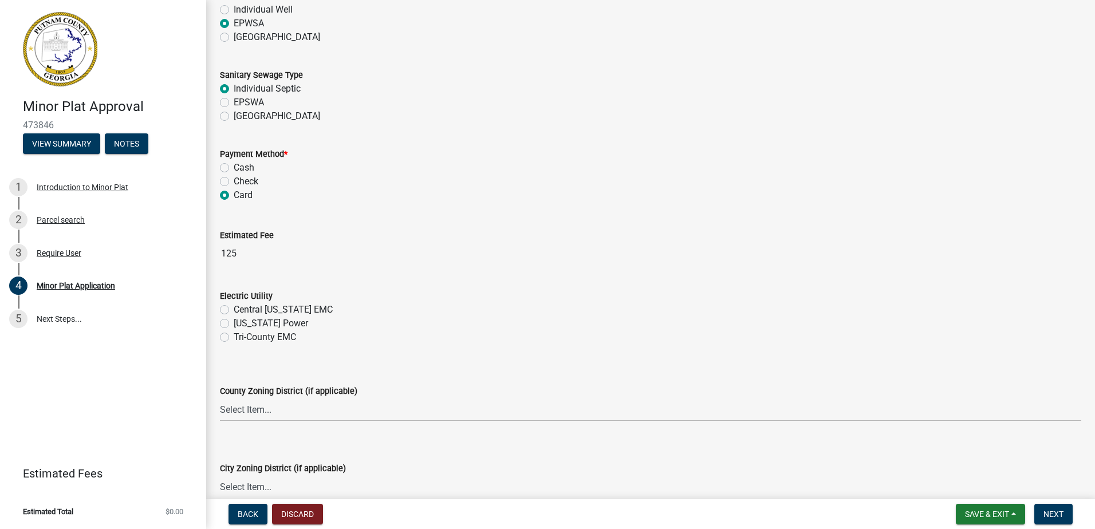
scroll to position [573, 0]
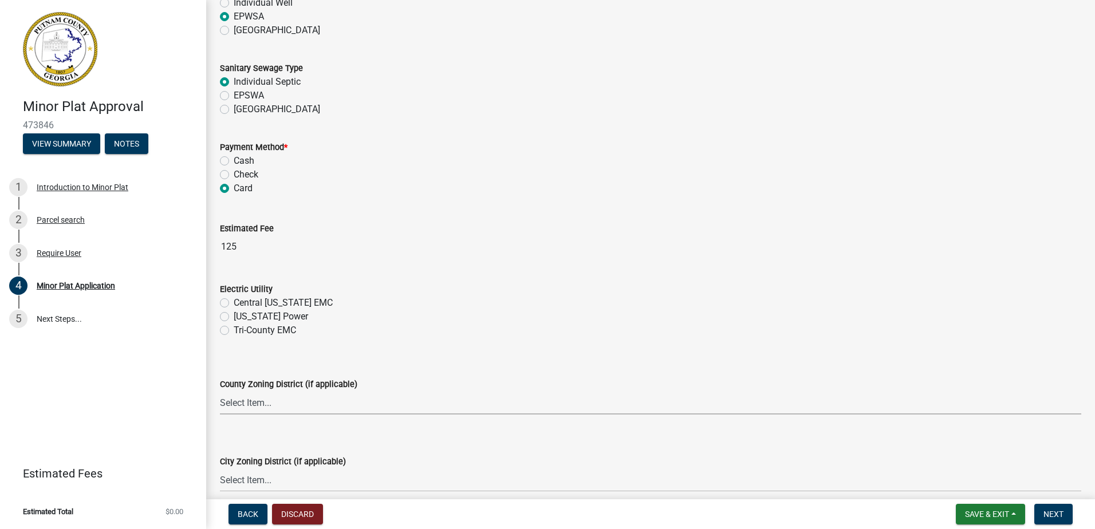
click at [254, 406] on select "Select Item... AG-1 R-1R R-1 R-2 MHP RM-1 RM-3 C-1 C-2 I-M PUD N/A" at bounding box center [650, 402] width 861 height 23
click at [541, 108] on div "[GEOGRAPHIC_DATA]" at bounding box center [650, 109] width 861 height 14
click at [242, 410] on select "Select Item... AG-1 R-1R R-1 R-2 MHP RM-1 RM-3 C-1 C-2 I-M PUD N/A" at bounding box center [650, 402] width 861 height 23
click at [220, 391] on select "Select Item... AG-1 R-1R R-1 R-2 MHP RM-1 RM-3 C-1 C-2 I-M PUD N/A" at bounding box center [650, 402] width 861 height 23
select select "a4366e26-0f82-401b-a682-956e4112ff86"
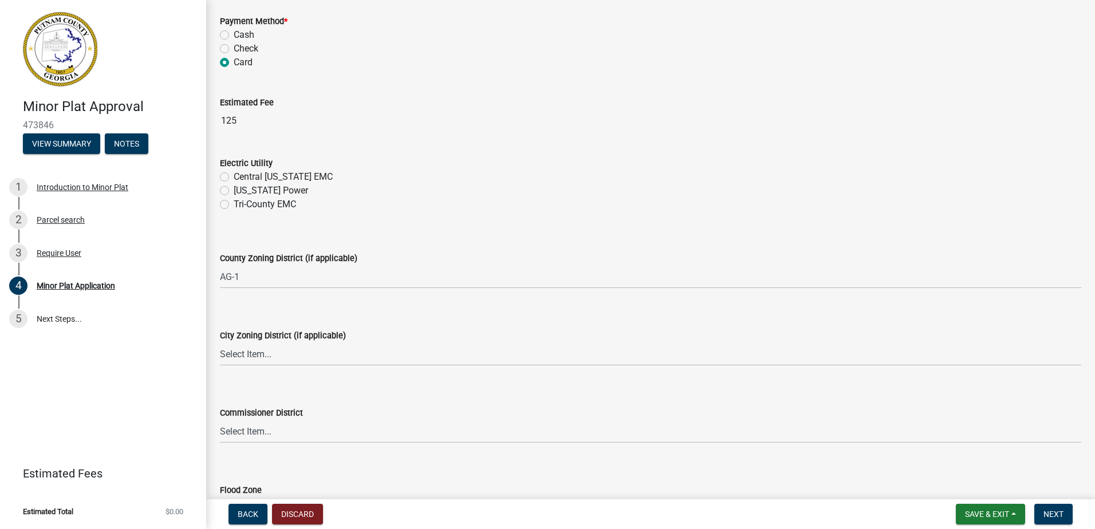
scroll to position [779, 0]
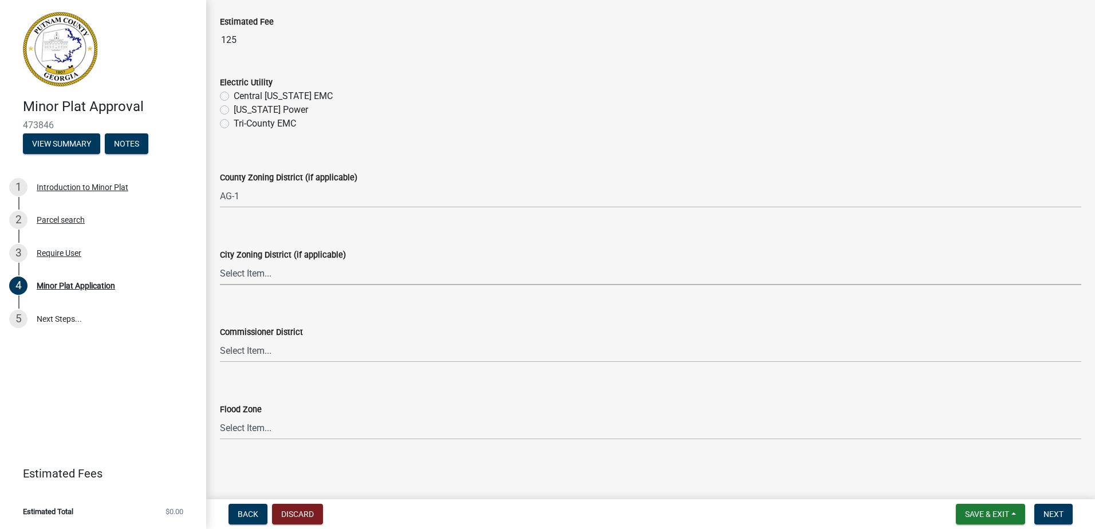
click at [244, 276] on select "Select Item... A-1 A-2 R-1 R-2 R-3 R-4 MHP C-1 C-2 I-1 I-2 DB FH H-P N/A" at bounding box center [650, 273] width 861 height 23
click at [220, 262] on select "Select Item... A-1 A-2 R-1 R-2 R-3 R-4 MHP C-1 C-2 I-1 I-2 DB FH H-P N/A" at bounding box center [650, 273] width 861 height 23
select select "83394b22-4a11-496c-8e5c-75ade2e72faf"
click at [279, 349] on select "Select Item... District 1 District 2 District 3 District 4" at bounding box center [650, 350] width 861 height 23
click at [220, 339] on select "Select Item... District 1 District 2 District 3 District 4" at bounding box center [650, 350] width 861 height 23
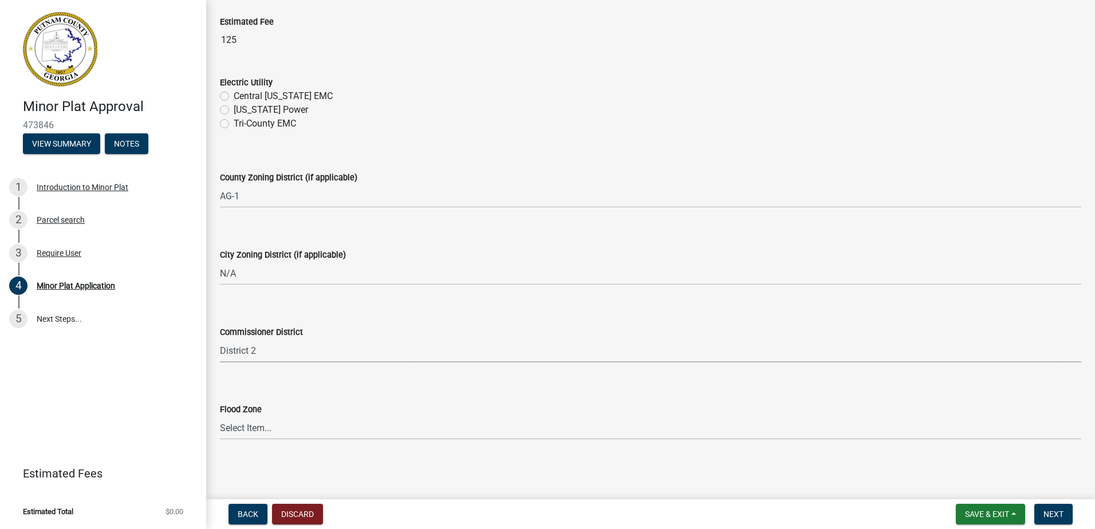
select select "95c2f08d-bd21-40ac-acc0-bf0ad2ba7c20"
click at [1057, 510] on span "Next" at bounding box center [1053, 514] width 20 height 9
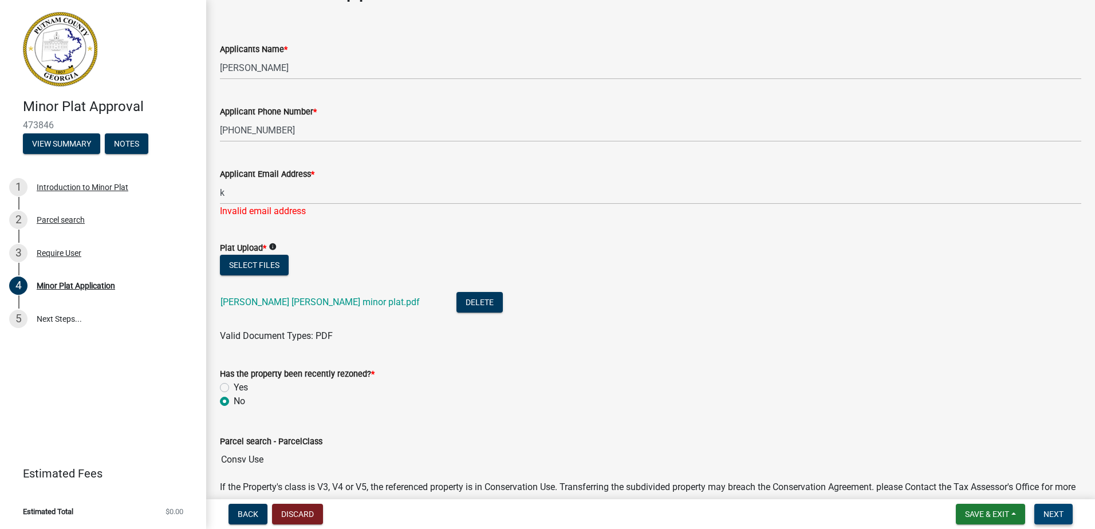
scroll to position [0, 0]
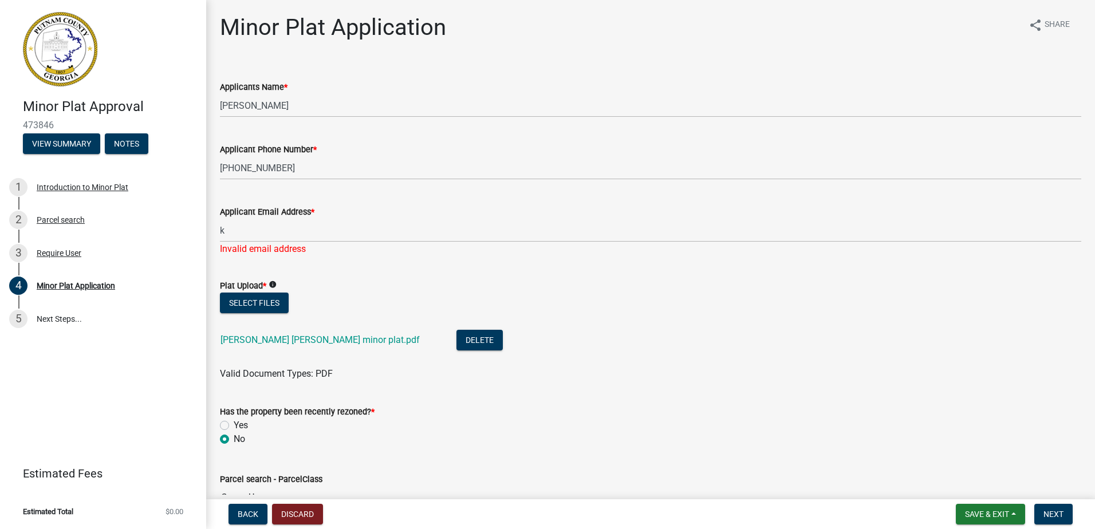
drag, startPoint x: 269, startPoint y: 245, endPoint x: 256, endPoint y: 232, distance: 18.2
click at [269, 244] on div "Invalid email address" at bounding box center [650, 249] width 861 height 14
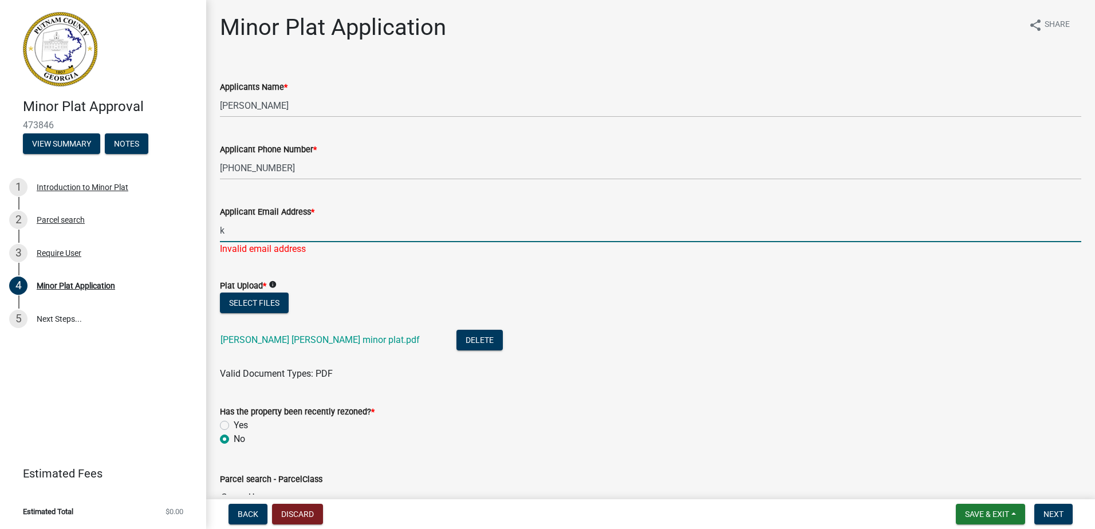
click at [254, 230] on input "k" at bounding box center [650, 230] width 861 height 23
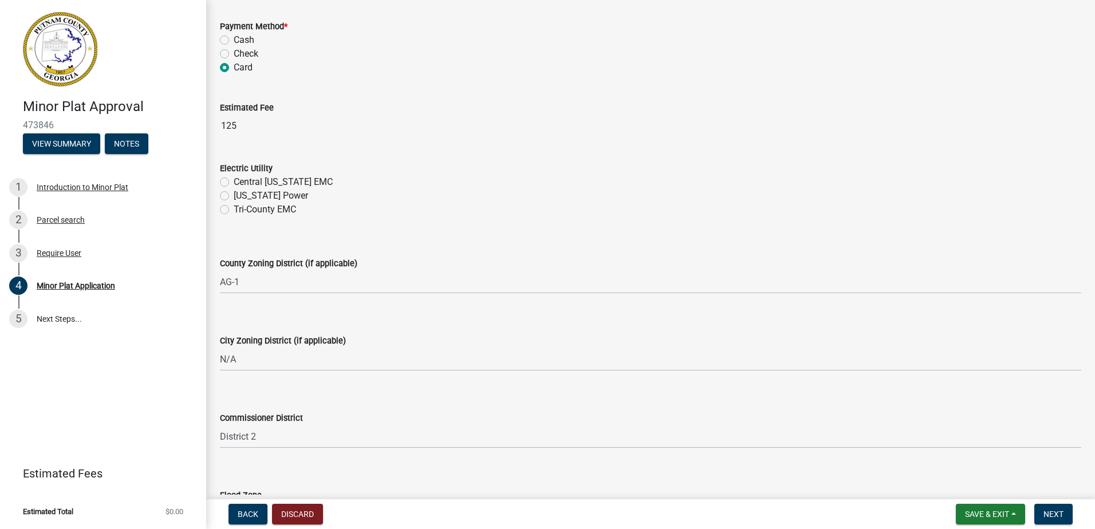
scroll to position [793, 0]
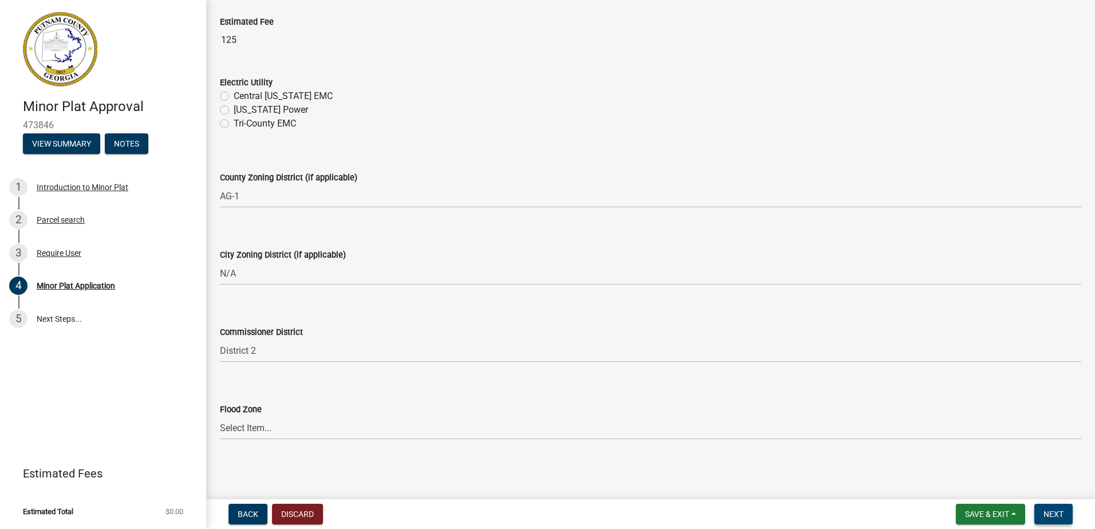
type input "keizygarcia84@gmail.com"
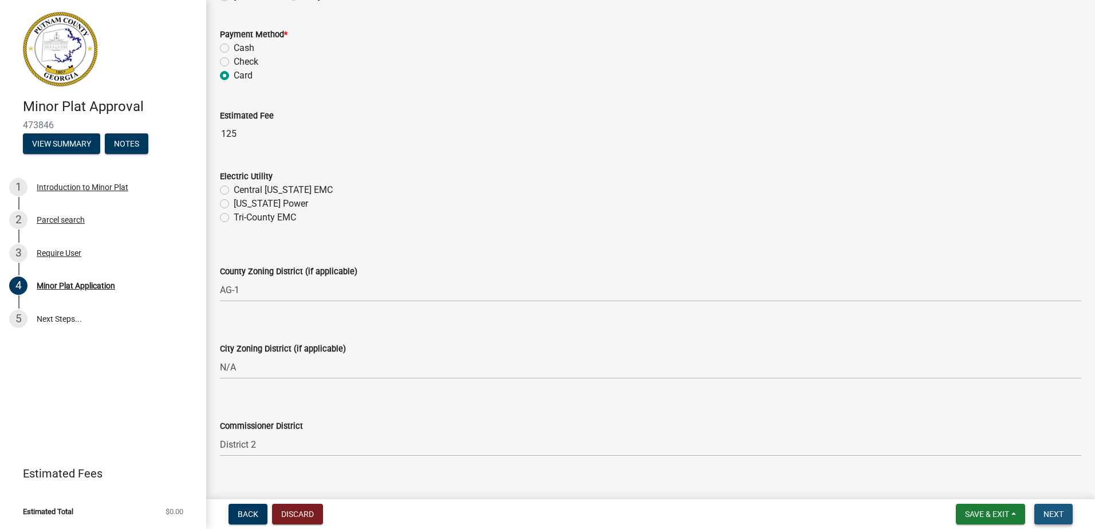
click at [1060, 511] on span "Next" at bounding box center [1053, 514] width 20 height 9
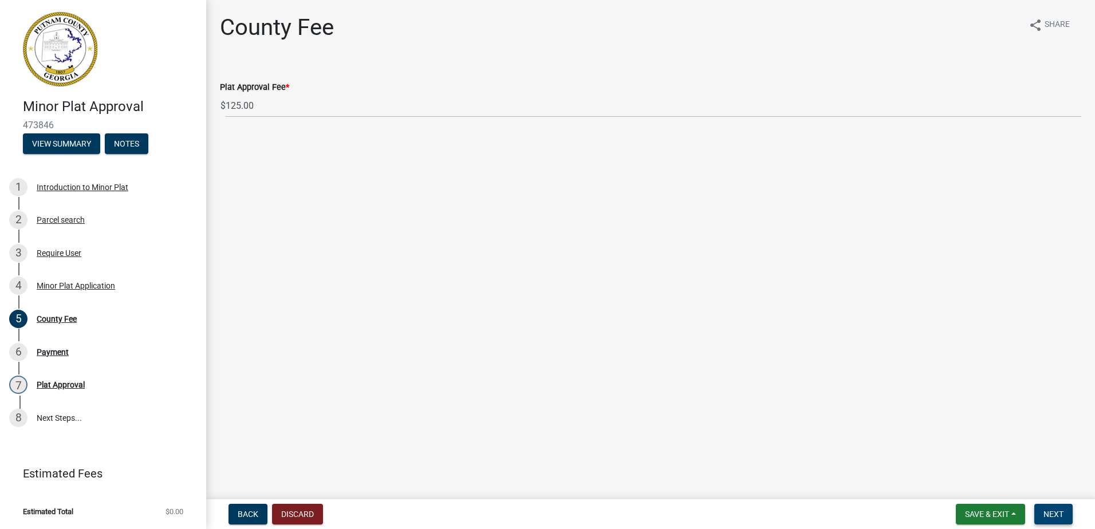
click at [1063, 508] on button "Next" at bounding box center [1053, 514] width 38 height 21
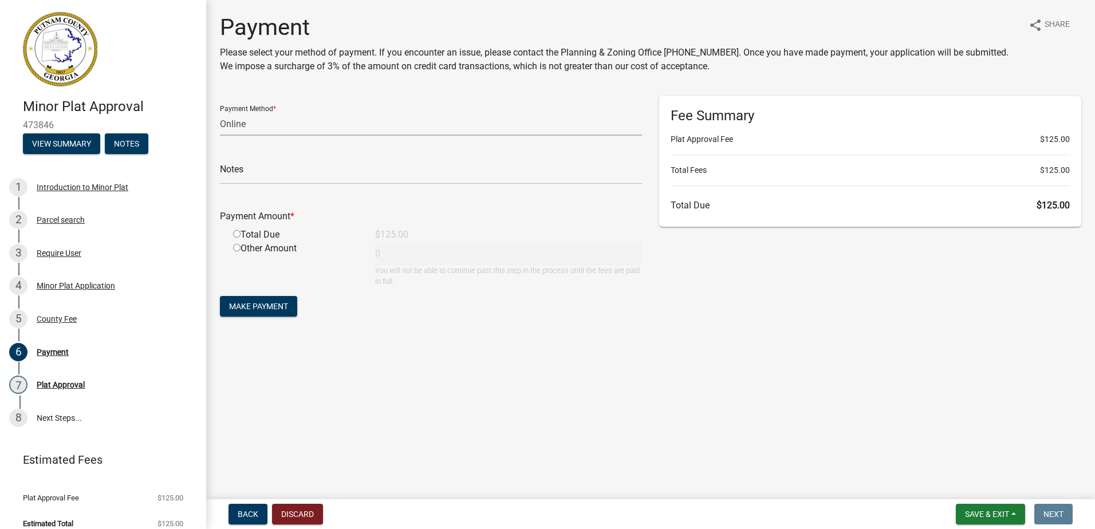
click at [282, 135] on select "Credit Card POS Check Cash Online" at bounding box center [431, 123] width 422 height 23
select select "0: 2"
click at [220, 112] on select "Credit Card POS Check Cash Online" at bounding box center [431, 123] width 422 height 23
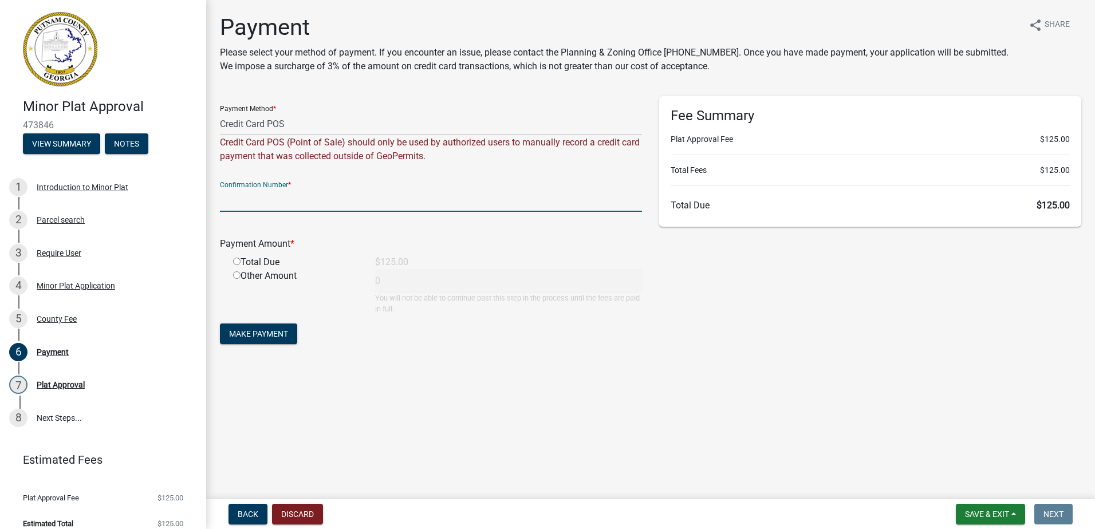
drag, startPoint x: 261, startPoint y: 197, endPoint x: 265, endPoint y: 192, distance: 6.2
click at [262, 195] on input "text" at bounding box center [431, 199] width 422 height 23
paste input "R247253259325"
type input "R247253259325"
click at [236, 259] on input "radio" at bounding box center [236, 261] width 7 height 7
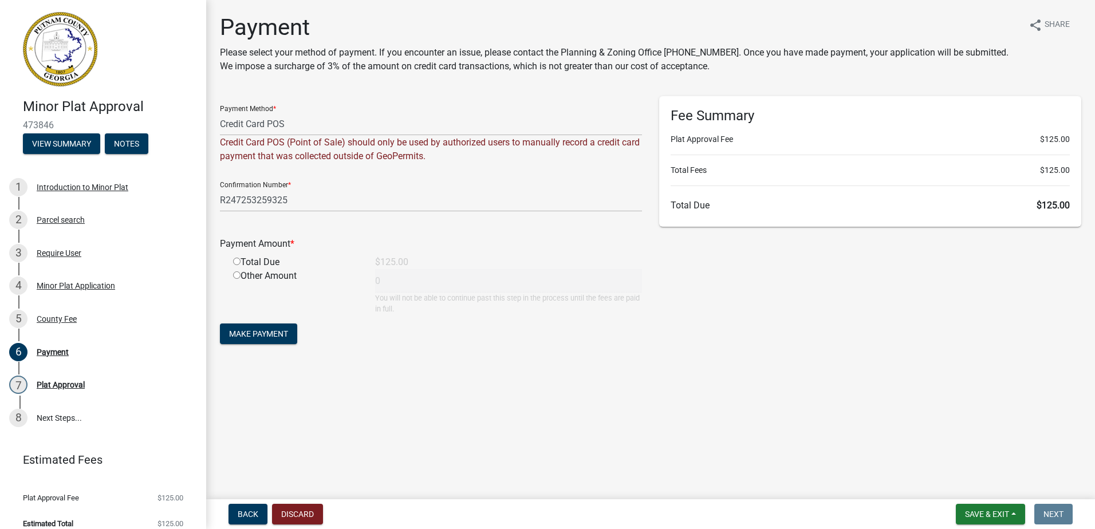
radio input "true"
type input "125"
click at [266, 337] on span "Make Payment" at bounding box center [258, 333] width 59 height 9
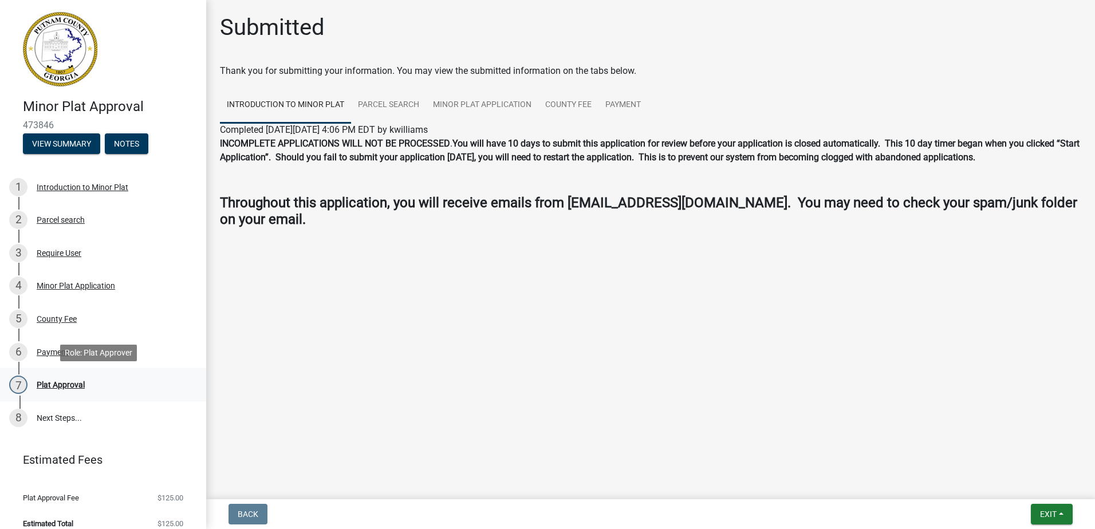
click at [55, 384] on div "Plat Approval" at bounding box center [61, 385] width 48 height 8
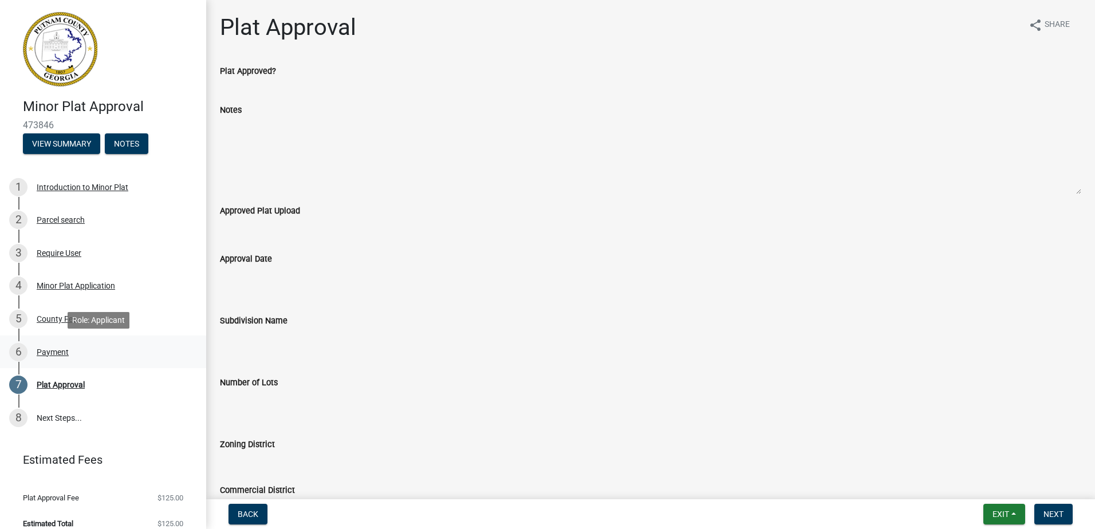
click at [52, 350] on div "Payment" at bounding box center [53, 352] width 32 height 8
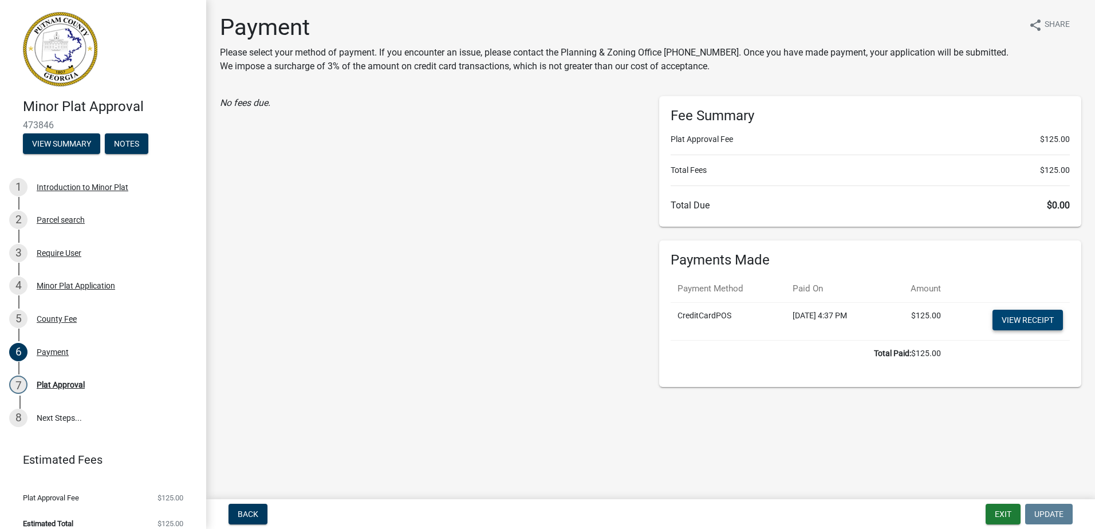
click at [1022, 318] on link "View receipt" at bounding box center [1027, 320] width 70 height 21
click at [1010, 511] on button "Exit" at bounding box center [1002, 514] width 35 height 21
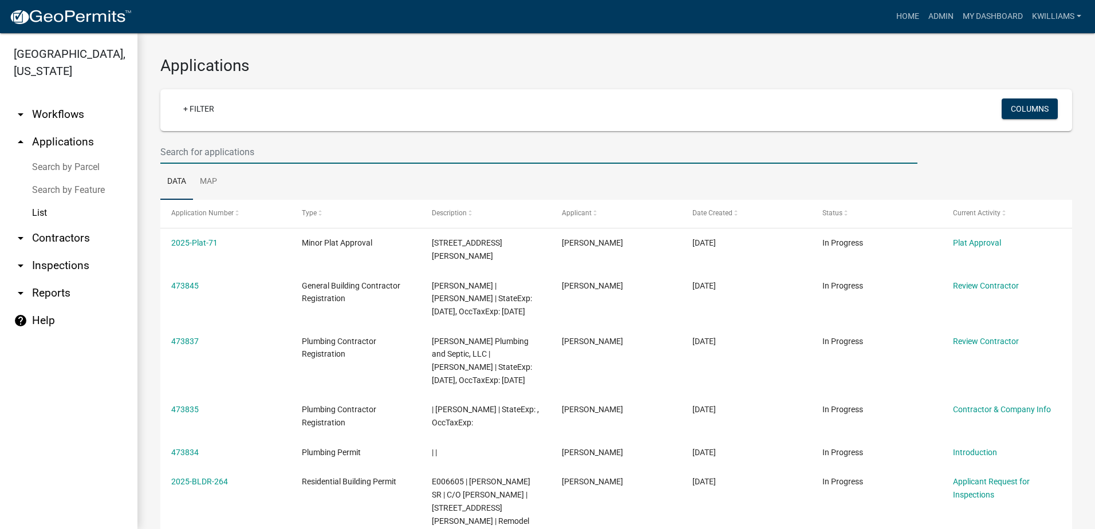
click at [269, 160] on input "text" at bounding box center [538, 151] width 757 height 23
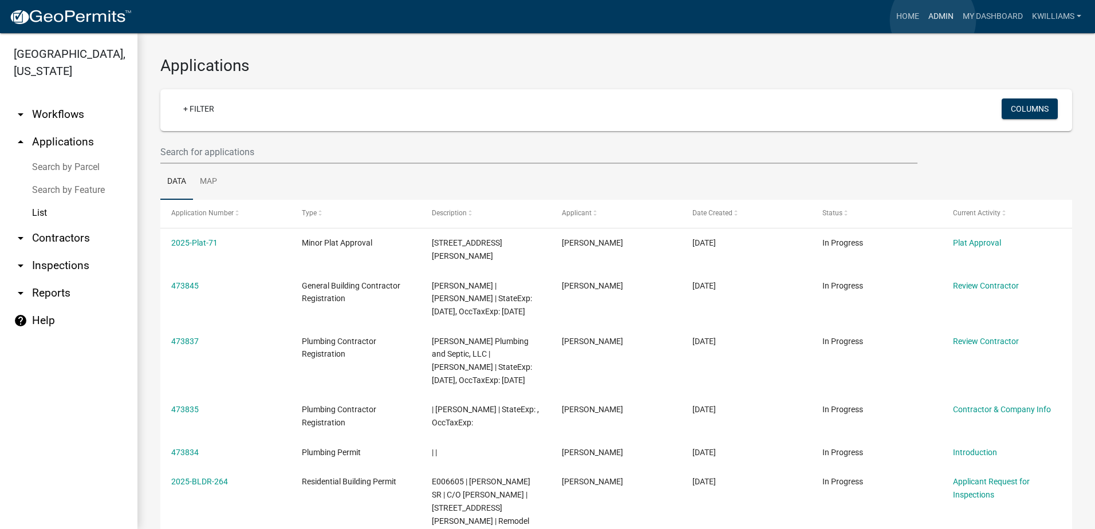
click at [931, 20] on link "Admin" at bounding box center [940, 17] width 34 height 22
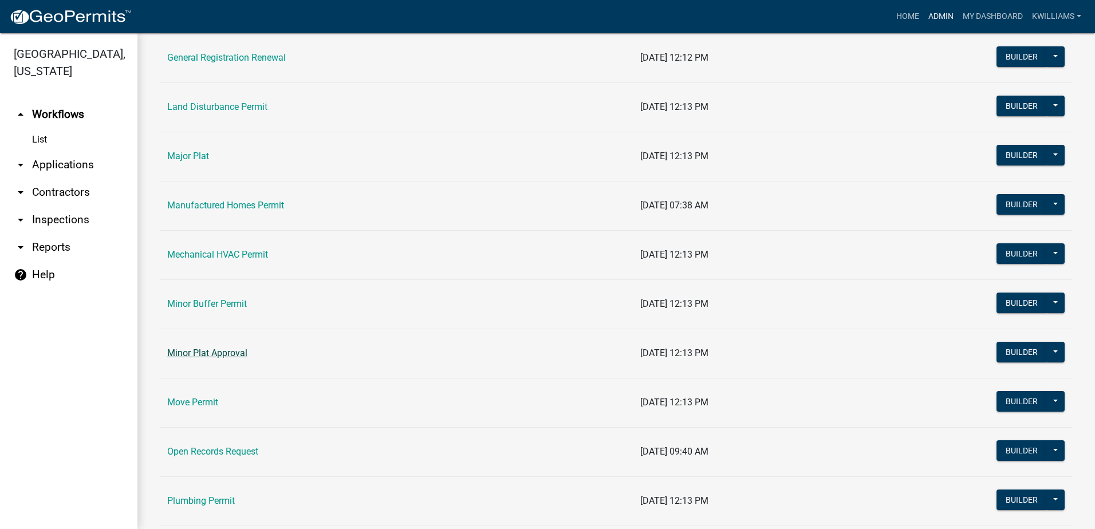
scroll to position [859, 0]
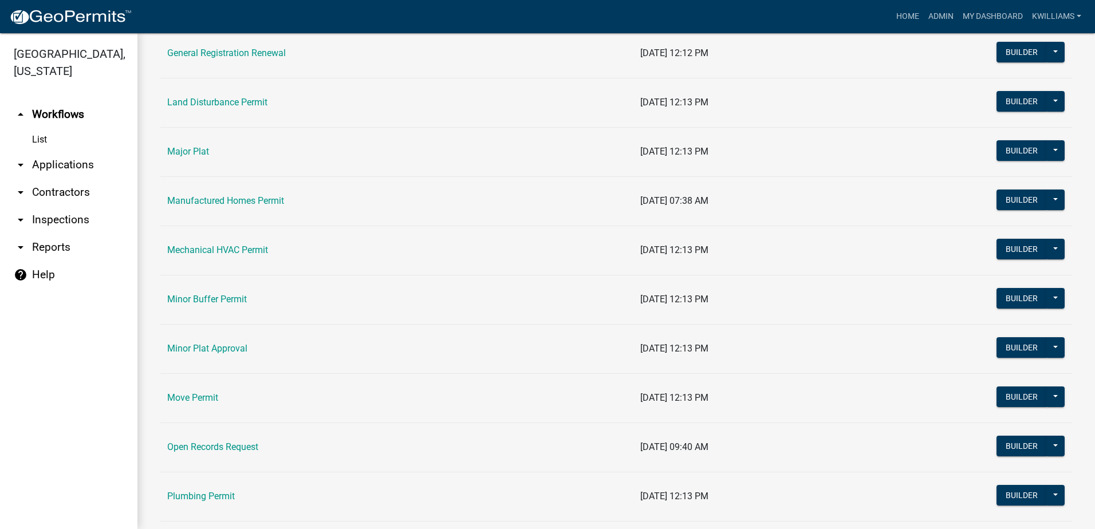
click at [200, 349] on link "Minor Plat Approval" at bounding box center [207, 348] width 80 height 11
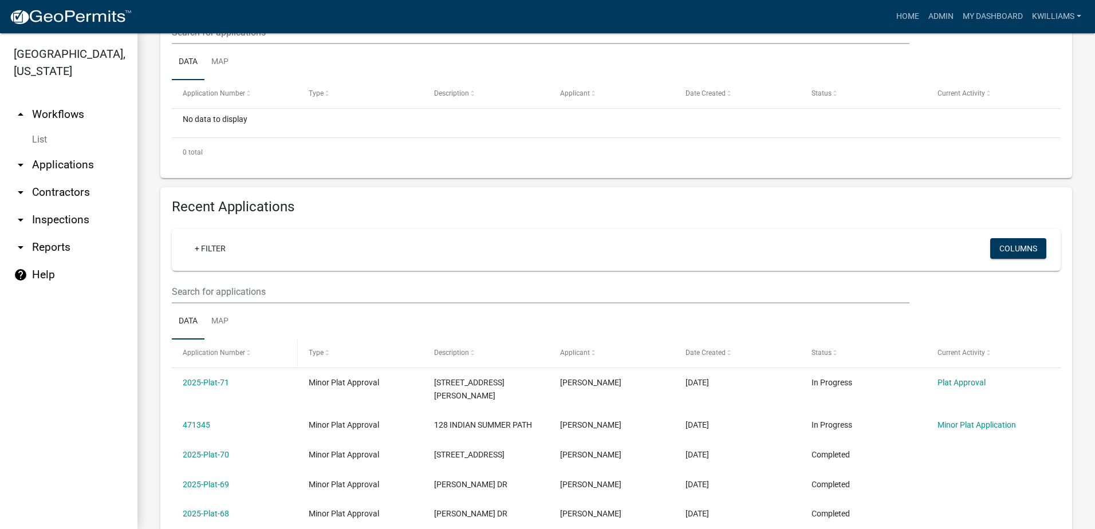
scroll to position [229, 0]
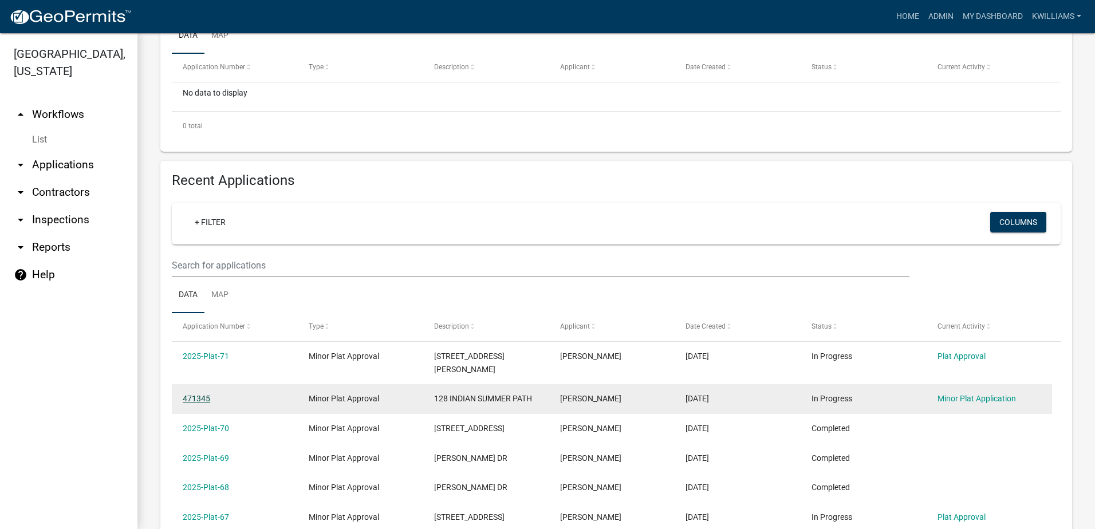
click at [204, 394] on link "471345" at bounding box center [196, 398] width 27 height 9
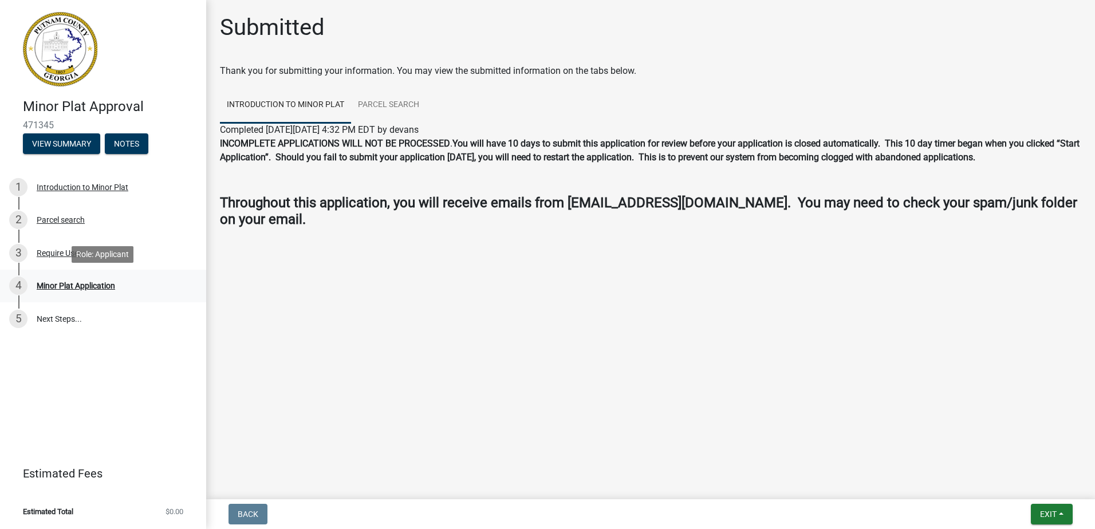
click at [70, 287] on div "Minor Plat Application" at bounding box center [76, 286] width 78 height 8
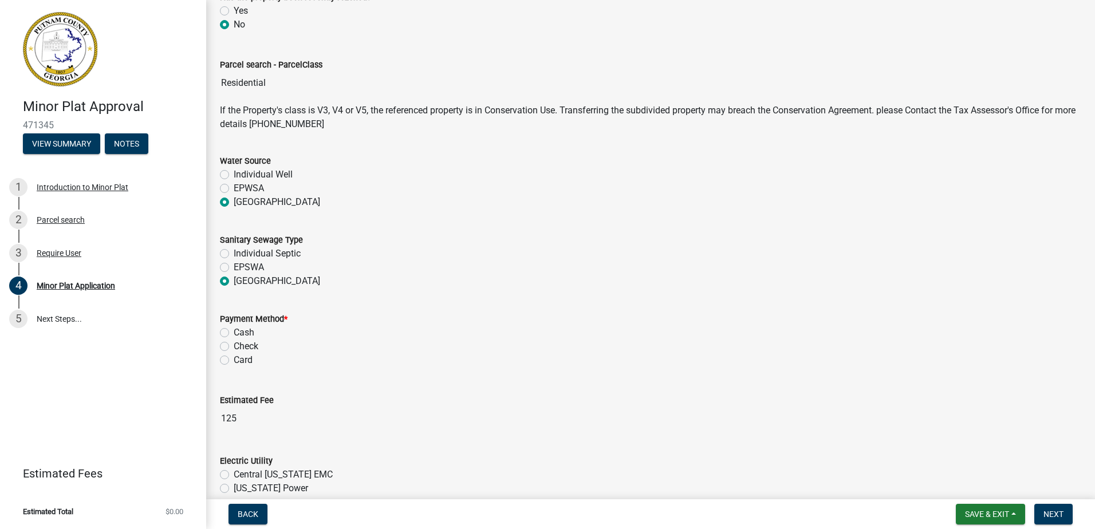
scroll to position [630, 0]
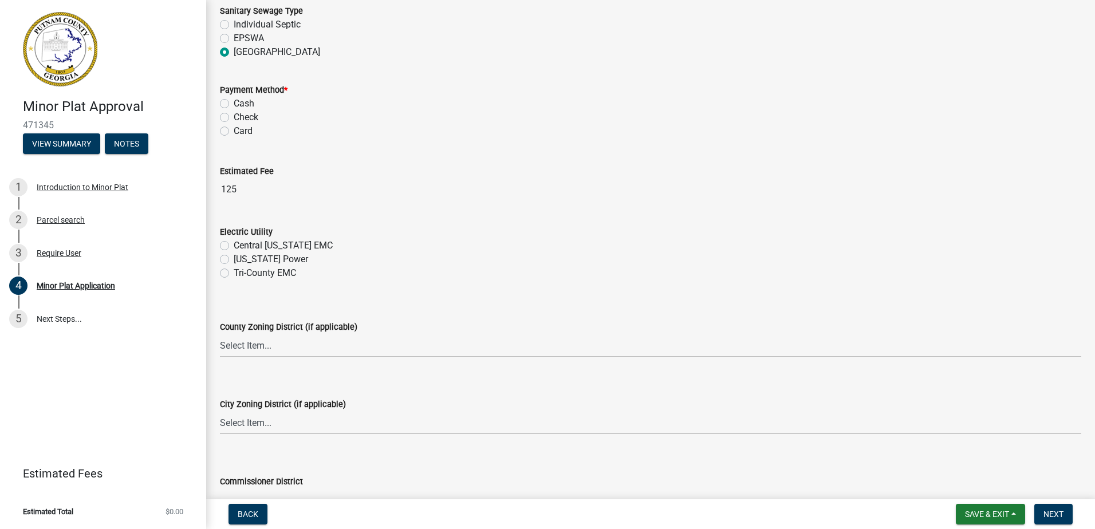
click at [234, 135] on label "Card" at bounding box center [243, 131] width 19 height 14
click at [234, 132] on input "Card" at bounding box center [237, 127] width 7 height 7
radio input "true"
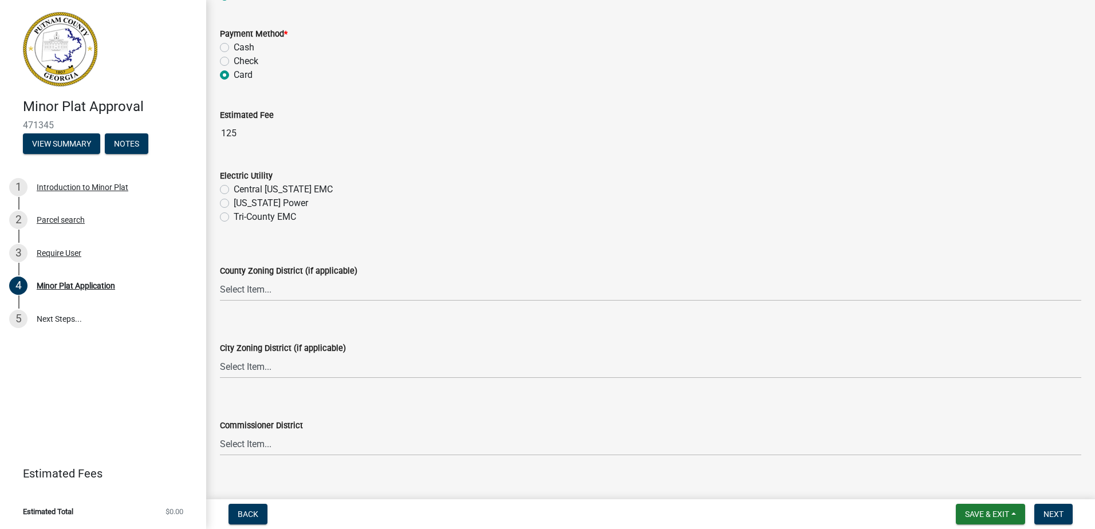
scroll to position [779, 0]
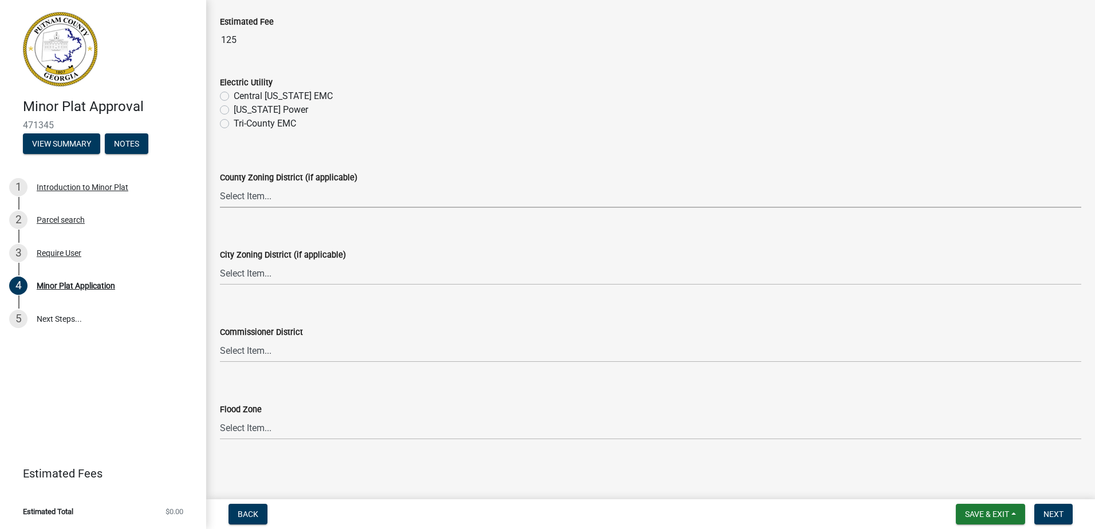
click at [287, 196] on select "Select Item... AG-1 R-1R R-1 R-2 MHP RM-1 RM-3 C-1 C-2 I-M PUD N/A" at bounding box center [650, 195] width 861 height 23
click at [220, 184] on select "Select Item... AG-1 R-1R R-1 R-2 MHP RM-1 RM-3 C-1 C-2 I-M PUD N/A" at bounding box center [650, 195] width 861 height 23
select select "0688c8c3-ca83-4764-a677-531fbc17e6cb"
click at [245, 278] on select "Select Item... A-1 A-2 R-1 R-2 R-3 R-4 MHP C-1 C-2 I-1 I-2 DB FH H-P N/A" at bounding box center [650, 273] width 861 height 23
click at [220, 262] on select "Select Item... A-1 A-2 R-1 R-2 R-3 R-4 MHP C-1 C-2 I-1 I-2 DB FH H-P N/A" at bounding box center [650, 273] width 861 height 23
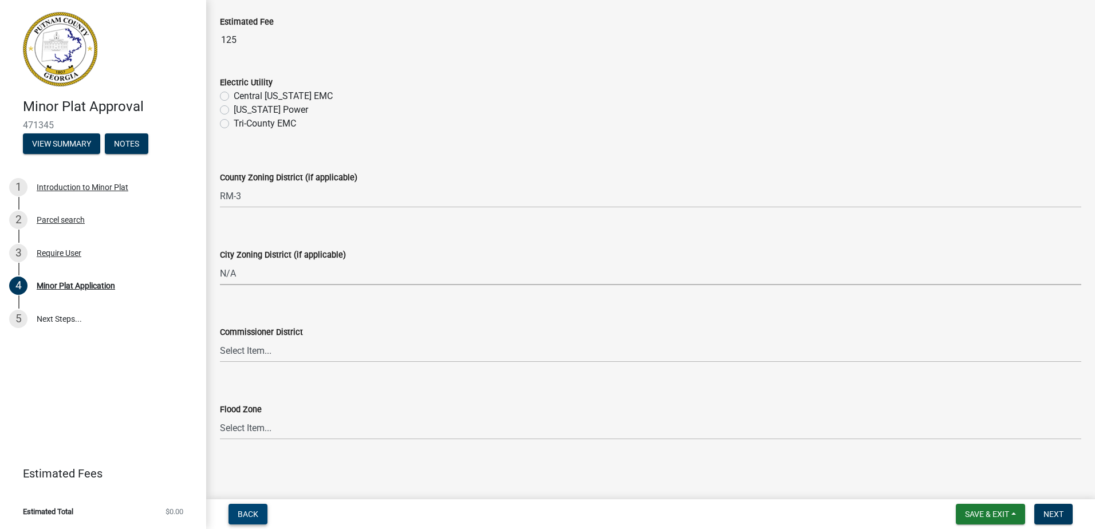
select select "83394b22-4a11-496c-8e5c-75ade2e72faf"
click at [264, 349] on select "Select Item... District 1 District 2 District 3 District 4" at bounding box center [650, 350] width 861 height 23
click at [220, 339] on select "Select Item... District 1 District 2 District 3 District 4" at bounding box center [650, 350] width 861 height 23
select select "469c5908-2854-42d5-89ed-bee7fc26529e"
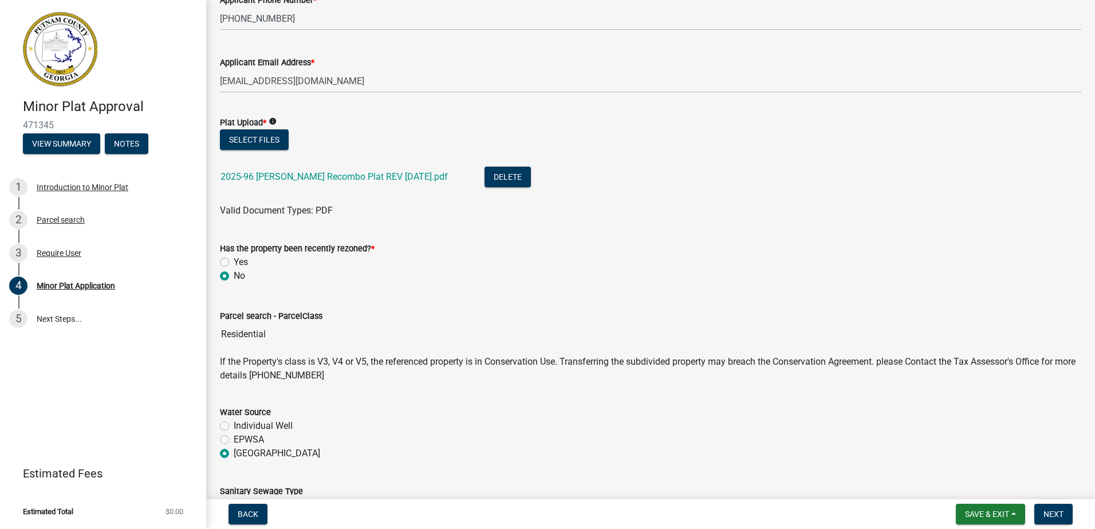
scroll to position [0, 0]
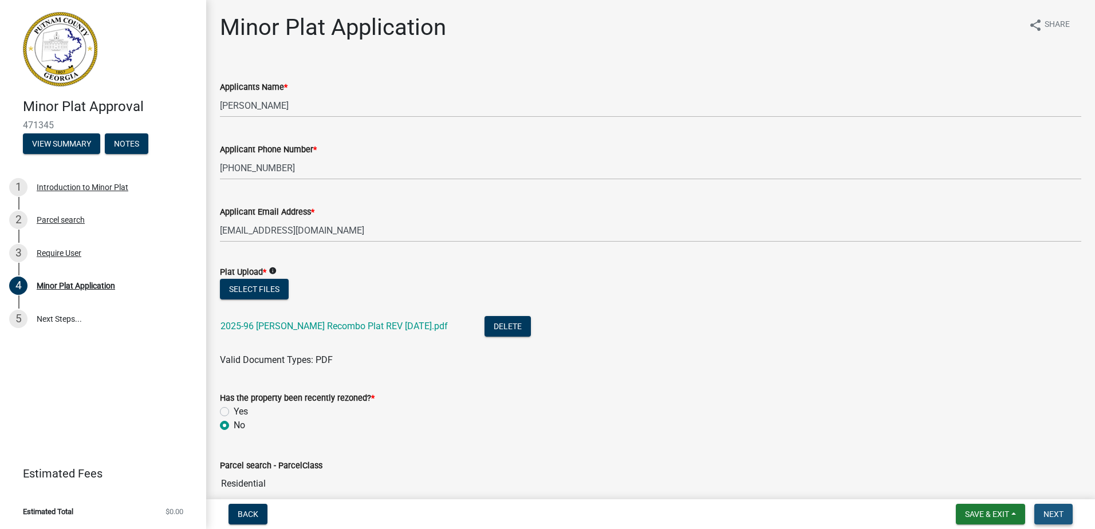
click at [1052, 511] on span "Next" at bounding box center [1053, 514] width 20 height 9
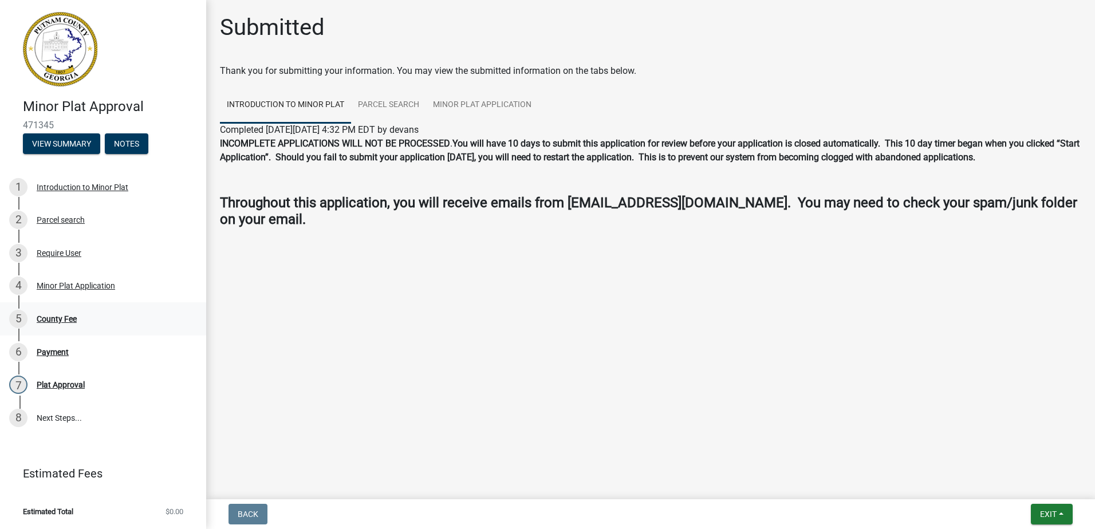
click at [49, 311] on div "5 County Fee" at bounding box center [98, 319] width 179 height 18
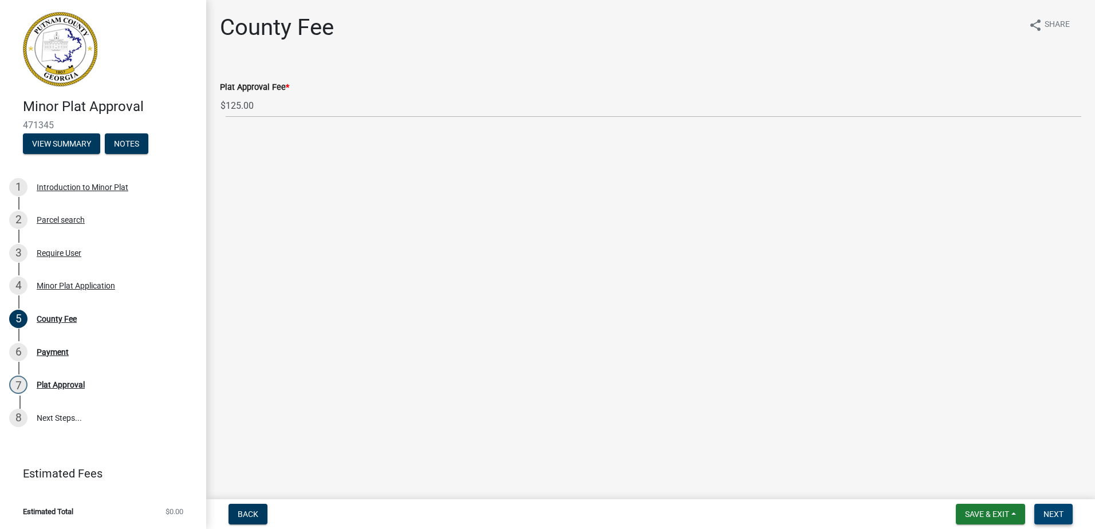
click at [1068, 506] on button "Next" at bounding box center [1053, 514] width 38 height 21
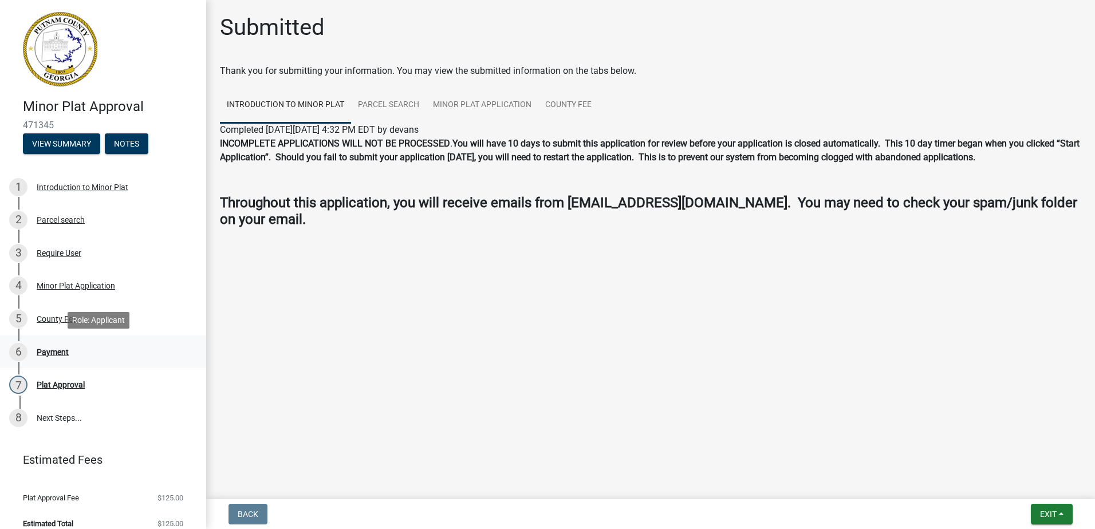
click at [63, 352] on div "Payment" at bounding box center [53, 352] width 32 height 8
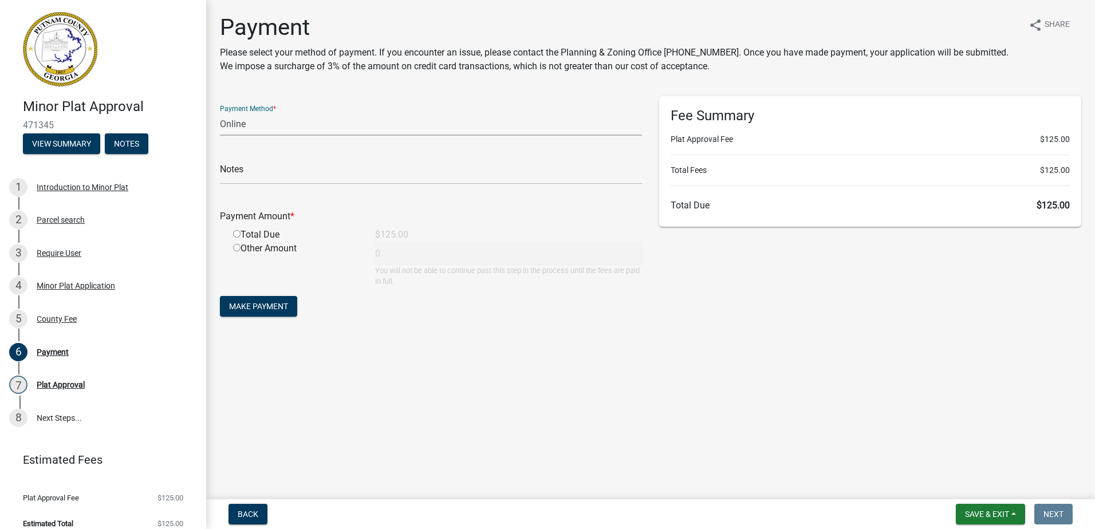
click at [290, 121] on select "Credit Card POS Check Cash Online" at bounding box center [431, 123] width 422 height 23
select select "0: 2"
click at [220, 112] on select "Credit Card POS Check Cash Online" at bounding box center [431, 123] width 422 height 23
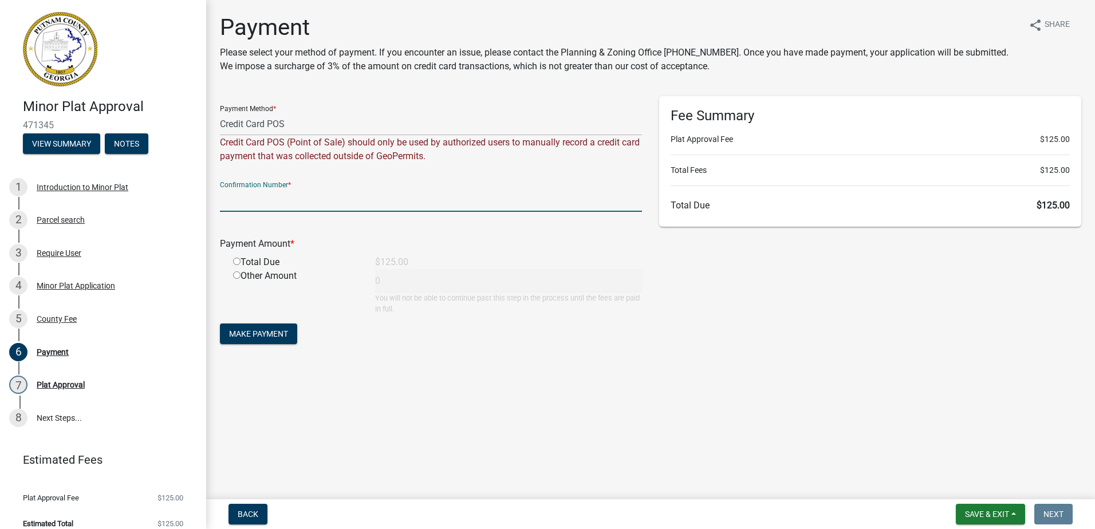
click at [252, 197] on input "text" at bounding box center [431, 199] width 422 height 23
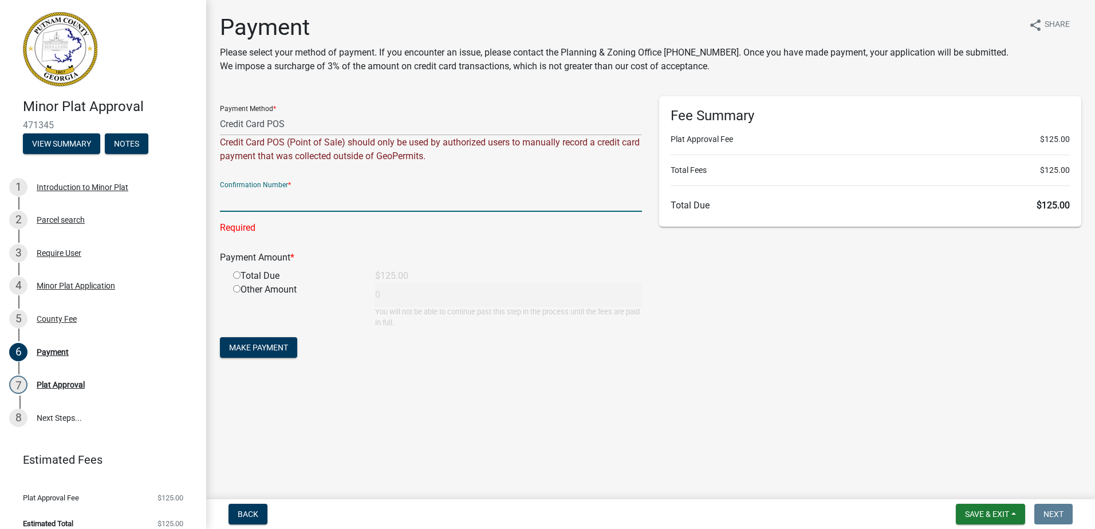
paste input "R247989261530"
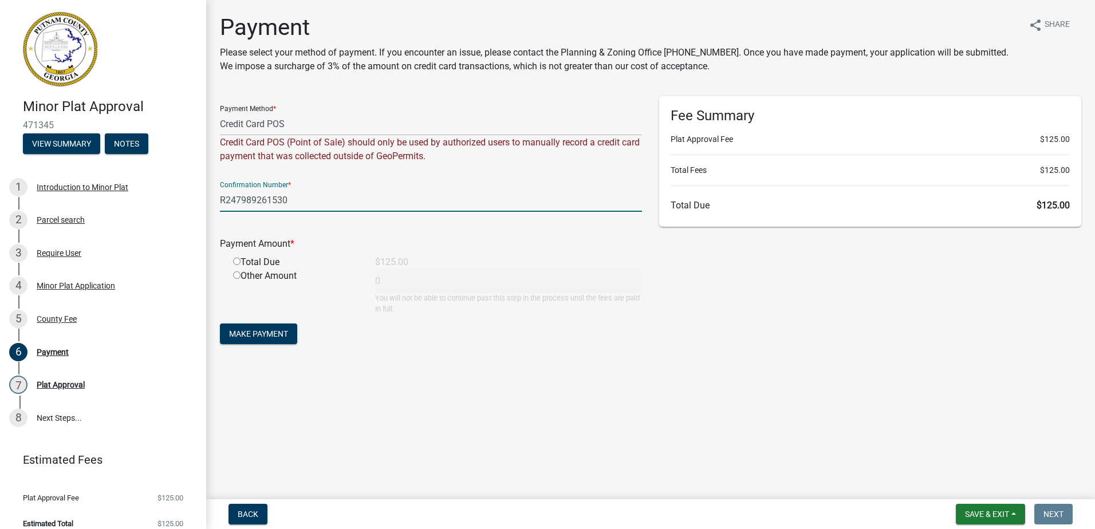
type input "R247989261530"
click at [234, 266] on div "Total Due" at bounding box center [295, 262] width 142 height 14
click at [235, 263] on input "radio" at bounding box center [236, 261] width 7 height 7
radio input "true"
type input "125"
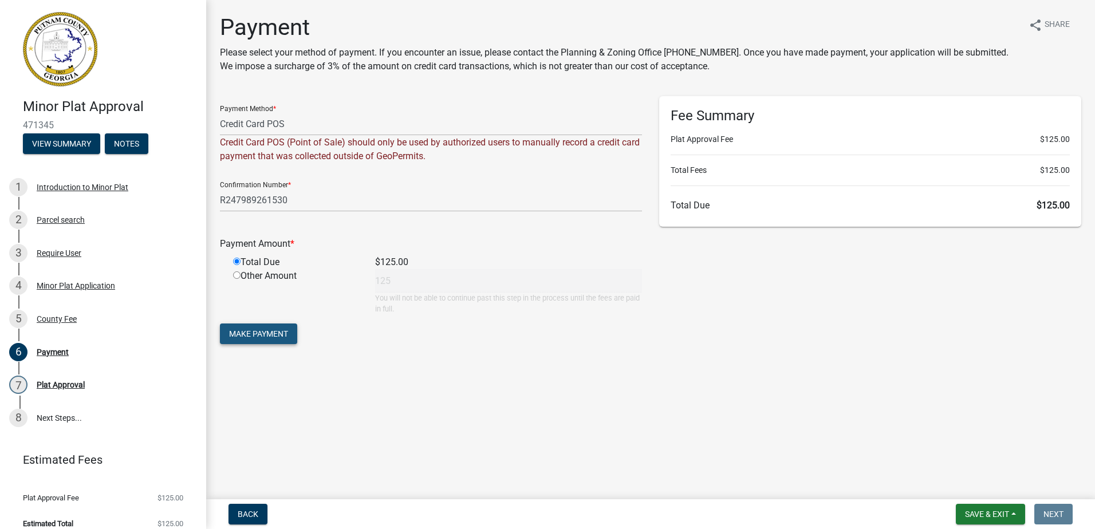
click at [275, 334] on span "Make Payment" at bounding box center [258, 333] width 59 height 9
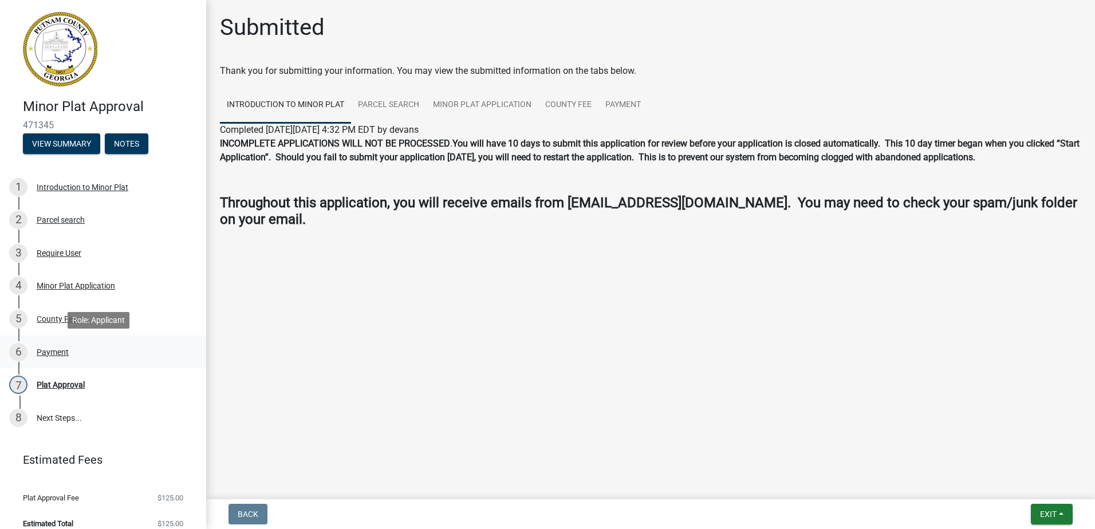
click at [56, 351] on div "Payment" at bounding box center [53, 352] width 32 height 8
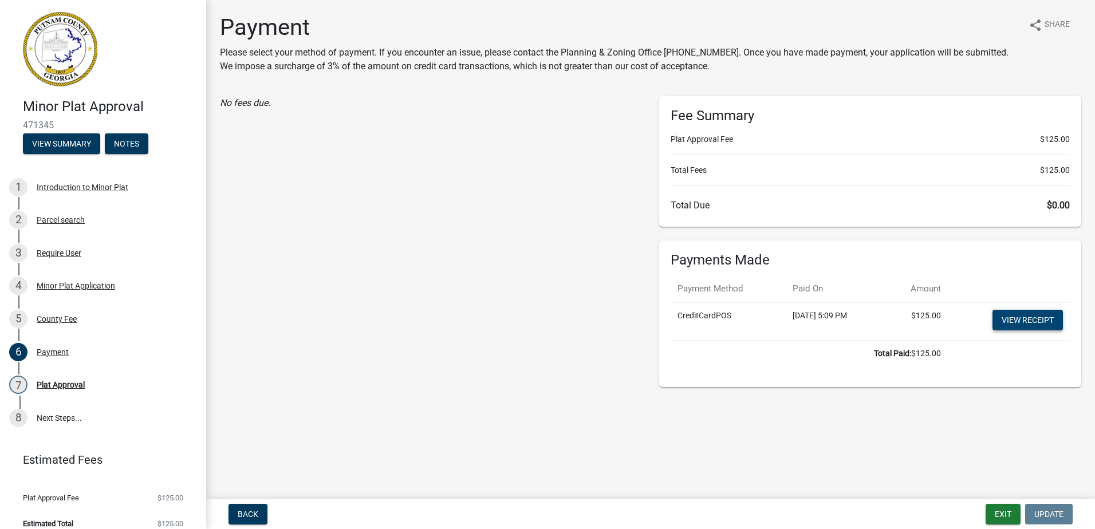
click at [1025, 317] on link "View receipt" at bounding box center [1027, 320] width 70 height 21
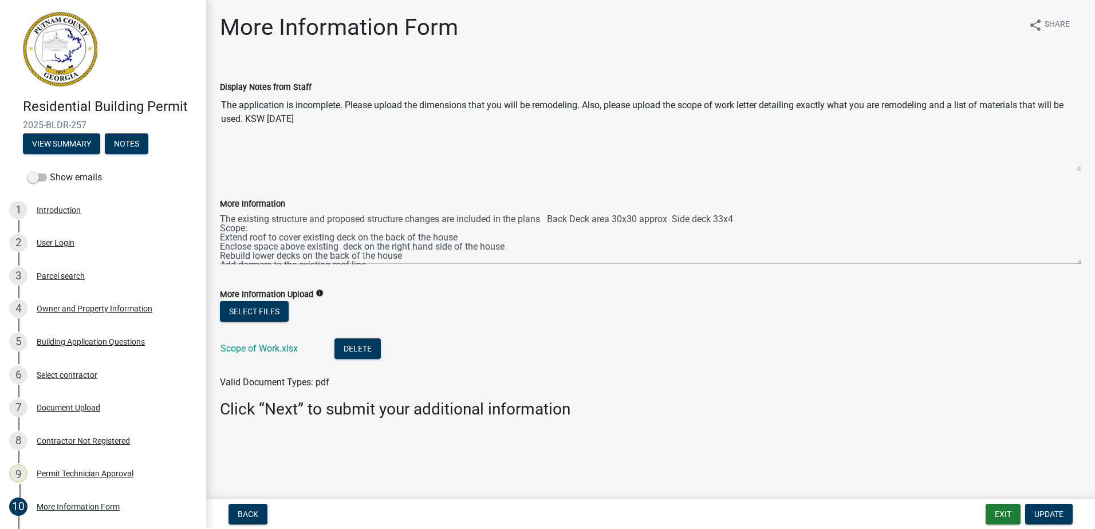
scroll to position [84, 0]
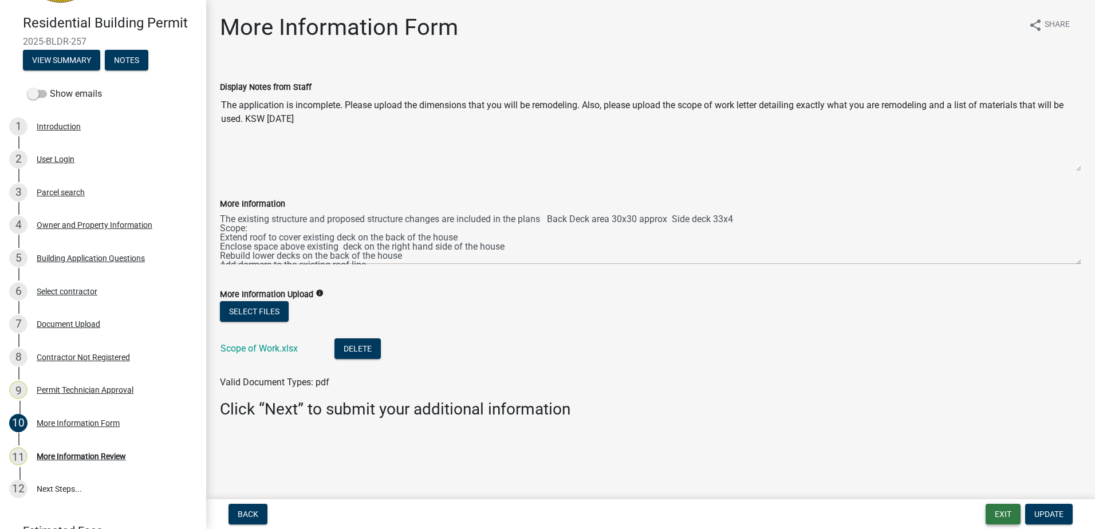
click at [997, 512] on button "Exit" at bounding box center [1002, 514] width 35 height 21
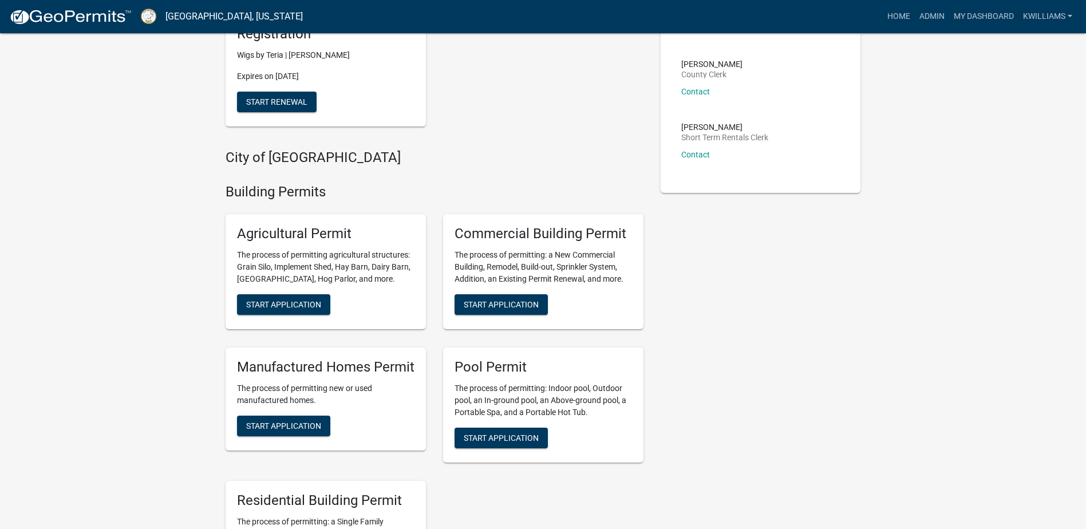
scroll to position [172, 0]
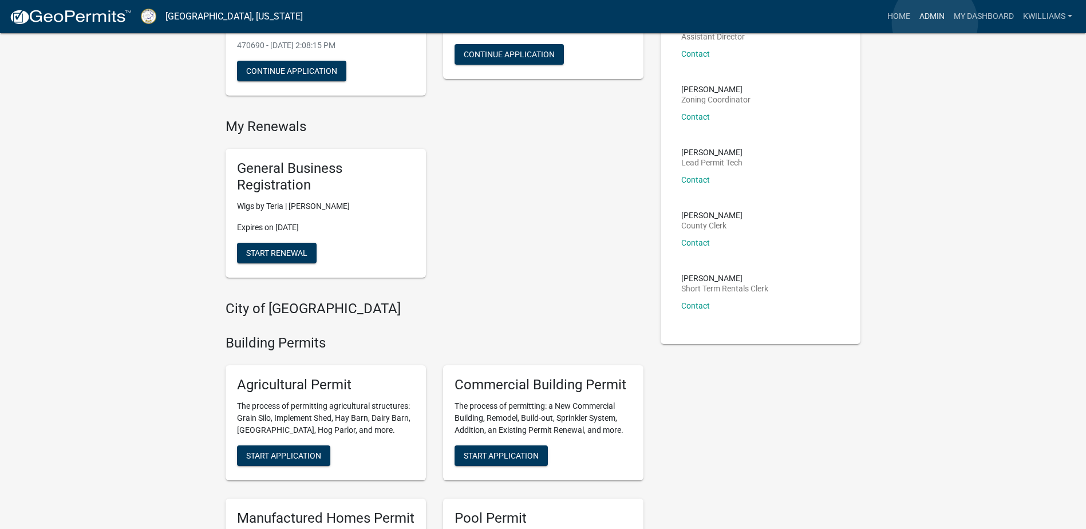
click at [935, 23] on link "Admin" at bounding box center [932, 17] width 34 height 22
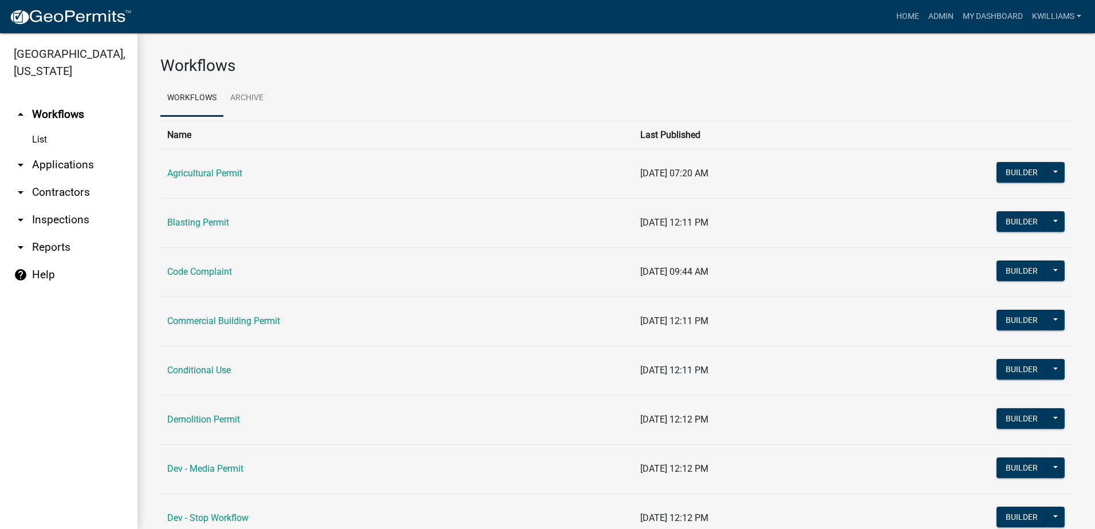
click at [65, 166] on link "arrow_drop_down Applications" at bounding box center [68, 164] width 137 height 27
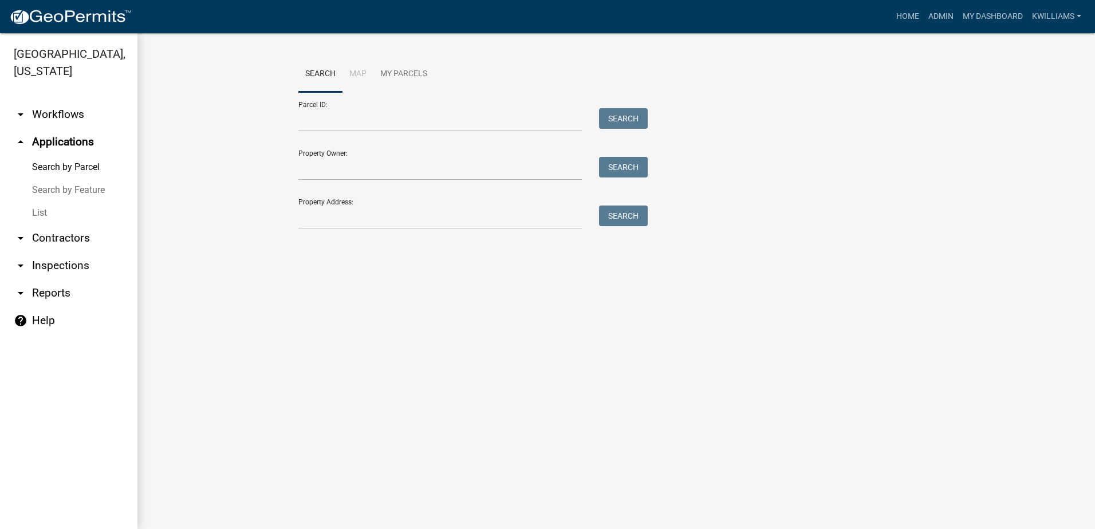
click at [41, 215] on link "List" at bounding box center [68, 213] width 137 height 23
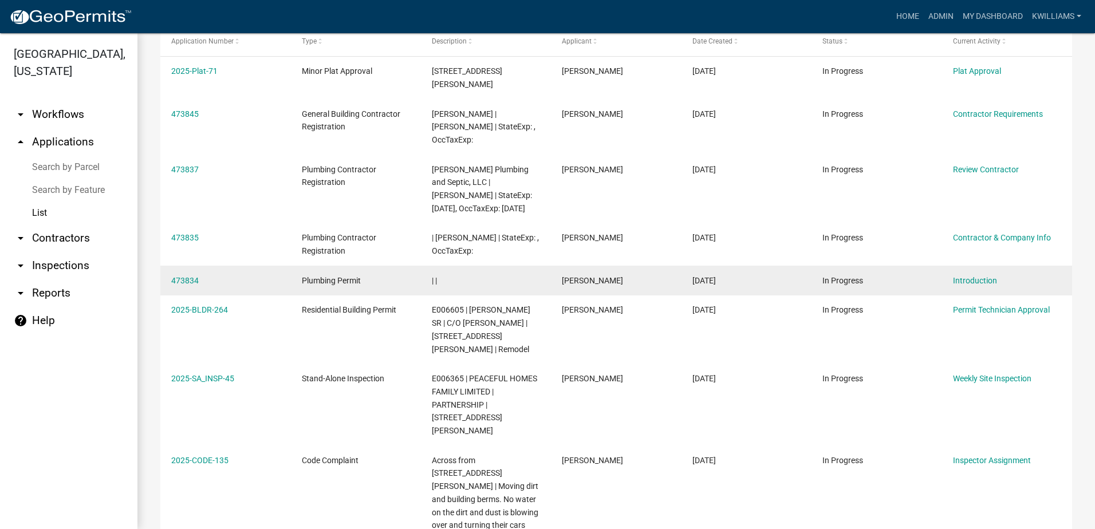
scroll to position [229, 0]
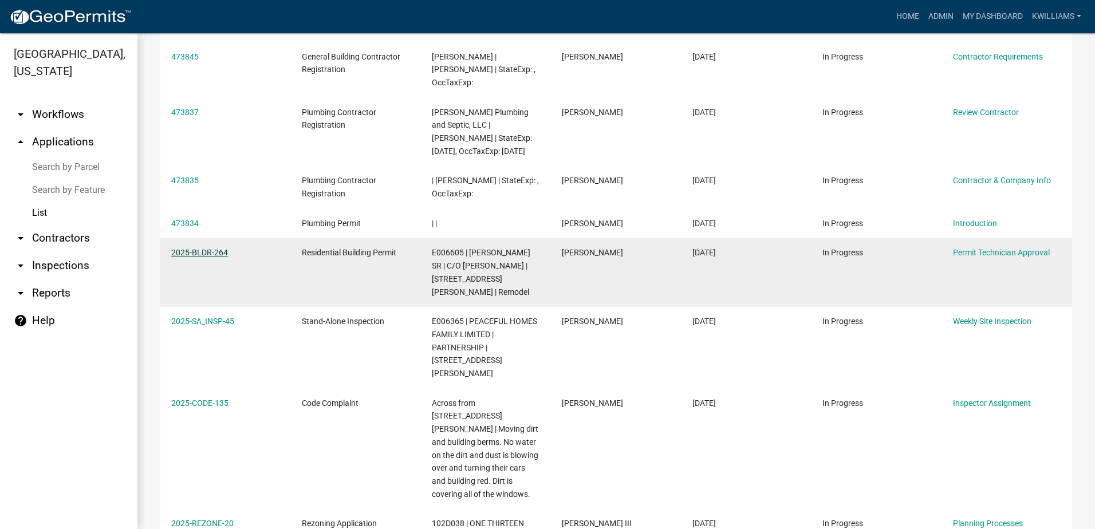
click at [195, 248] on link "2025-BLDR-264" at bounding box center [199, 252] width 57 height 9
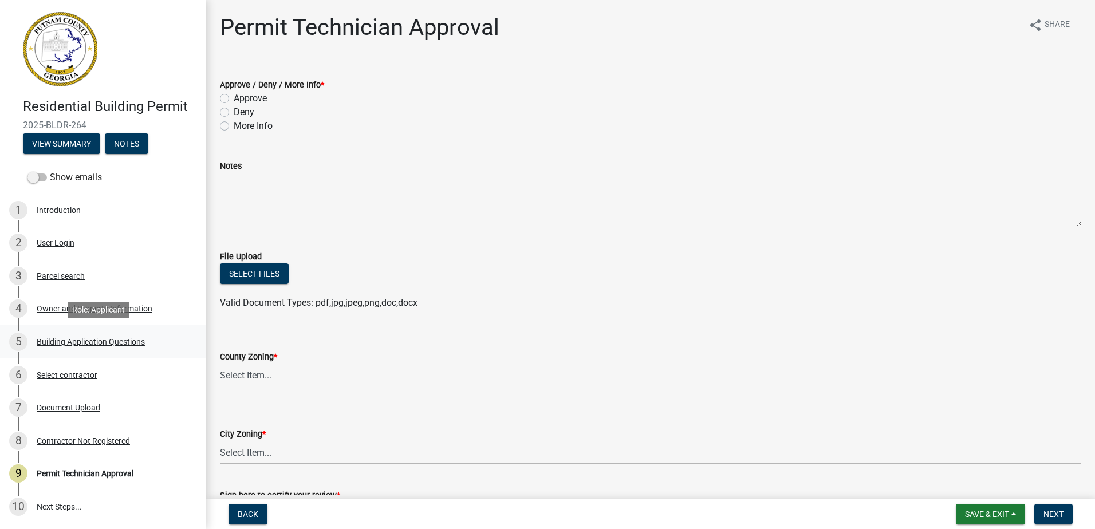
click at [56, 344] on div "Building Application Questions" at bounding box center [91, 342] width 108 height 8
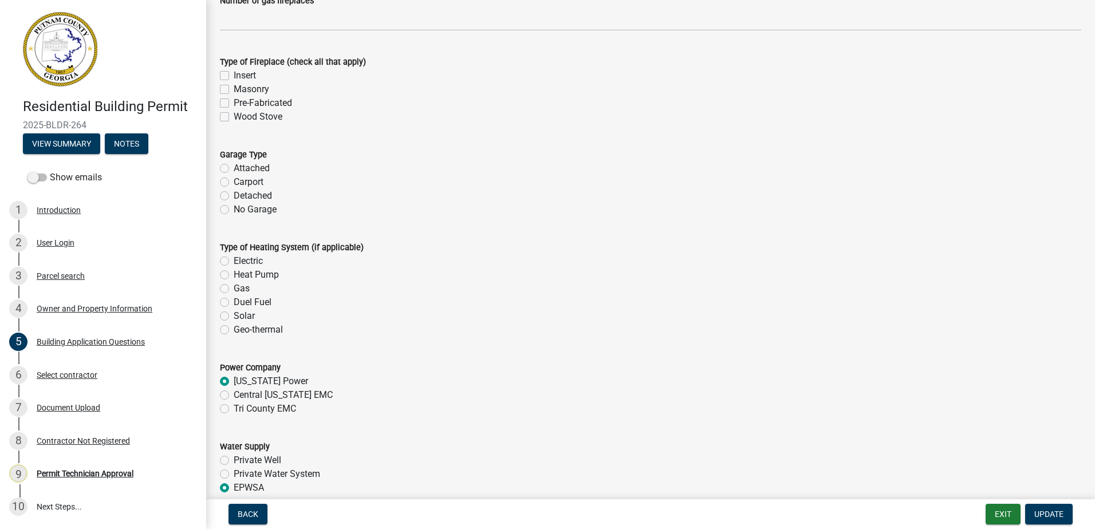
scroll to position [3378, 0]
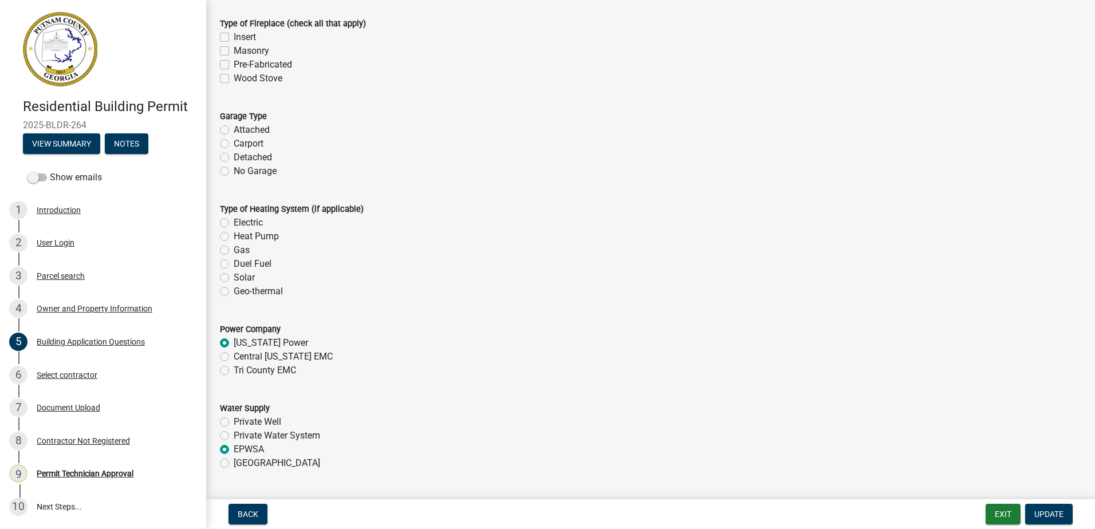
drag, startPoint x: 226, startPoint y: 222, endPoint x: 275, endPoint y: 226, distance: 48.9
click at [234, 222] on label "Electric" at bounding box center [248, 223] width 29 height 14
click at [234, 222] on input "Electric" at bounding box center [237, 219] width 7 height 7
radio input "true"
drag, startPoint x: 230, startPoint y: 169, endPoint x: 231, endPoint y: 176, distance: 7.0
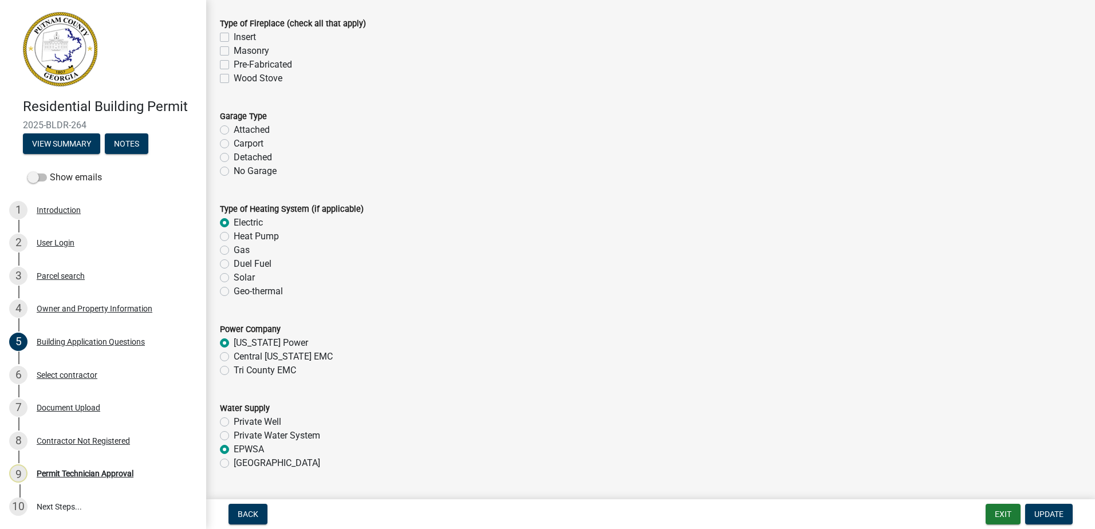
click at [230, 175] on div "No Garage" at bounding box center [650, 171] width 861 height 14
click at [234, 173] on label "No Garage" at bounding box center [255, 171] width 43 height 14
click at [234, 172] on input "No Garage" at bounding box center [237, 167] width 7 height 7
radio input "true"
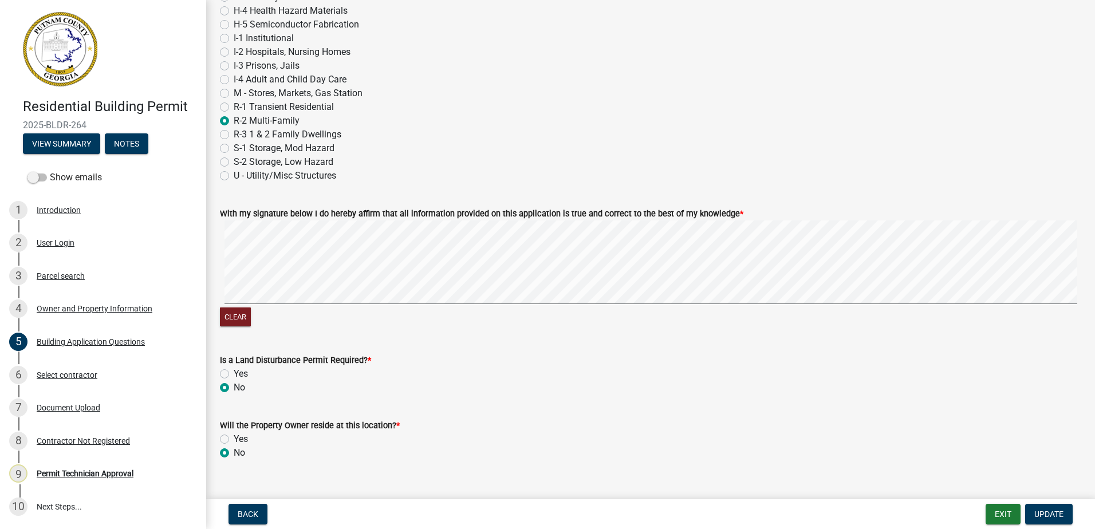
scroll to position [4813, 0]
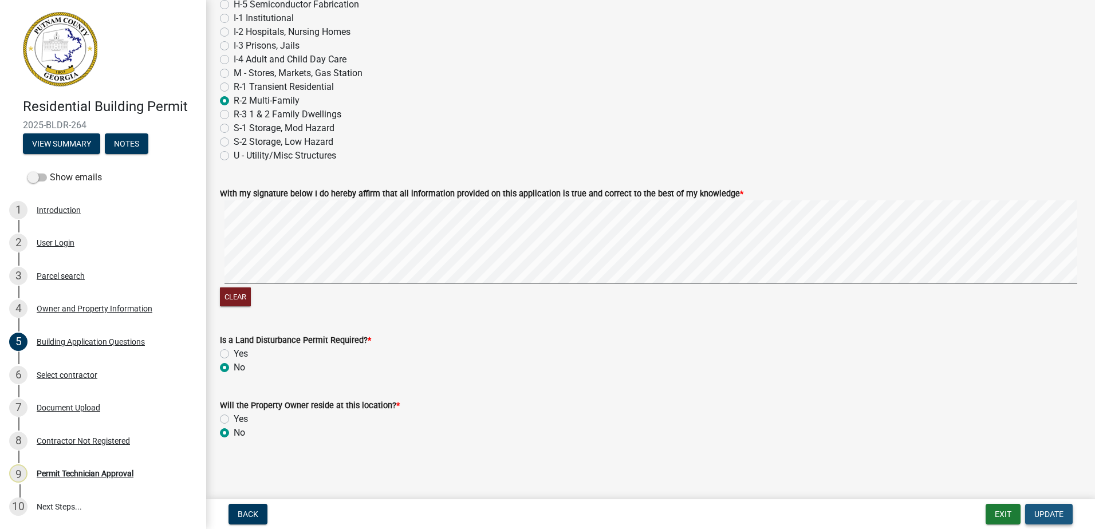
click at [1061, 512] on span "Update" at bounding box center [1048, 514] width 29 height 9
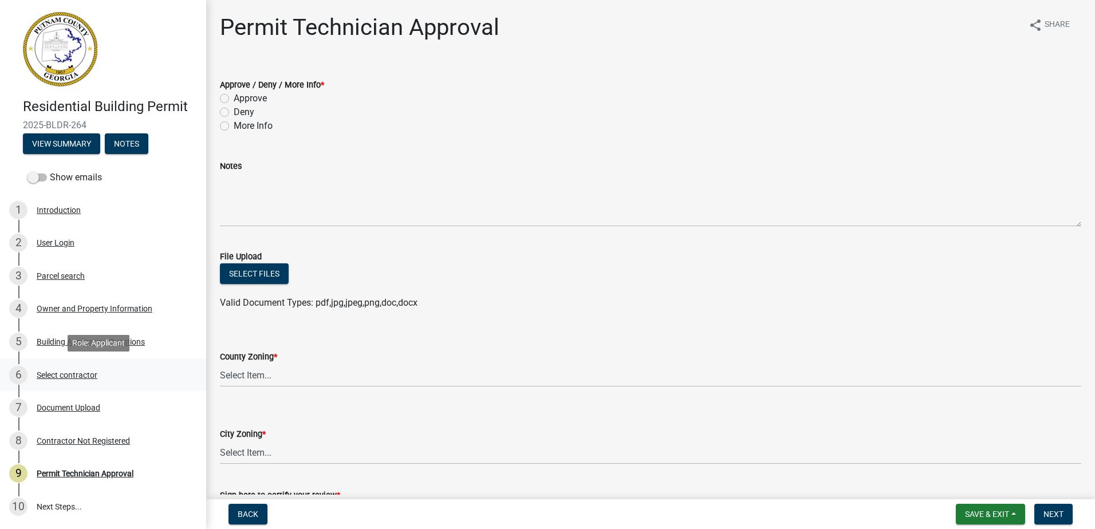
click at [78, 374] on div "Select contractor" at bounding box center [67, 375] width 61 height 8
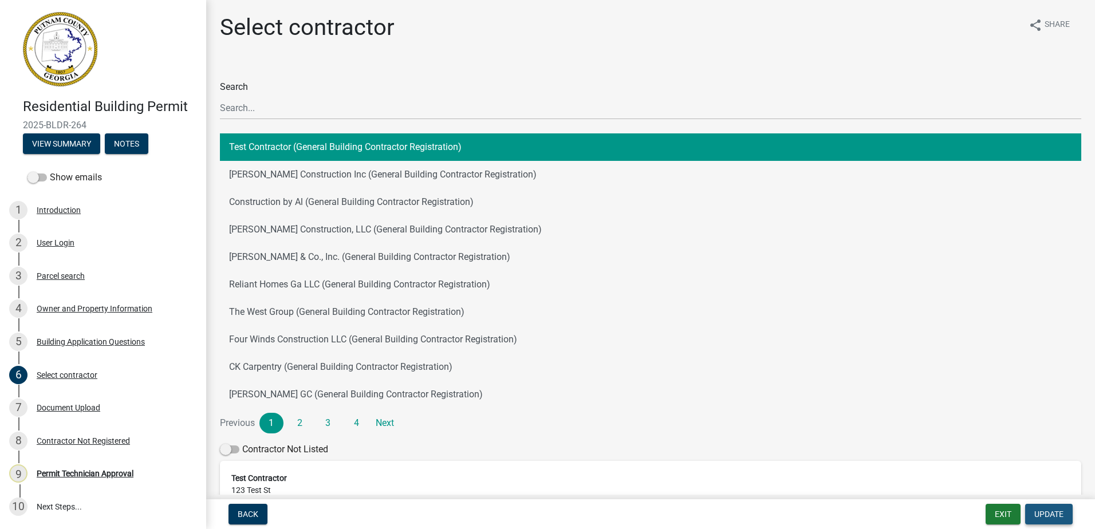
click at [1053, 518] on span "Update" at bounding box center [1048, 514] width 29 height 9
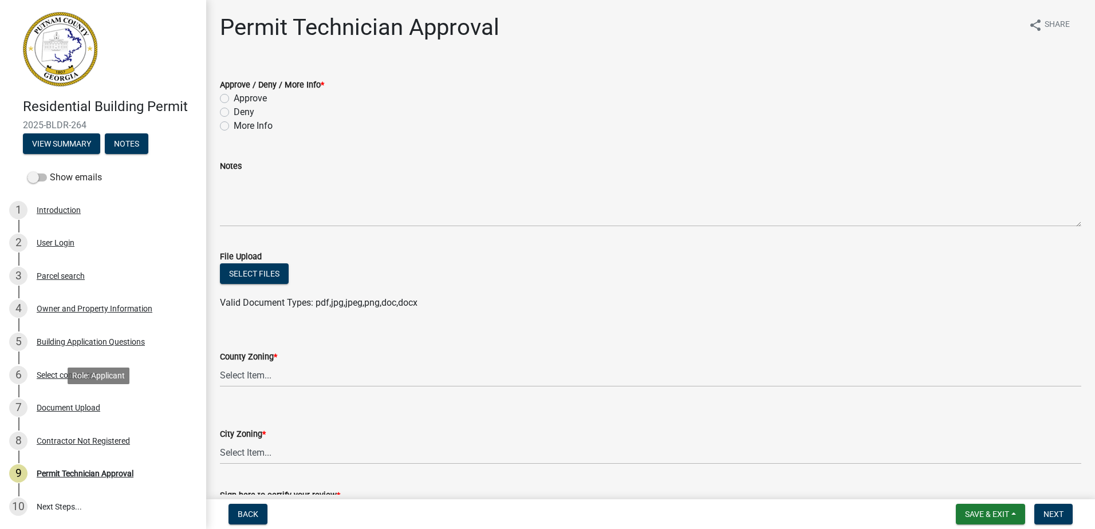
click at [69, 405] on div "Document Upload" at bounding box center [69, 408] width 64 height 8
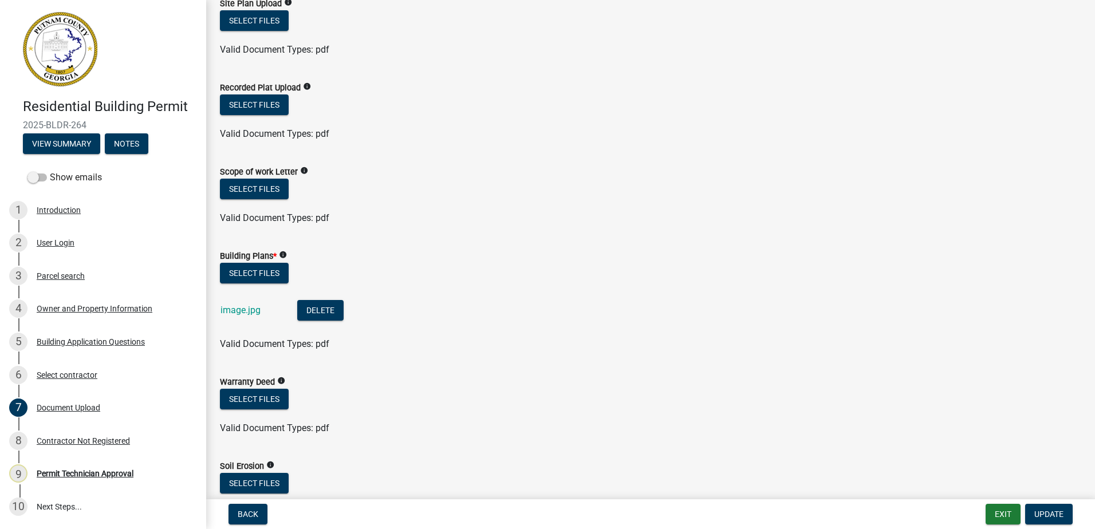
scroll to position [344, 0]
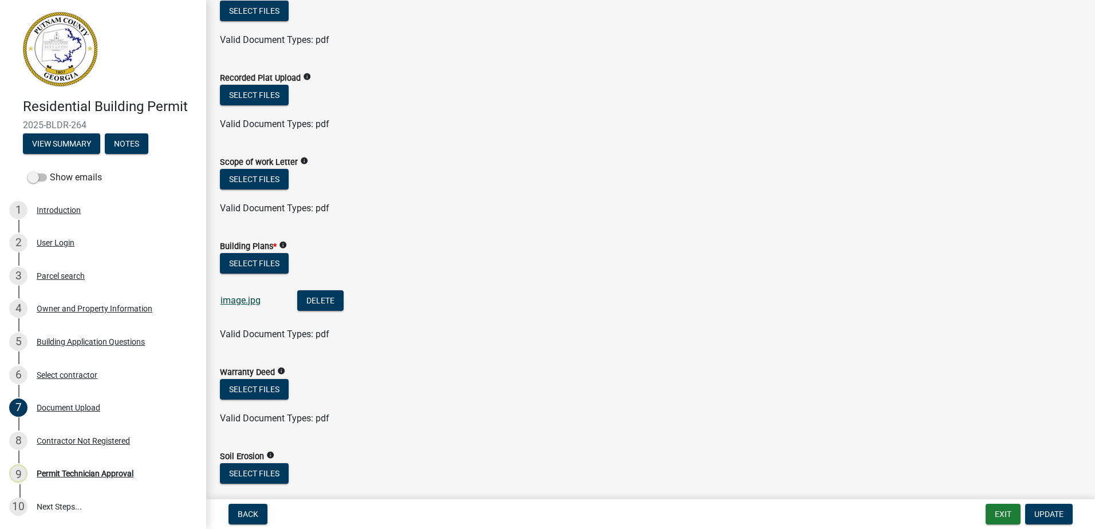
click at [242, 302] on link "image.jpg" at bounding box center [240, 300] width 40 height 11
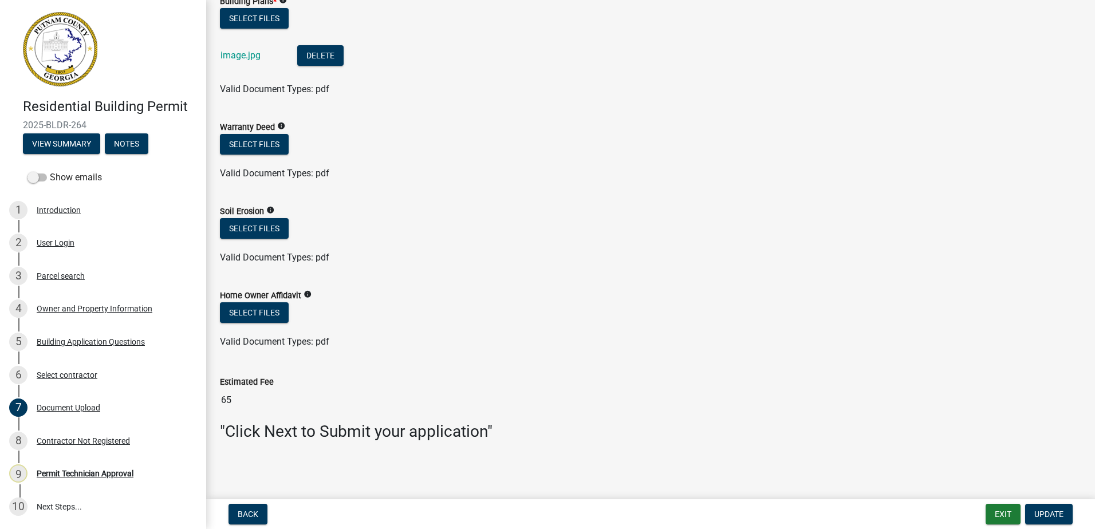
scroll to position [589, 0]
click at [47, 442] on div "Contractor Not Registered" at bounding box center [83, 441] width 93 height 8
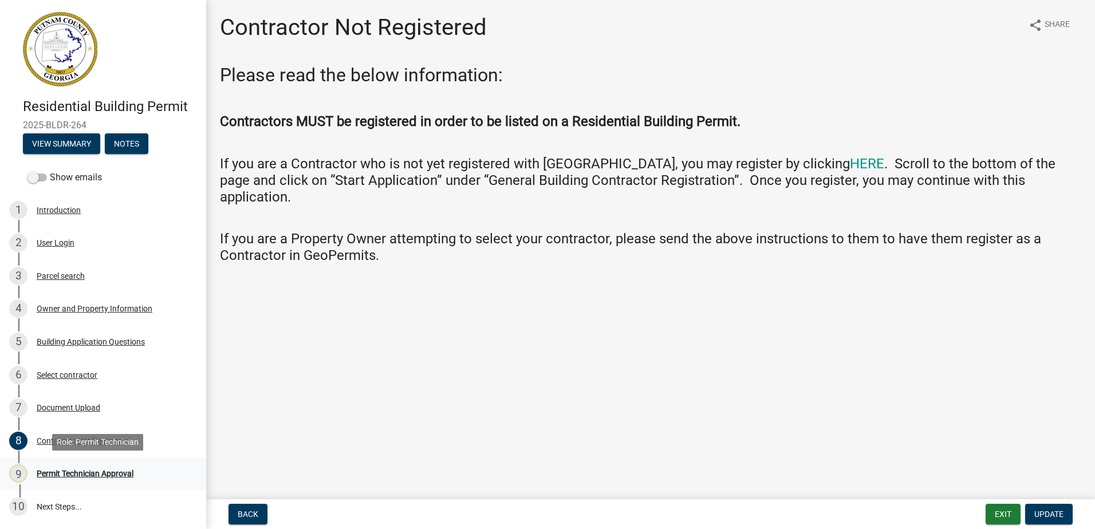
click at [75, 473] on div "Permit Technician Approval" at bounding box center [85, 473] width 97 height 8
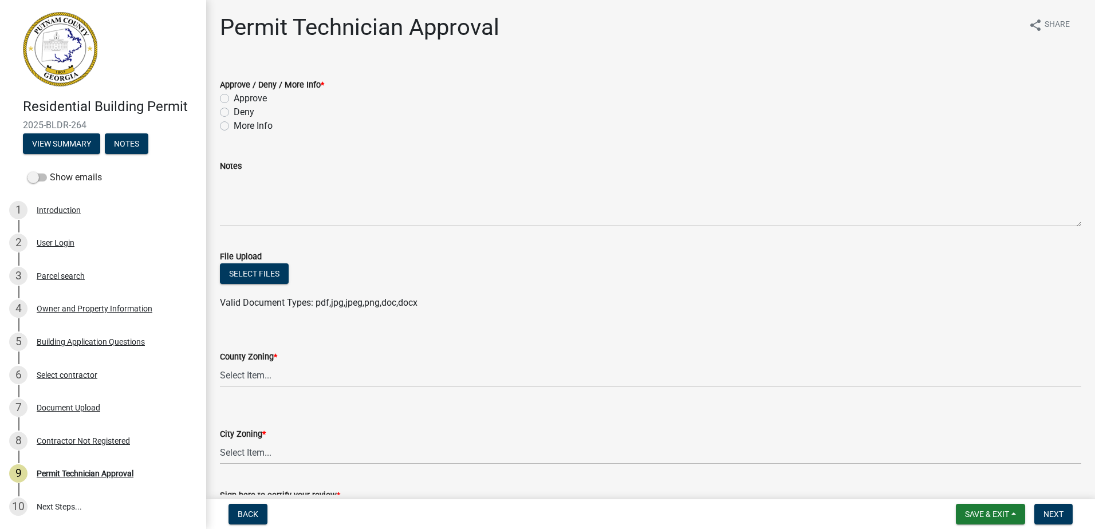
click at [234, 102] on label "Approve" at bounding box center [250, 99] width 33 height 14
click at [234, 99] on input "Approve" at bounding box center [237, 95] width 7 height 7
radio input "true"
click at [261, 370] on select "Select Item... AG-1 R-1R R-1 R-2 MHP RM-1 RM-3 C-1 C-2 I-M PUD N/A" at bounding box center [650, 375] width 861 height 23
click at [220, 364] on select "Select Item... AG-1 R-1R R-1 R-2 MHP RM-1 RM-3 C-1 C-2 I-M PUD N/A" at bounding box center [650, 375] width 861 height 23
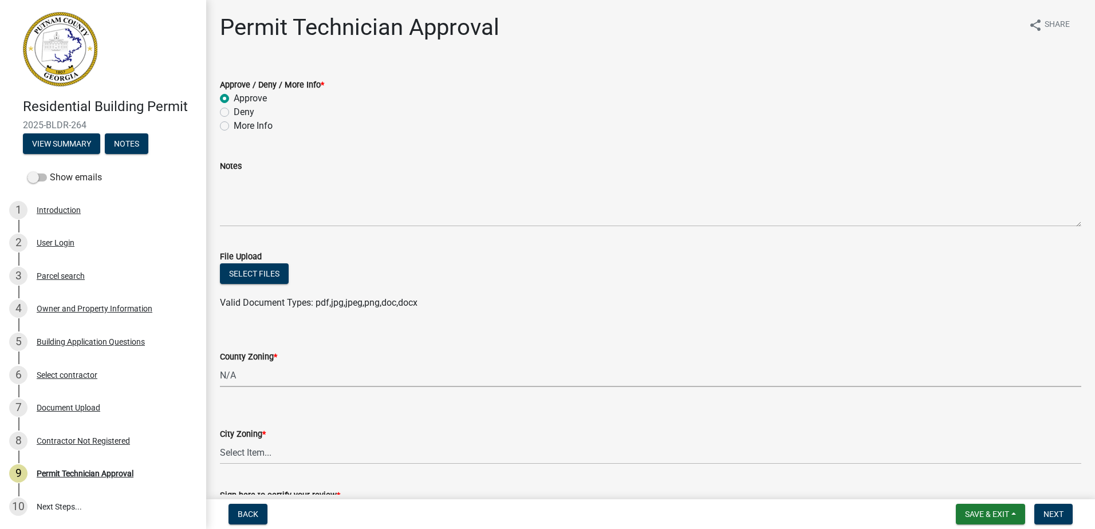
select select "ef7a1fc2-7a7a-426d-b1f0-c9b9b6ca7ff4"
drag, startPoint x: 244, startPoint y: 453, endPoint x: 246, endPoint y: 447, distance: 6.5
click at [244, 451] on select "Select Item... A-1 A-2 R-1 R-2 R-3 R-4 MHP C-1 C-2 I-1 I-2 DB FH H-P N/A" at bounding box center [650, 452] width 861 height 23
click at [220, 441] on select "Select Item... A-1 A-2 R-1 R-2 R-3 R-4 MHP C-1 C-2 I-1 I-2 DB FH H-P N/A" at bounding box center [650, 452] width 861 height 23
select select "7eb8553c-806a-4bdf-b4b6-2711153129c5"
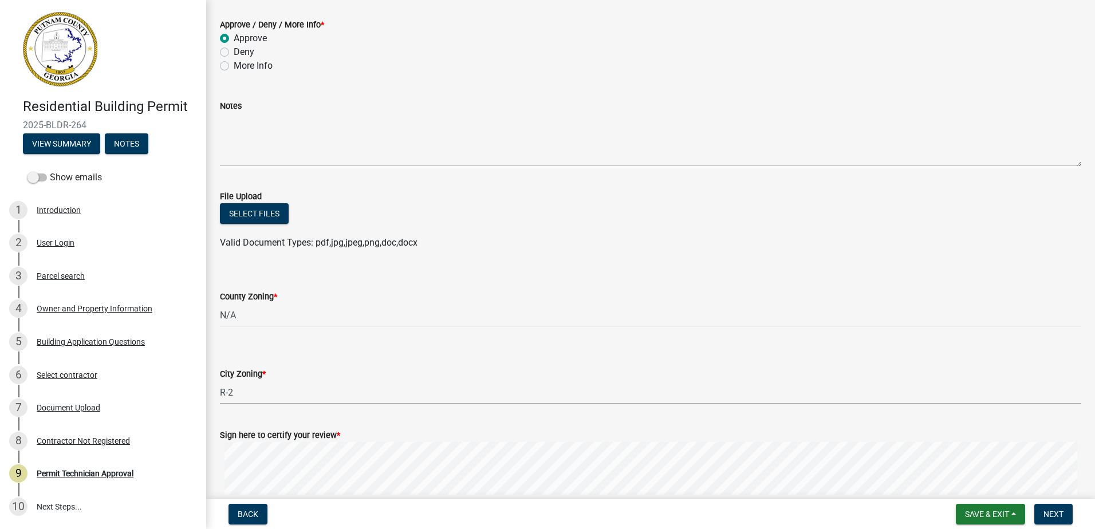
scroll to position [171, 0]
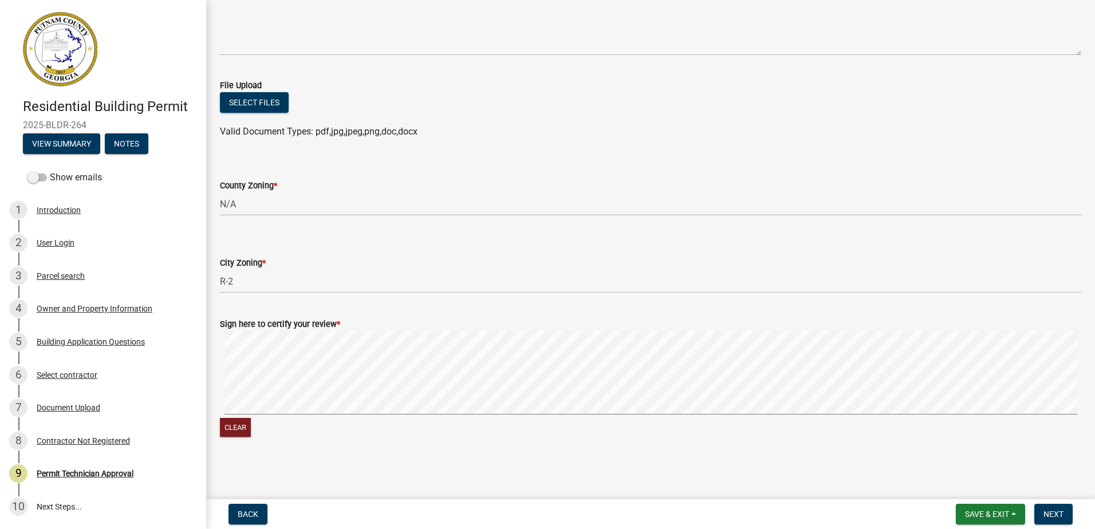
click at [268, 386] on div "Sign here to certify your review * Clear" at bounding box center [650, 371] width 878 height 136
click at [220, 369] on div "Sign here to certify your review * Clear" at bounding box center [650, 371] width 878 height 136
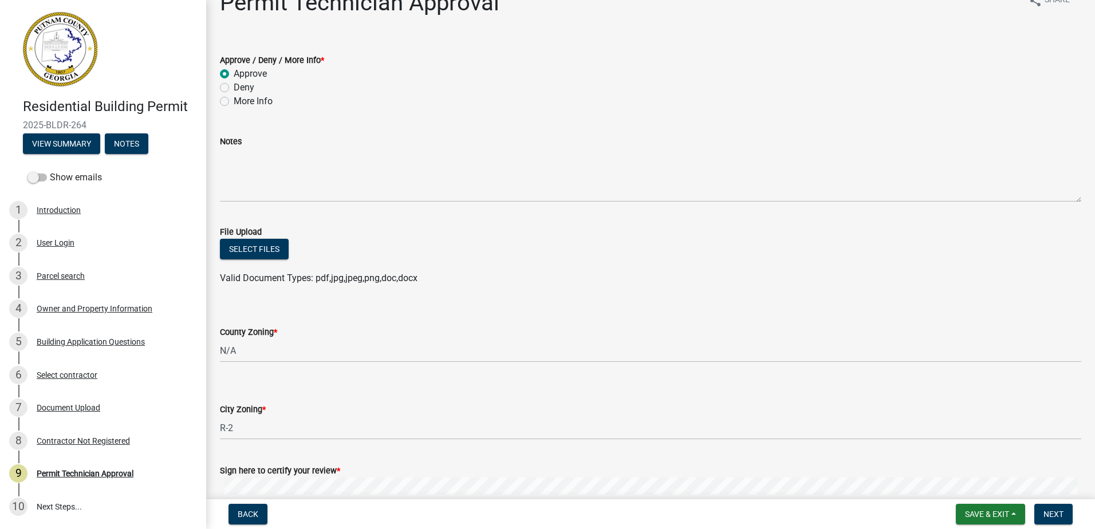
scroll to position [0, 0]
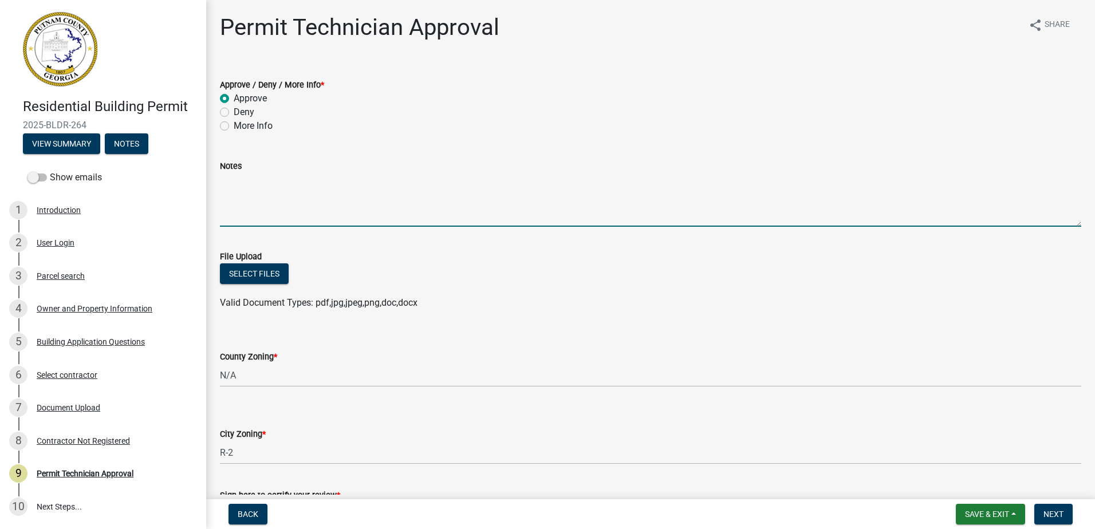
click at [246, 213] on textarea "Notes" at bounding box center [650, 200] width 861 height 54
click at [238, 219] on textarea "Notes" at bounding box center [650, 200] width 861 height 54
click at [289, 179] on textarea "Per [PERSON_NAME] Plat not required due to the applicant not adding to the prop…" at bounding box center [650, 200] width 861 height 54
drag, startPoint x: 489, startPoint y: 179, endPoint x: 495, endPoint y: 176, distance: 5.9
click at [489, 178] on textarea "Per [PERSON_NAME], Plat not required due to the applicant not adding to the pro…" at bounding box center [650, 200] width 861 height 54
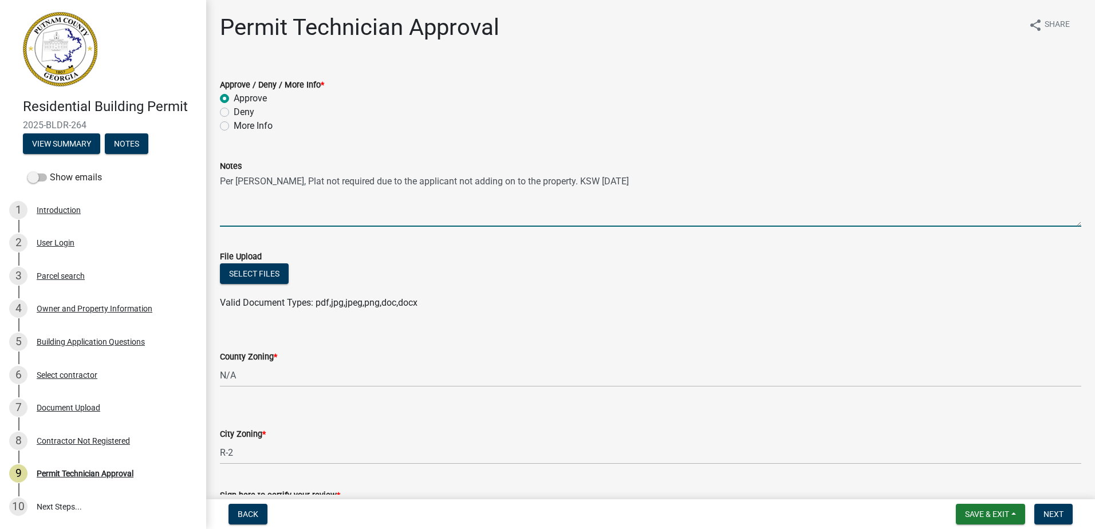
click at [544, 218] on textarea "Per [PERSON_NAME], Plat not required due to the applicant not adding on to the …" at bounding box center [650, 200] width 861 height 54
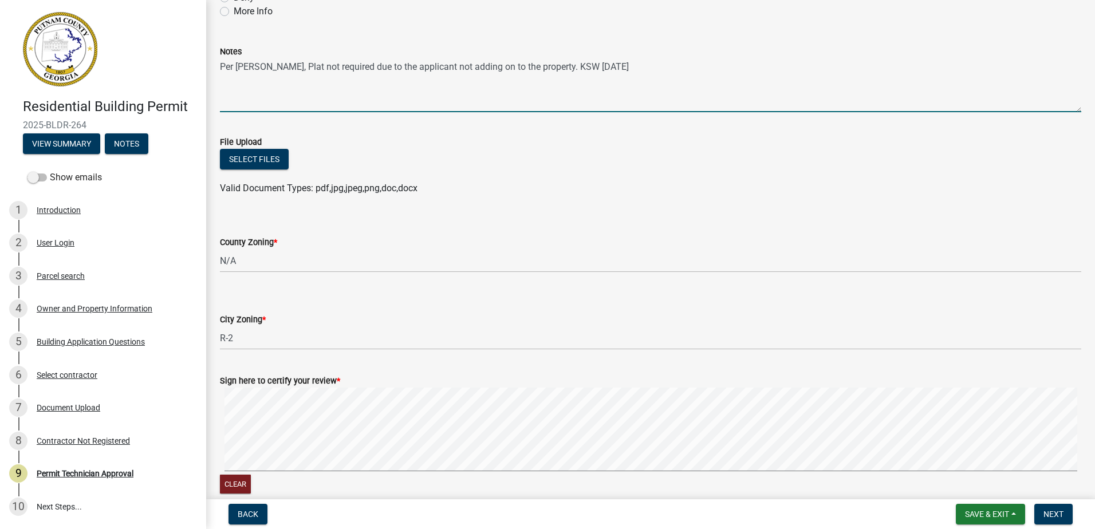
scroll to position [171, 0]
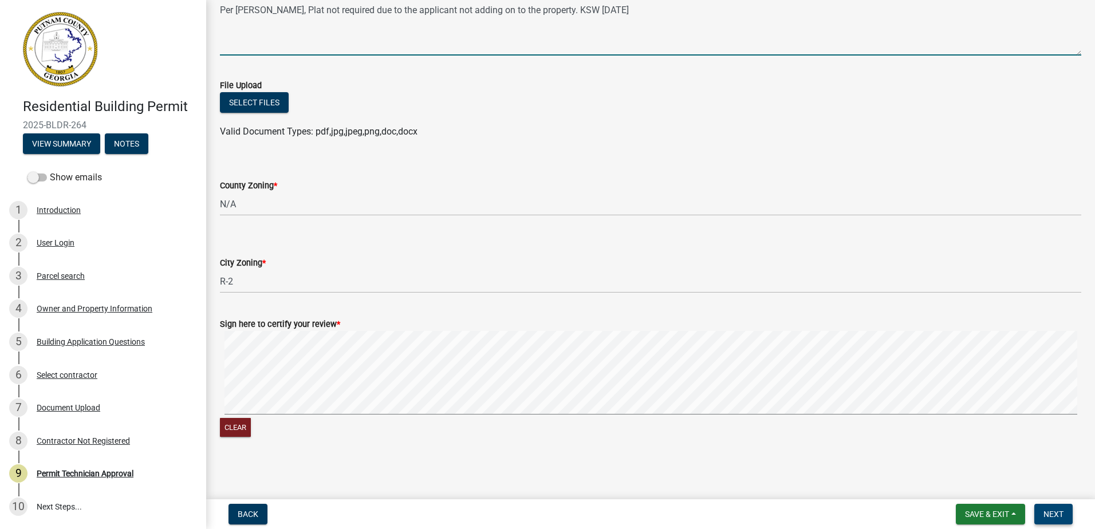
type textarea "Per [PERSON_NAME], Plat not required due to the applicant not adding on to the …"
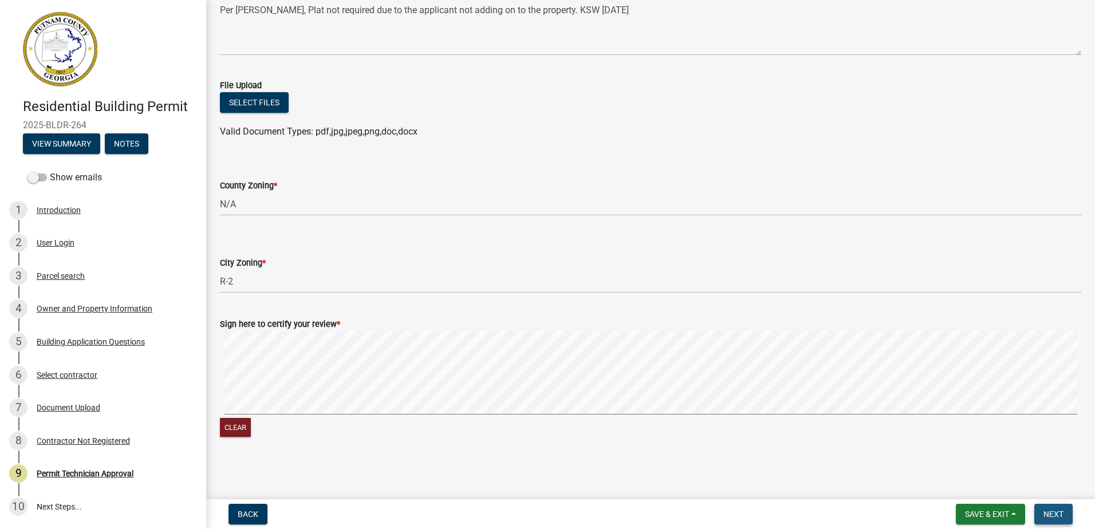
click at [1067, 507] on button "Next" at bounding box center [1053, 514] width 38 height 21
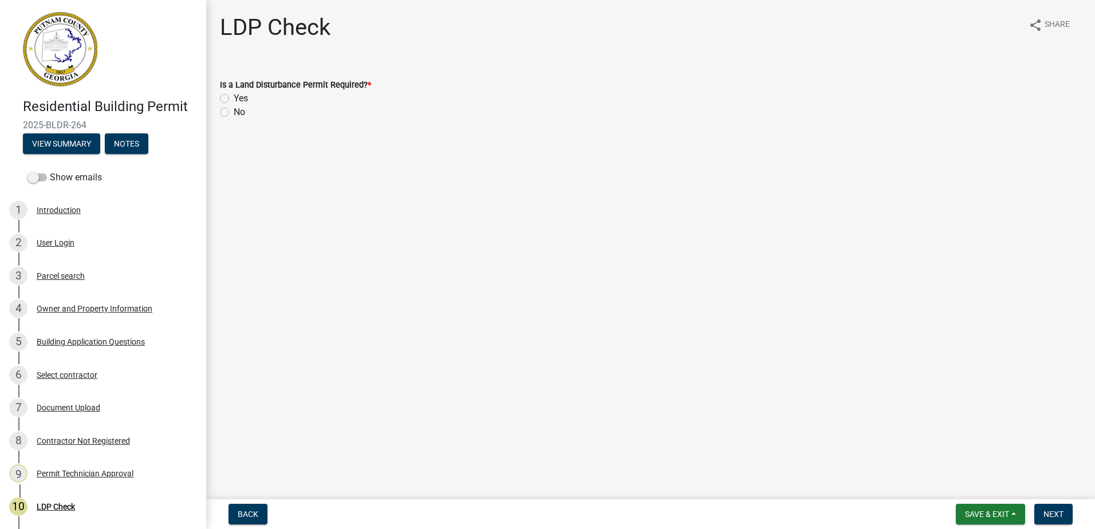
click at [234, 113] on label "No" at bounding box center [239, 112] width 11 height 14
click at [234, 113] on input "No" at bounding box center [237, 108] width 7 height 7
radio input "true"
click at [1050, 514] on span "Next" at bounding box center [1053, 514] width 20 height 9
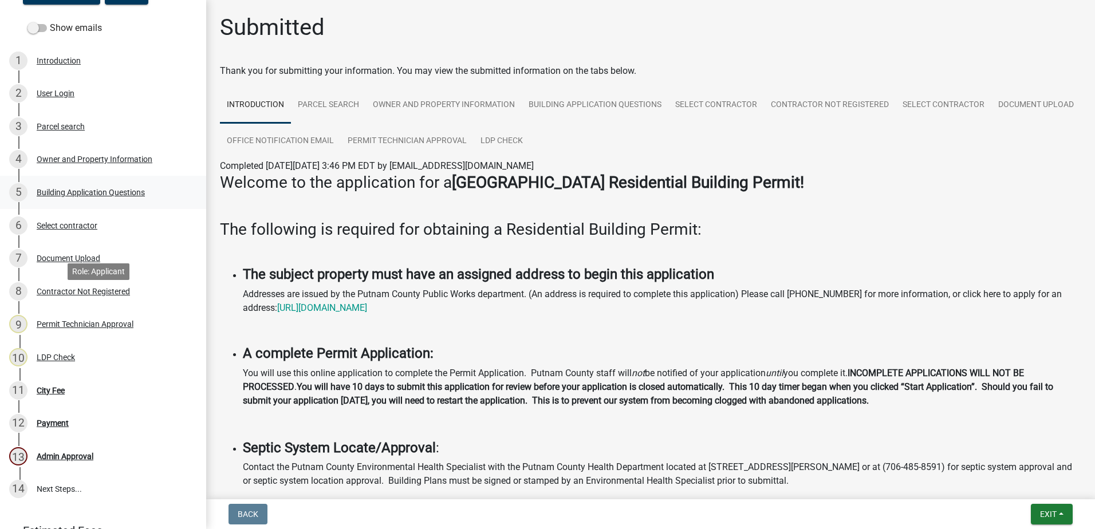
scroll to position [207, 0]
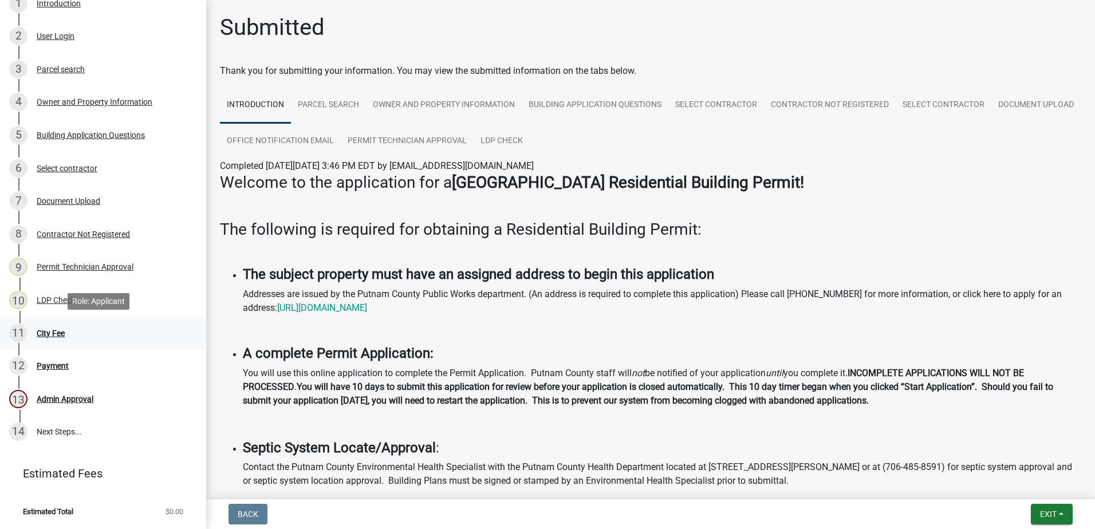
click at [49, 333] on div "City Fee" at bounding box center [51, 333] width 28 height 8
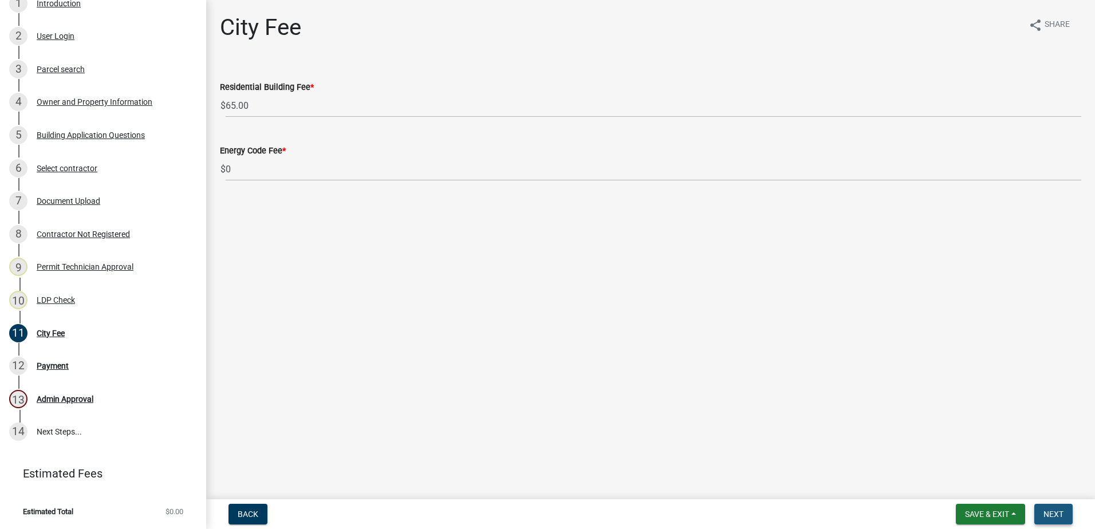
click at [1041, 511] on button "Next" at bounding box center [1053, 514] width 38 height 21
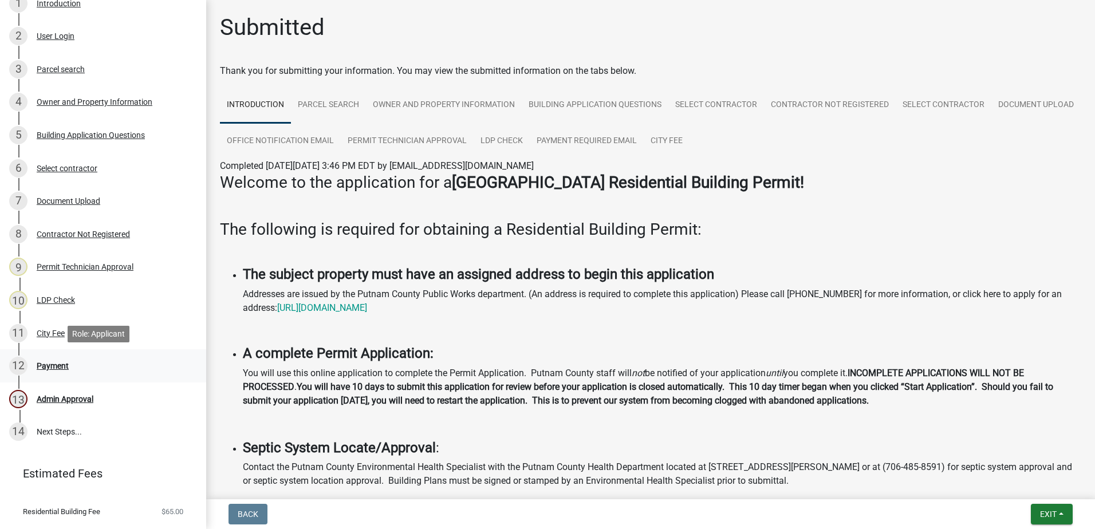
click at [59, 365] on div "Payment" at bounding box center [53, 366] width 32 height 8
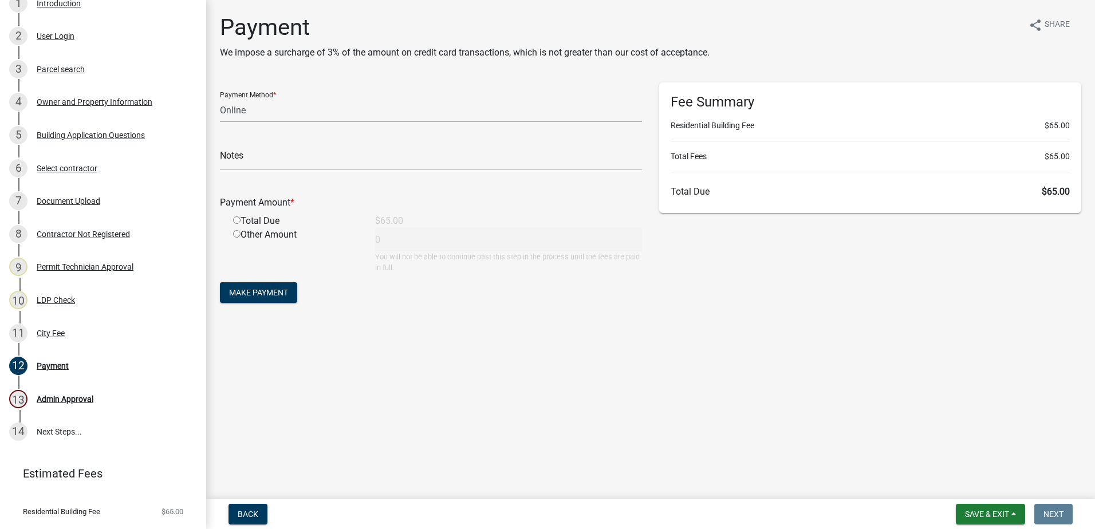
click at [262, 113] on select "Credit Card POS Check Cash Online" at bounding box center [431, 109] width 422 height 23
select select "0: 2"
click at [220, 98] on select "Credit Card POS Check Cash Online" at bounding box center [431, 109] width 422 height 23
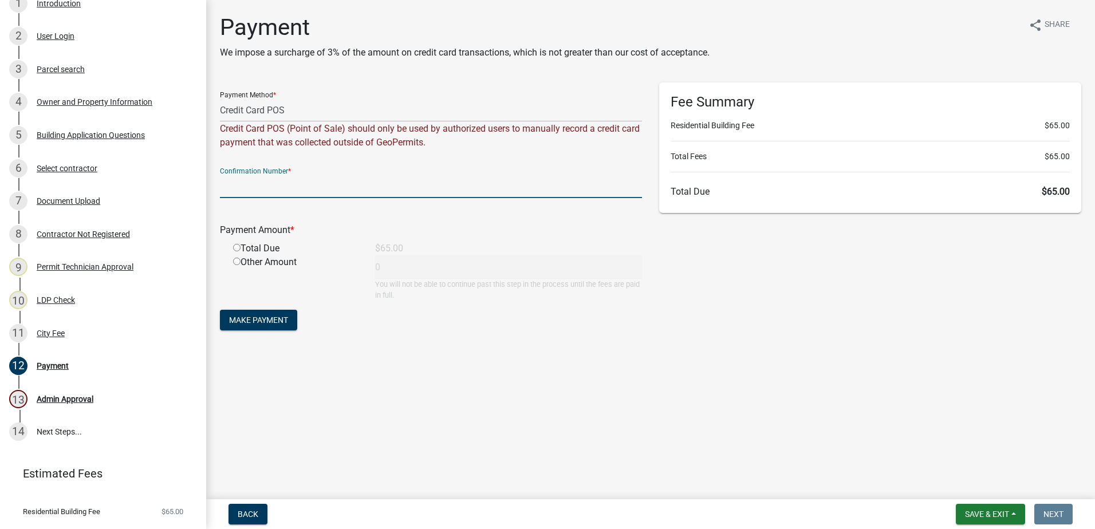
drag, startPoint x: 238, startPoint y: 191, endPoint x: 238, endPoint y: 183, distance: 8.6
click at [234, 181] on input "text" at bounding box center [431, 186] width 422 height 23
paste input "R247954260328"
type input "R247954260328"
click at [238, 246] on input "radio" at bounding box center [236, 247] width 7 height 7
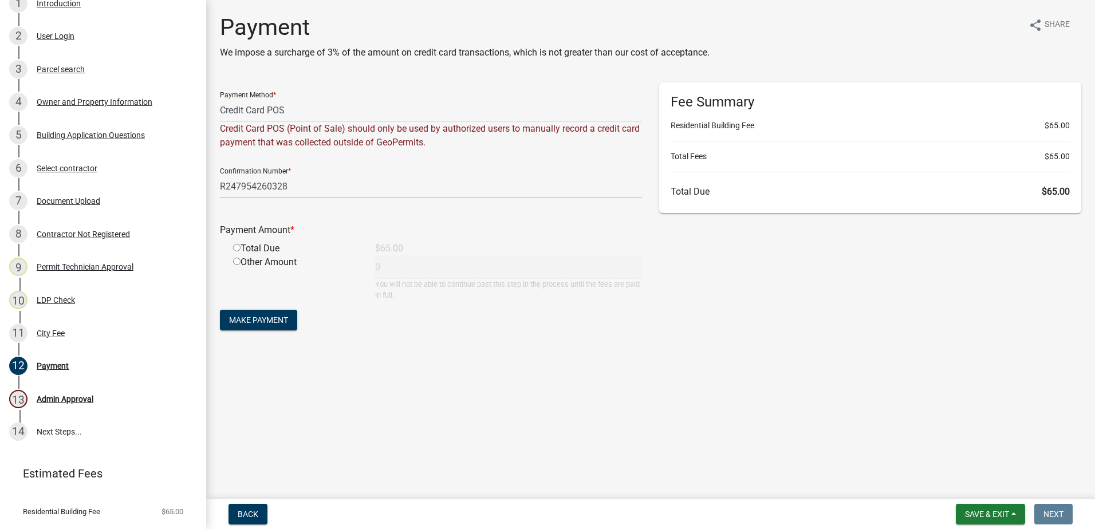
radio input "true"
type input "65"
click at [239, 318] on span "Make Payment" at bounding box center [258, 319] width 59 height 9
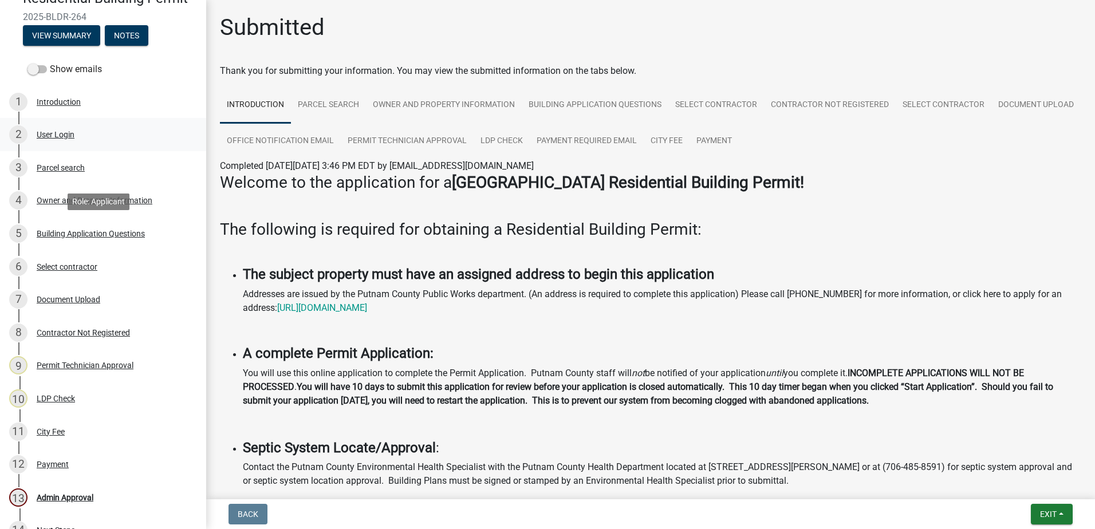
scroll to position [0, 0]
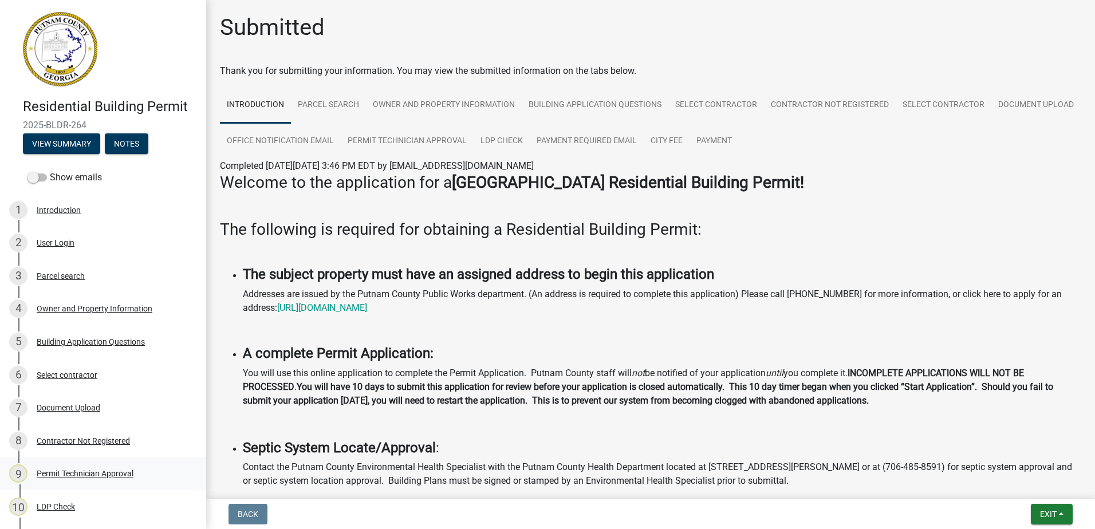
click at [90, 469] on div "Permit Technician Approval" at bounding box center [85, 473] width 97 height 8
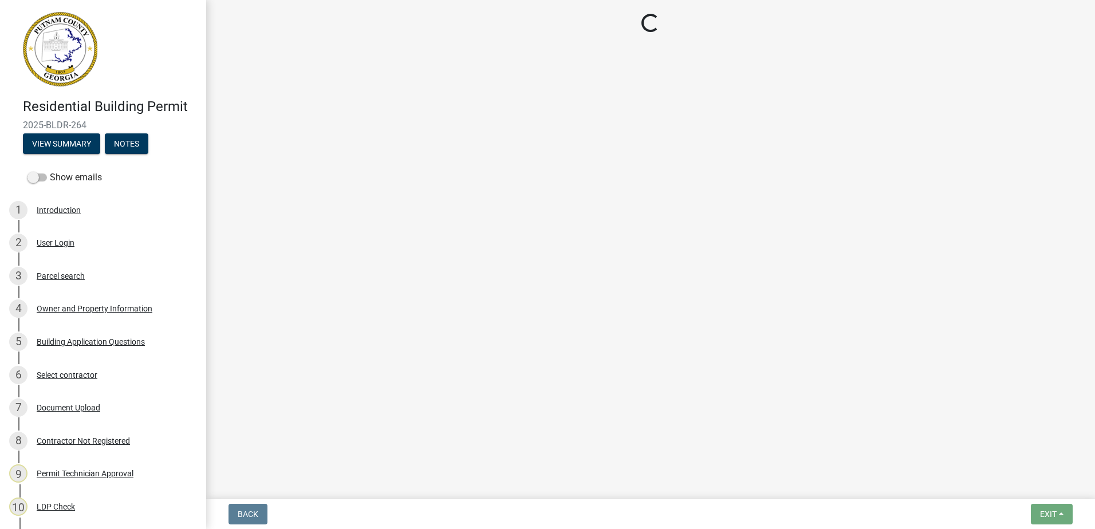
select select "ef7a1fc2-7a7a-426d-b1f0-c9b9b6ca7ff4"
select select "7eb8553c-806a-4bdf-b4b6-2711153129c5"
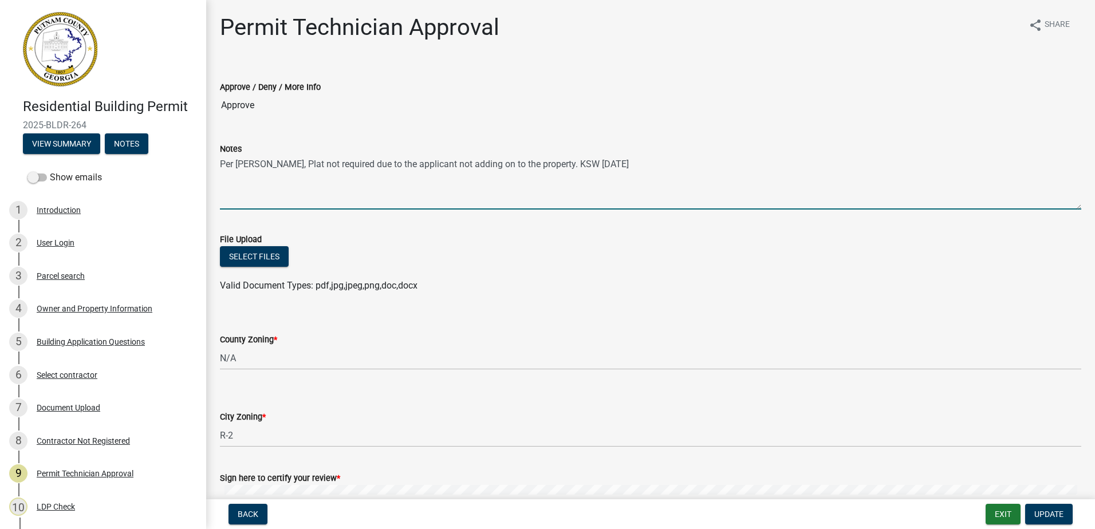
drag, startPoint x: 627, startPoint y: 167, endPoint x: 249, endPoint y: 166, distance: 377.9
click at [223, 159] on textarea "Per [PERSON_NAME], Plat not required due to the applicant not adding on to the …" at bounding box center [650, 183] width 861 height 54
drag, startPoint x: 249, startPoint y: 167, endPoint x: 241, endPoint y: 184, distance: 19.5
click at [241, 184] on textarea "Per [PERSON_NAME], Plat not required due to the applicant not adding on to the …" at bounding box center [650, 183] width 861 height 54
click at [644, 169] on textarea "Per [PERSON_NAME], Plat not required due to the applicant not adding on to the …" at bounding box center [650, 183] width 861 height 54
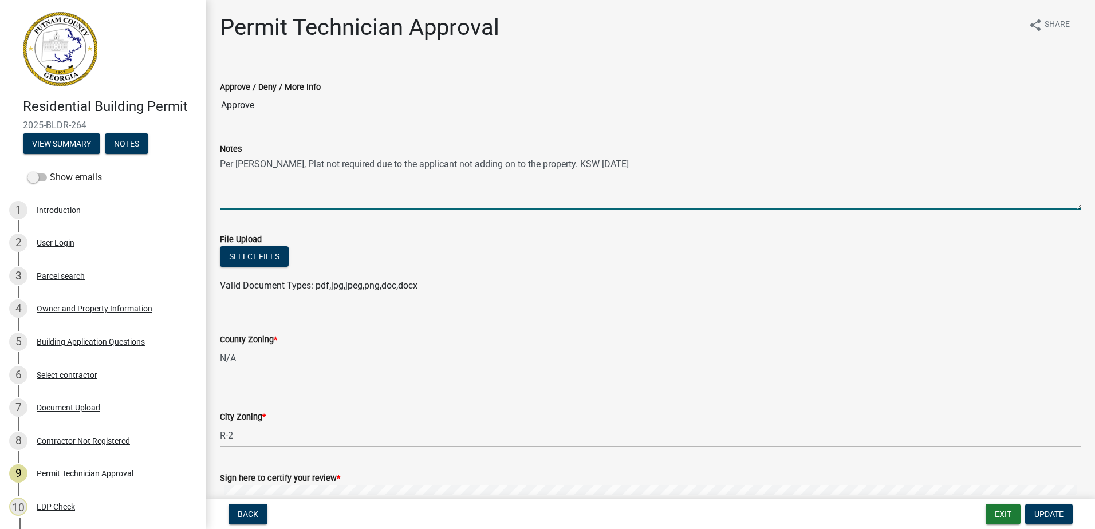
drag, startPoint x: 642, startPoint y: 161, endPoint x: 219, endPoint y: 165, distance: 422.5
click at [218, 165] on div "Notes Per [PERSON_NAME], Plat not required due to the applicant not adding on t…" at bounding box center [650, 168] width 878 height 84
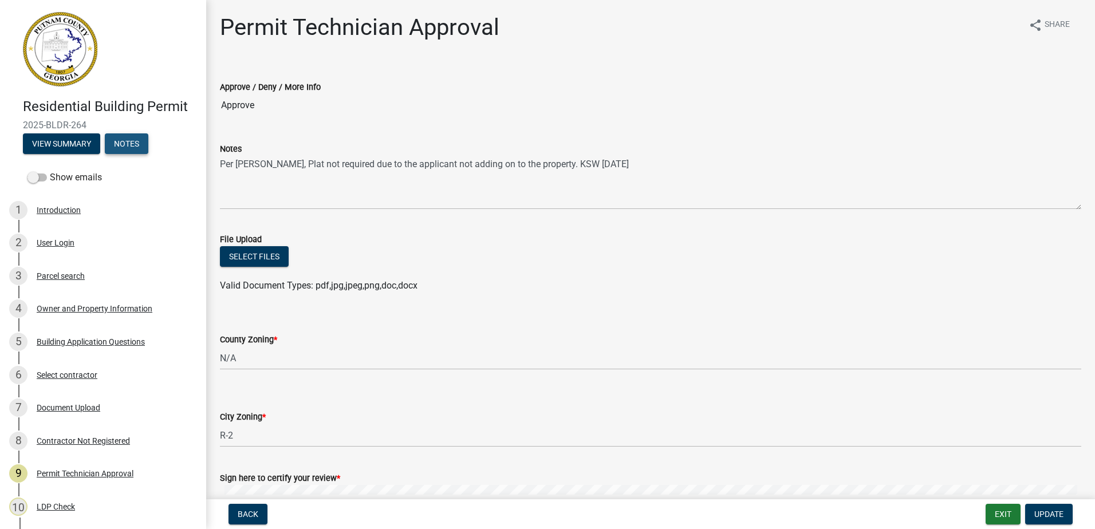
click at [120, 152] on button "Notes" at bounding box center [127, 143] width 44 height 21
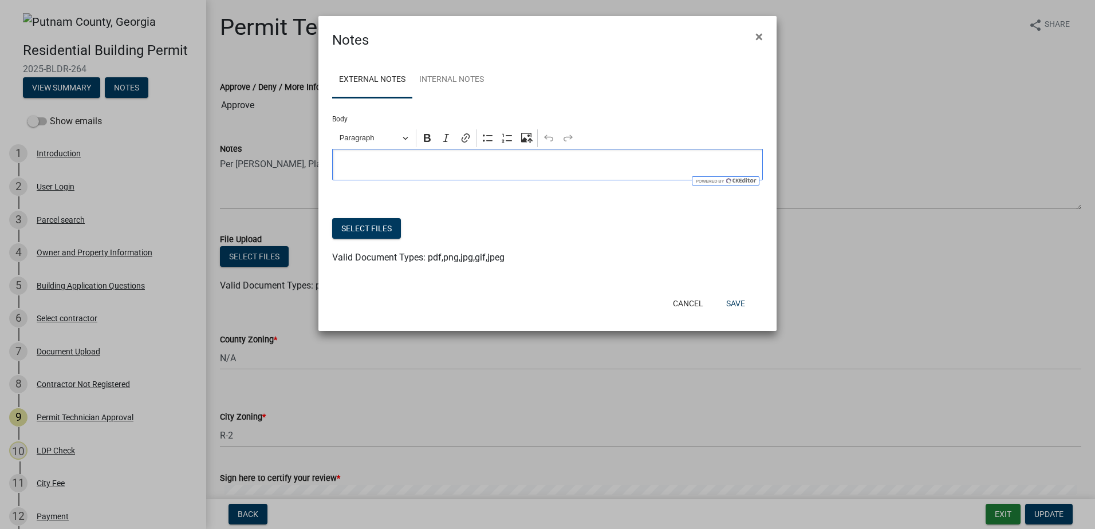
click at [401, 174] on div "Editor editing area: main. Press Alt+0 for help." at bounding box center [547, 164] width 431 height 31
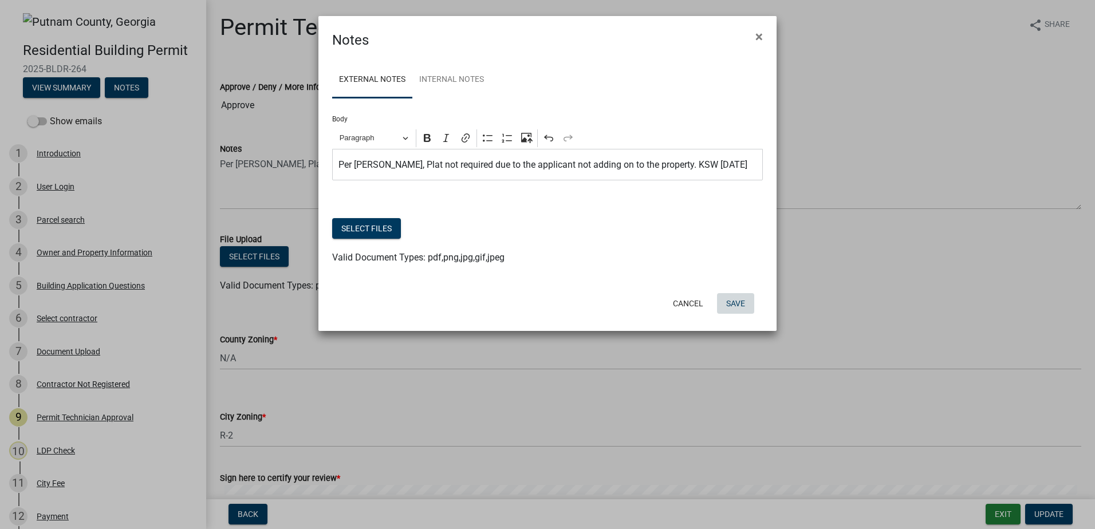
click at [735, 305] on button "Save" at bounding box center [735, 303] width 37 height 21
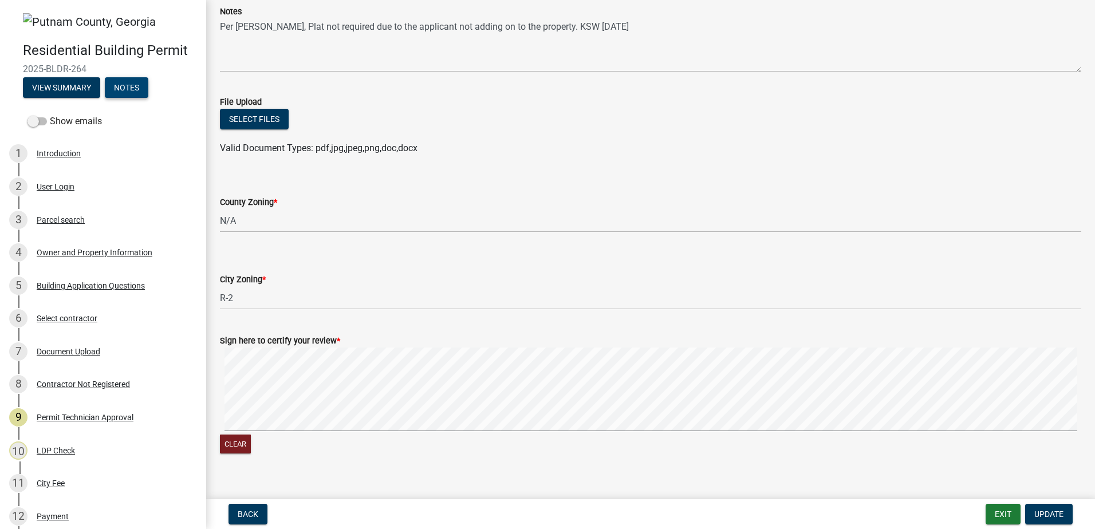
scroll to position [154, 0]
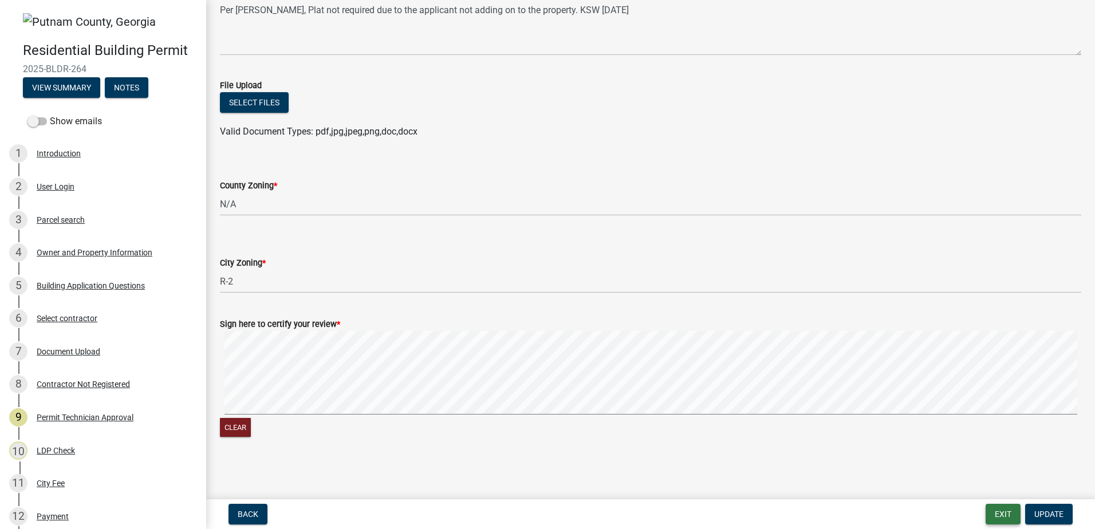
click at [1004, 515] on button "Exit" at bounding box center [1002, 514] width 35 height 21
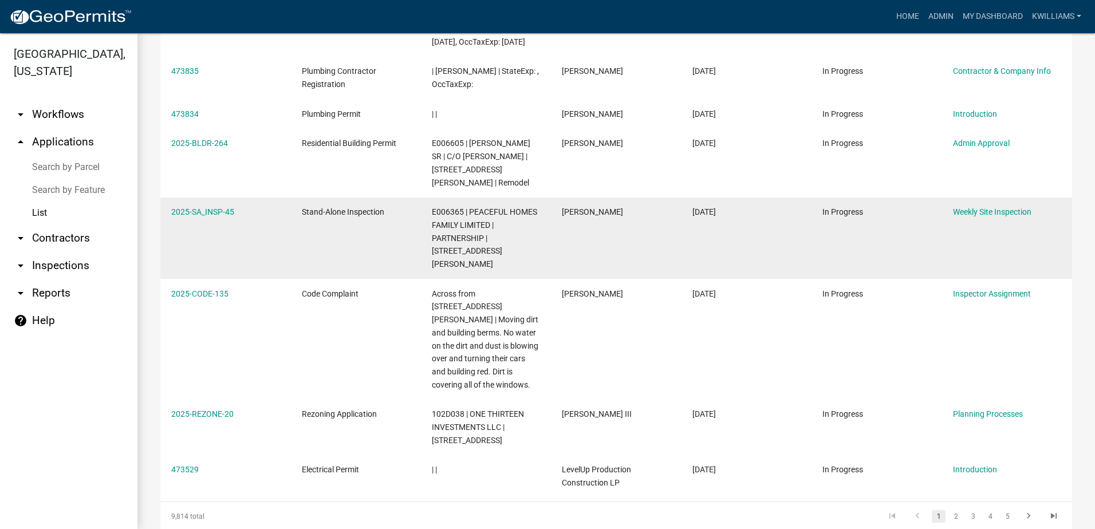
scroll to position [344, 0]
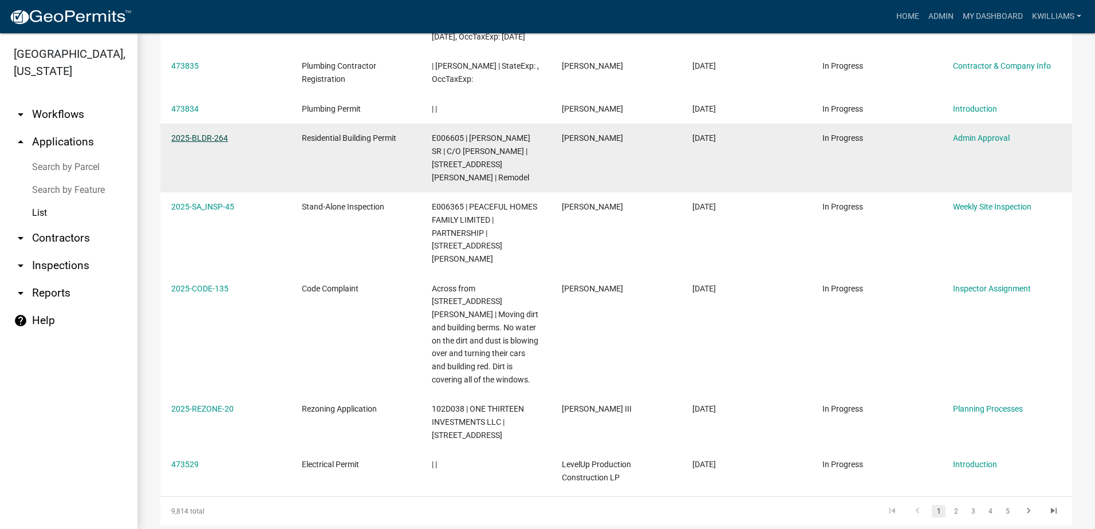
click at [217, 133] on link "2025-BLDR-264" at bounding box center [199, 137] width 57 height 9
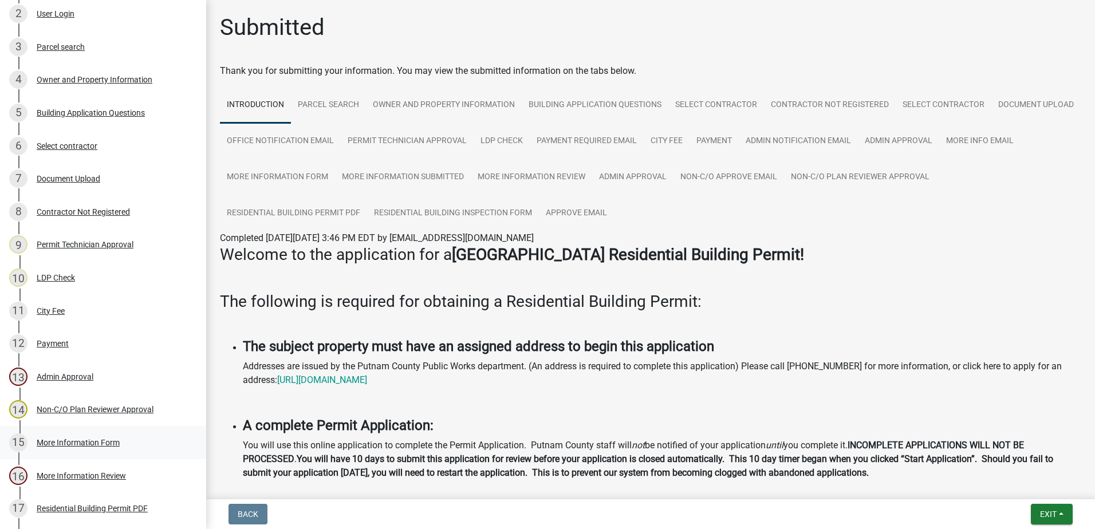
scroll to position [431, 0]
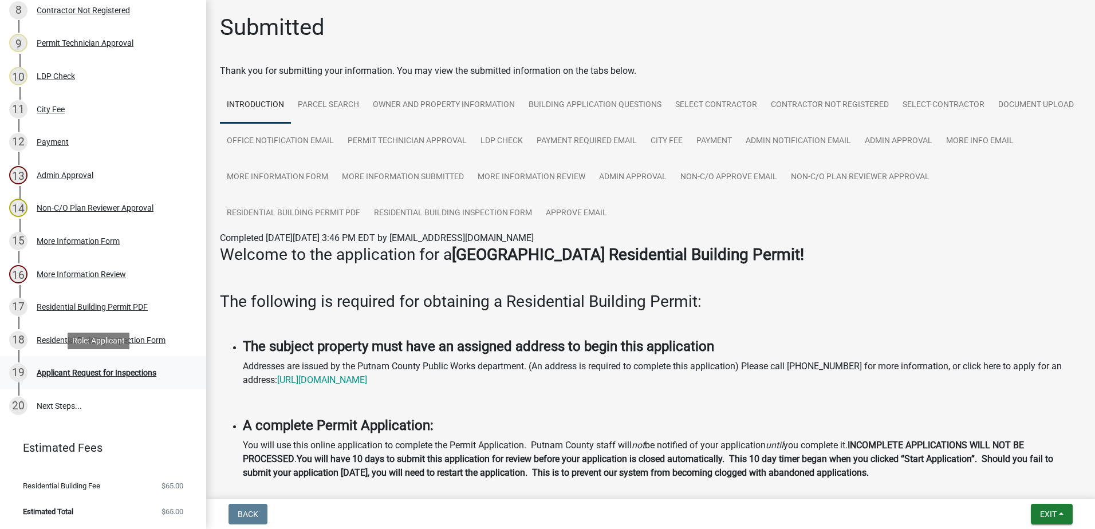
click at [81, 369] on div "Applicant Request for Inspections" at bounding box center [97, 373] width 120 height 8
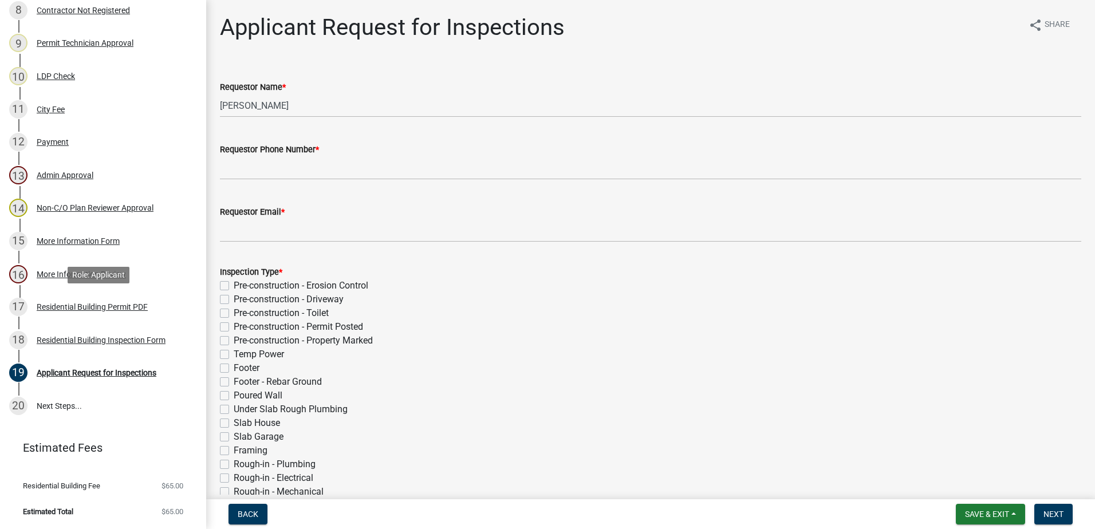
click at [123, 303] on div "Residential Building Permit PDF" at bounding box center [92, 307] width 111 height 8
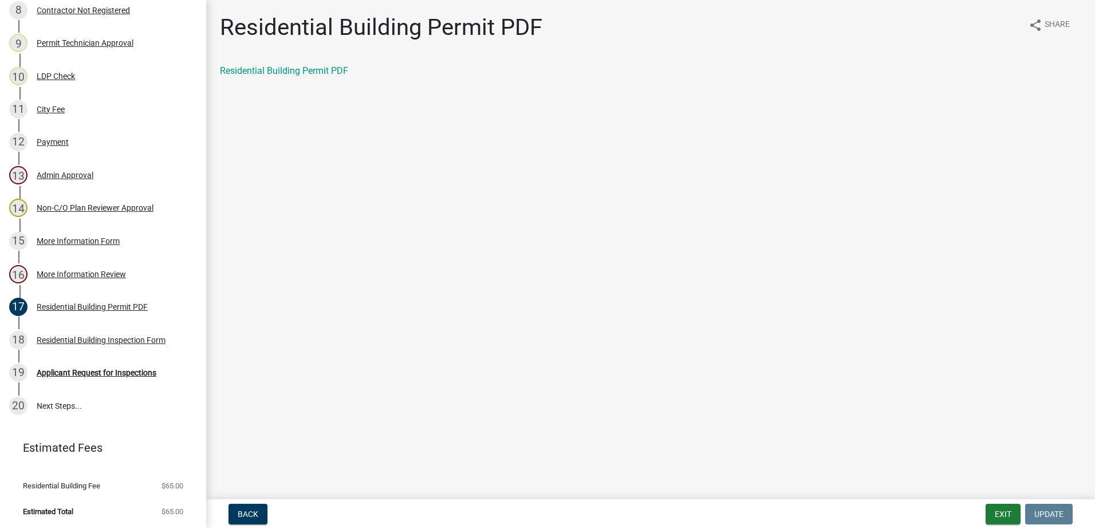
click at [293, 61] on div "Residential Building Permit PDF share Share Residential Building Permit PDF" at bounding box center [650, 56] width 878 height 84
click at [293, 70] on link "Residential Building Permit PDF" at bounding box center [284, 70] width 128 height 11
click at [85, 237] on div "More Information Form" at bounding box center [78, 241] width 83 height 8
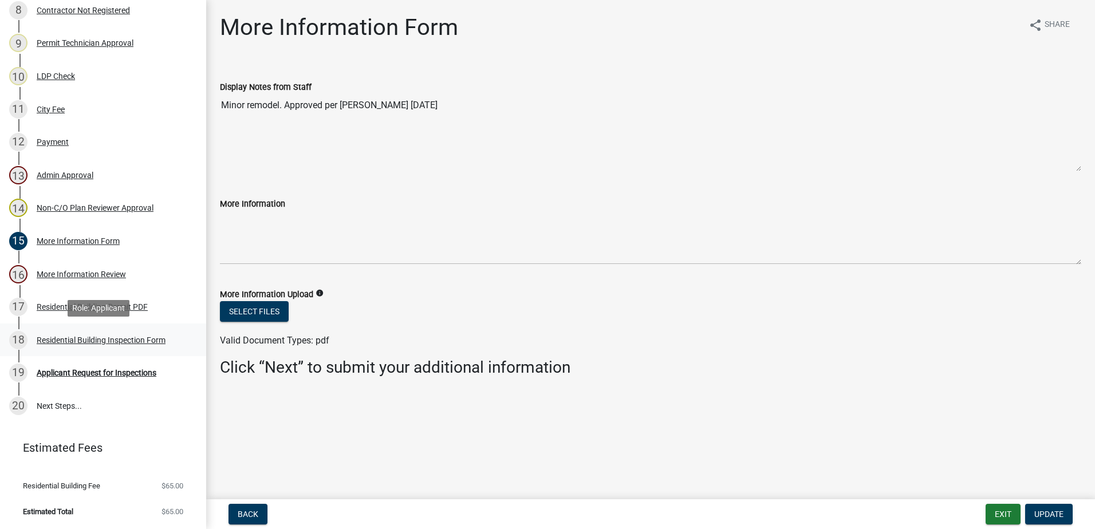
click at [101, 339] on div "Residential Building Inspection Form" at bounding box center [101, 340] width 129 height 8
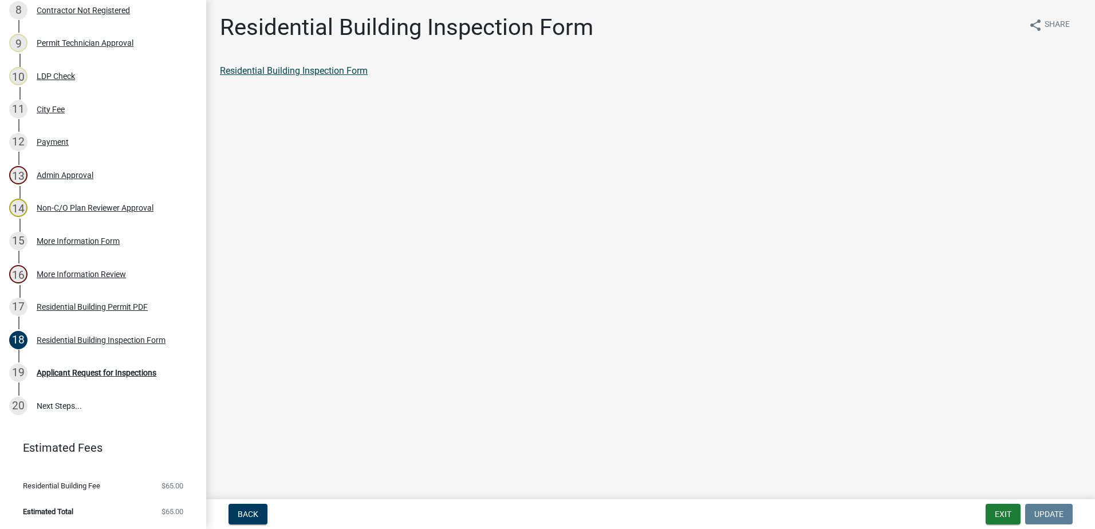
click at [304, 69] on link "Residential Building Inspection Form" at bounding box center [294, 70] width 148 height 11
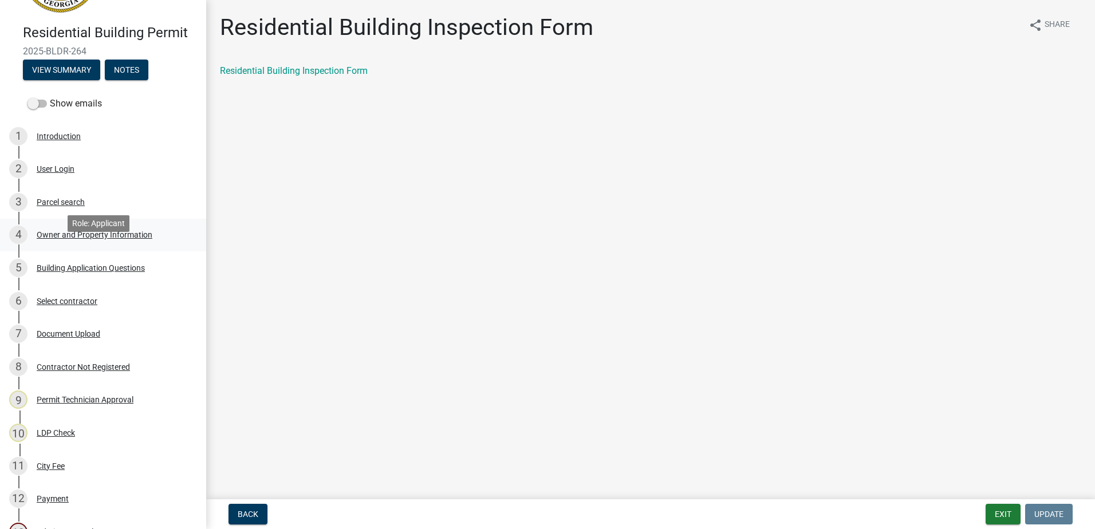
scroll to position [0, 0]
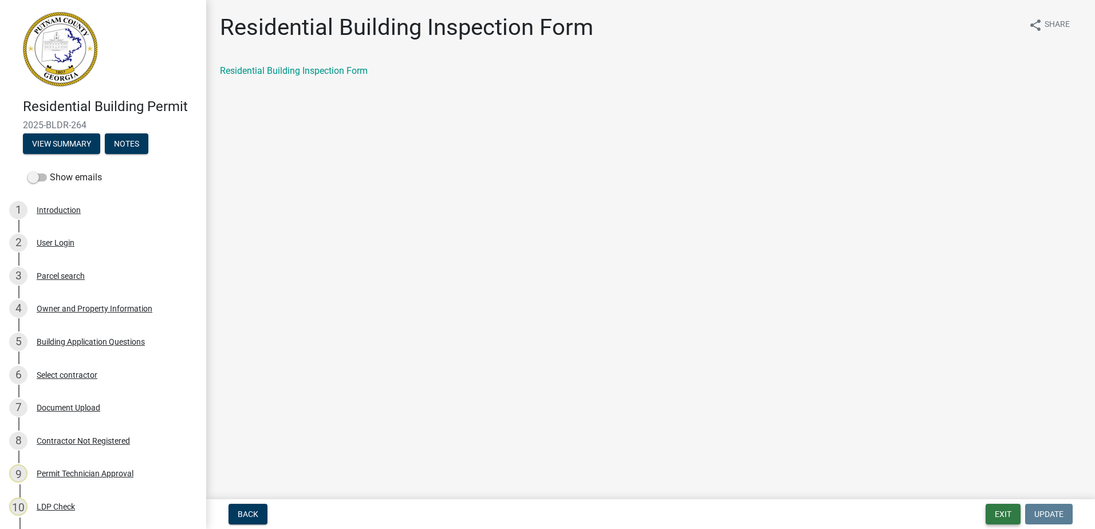
click at [997, 518] on button "Exit" at bounding box center [1002, 514] width 35 height 21
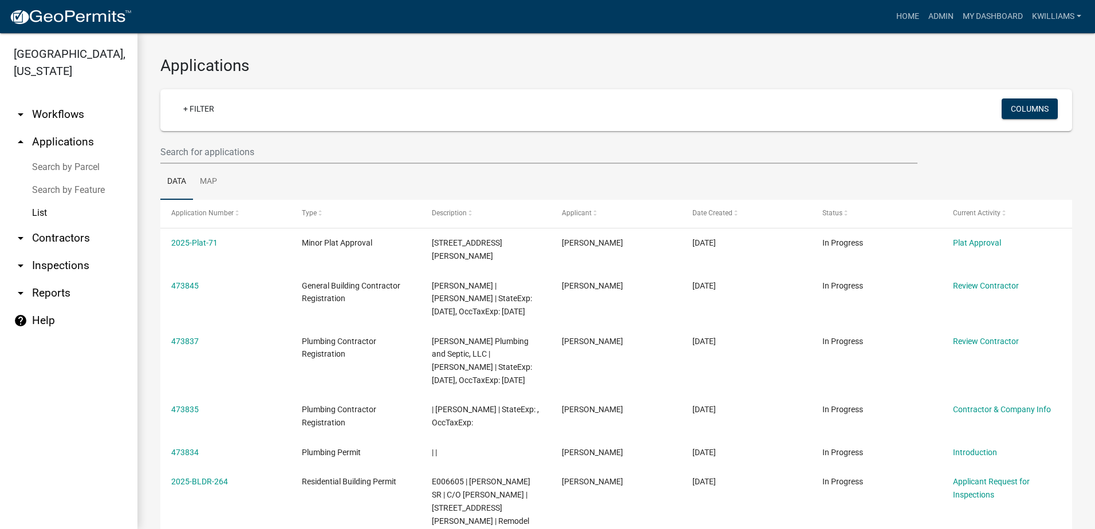
click at [53, 289] on link "arrow_drop_down Reports" at bounding box center [68, 292] width 137 height 27
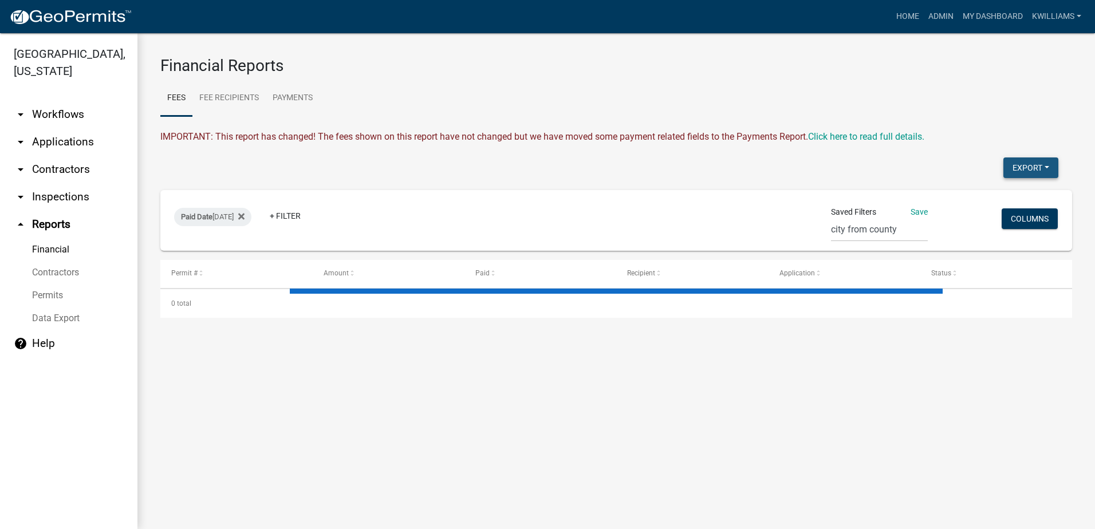
click at [1016, 165] on button "Export" at bounding box center [1030, 167] width 55 height 21
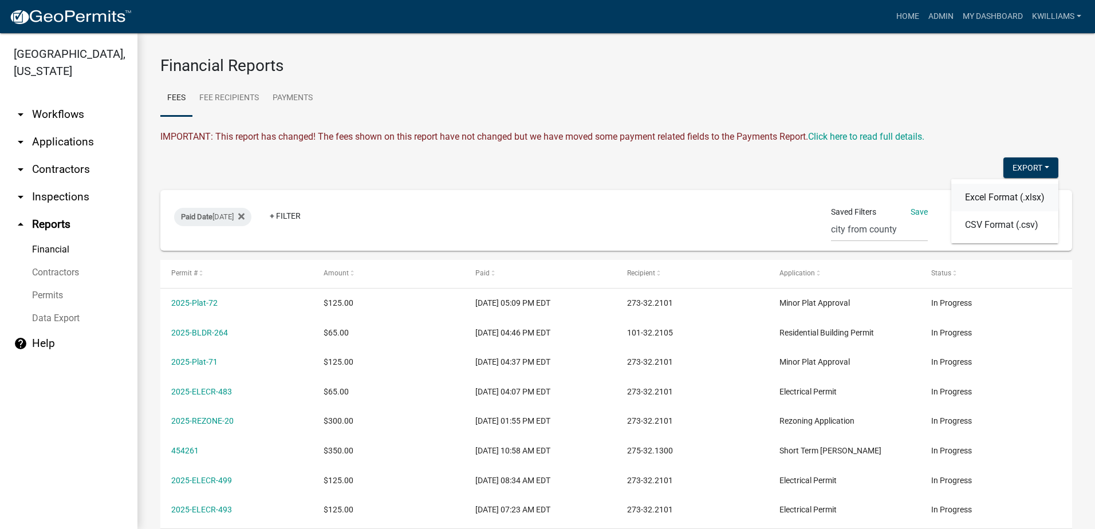
click at [1005, 198] on button "Excel Format (.xlsx)" at bounding box center [1004, 197] width 107 height 27
click at [1010, 166] on button "Export" at bounding box center [1030, 167] width 55 height 21
click at [980, 200] on button "Excel Format (.xlsx)" at bounding box center [1004, 197] width 107 height 27
click at [1003, 165] on button "Export" at bounding box center [1030, 167] width 55 height 21
click at [992, 198] on button "Excel Format (.xlsx)" at bounding box center [1004, 197] width 107 height 27
